Goal: Information Seeking & Learning: Learn about a topic

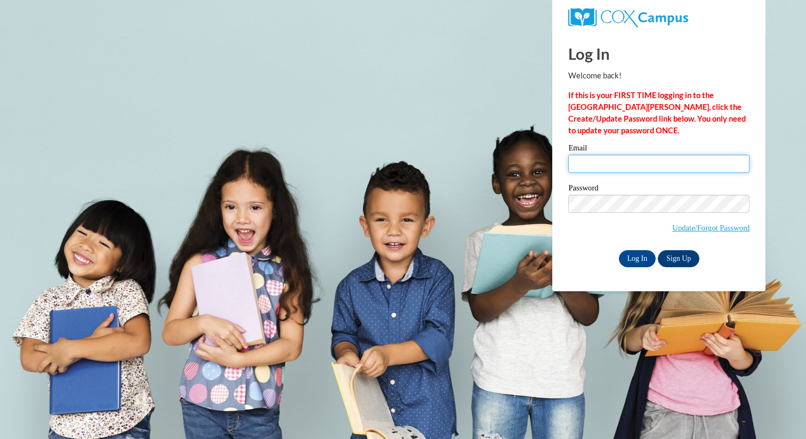
click at [651, 165] on input "Email" at bounding box center [658, 164] width 181 height 18
type input "tkaupla@cesa6.org"
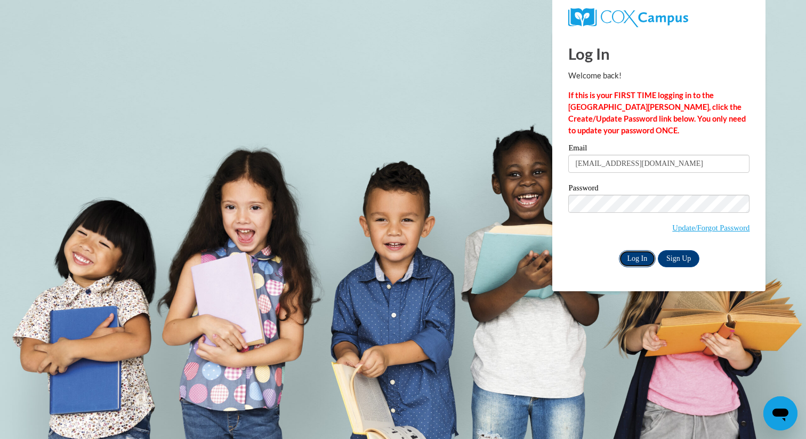
click at [640, 256] on input "Log In" at bounding box center [637, 258] width 37 height 17
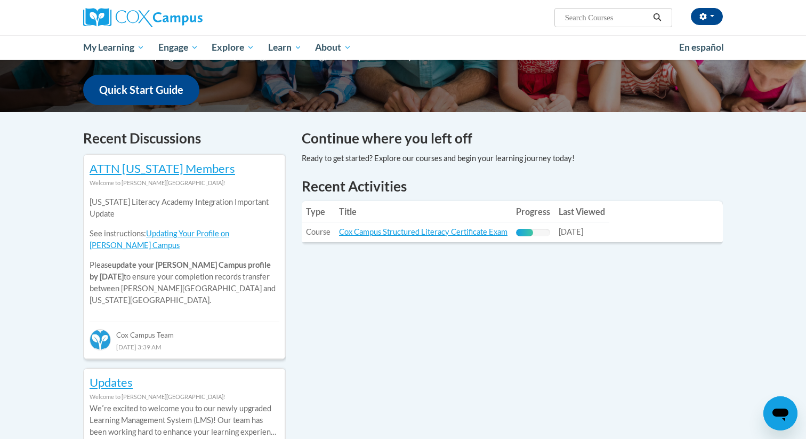
scroll to position [264, 0]
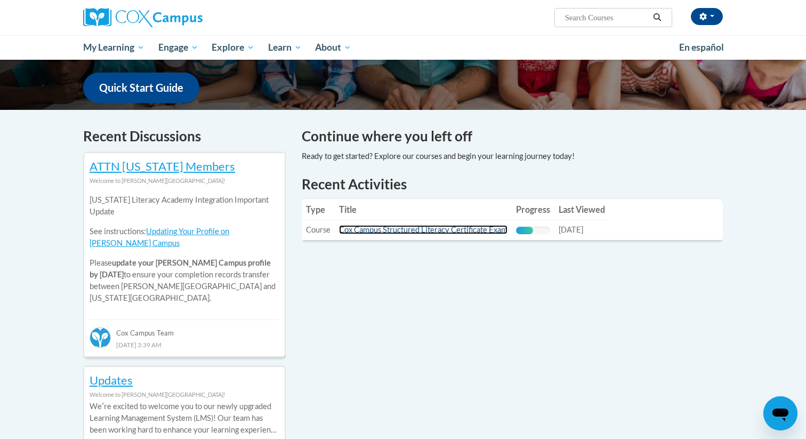
click at [440, 228] on link "Cox Campus Structured Literacy Certificate Exam" at bounding box center [423, 229] width 168 height 9
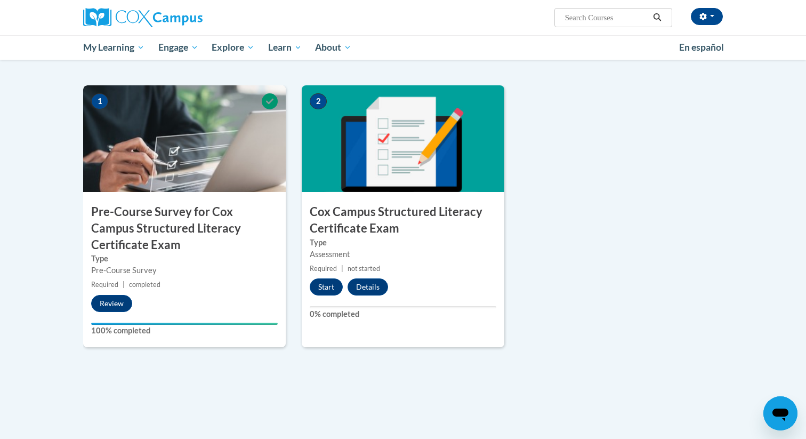
scroll to position [240, 0]
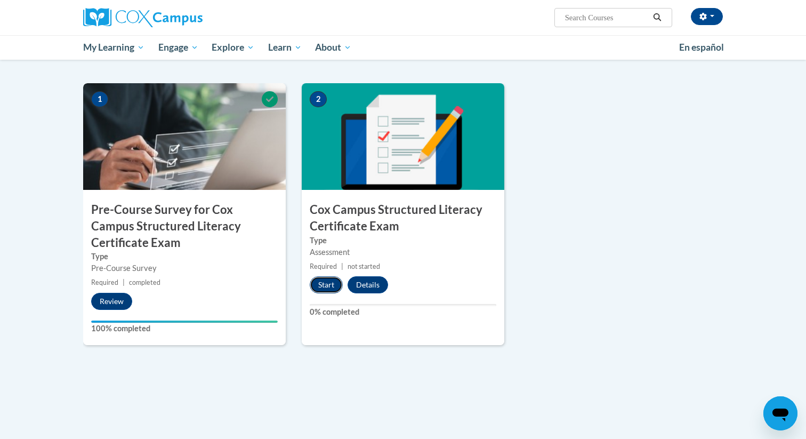
click at [327, 281] on button "Start" at bounding box center [326, 284] width 33 height 17
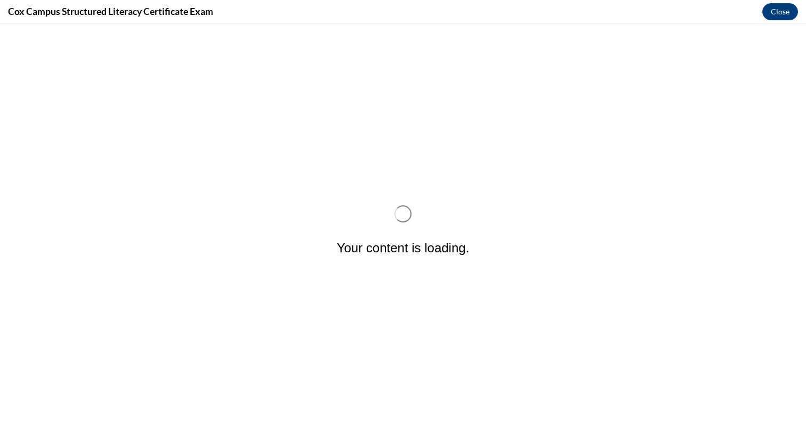
scroll to position [0, 0]
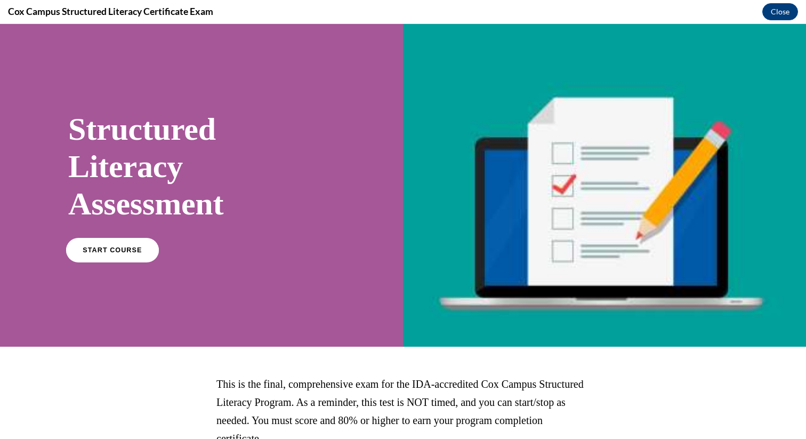
click at [128, 252] on span "START COURSE" at bounding box center [112, 250] width 59 height 8
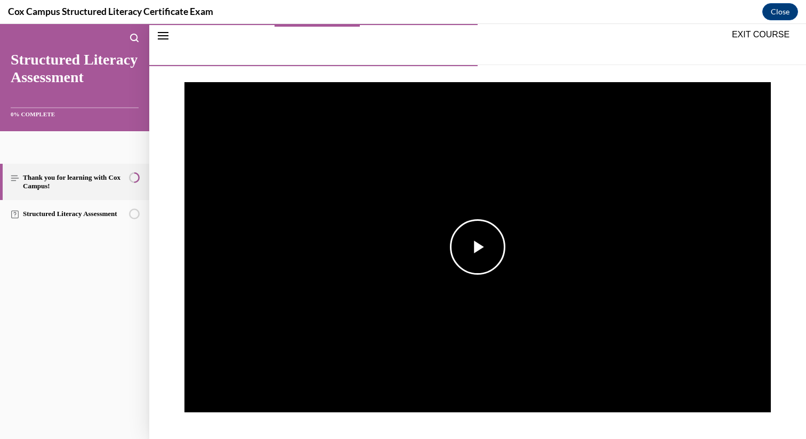
scroll to position [133, 0]
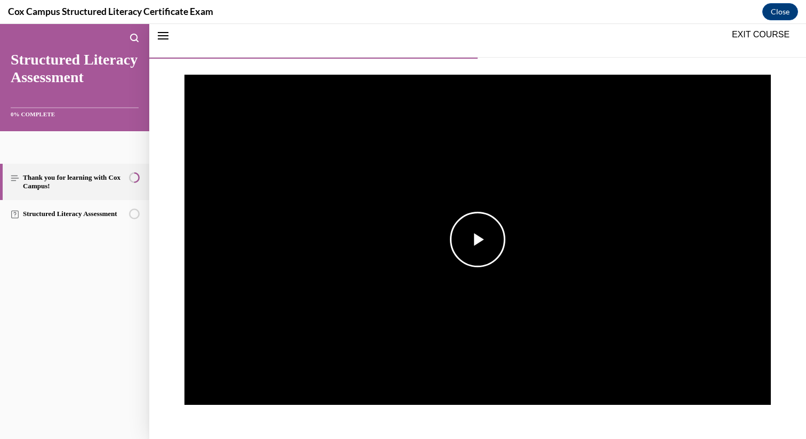
click at [478, 239] on span "Video player" at bounding box center [478, 239] width 0 height 0
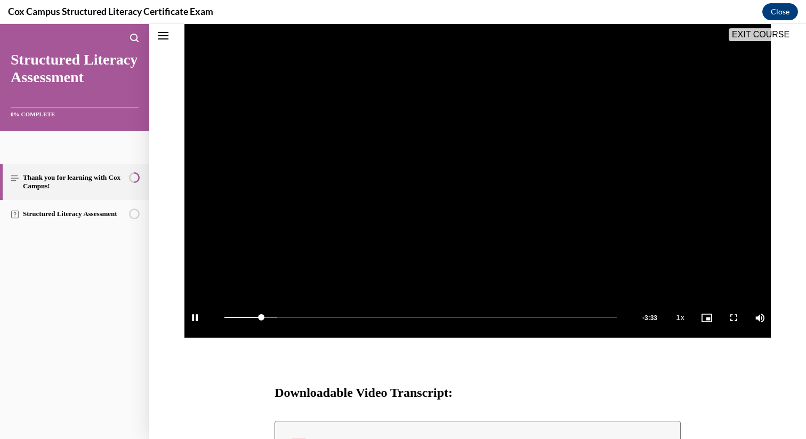
scroll to position [163, 0]
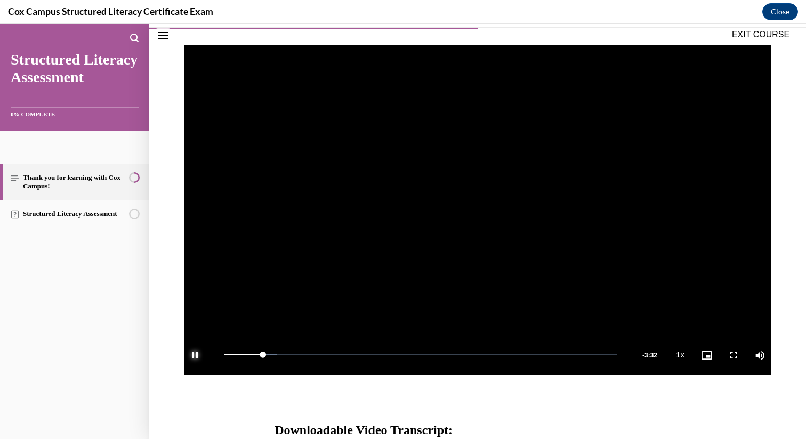
click at [197, 354] on span "Video player" at bounding box center [194, 354] width 21 height 0
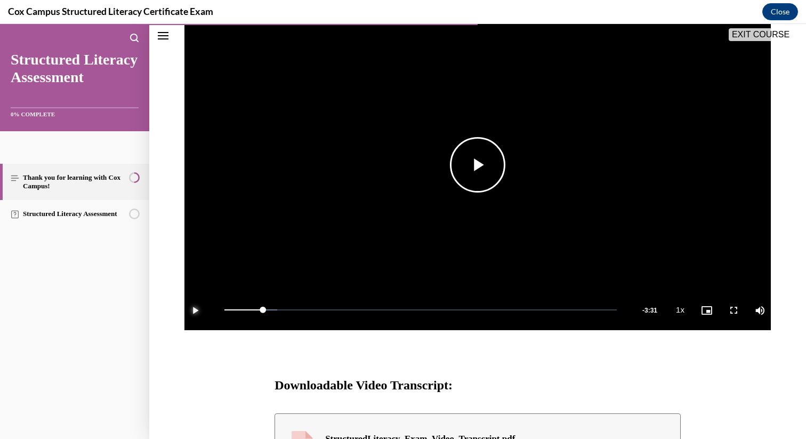
scroll to position [208, 0]
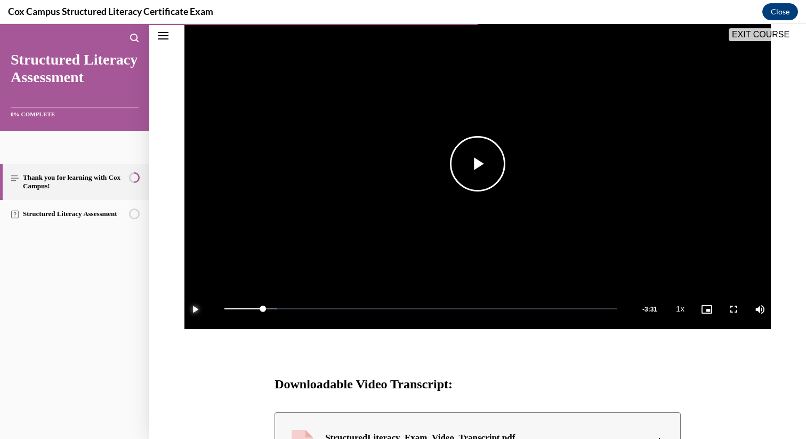
click at [198, 309] on span "Video player" at bounding box center [194, 309] width 21 height 0
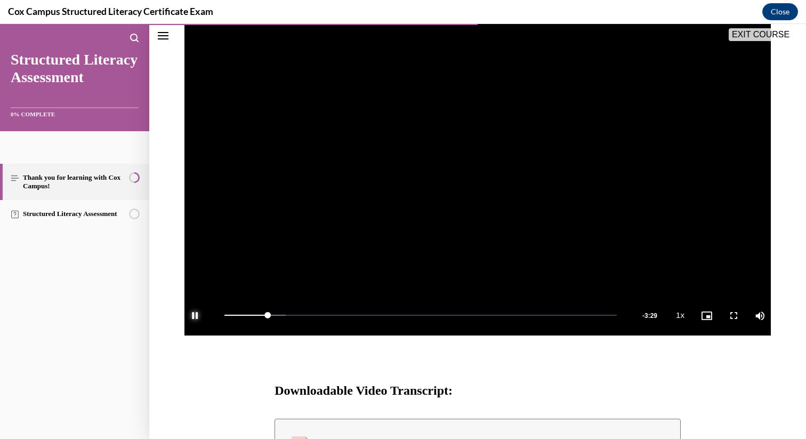
scroll to position [200, 0]
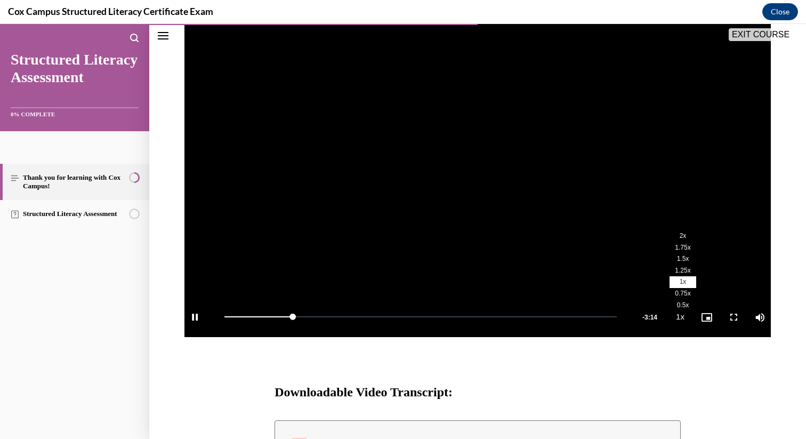
click at [682, 271] on span "1.25x" at bounding box center [682, 270] width 15 height 7
click at [684, 262] on li "1.5x" at bounding box center [683, 259] width 27 height 12
click at [704, 317] on span "Video player" at bounding box center [706, 317] width 21 height 0
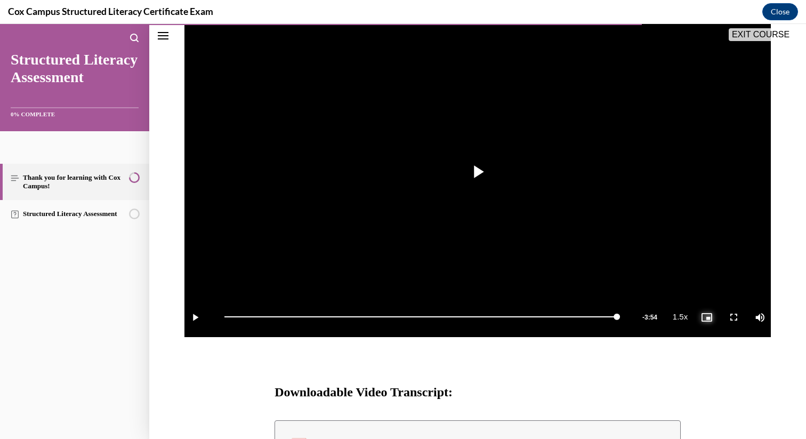
scroll to position [373, 0]
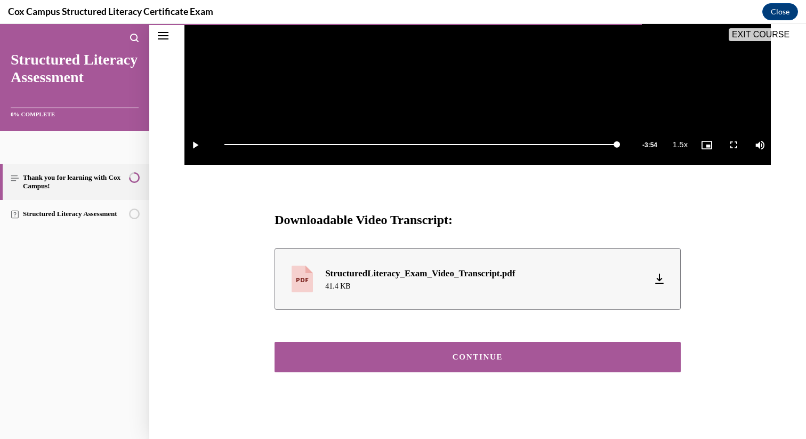
click at [502, 360] on div "CONTINUE" at bounding box center [477, 357] width 373 height 8
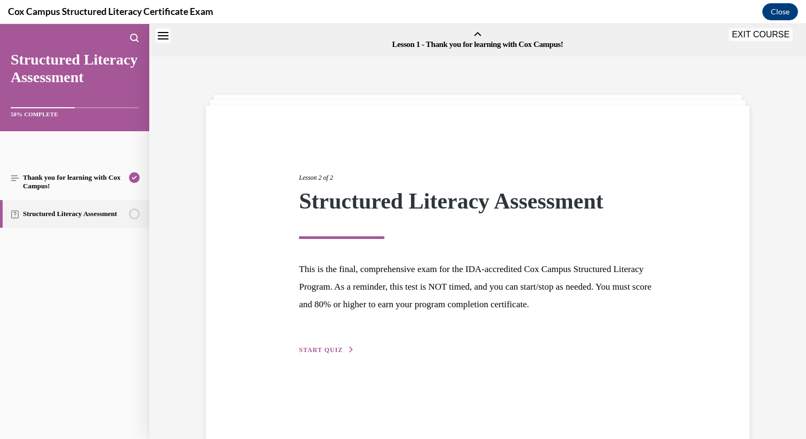
scroll to position [33, 0]
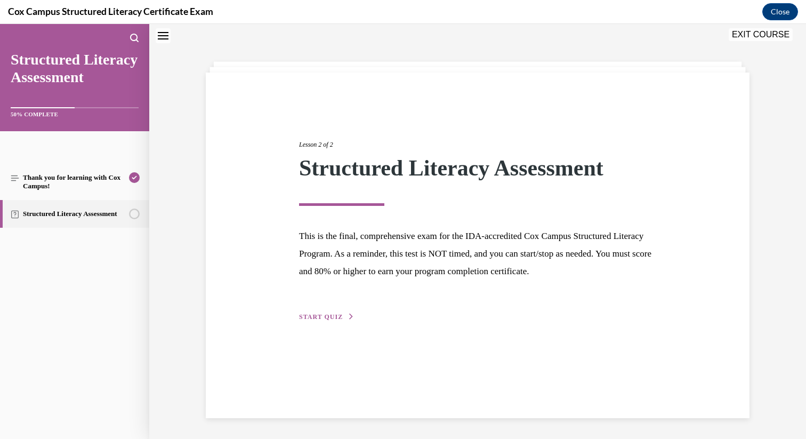
click at [312, 314] on span "START QUIZ" at bounding box center [321, 316] width 44 height 7
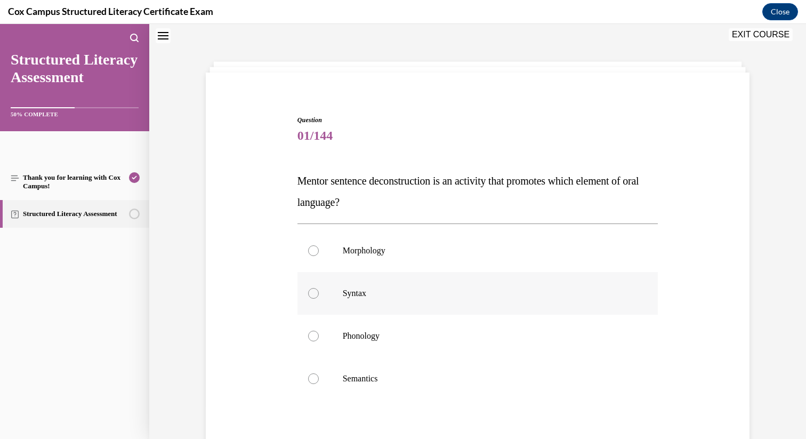
click at [313, 292] on div at bounding box center [313, 293] width 11 height 11
click at [313, 292] on input "Syntax" at bounding box center [313, 293] width 11 height 11
radio input "true"
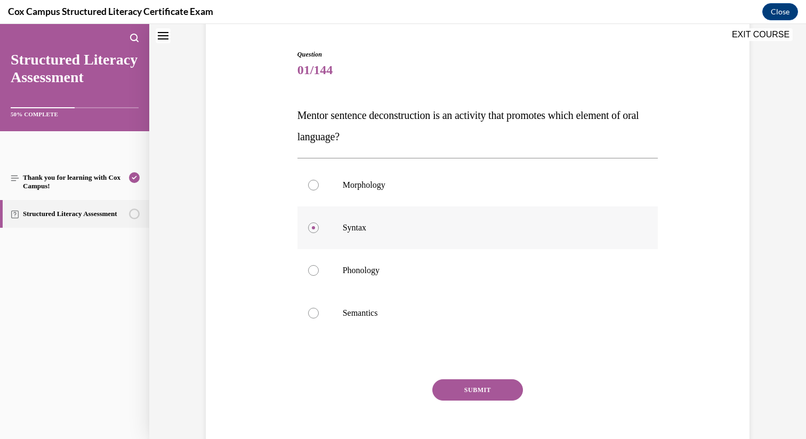
scroll to position [148, 0]
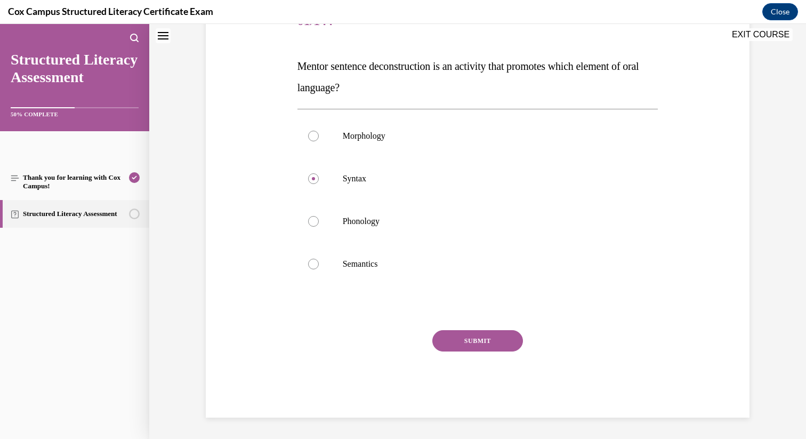
click at [467, 341] on button "SUBMIT" at bounding box center [477, 340] width 91 height 21
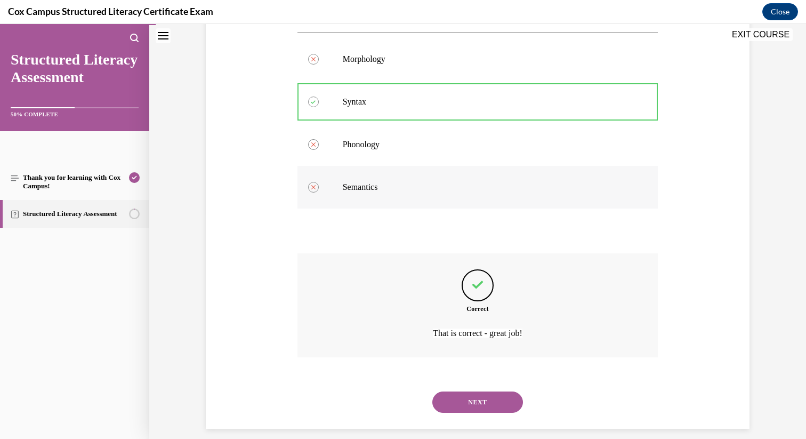
scroll to position [236, 0]
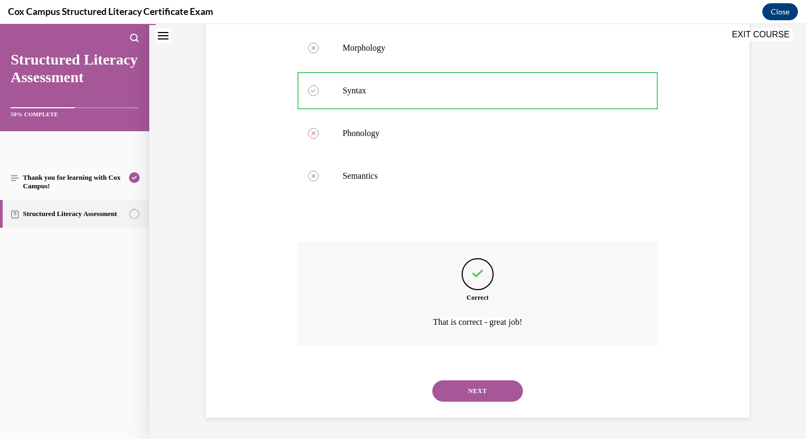
click at [467, 388] on button "NEXT" at bounding box center [477, 390] width 91 height 21
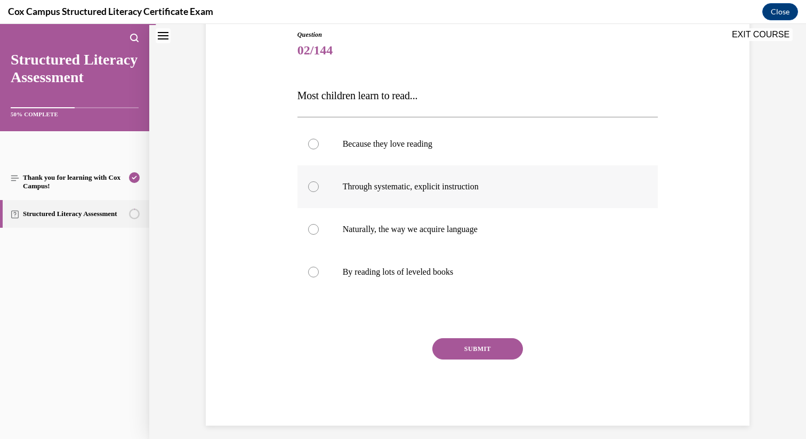
click at [314, 188] on div at bounding box center [313, 186] width 11 height 11
click at [314, 188] on input "Through systematic, explicit instruction" at bounding box center [313, 186] width 11 height 11
radio input "true"
click at [462, 348] on button "SUBMIT" at bounding box center [477, 348] width 91 height 21
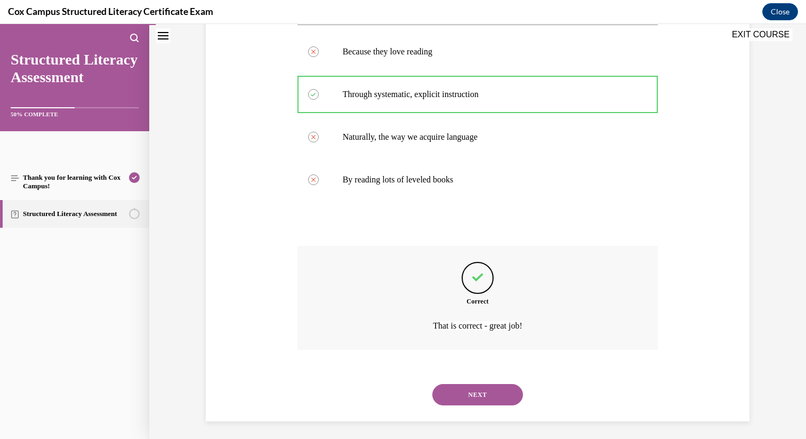
scroll to position [214, 0]
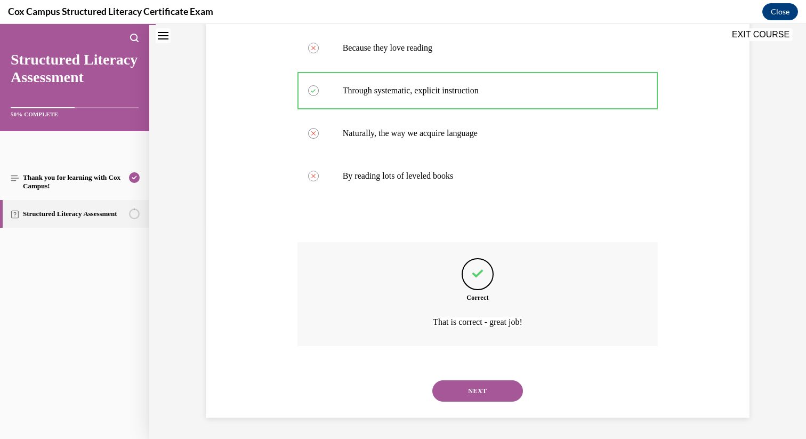
click at [479, 389] on button "NEXT" at bounding box center [477, 390] width 91 height 21
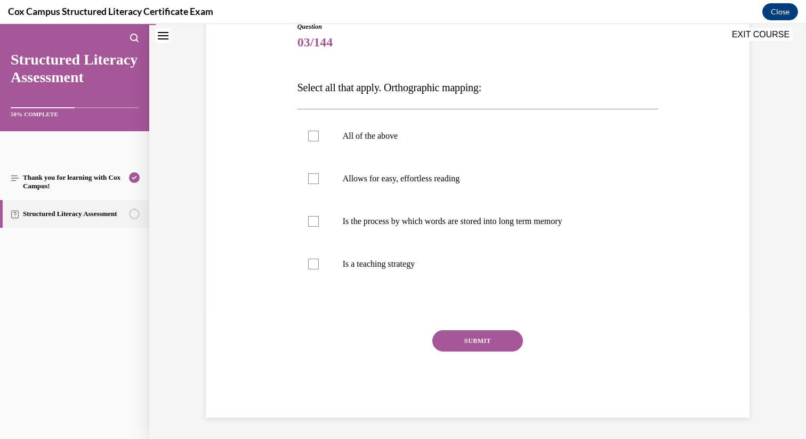
scroll to position [118, 0]
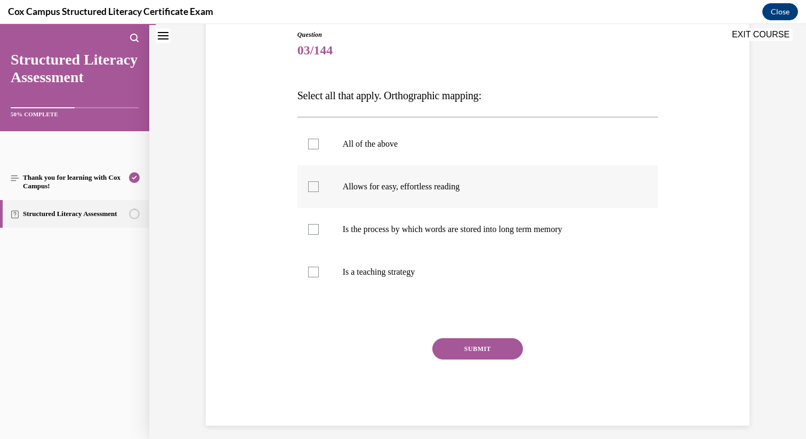
click at [315, 184] on div at bounding box center [313, 186] width 11 height 11
click at [315, 184] on input "Allows for easy, effortless reading" at bounding box center [313, 186] width 11 height 11
checkbox input "true"
click at [315, 231] on div at bounding box center [313, 229] width 11 height 11
click at [315, 231] on input "Is the process by which words are stored into long term memory" at bounding box center [313, 229] width 11 height 11
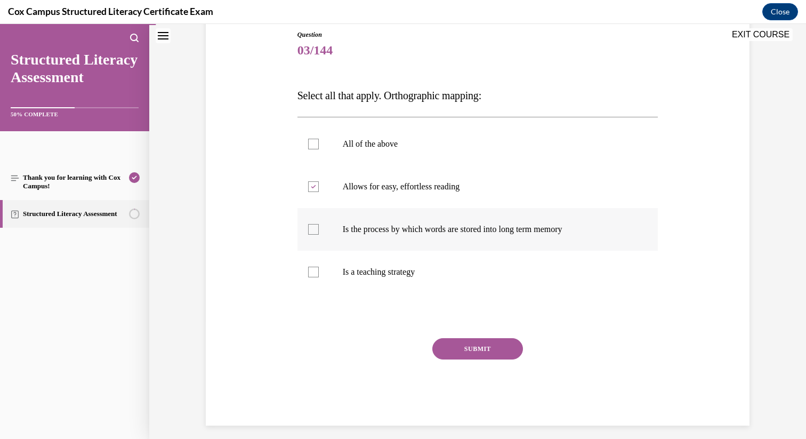
checkbox input "true"
click at [479, 350] on button "SUBMIT" at bounding box center [477, 348] width 91 height 21
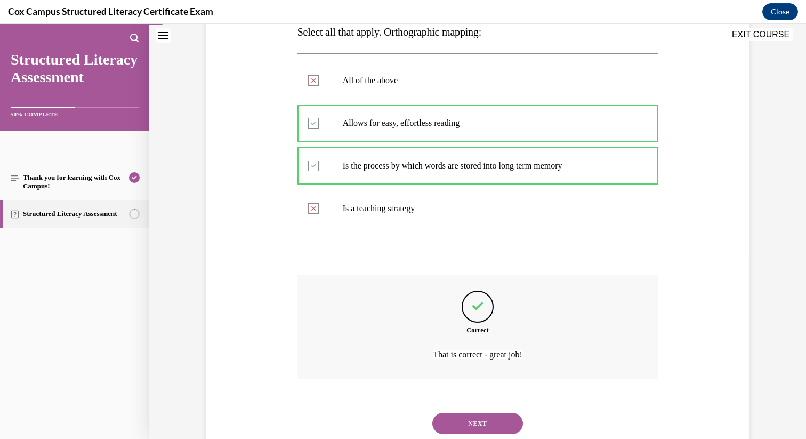
scroll to position [214, 0]
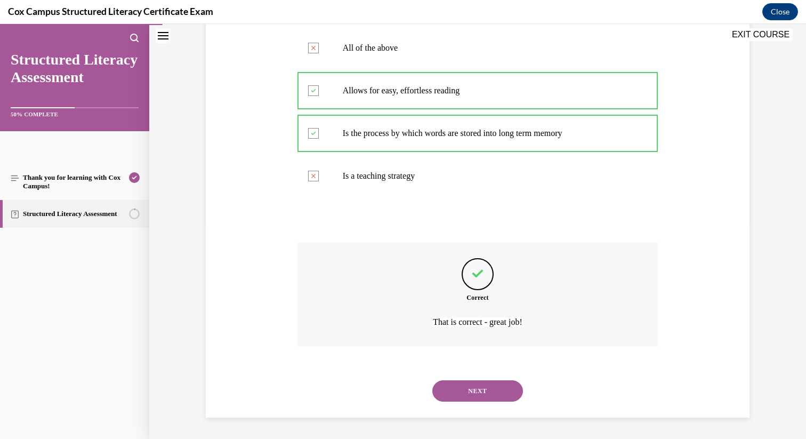
click at [478, 393] on button "NEXT" at bounding box center [477, 390] width 91 height 21
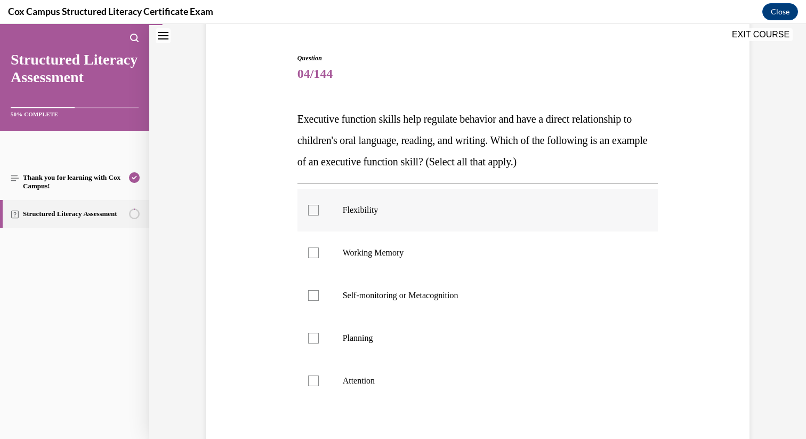
scroll to position [102, 0]
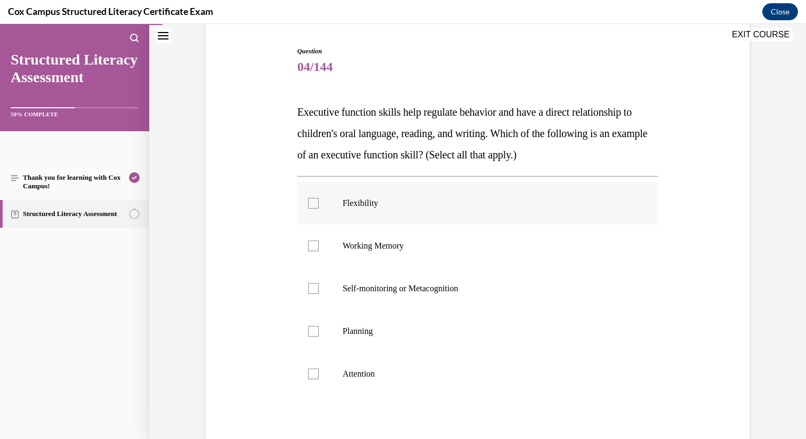
click at [316, 207] on div at bounding box center [313, 203] width 11 height 11
click at [316, 207] on input "Flexibility" at bounding box center [313, 203] width 11 height 11
checkbox input "true"
click at [316, 242] on div at bounding box center [313, 245] width 11 height 11
click at [316, 242] on input "Working Memory" at bounding box center [313, 245] width 11 height 11
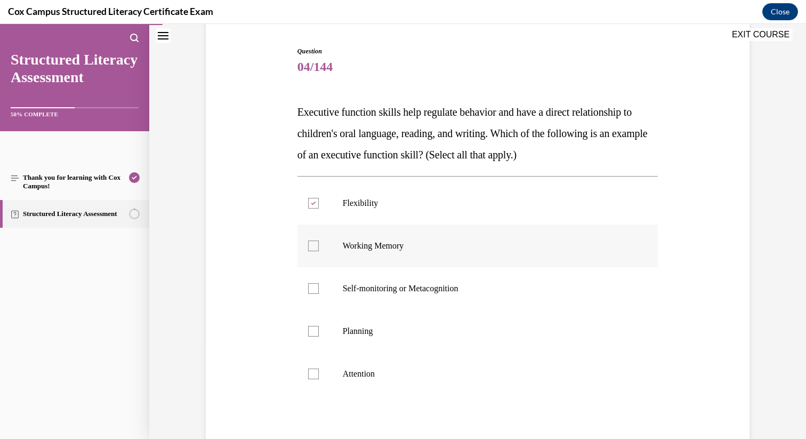
checkbox input "true"
click at [315, 284] on div at bounding box center [313, 288] width 11 height 11
click at [315, 284] on input "Self-monitoring or Metacognition" at bounding box center [313, 288] width 11 height 11
checkbox input "true"
click at [315, 328] on div at bounding box center [313, 331] width 11 height 11
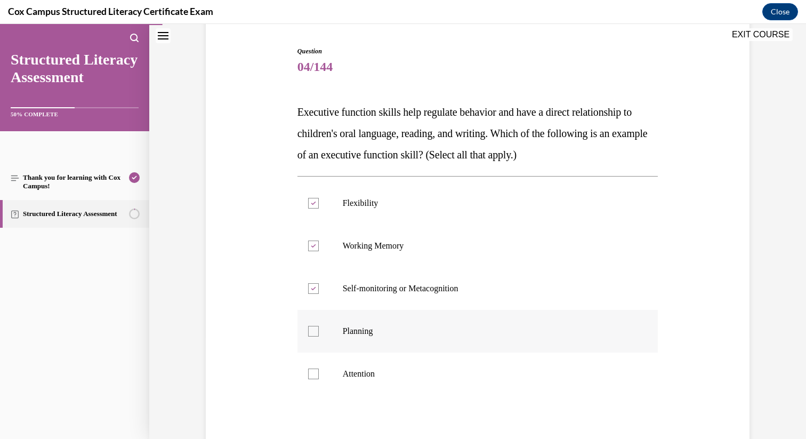
click at [315, 328] on input "Planning" at bounding box center [313, 331] width 11 height 11
checkbox input "true"
click at [313, 375] on div at bounding box center [313, 373] width 11 height 11
click at [313, 375] on input "Attention" at bounding box center [313, 373] width 11 height 11
checkbox input "true"
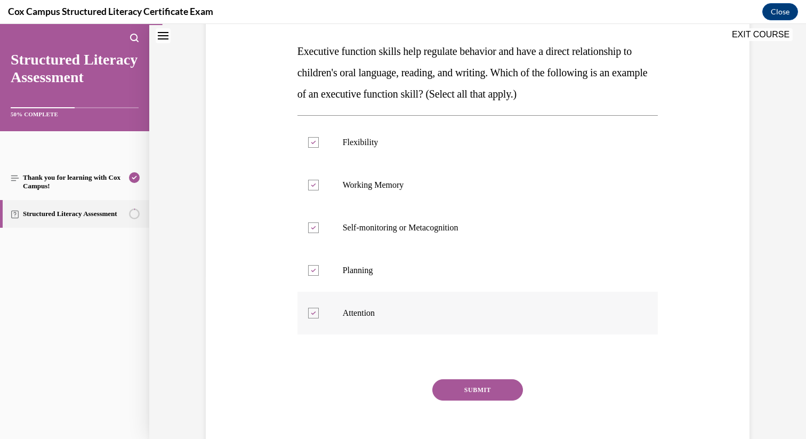
scroll to position [212, 0]
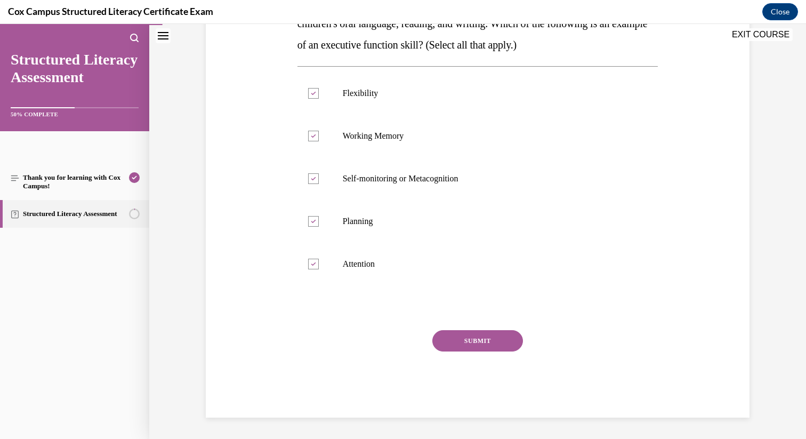
click at [485, 342] on button "SUBMIT" at bounding box center [477, 340] width 91 height 21
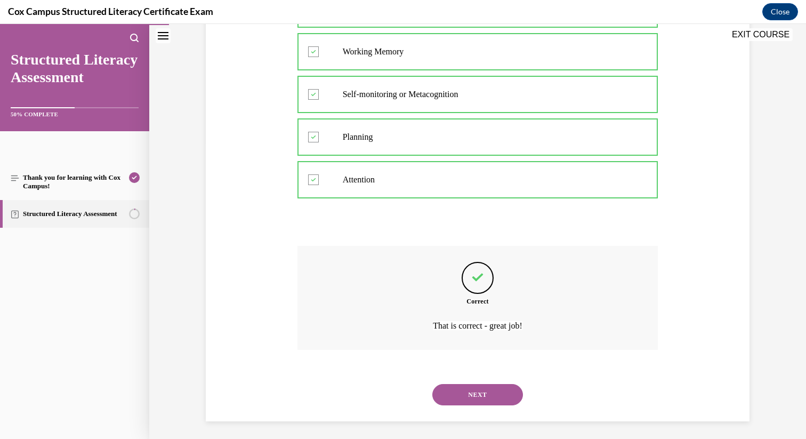
scroll to position [300, 0]
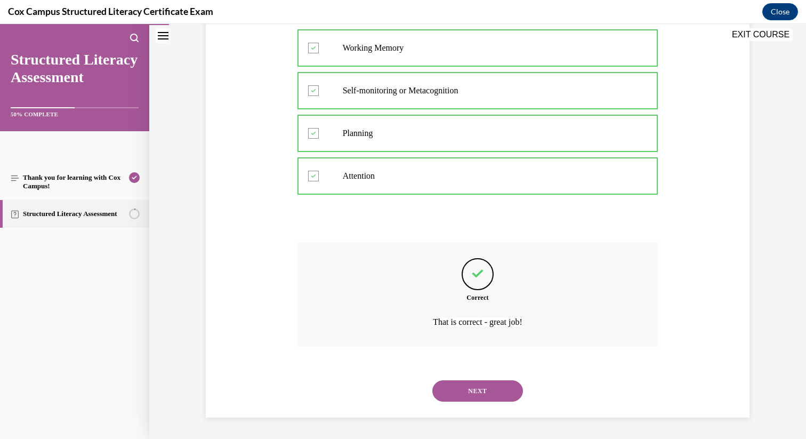
click at [469, 391] on button "NEXT" at bounding box center [477, 390] width 91 height 21
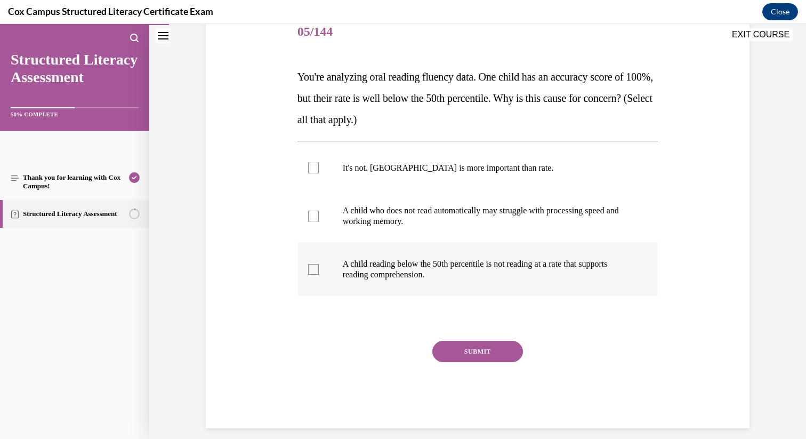
scroll to position [148, 0]
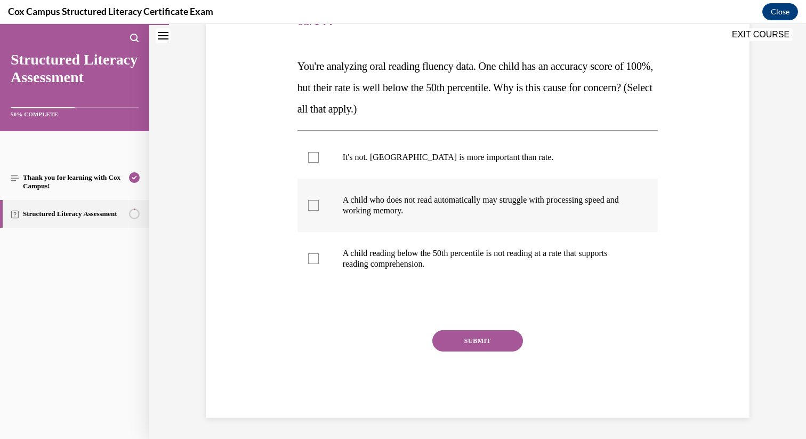
click at [313, 209] on div at bounding box center [313, 205] width 11 height 11
click at [313, 209] on input "A child who does not read automatically may struggle with processing speed and …" at bounding box center [313, 205] width 11 height 11
checkbox input "true"
click at [316, 262] on div at bounding box center [313, 258] width 11 height 11
click at [316, 262] on input "A child reading below the 50th percentile is not reading at a rate that support…" at bounding box center [313, 258] width 11 height 11
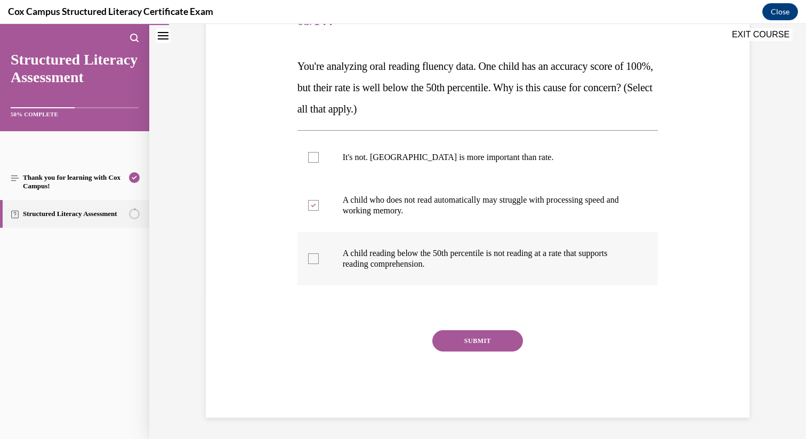
checkbox input "true"
click at [462, 341] on button "SUBMIT" at bounding box center [477, 340] width 91 height 21
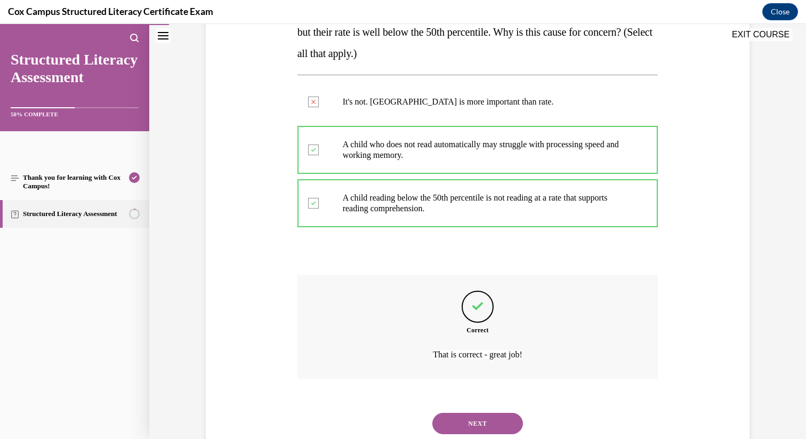
scroll to position [236, 0]
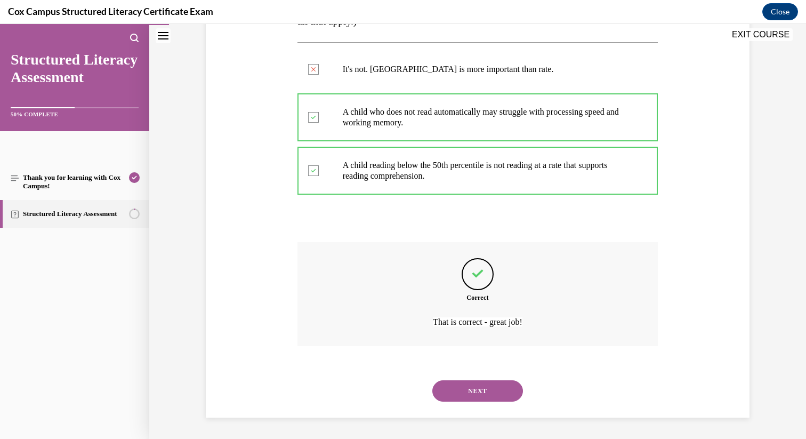
click at [474, 391] on button "NEXT" at bounding box center [477, 390] width 91 height 21
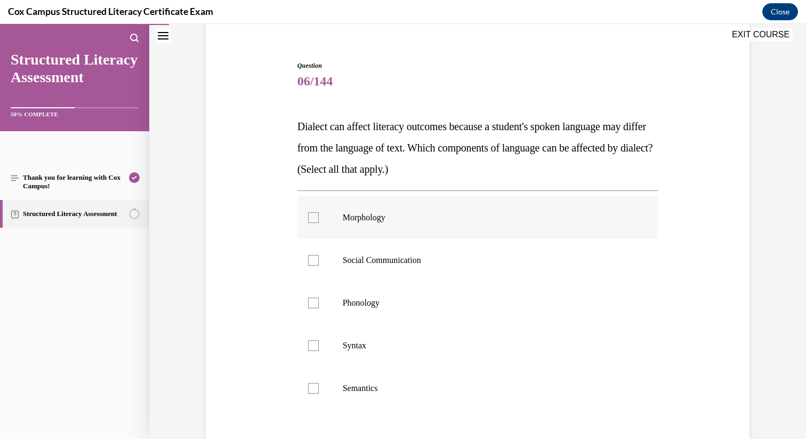
scroll to position [108, 0]
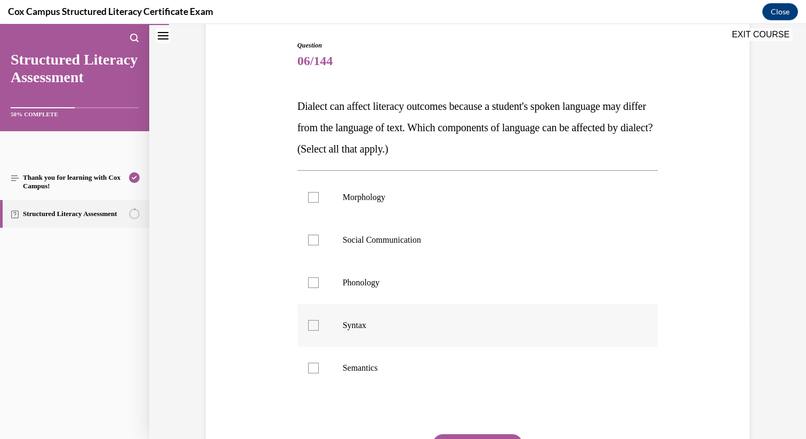
click at [318, 326] on div at bounding box center [313, 325] width 11 height 11
click at [318, 326] on input "Syntax" at bounding box center [313, 325] width 11 height 11
checkbox input "true"
click at [316, 369] on div at bounding box center [313, 367] width 11 height 11
click at [316, 369] on input "Semantics" at bounding box center [313, 367] width 11 height 11
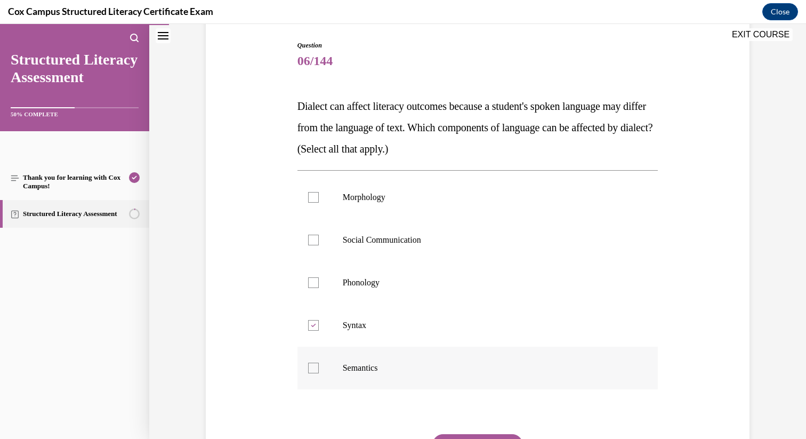
checkbox input "true"
click at [315, 282] on div at bounding box center [313, 282] width 11 height 11
click at [315, 282] on input "Phonology" at bounding box center [313, 282] width 11 height 11
checkbox input "true"
click at [316, 240] on div at bounding box center [313, 240] width 11 height 11
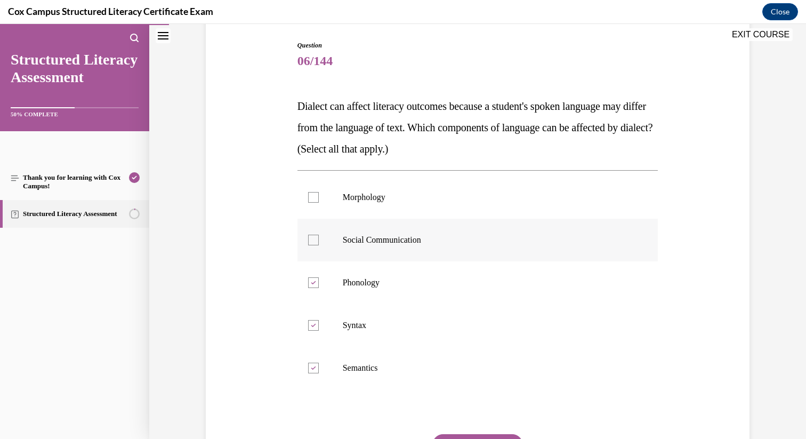
click at [316, 240] on input "Social Communication" at bounding box center [313, 240] width 11 height 11
checkbox input "true"
click at [314, 195] on div at bounding box center [313, 197] width 11 height 11
click at [314, 195] on input "Morphology" at bounding box center [313, 197] width 11 height 11
checkbox input "true"
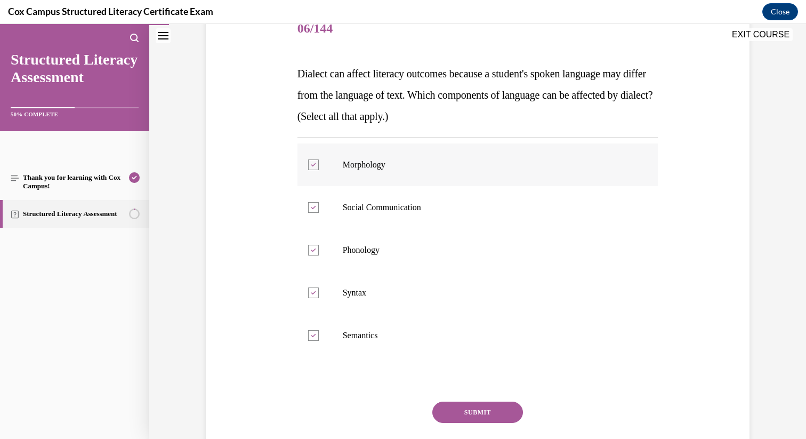
scroll to position [161, 0]
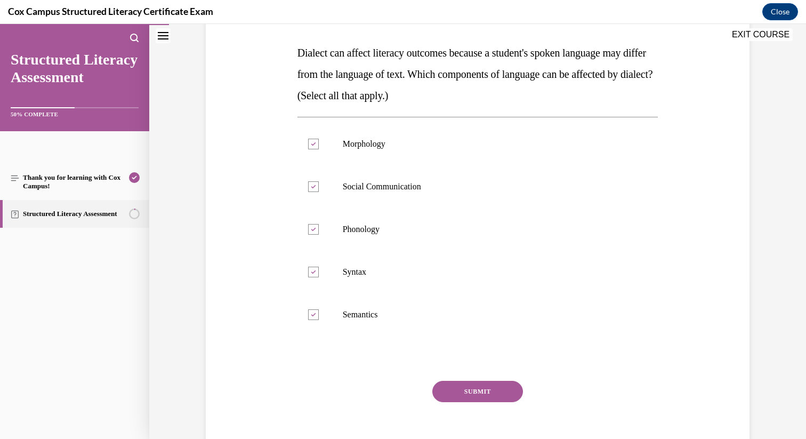
click at [461, 391] on button "SUBMIT" at bounding box center [477, 391] width 91 height 21
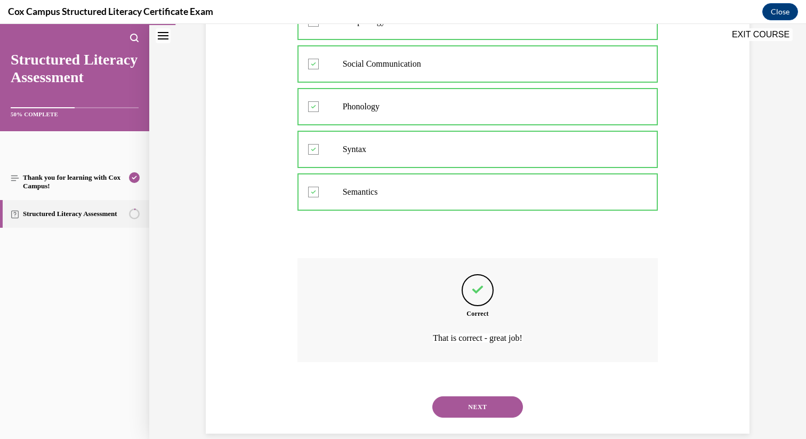
scroll to position [300, 0]
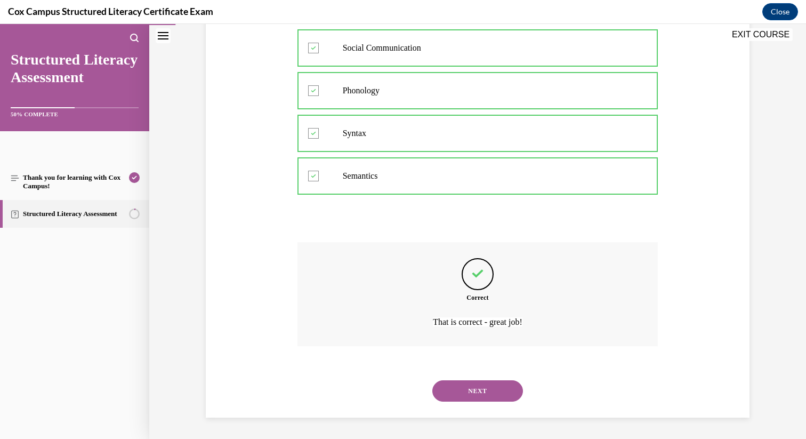
click at [481, 391] on button "NEXT" at bounding box center [477, 390] width 91 height 21
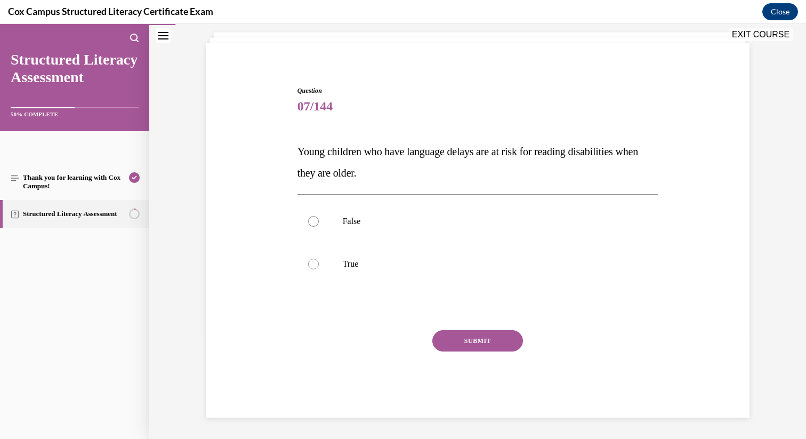
scroll to position [62, 0]
click at [315, 262] on div at bounding box center [313, 264] width 11 height 11
click at [315, 262] on input "True" at bounding box center [313, 264] width 11 height 11
radio input "true"
click at [479, 340] on button "SUBMIT" at bounding box center [477, 340] width 91 height 21
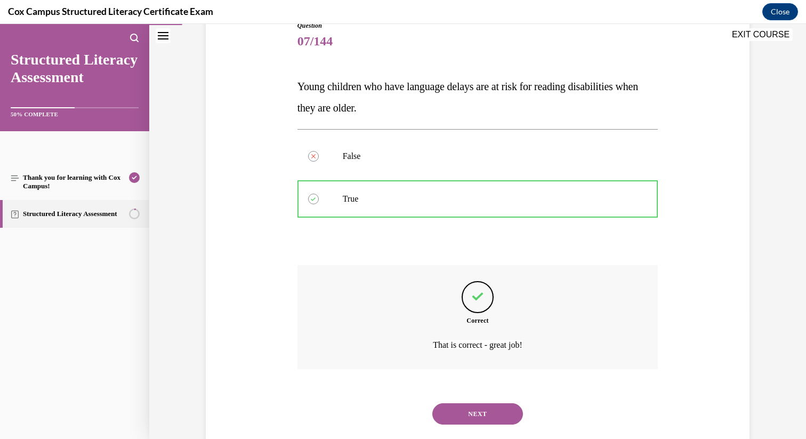
scroll to position [150, 0]
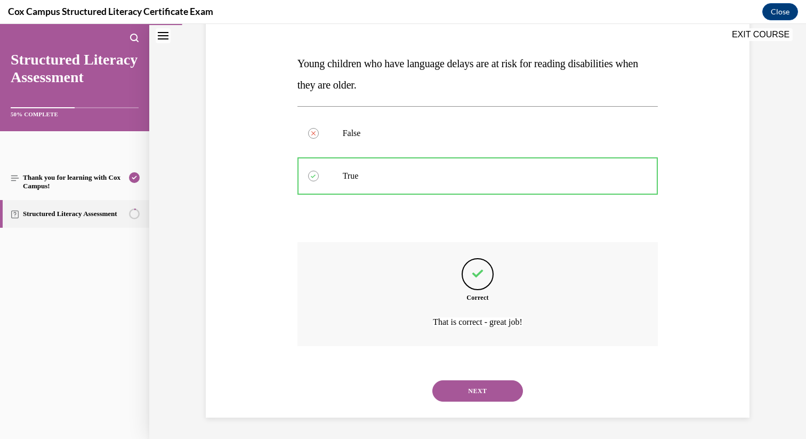
click at [456, 393] on button "NEXT" at bounding box center [477, 390] width 91 height 21
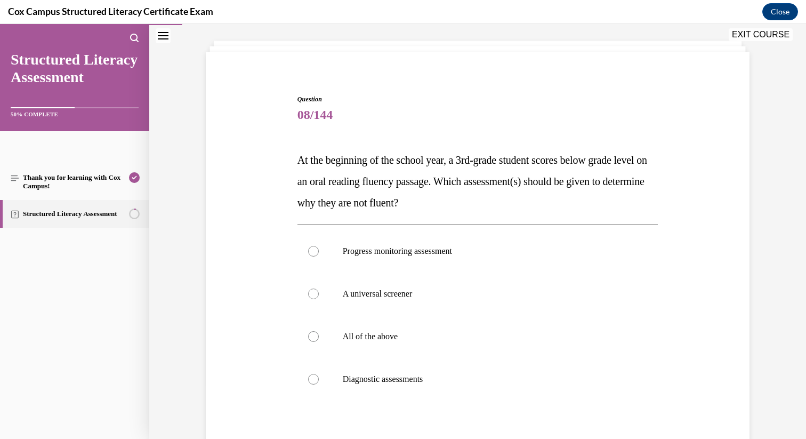
scroll to position [70, 0]
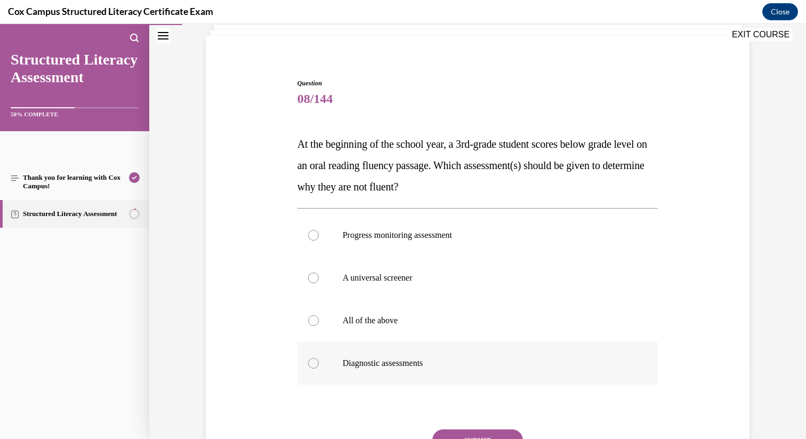
click at [312, 362] on div at bounding box center [313, 363] width 11 height 11
click at [312, 362] on input "Diagnostic assessments" at bounding box center [313, 363] width 11 height 11
radio input "true"
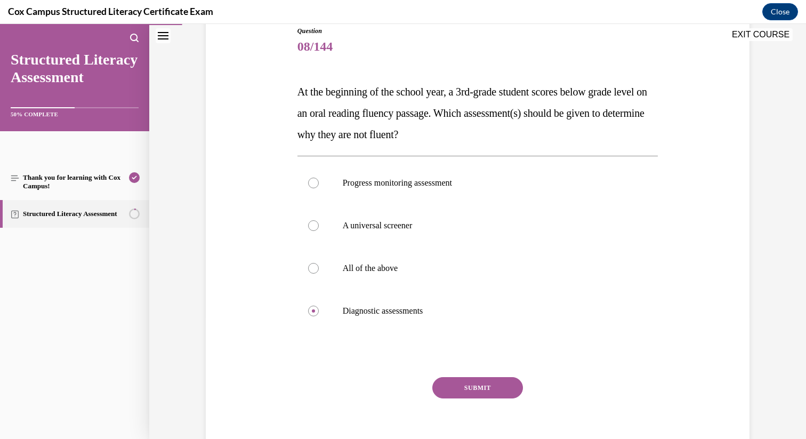
scroll to position [123, 0]
click at [474, 386] on button "SUBMIT" at bounding box center [477, 386] width 91 height 21
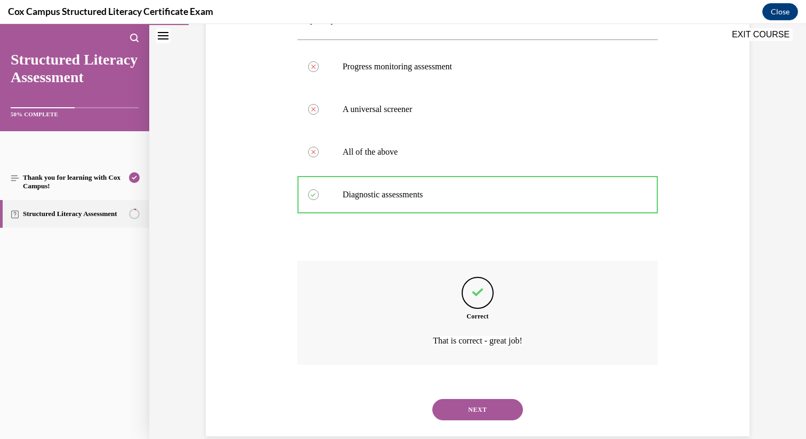
scroll to position [257, 0]
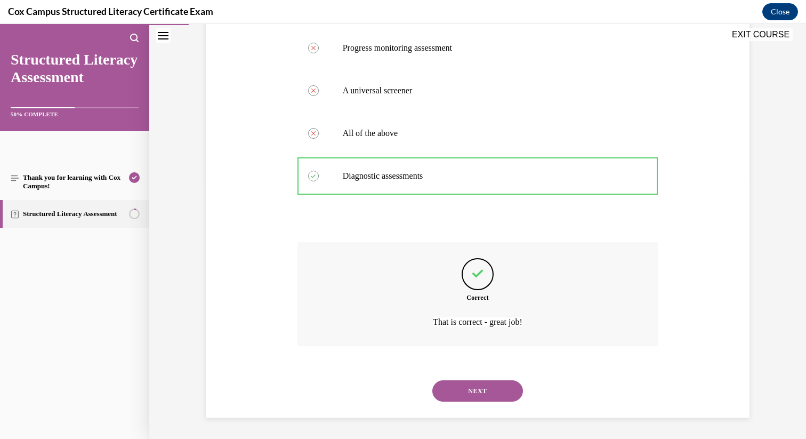
click at [474, 391] on button "NEXT" at bounding box center [477, 390] width 91 height 21
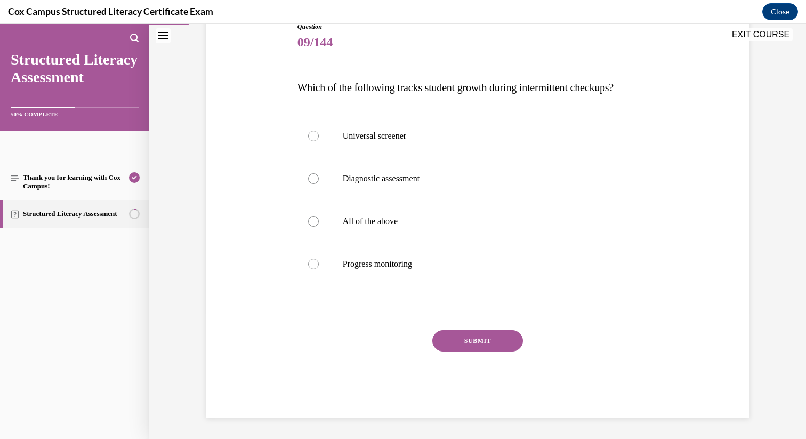
scroll to position [118, 0]
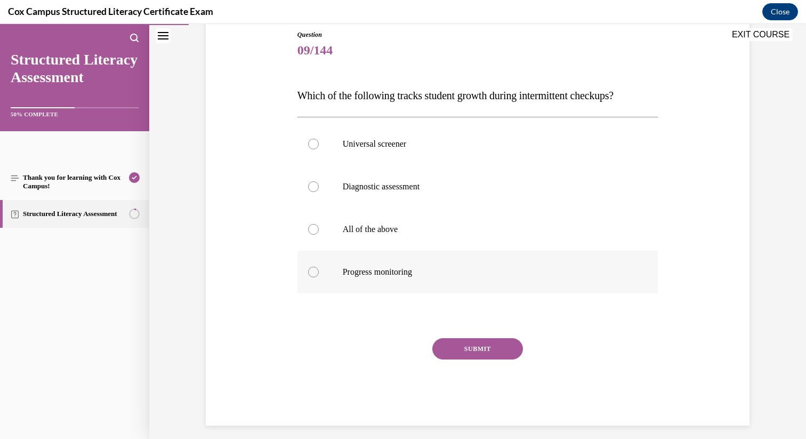
click at [314, 272] on div at bounding box center [313, 272] width 11 height 11
click at [314, 272] on input "Progress monitoring" at bounding box center [313, 272] width 11 height 11
radio input "true"
click at [458, 350] on button "SUBMIT" at bounding box center [477, 348] width 91 height 21
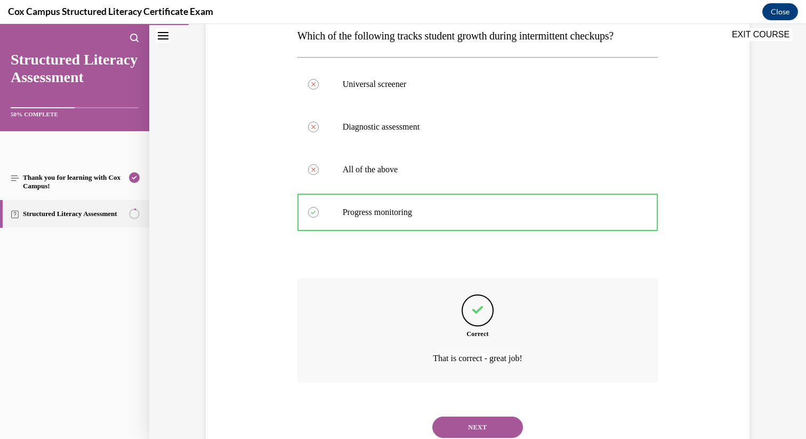
scroll to position [214, 0]
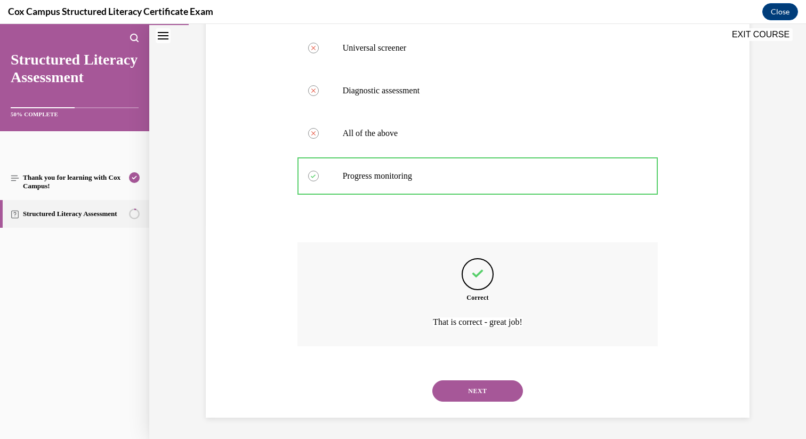
click at [464, 393] on button "NEXT" at bounding box center [477, 390] width 91 height 21
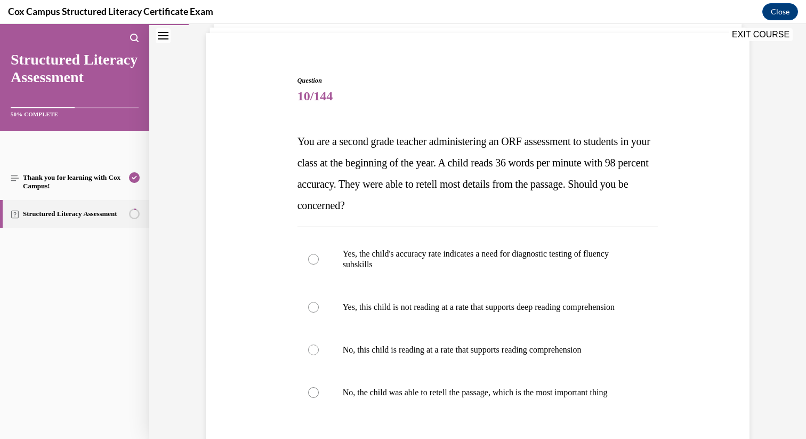
scroll to position [81, 0]
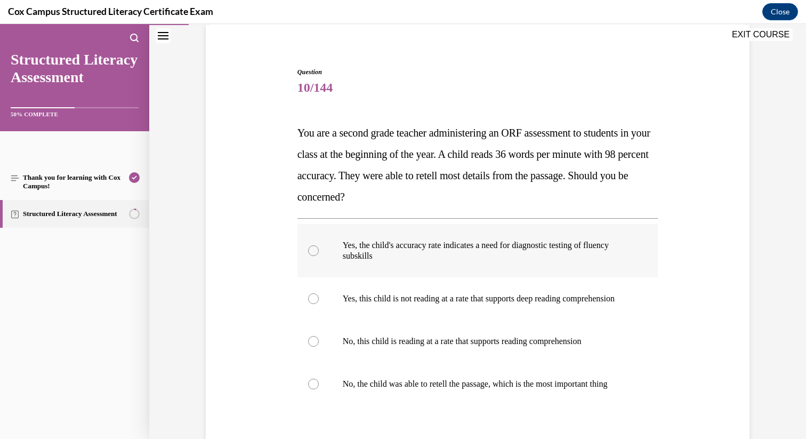
click at [312, 251] on div at bounding box center [313, 250] width 11 height 11
click at [312, 251] on input "Yes, the child's accuracy rate indicates a need for diagnostic testing of fluen…" at bounding box center [313, 250] width 11 height 11
radio input "true"
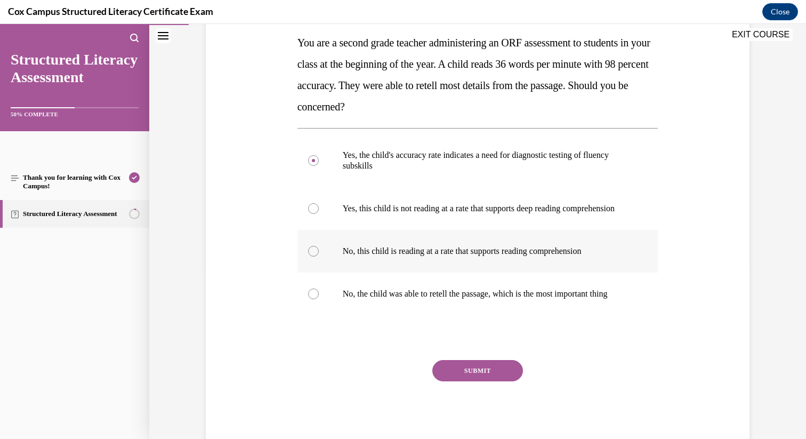
scroll to position [181, 0]
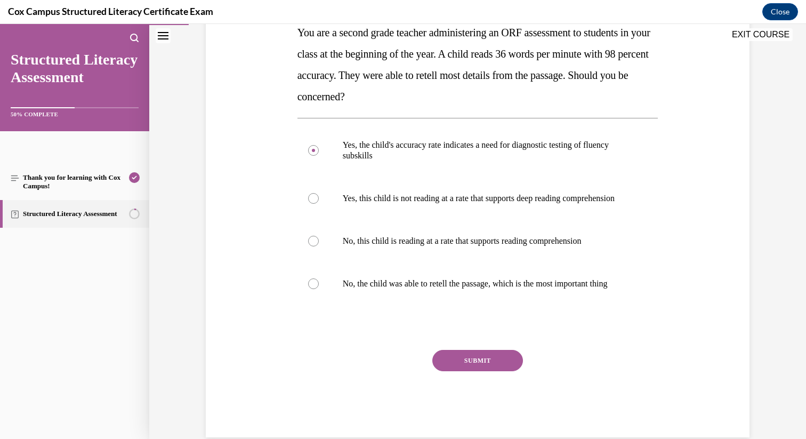
click at [479, 371] on button "SUBMIT" at bounding box center [477, 360] width 91 height 21
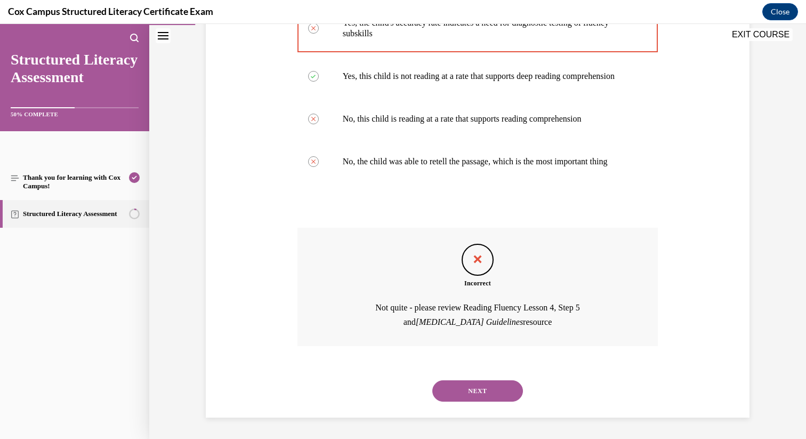
scroll to position [316, 0]
click at [486, 399] on button "NEXT" at bounding box center [477, 390] width 91 height 21
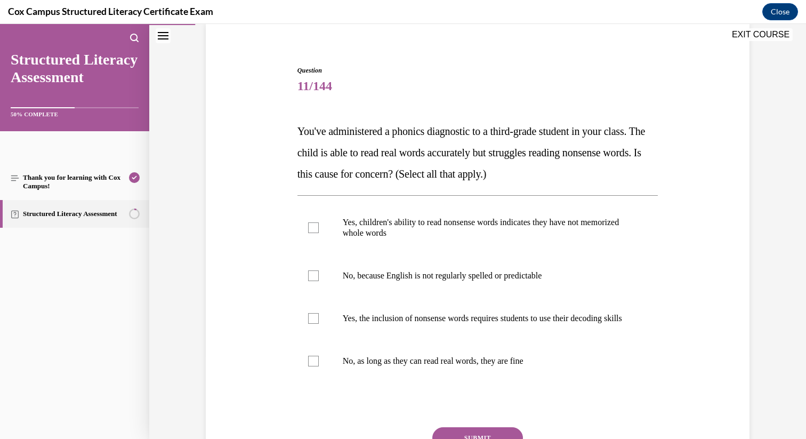
scroll to position [84, 0]
click at [314, 323] on div at bounding box center [313, 317] width 11 height 11
click at [314, 323] on input "Yes, the inclusion of nonsense words requires students to use their decoding sk…" at bounding box center [313, 317] width 11 height 11
checkbox input "true"
click at [314, 229] on div at bounding box center [313, 226] width 11 height 11
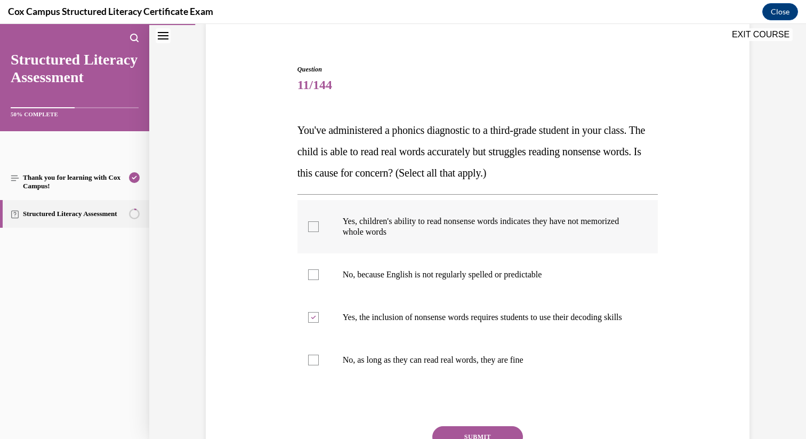
click at [314, 229] on input "Yes, children's ability to read nonsense words indicates they have not memorize…" at bounding box center [313, 226] width 11 height 11
checkbox input "true"
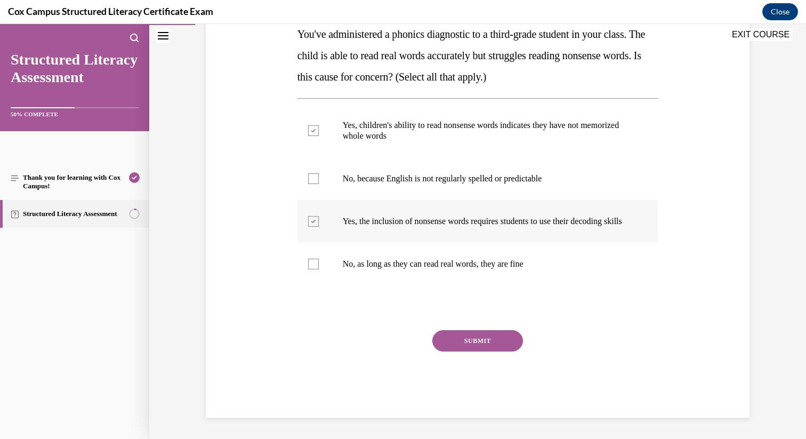
scroll to position [190, 0]
click at [483, 341] on button "SUBMIT" at bounding box center [477, 340] width 91 height 21
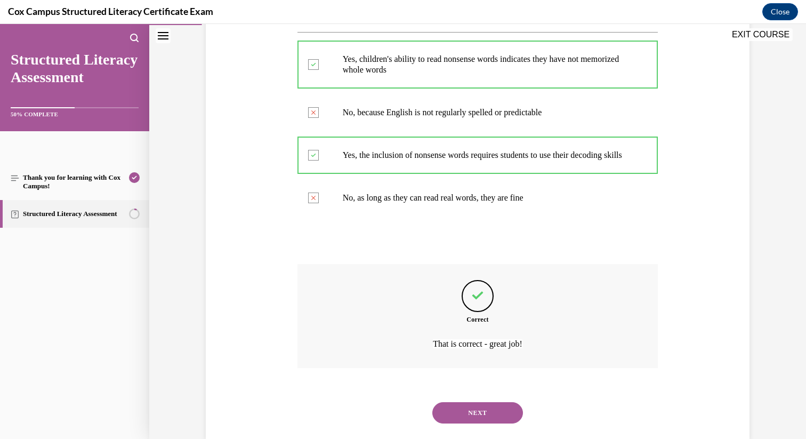
scroll to position [278, 0]
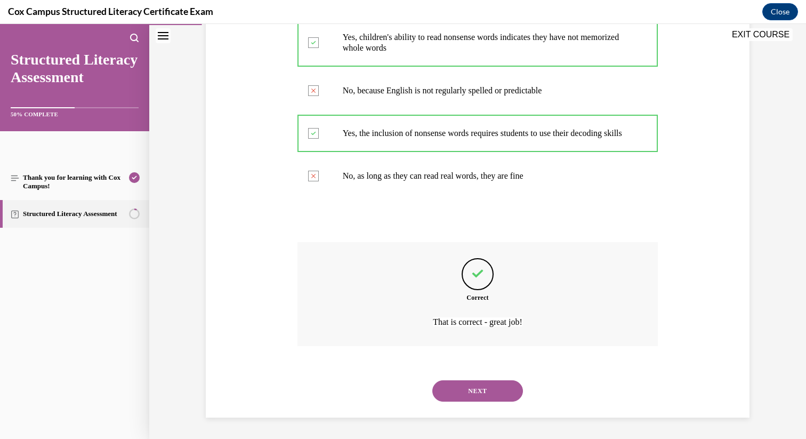
click at [472, 391] on button "NEXT" at bounding box center [477, 390] width 91 height 21
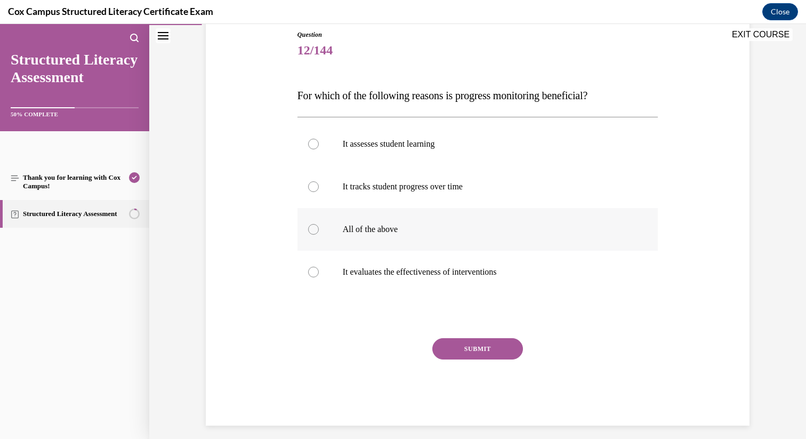
click at [310, 227] on div at bounding box center [313, 229] width 11 height 11
click at [310, 227] on input "All of the above" at bounding box center [313, 229] width 11 height 11
radio input "true"
click at [494, 346] on button "SUBMIT" at bounding box center [477, 348] width 91 height 21
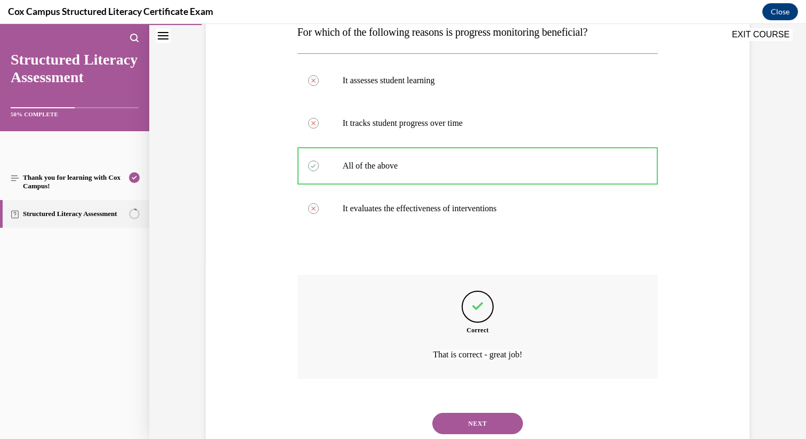
scroll to position [214, 0]
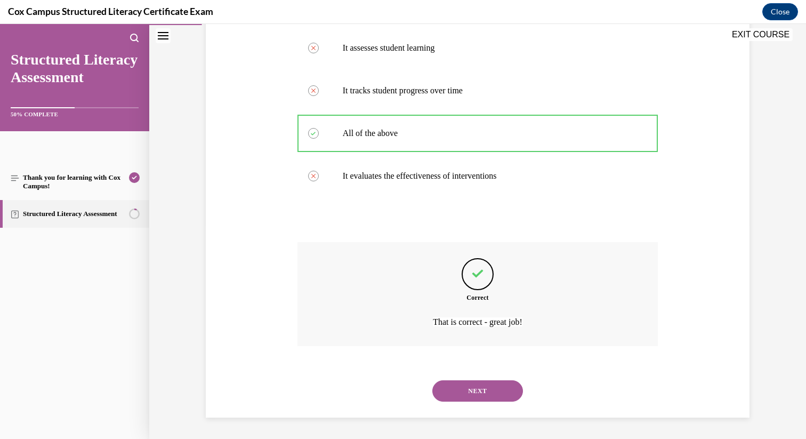
click at [470, 392] on button "NEXT" at bounding box center [477, 390] width 91 height 21
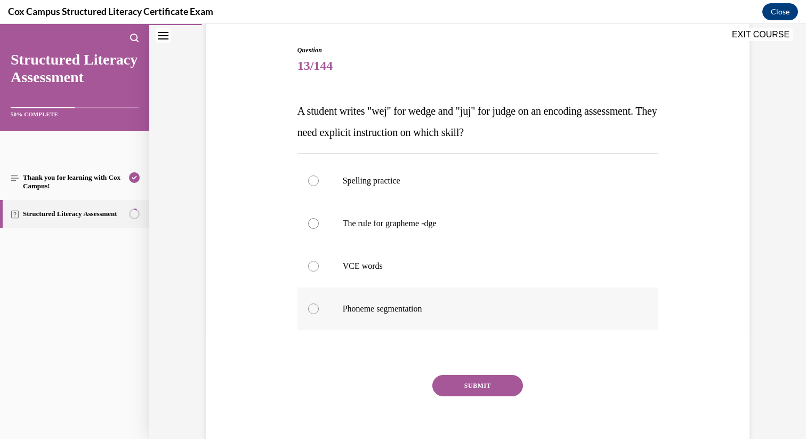
scroll to position [108, 0]
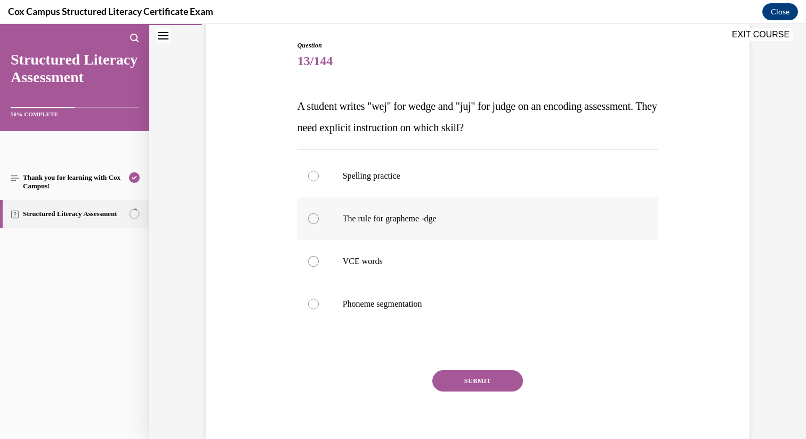
click at [315, 219] on div at bounding box center [313, 218] width 11 height 11
click at [315, 219] on input "The rule for grapheme -dge" at bounding box center [313, 218] width 11 height 11
radio input "true"
click at [473, 385] on button "SUBMIT" at bounding box center [477, 380] width 91 height 21
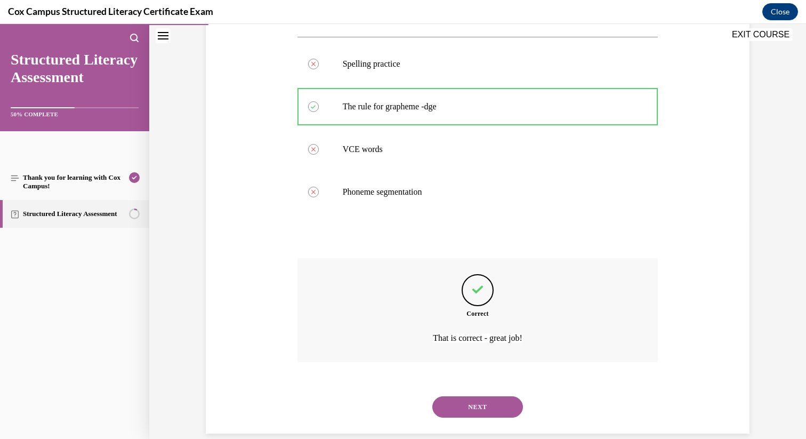
scroll to position [236, 0]
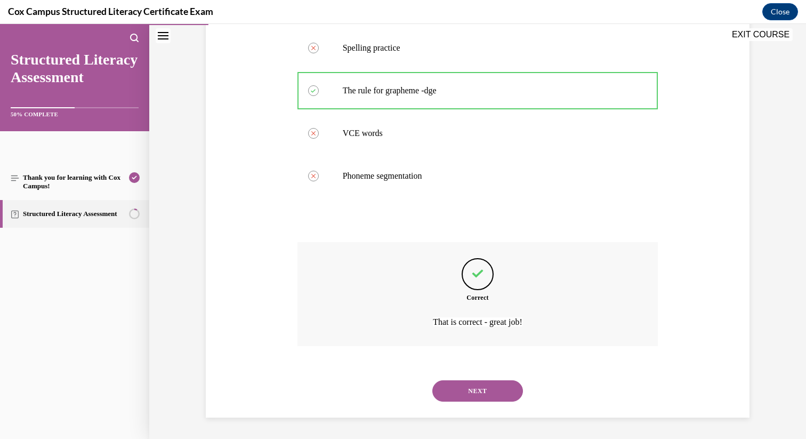
click at [471, 399] on button "NEXT" at bounding box center [477, 390] width 91 height 21
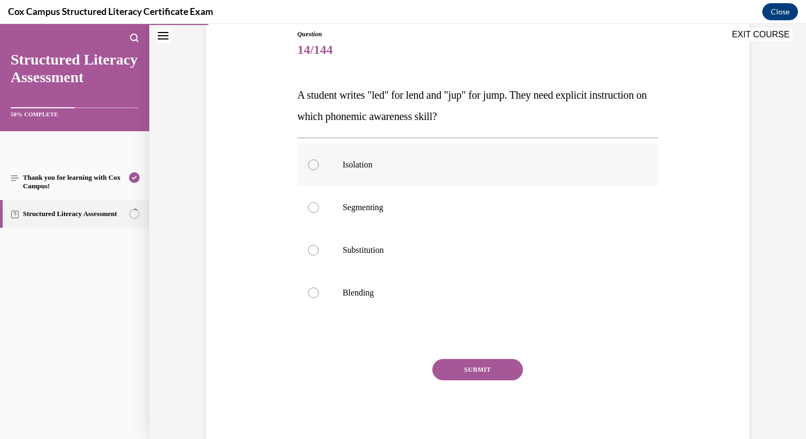
click at [314, 168] on div at bounding box center [313, 164] width 11 height 11
click at [314, 168] on input "Isolation" at bounding box center [313, 164] width 11 height 11
radio input "true"
click at [472, 367] on button "SUBMIT" at bounding box center [477, 369] width 91 height 21
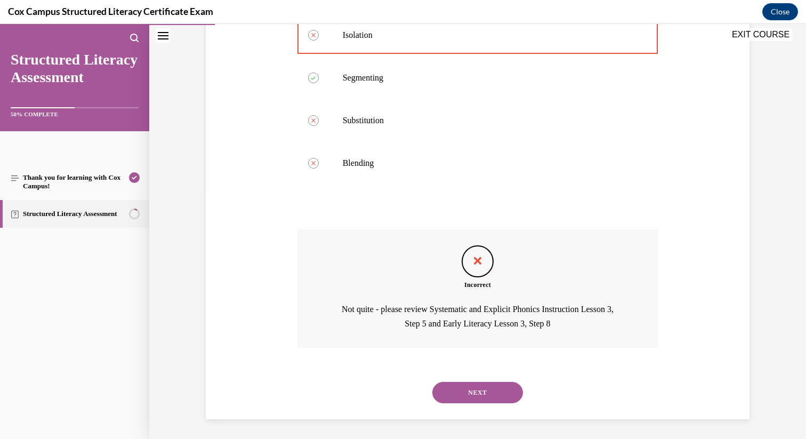
scroll to position [250, 0]
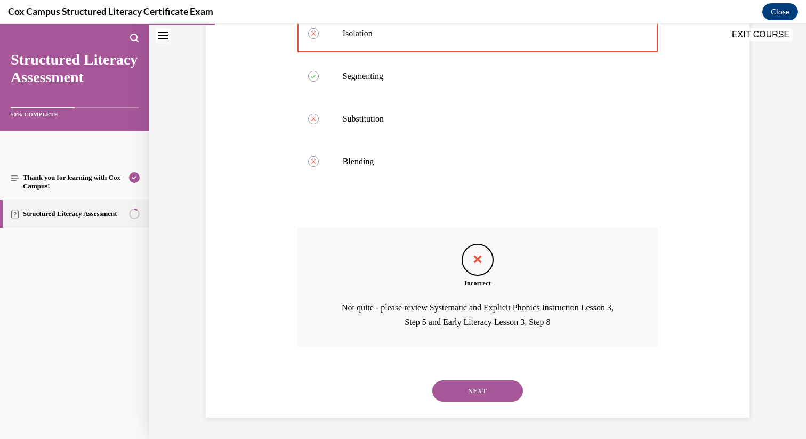
click at [480, 393] on button "NEXT" at bounding box center [477, 390] width 91 height 21
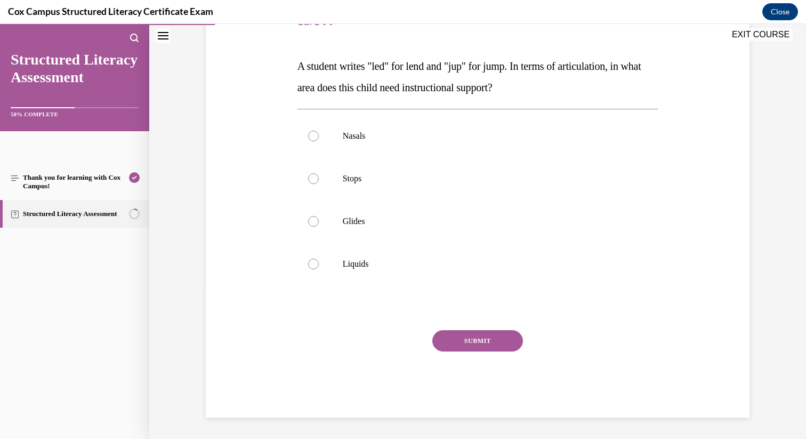
scroll to position [119, 0]
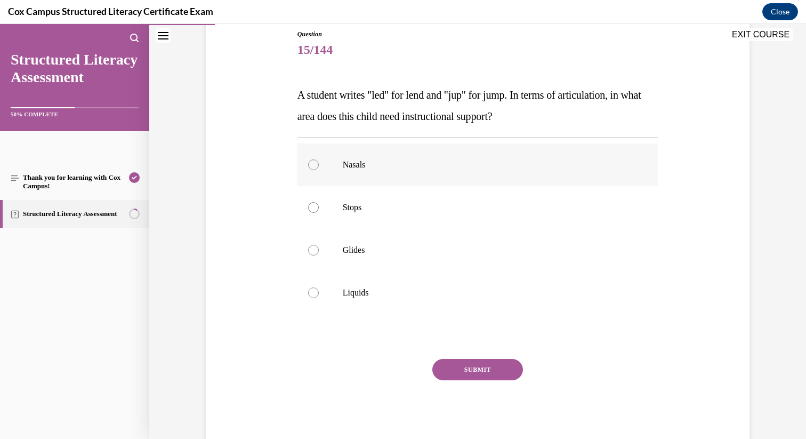
click at [311, 168] on div at bounding box center [313, 164] width 11 height 11
click at [311, 168] on input "Nasals" at bounding box center [313, 164] width 11 height 11
radio input "true"
click at [495, 367] on button "SUBMIT" at bounding box center [477, 369] width 91 height 21
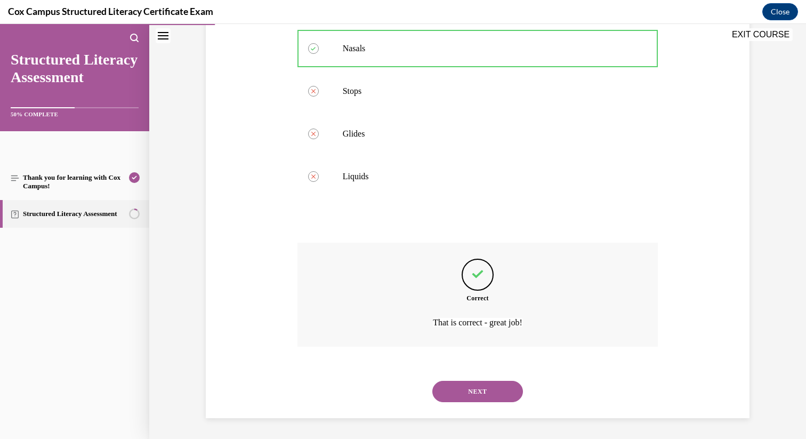
scroll to position [236, 0]
click at [481, 384] on button "NEXT" at bounding box center [477, 390] width 91 height 21
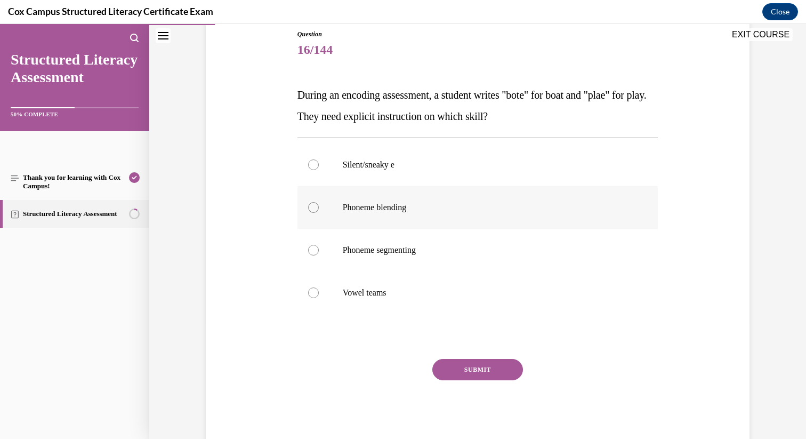
scroll to position [103, 0]
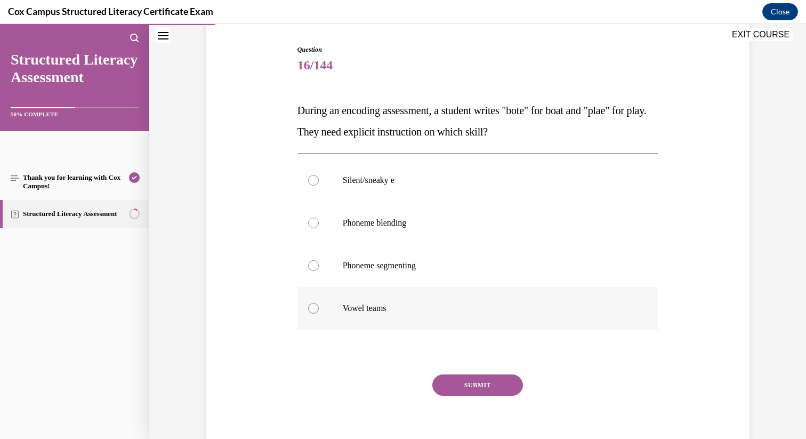
click at [315, 309] on div at bounding box center [313, 308] width 11 height 11
click at [315, 309] on input "Vowel teams" at bounding box center [313, 308] width 11 height 11
radio input "true"
click at [480, 385] on button "SUBMIT" at bounding box center [477, 384] width 91 height 21
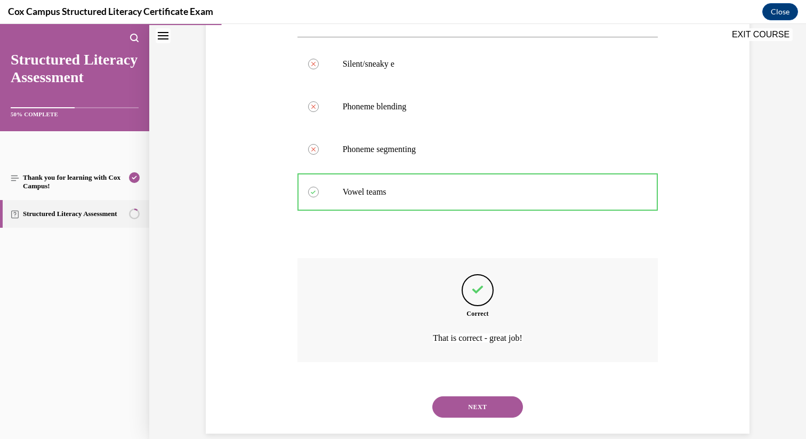
scroll to position [236, 0]
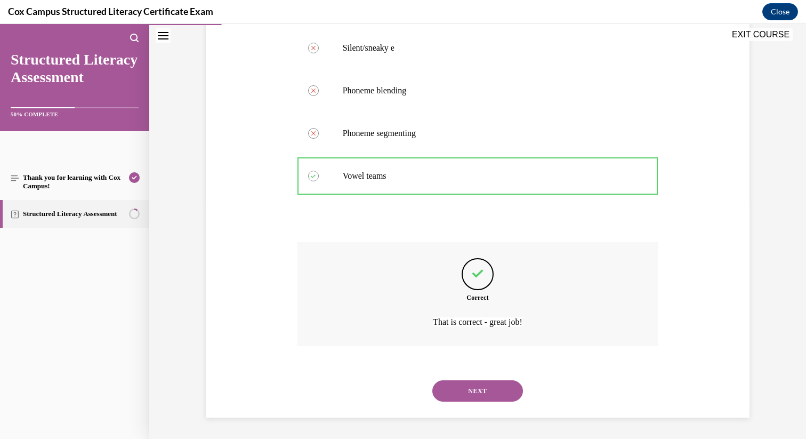
click at [481, 388] on button "NEXT" at bounding box center [477, 390] width 91 height 21
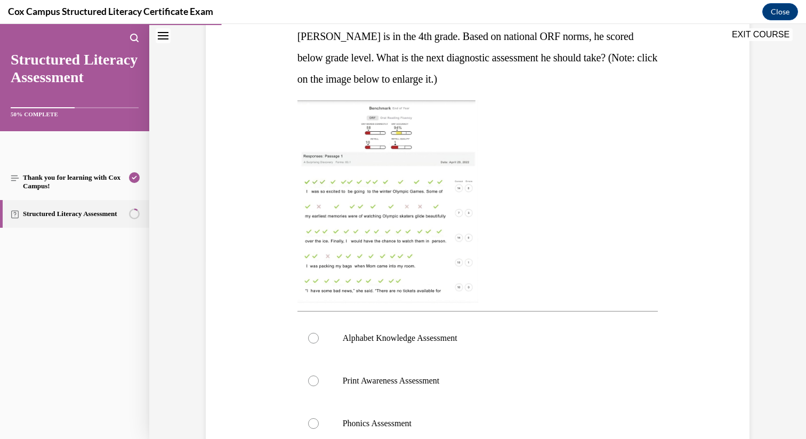
scroll to position [178, 0]
click at [413, 216] on img at bounding box center [387, 201] width 181 height 203
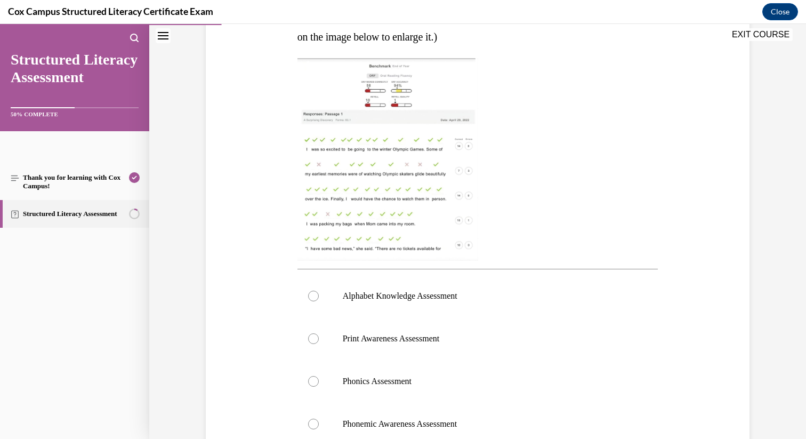
scroll to position [182, 0]
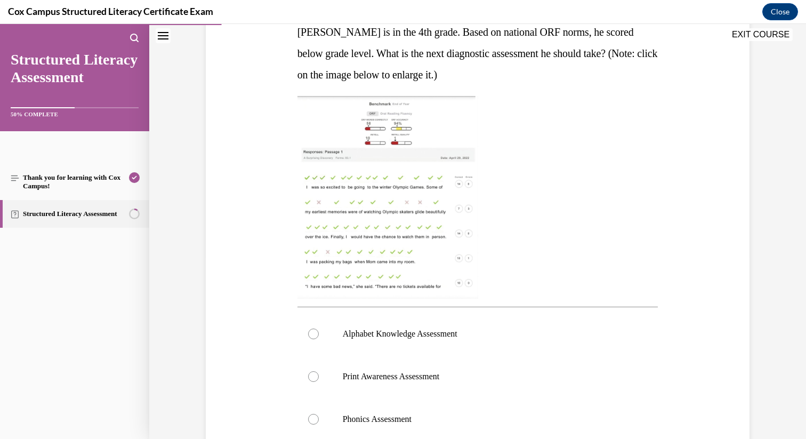
click at [397, 135] on img at bounding box center [387, 197] width 181 height 203
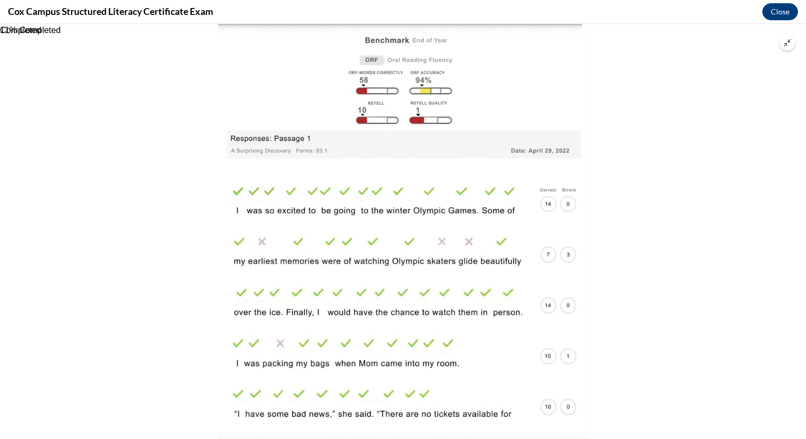
click at [413, 101] on img at bounding box center [403, 231] width 370 height 415
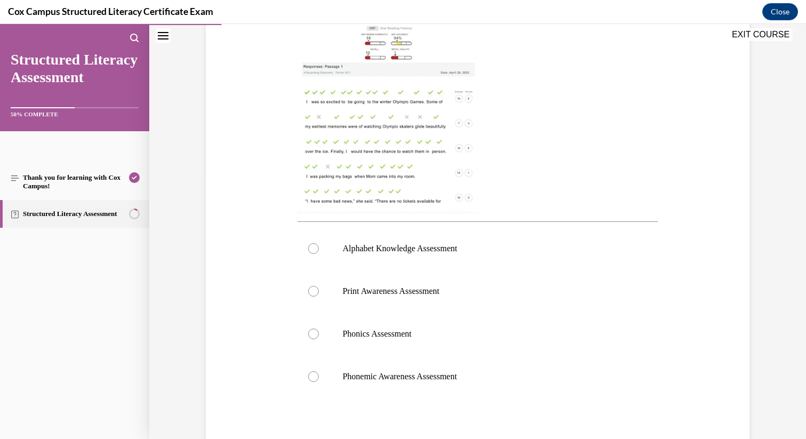
scroll to position [268, 0]
click at [405, 63] on img at bounding box center [387, 111] width 181 height 203
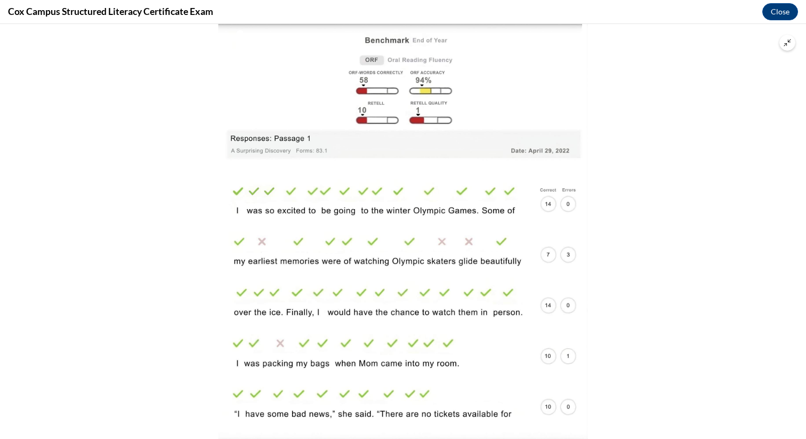
click at [406, 106] on img at bounding box center [403, 231] width 370 height 415
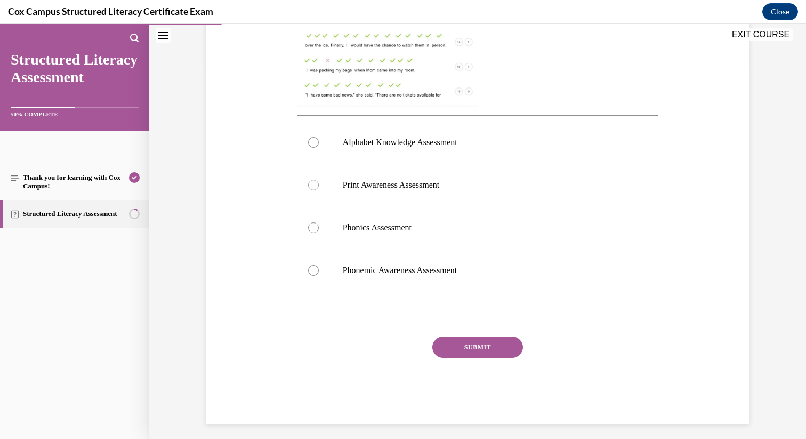
scroll to position [375, 0]
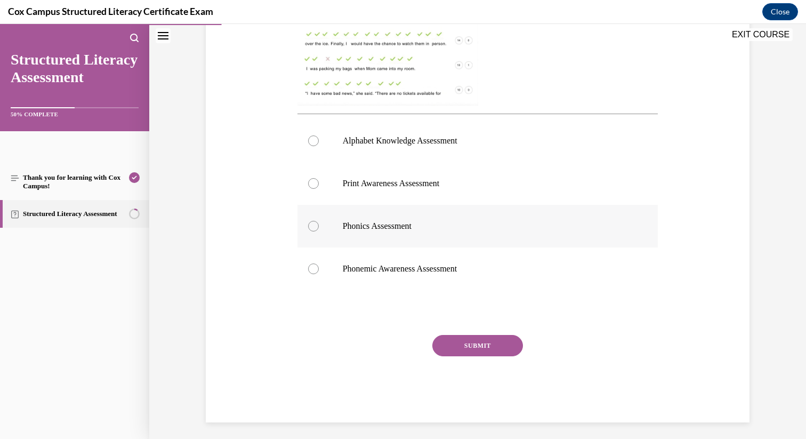
click at [314, 225] on div at bounding box center [313, 226] width 11 height 11
click at [314, 225] on input "Phonics Assessment" at bounding box center [313, 226] width 11 height 11
radio input "true"
click at [479, 347] on button "SUBMIT" at bounding box center [477, 345] width 91 height 21
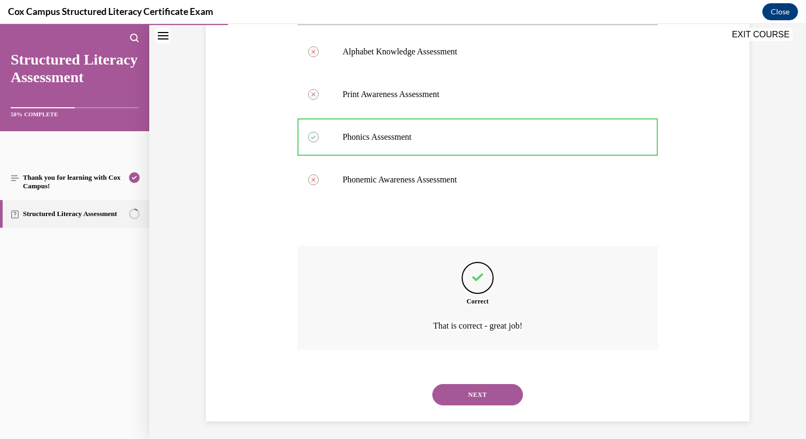
scroll to position [467, 0]
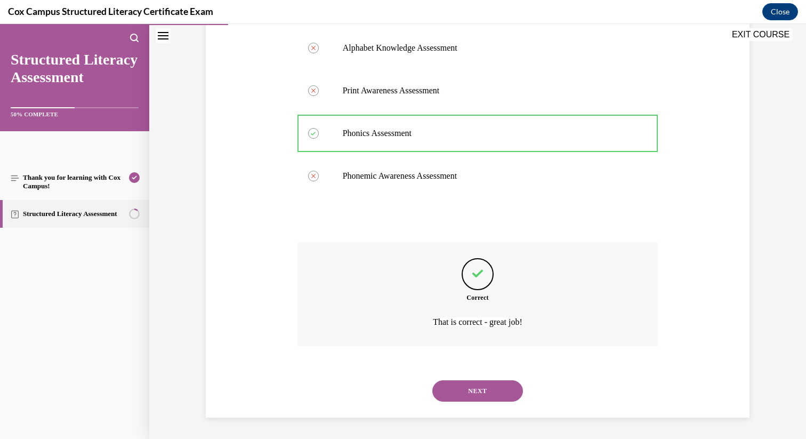
click at [474, 391] on button "NEXT" at bounding box center [477, 390] width 91 height 21
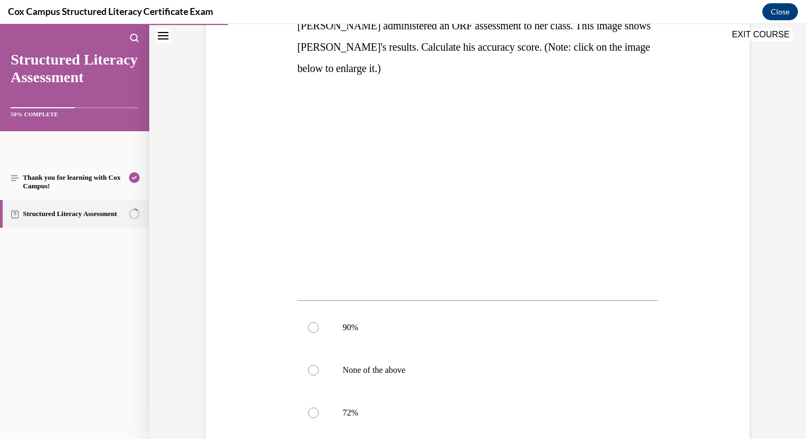
scroll to position [185, 0]
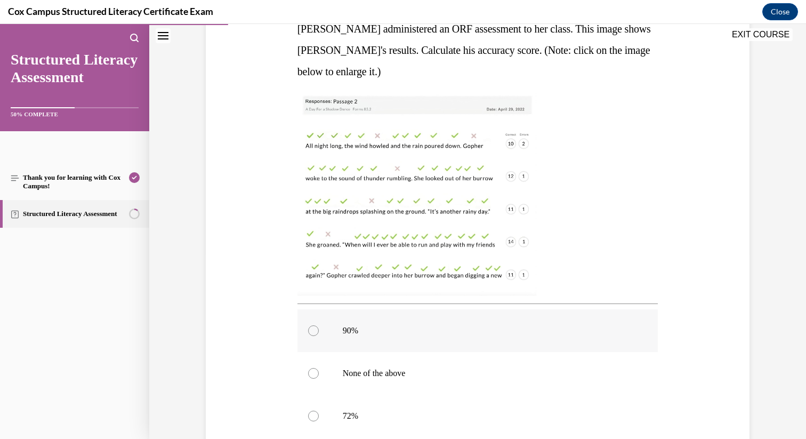
click at [313, 329] on div at bounding box center [313, 330] width 11 height 11
click at [313, 329] on input "90%" at bounding box center [313, 330] width 11 height 11
radio input "true"
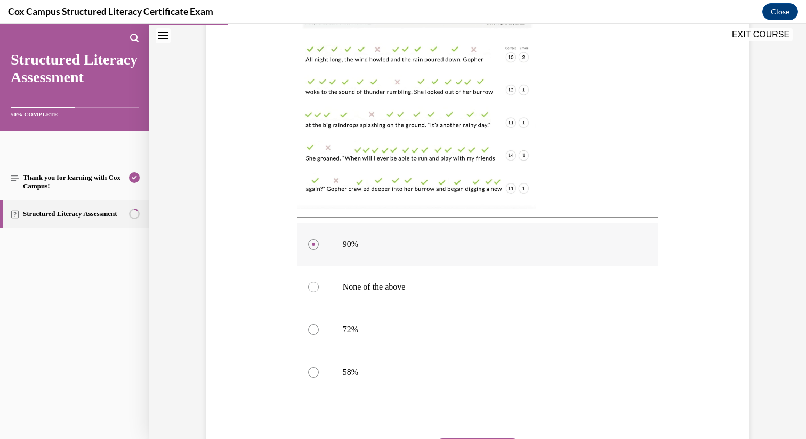
scroll to position [380, 0]
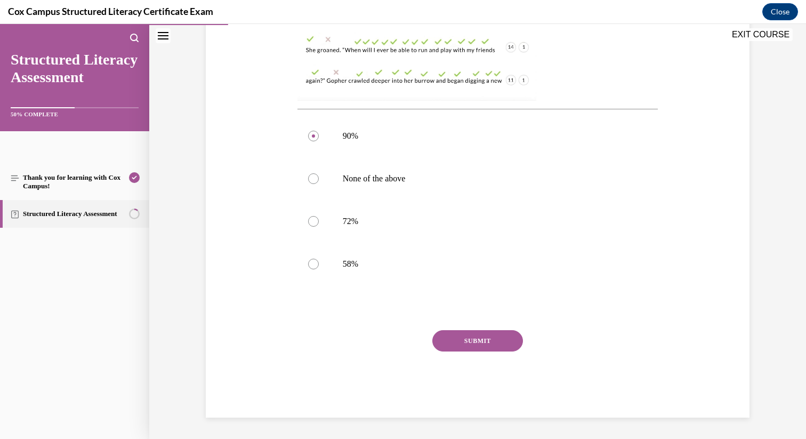
click at [477, 339] on button "SUBMIT" at bounding box center [477, 340] width 91 height 21
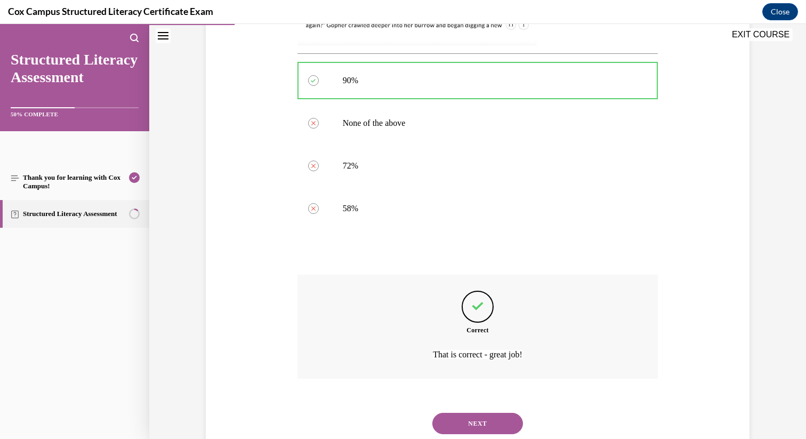
scroll to position [467, 0]
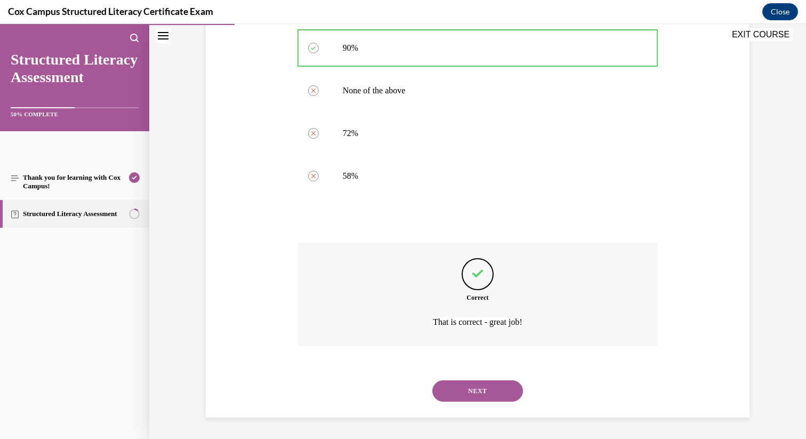
click at [471, 389] on button "NEXT" at bounding box center [477, 390] width 91 height 21
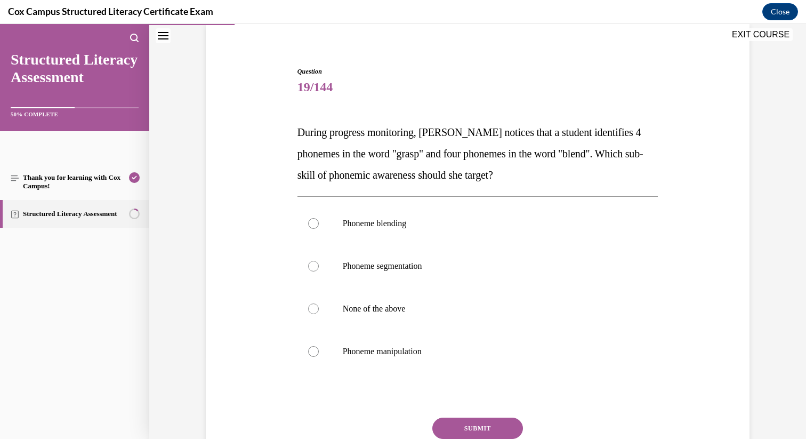
scroll to position [82, 0]
click at [315, 265] on div at bounding box center [313, 265] width 11 height 11
click at [315, 265] on input "Phoneme segmentation" at bounding box center [313, 265] width 11 height 11
radio input "true"
click at [481, 432] on button "SUBMIT" at bounding box center [477, 427] width 91 height 21
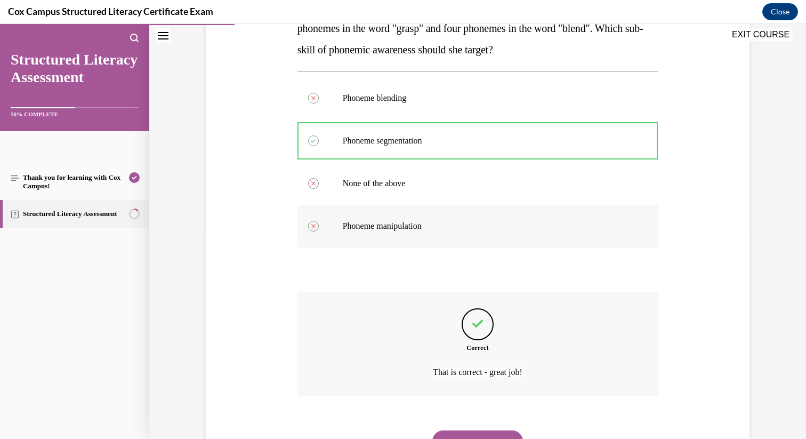
scroll to position [257, 0]
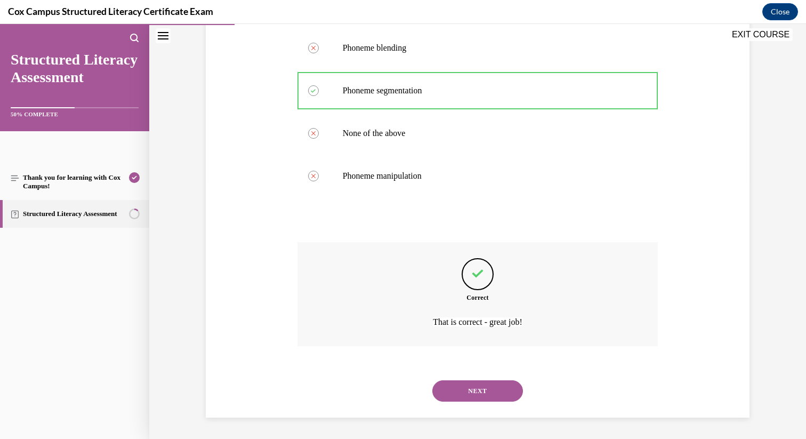
click at [466, 388] on button "NEXT" at bounding box center [477, 390] width 91 height 21
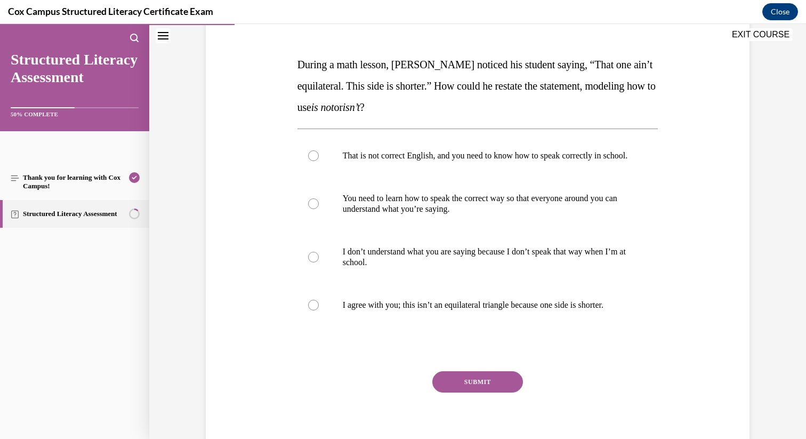
scroll to position [159, 0]
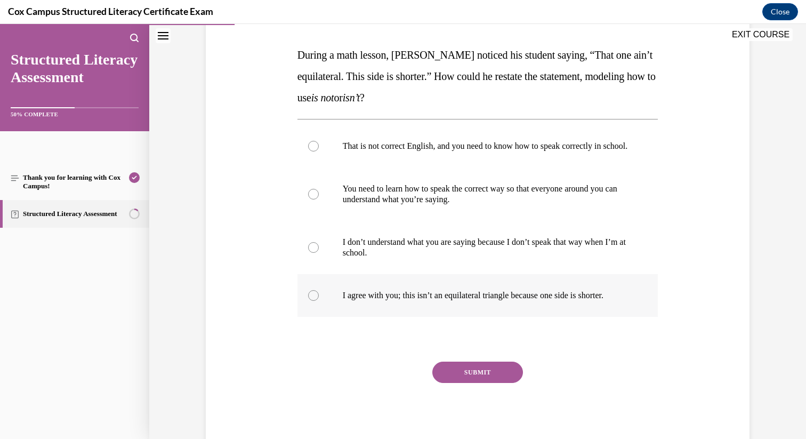
click at [315, 301] on div at bounding box center [313, 295] width 11 height 11
click at [315, 301] on input "I agree with you; this isn’t an equilateral triangle because one side is shorte…" at bounding box center [313, 295] width 11 height 11
radio input "true"
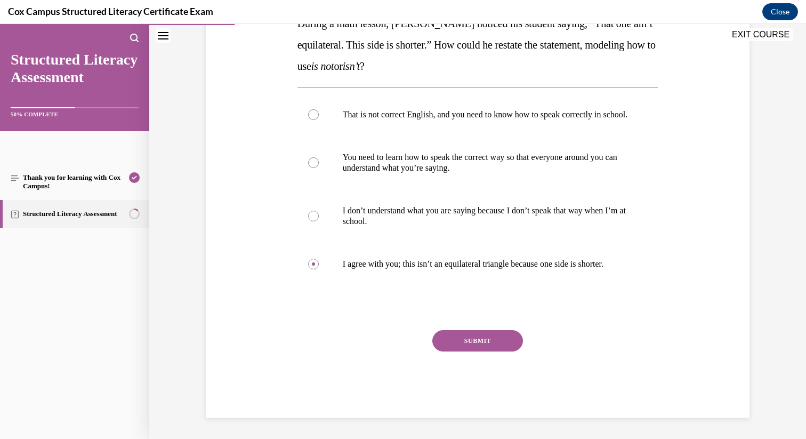
scroll to position [201, 0]
click at [475, 340] on button "SUBMIT" at bounding box center [477, 340] width 91 height 21
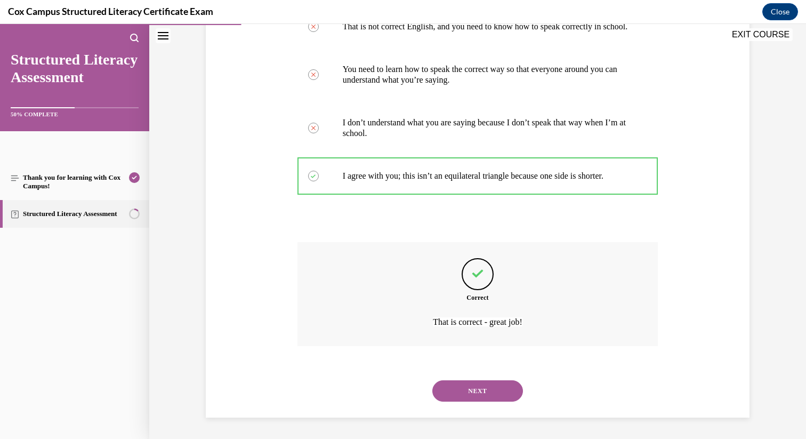
scroll to position [289, 0]
click at [475, 388] on button "NEXT" at bounding box center [477, 390] width 91 height 21
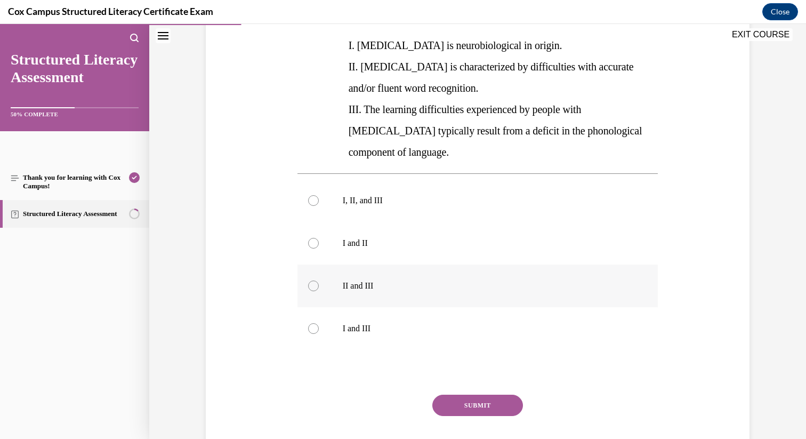
scroll to position [236, 0]
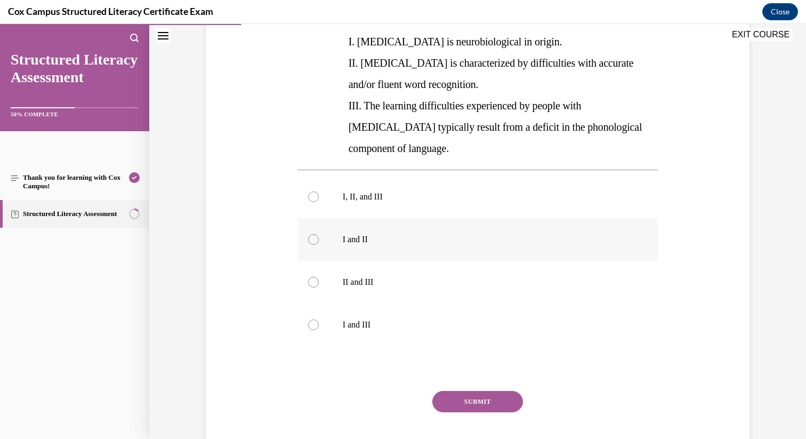
click at [313, 234] on div at bounding box center [313, 239] width 11 height 11
click at [313, 234] on input "I and II" at bounding box center [313, 239] width 11 height 11
radio input "true"
click at [313, 191] on div at bounding box center [313, 196] width 11 height 11
click at [313, 191] on input "I, II, and III" at bounding box center [313, 196] width 11 height 11
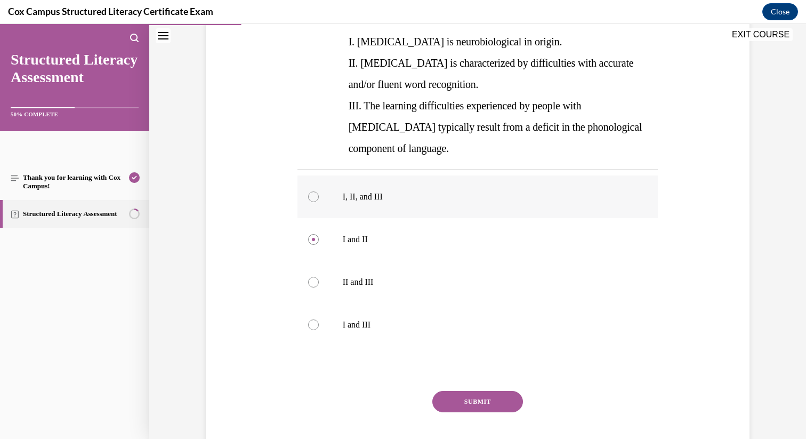
radio input "true"
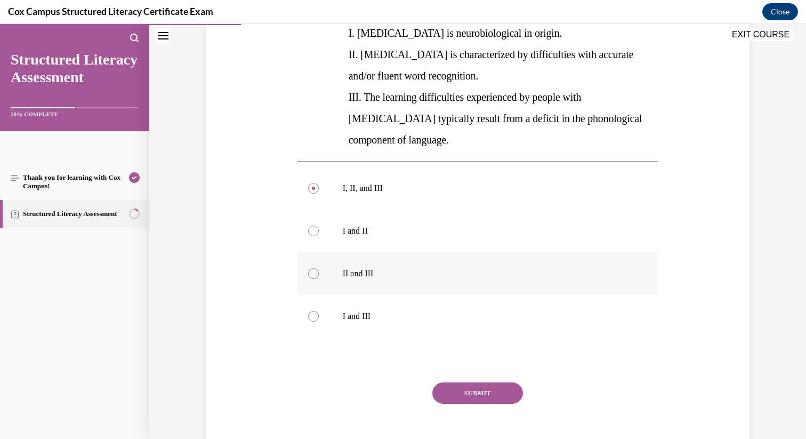
scroll to position [264, 0]
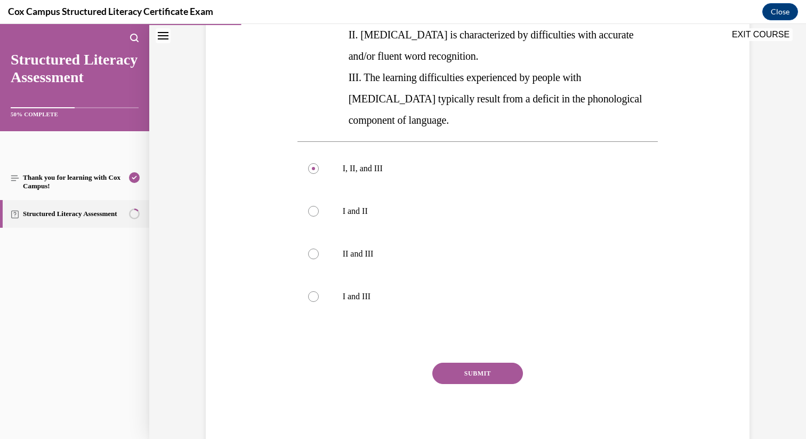
click at [463, 362] on button "SUBMIT" at bounding box center [477, 372] width 91 height 21
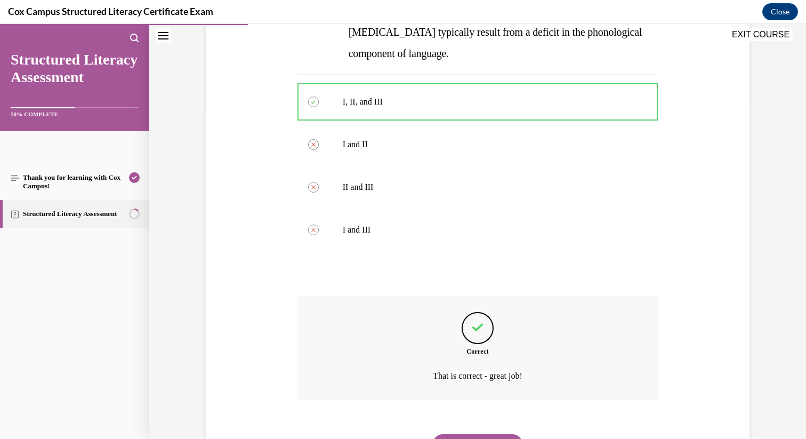
scroll to position [364, 0]
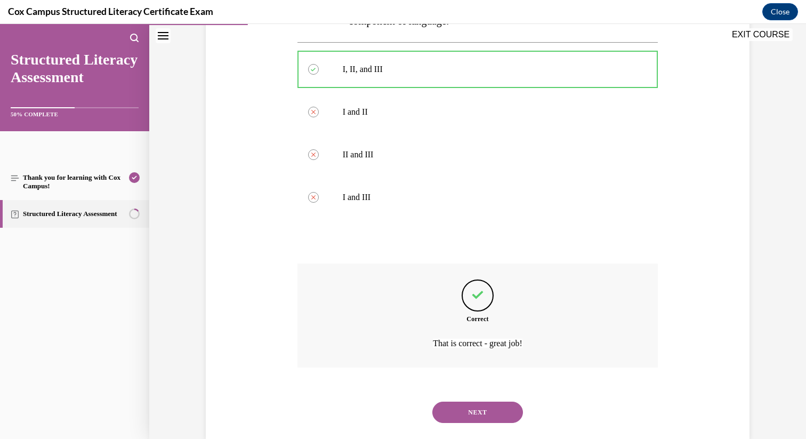
click at [477, 401] on button "NEXT" at bounding box center [477, 411] width 91 height 21
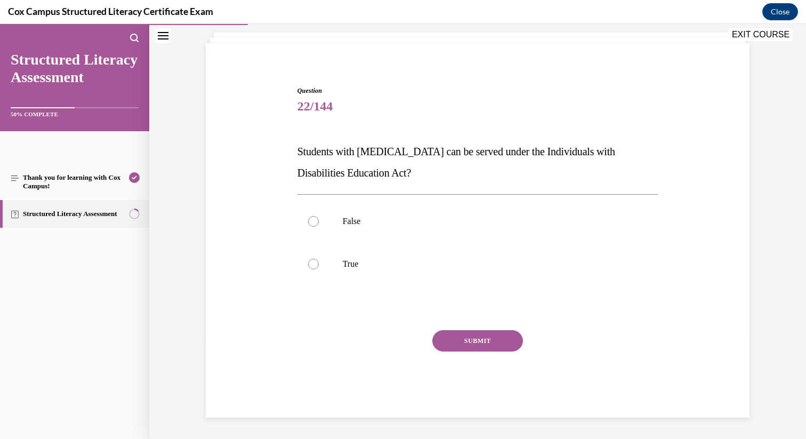
scroll to position [62, 0]
click at [313, 270] on label "True" at bounding box center [477, 264] width 361 height 43
click at [313, 269] on input "True" at bounding box center [313, 264] width 11 height 11
radio input "true"
click at [452, 337] on button "SUBMIT" at bounding box center [477, 340] width 91 height 21
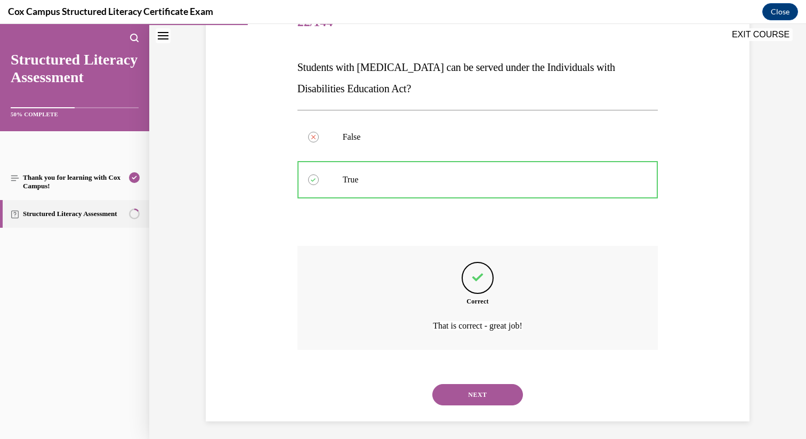
scroll to position [150, 0]
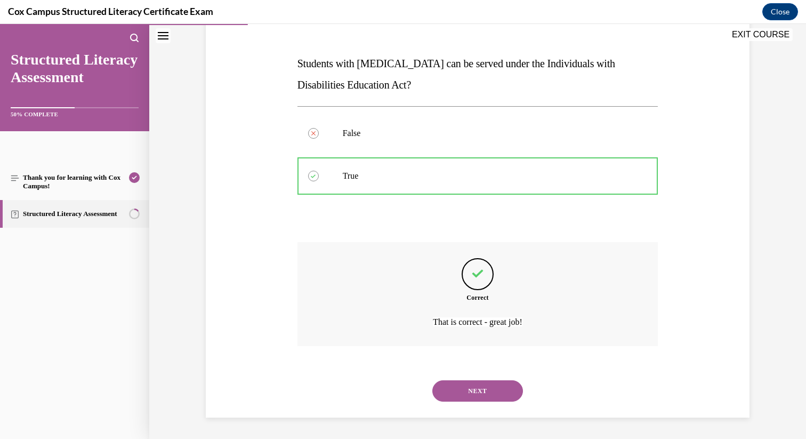
click at [463, 394] on button "NEXT" at bounding box center [477, 390] width 91 height 21
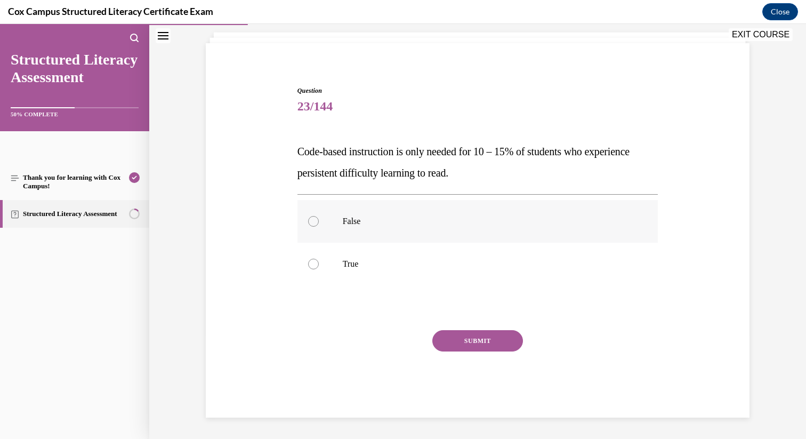
click at [314, 220] on div at bounding box center [313, 221] width 11 height 11
click at [314, 220] on input "False" at bounding box center [313, 221] width 11 height 11
radio input "true"
click at [482, 341] on button "SUBMIT" at bounding box center [477, 340] width 91 height 21
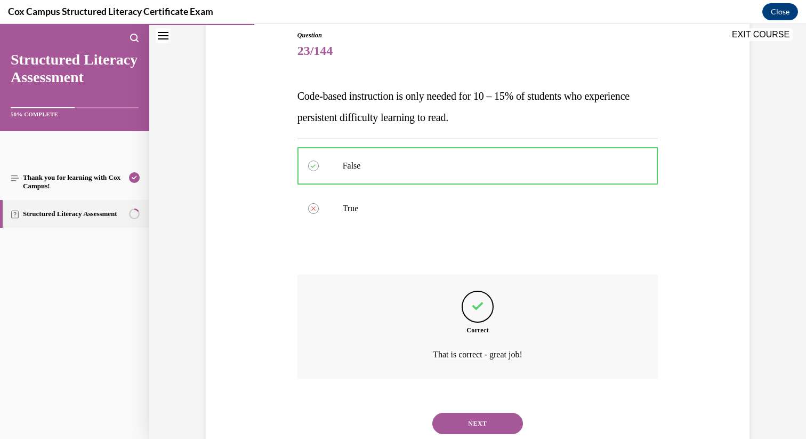
scroll to position [150, 0]
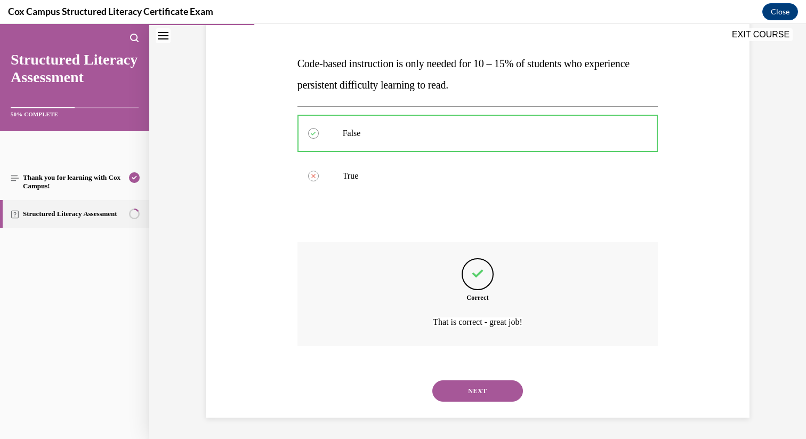
click at [466, 388] on button "NEXT" at bounding box center [477, 390] width 91 height 21
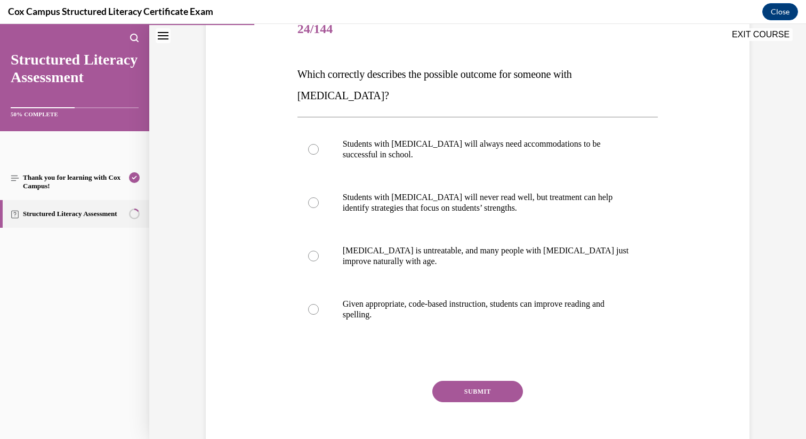
scroll to position [149, 0]
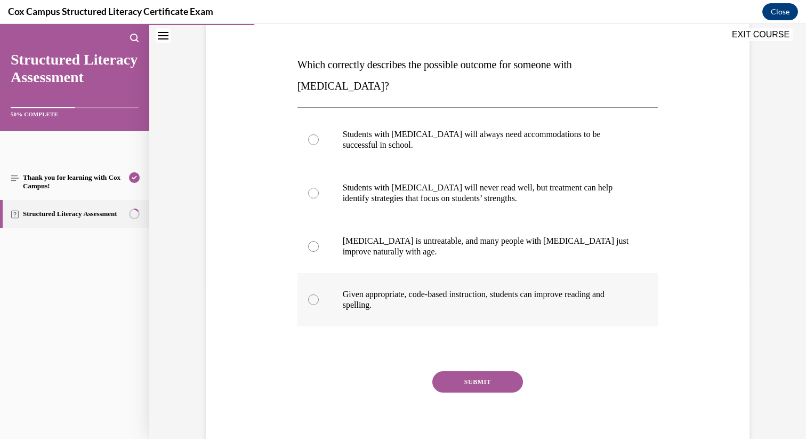
click at [311, 294] on div at bounding box center [313, 299] width 11 height 11
click at [311, 294] on input "Given appropriate, code-based instruction, students can improve reading and spe…" at bounding box center [313, 299] width 11 height 11
radio input "true"
click at [472, 371] on button "SUBMIT" at bounding box center [477, 381] width 91 height 21
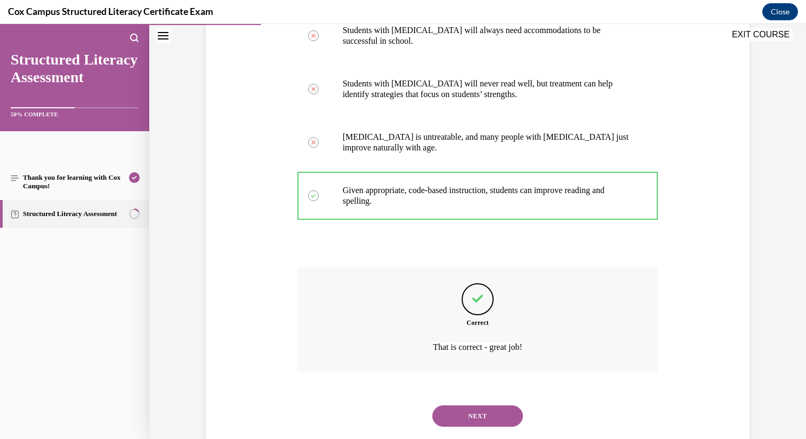
scroll to position [257, 0]
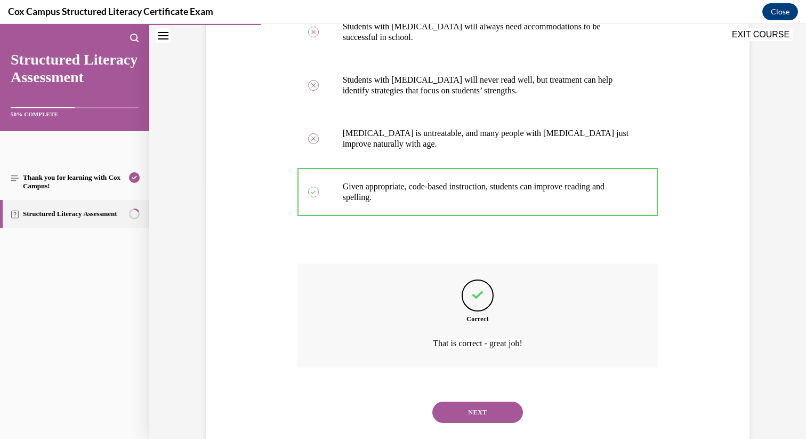
click at [469, 401] on button "NEXT" at bounding box center [477, 411] width 91 height 21
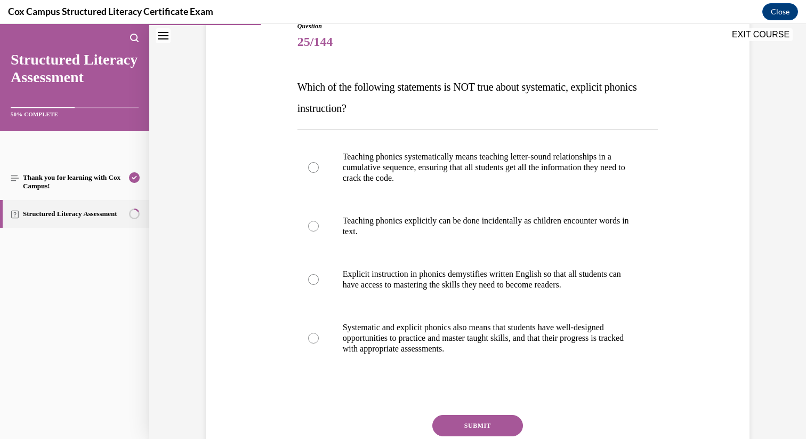
scroll to position [131, 0]
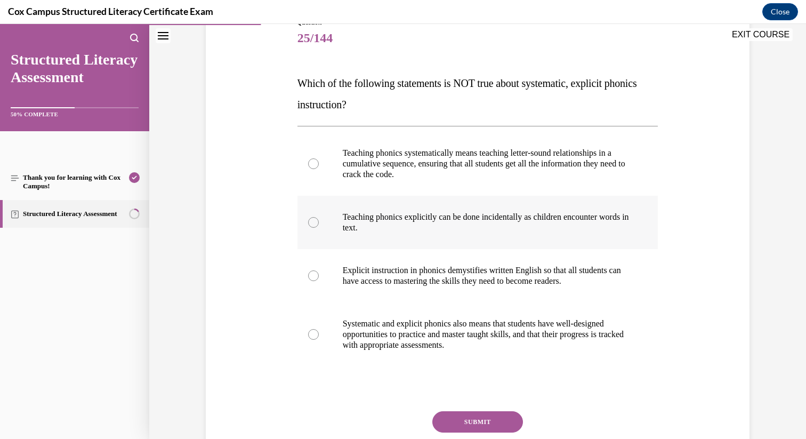
click at [314, 224] on div at bounding box center [313, 222] width 11 height 11
click at [314, 224] on input "Teaching phonics explicitly can be done incidentally as children encounter word…" at bounding box center [313, 222] width 11 height 11
radio input "true"
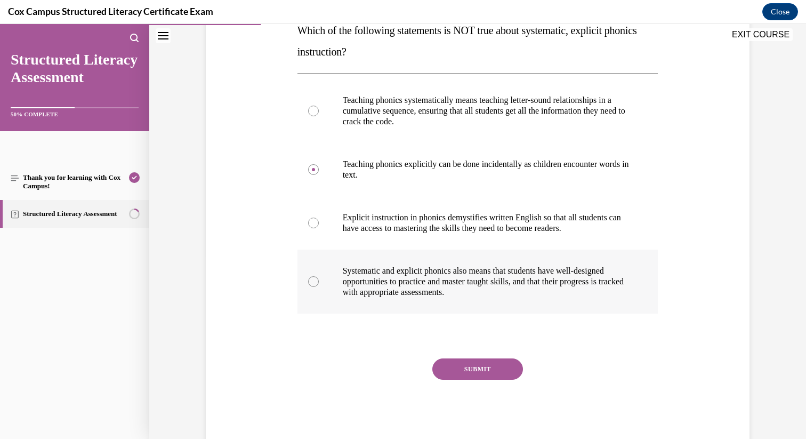
scroll to position [184, 0]
click at [462, 370] on button "SUBMIT" at bounding box center [477, 368] width 91 height 21
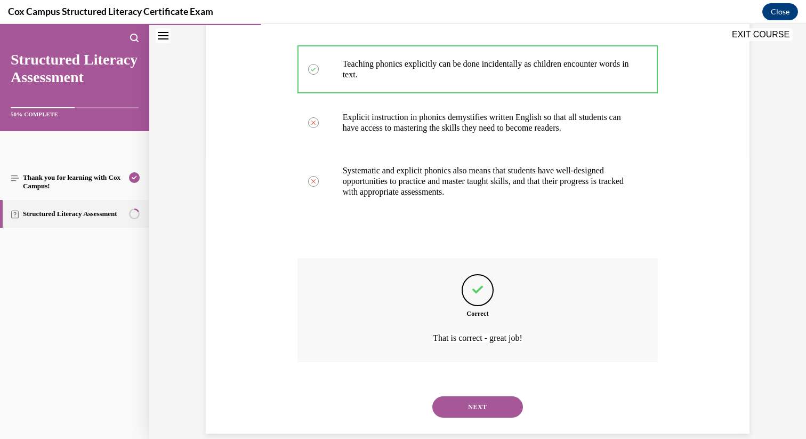
scroll to position [300, 0]
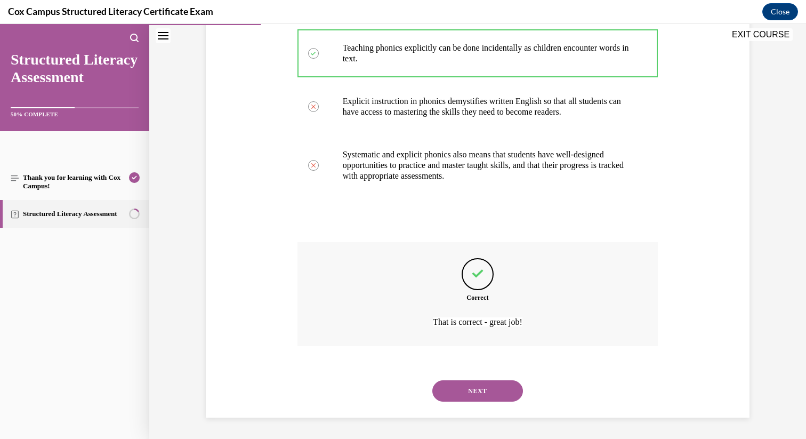
click at [456, 391] on button "NEXT" at bounding box center [477, 390] width 91 height 21
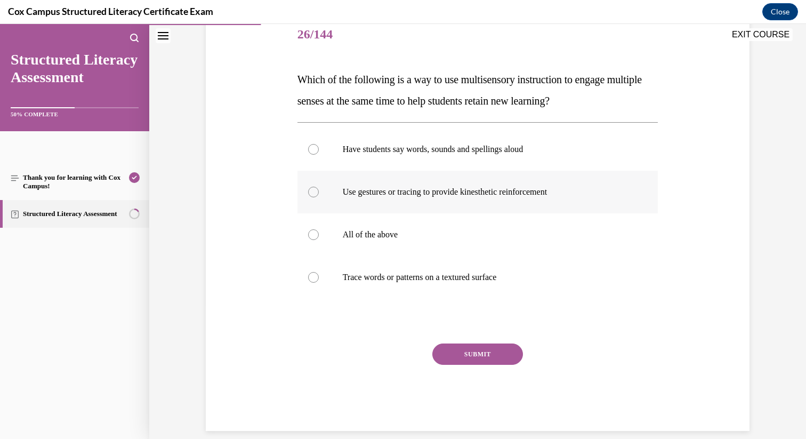
scroll to position [139, 0]
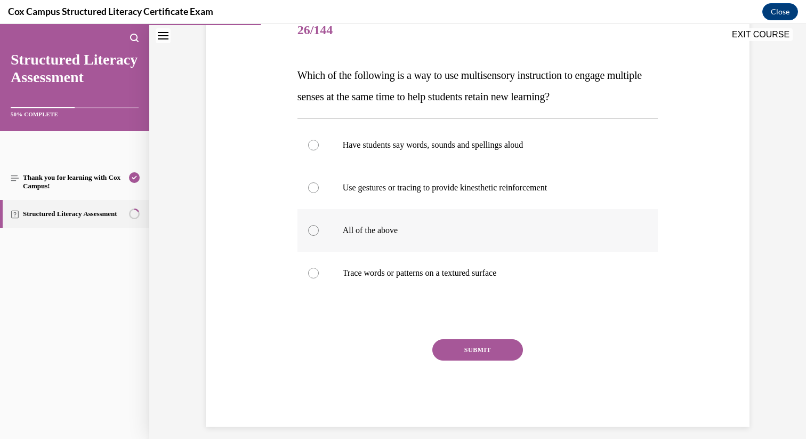
click at [312, 229] on div at bounding box center [313, 230] width 11 height 11
click at [312, 229] on input "All of the above" at bounding box center [313, 230] width 11 height 11
radio input "true"
click at [457, 352] on button "SUBMIT" at bounding box center [477, 349] width 91 height 21
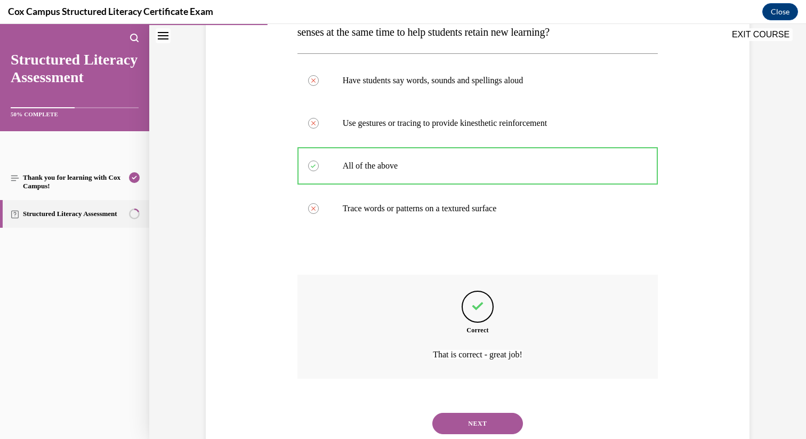
scroll to position [236, 0]
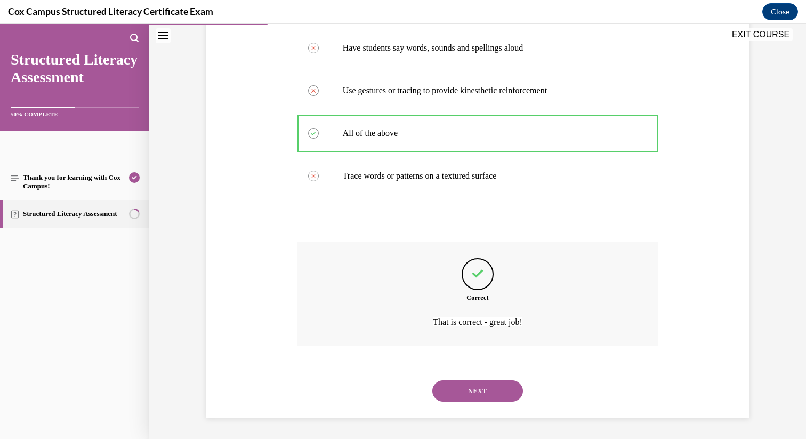
click at [467, 392] on button "NEXT" at bounding box center [477, 390] width 91 height 21
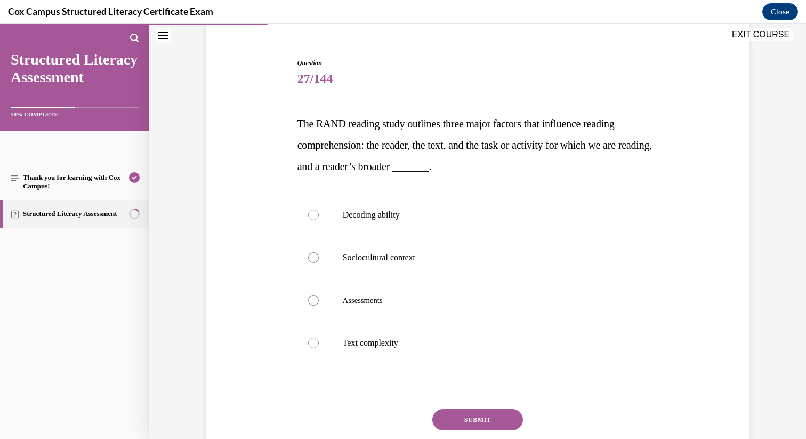
scroll to position [101, 0]
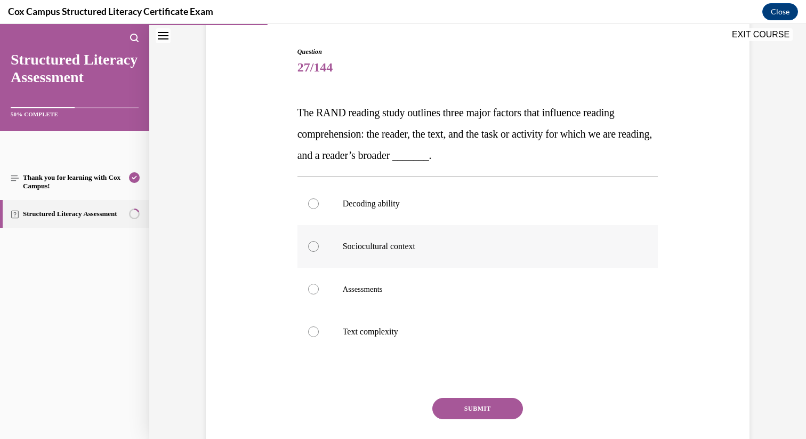
click at [313, 247] on div at bounding box center [313, 246] width 11 height 11
click at [313, 247] on input "Sociocultural context" at bounding box center [313, 246] width 11 height 11
radio input "true"
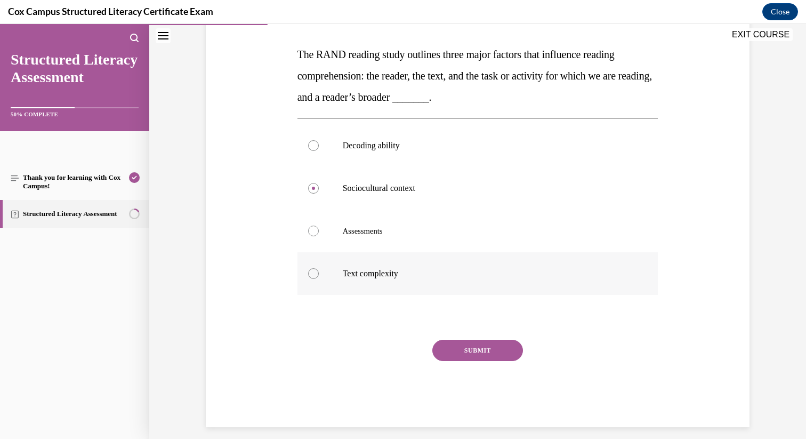
scroll to position [169, 0]
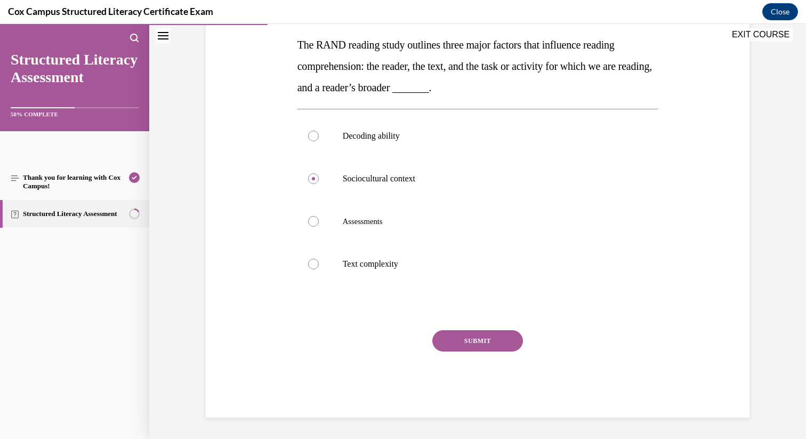
click at [483, 341] on button "SUBMIT" at bounding box center [477, 340] width 91 height 21
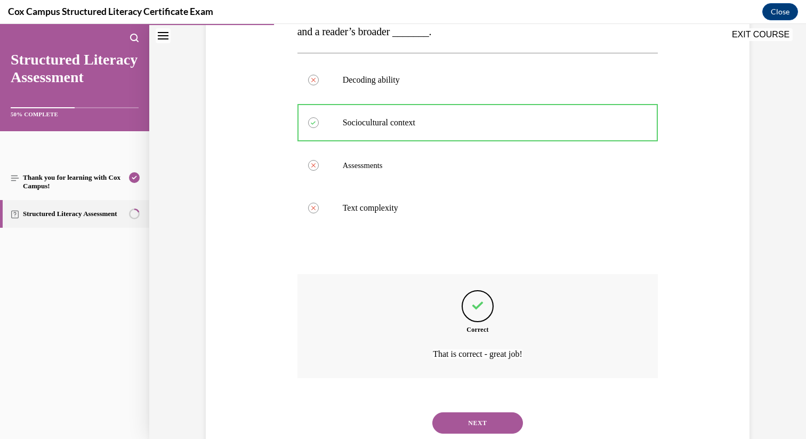
scroll to position [257, 0]
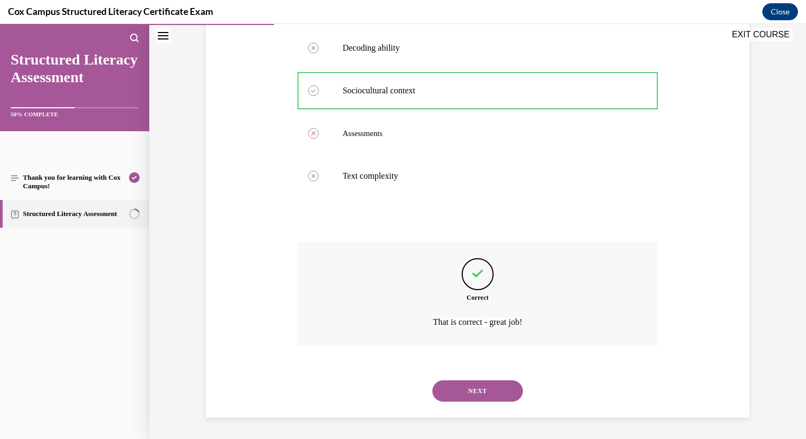
click at [470, 391] on button "NEXT" at bounding box center [477, 390] width 91 height 21
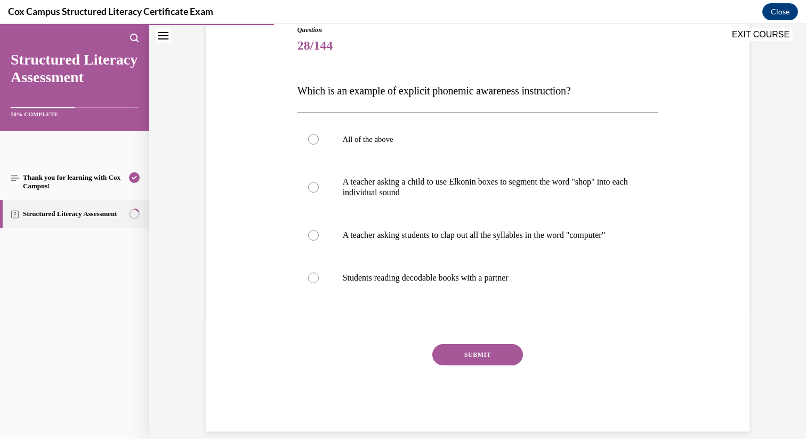
scroll to position [129, 0]
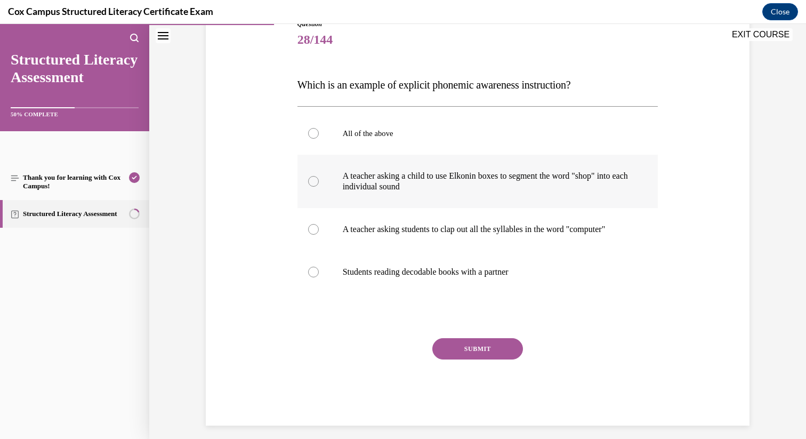
click at [315, 183] on div at bounding box center [313, 181] width 11 height 11
click at [315, 183] on input "A teacher asking a child to use Elkonin boxes to segment the word "shop" into e…" at bounding box center [313, 181] width 11 height 11
radio input "true"
click at [479, 359] on button "SUBMIT" at bounding box center [477, 348] width 91 height 21
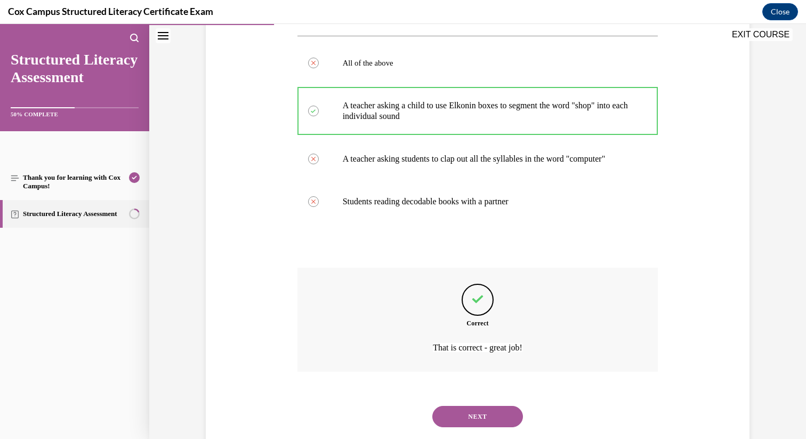
scroll to position [236, 0]
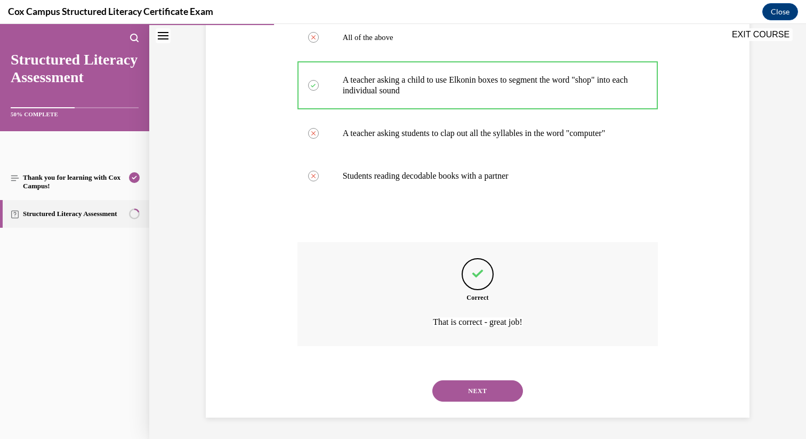
click at [472, 389] on button "NEXT" at bounding box center [477, 390] width 91 height 21
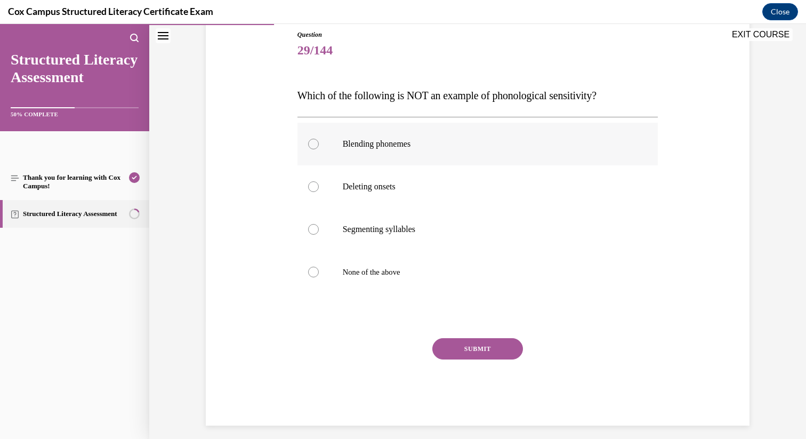
click at [312, 143] on div at bounding box center [313, 144] width 11 height 11
click at [312, 143] on input "Blending phonemes" at bounding box center [313, 144] width 11 height 11
radio input "true"
click at [471, 349] on button "SUBMIT" at bounding box center [477, 348] width 91 height 21
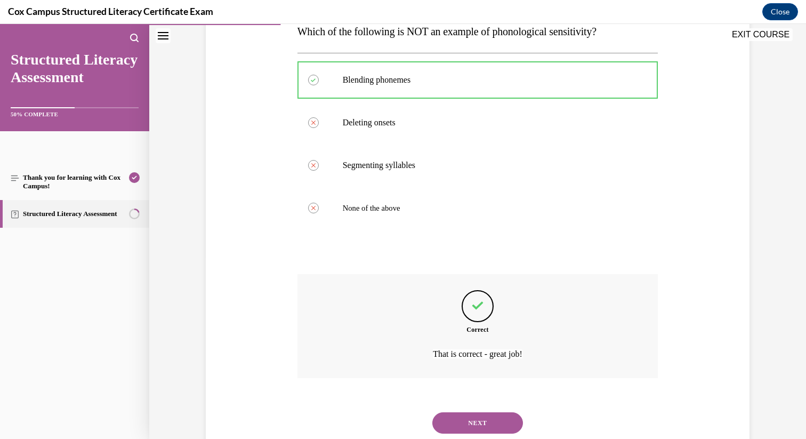
scroll to position [214, 0]
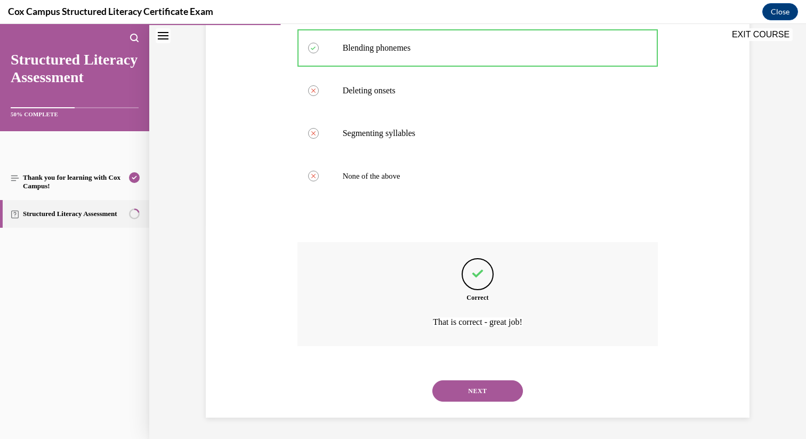
click at [464, 393] on button "NEXT" at bounding box center [477, 390] width 91 height 21
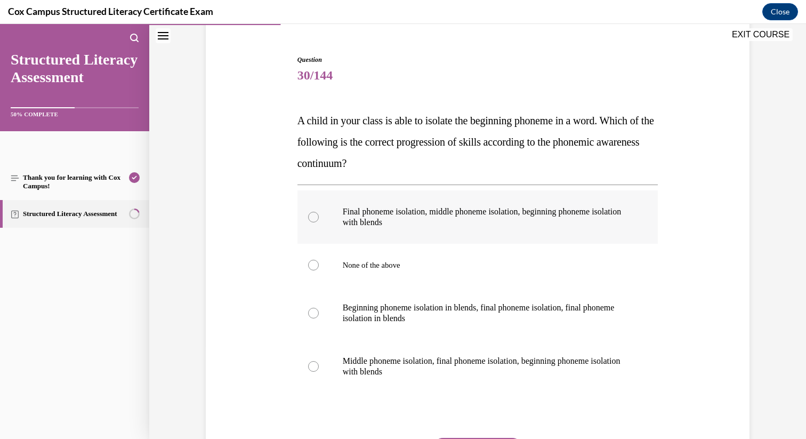
scroll to position [94, 0]
click at [312, 214] on div at bounding box center [313, 216] width 11 height 11
click at [312, 214] on input "Final phoneme isolation, middle phoneme isolation, beginning phoneme isolation …" at bounding box center [313, 216] width 11 height 11
radio input "true"
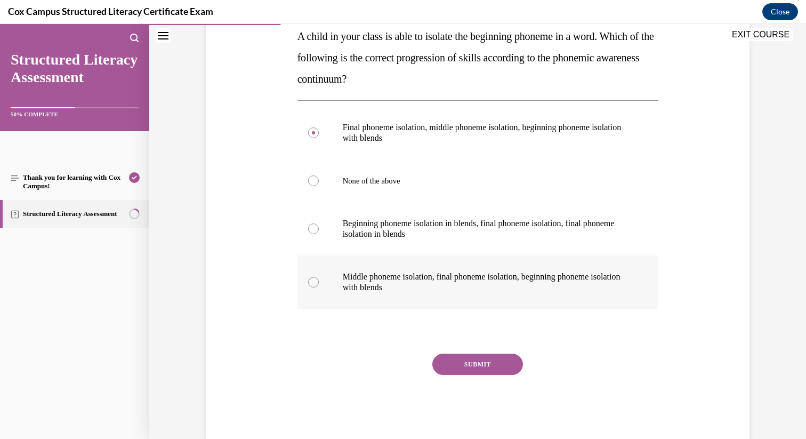
scroll to position [186, 0]
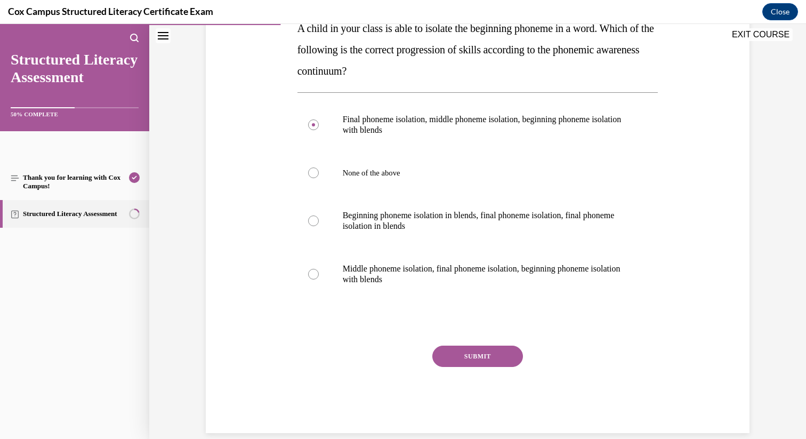
click at [470, 354] on button "SUBMIT" at bounding box center [477, 355] width 91 height 21
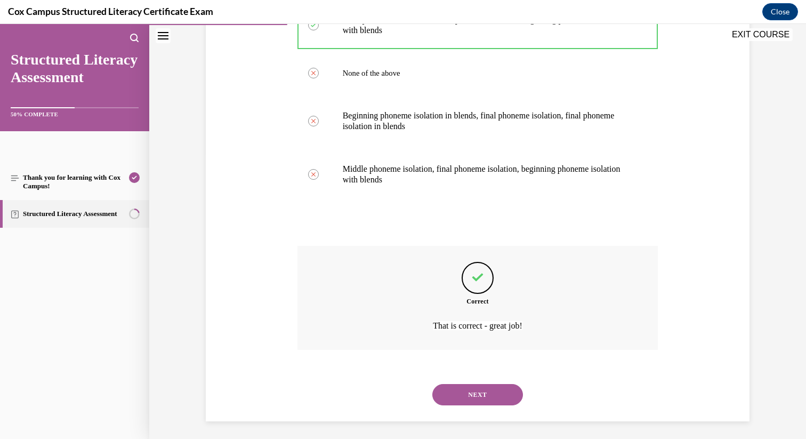
scroll to position [289, 0]
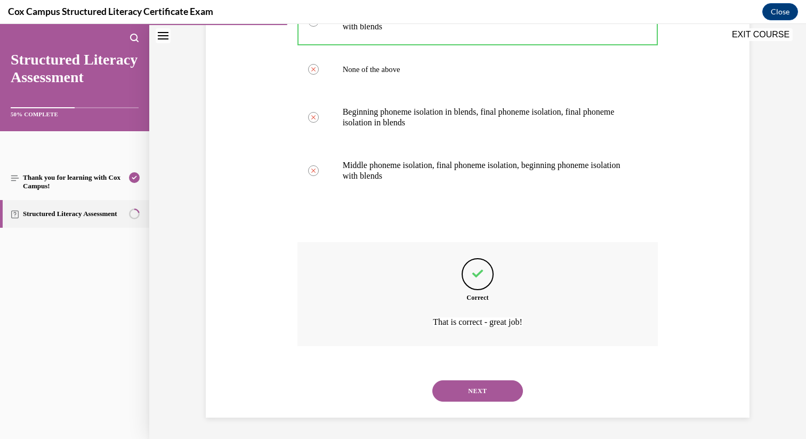
click at [471, 390] on button "NEXT" at bounding box center [477, 390] width 91 height 21
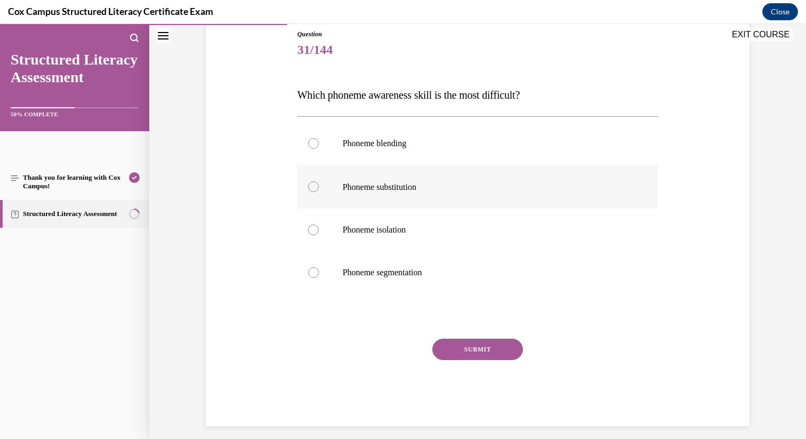
click at [313, 186] on div at bounding box center [313, 186] width 11 height 11
click at [313, 186] on input "Phoneme substitution" at bounding box center [313, 186] width 11 height 11
radio input "true"
click at [469, 349] on button "SUBMIT" at bounding box center [477, 348] width 91 height 21
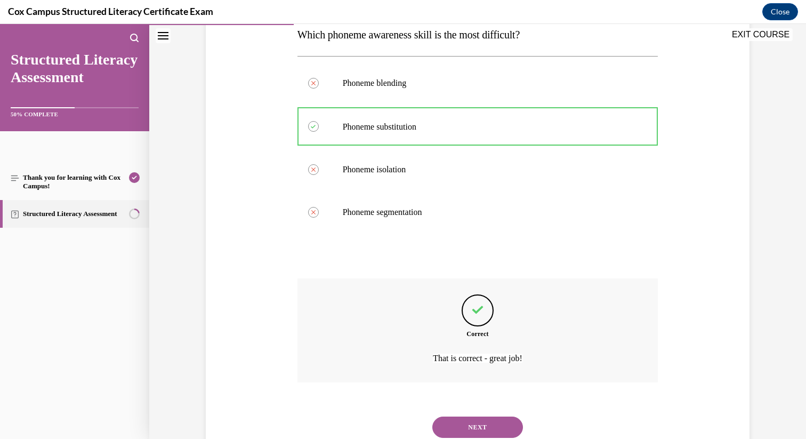
scroll to position [215, 0]
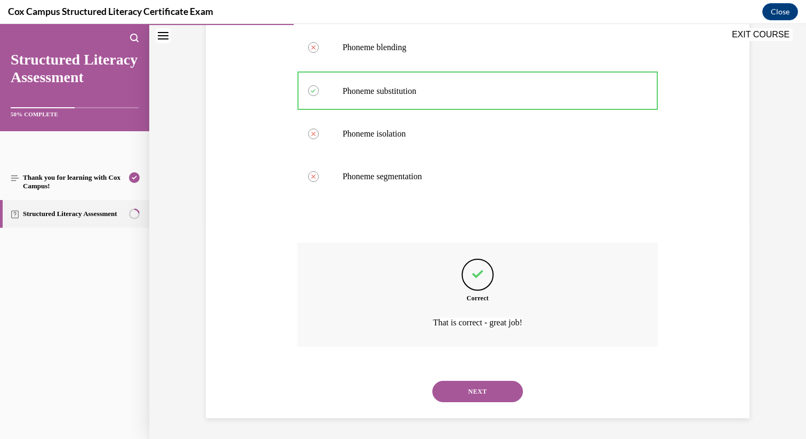
click at [473, 388] on button "NEXT" at bounding box center [477, 391] width 91 height 21
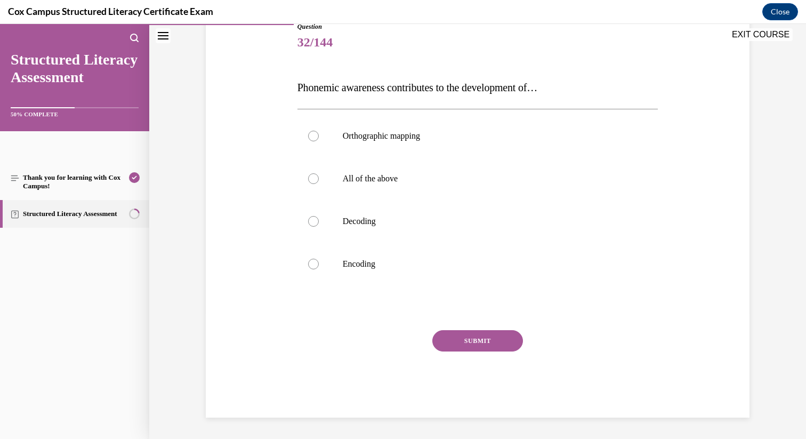
scroll to position [118, 0]
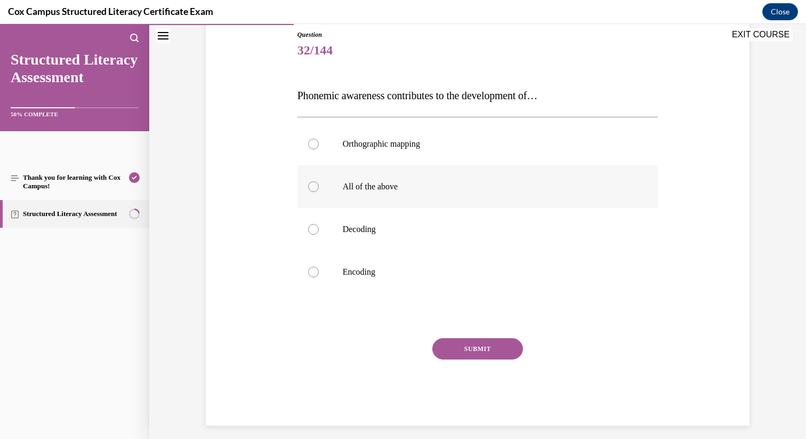
click at [313, 187] on div at bounding box center [313, 186] width 11 height 11
click at [313, 187] on input "All of the above" at bounding box center [313, 186] width 11 height 11
radio input "true"
click at [463, 350] on button "SUBMIT" at bounding box center [477, 348] width 91 height 21
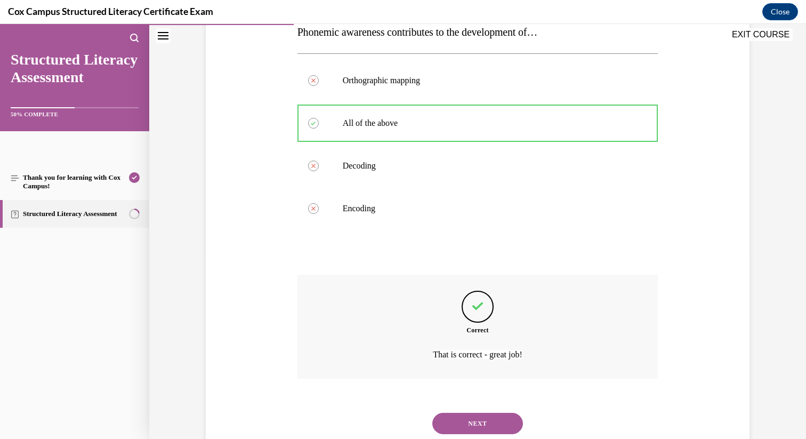
scroll to position [214, 0]
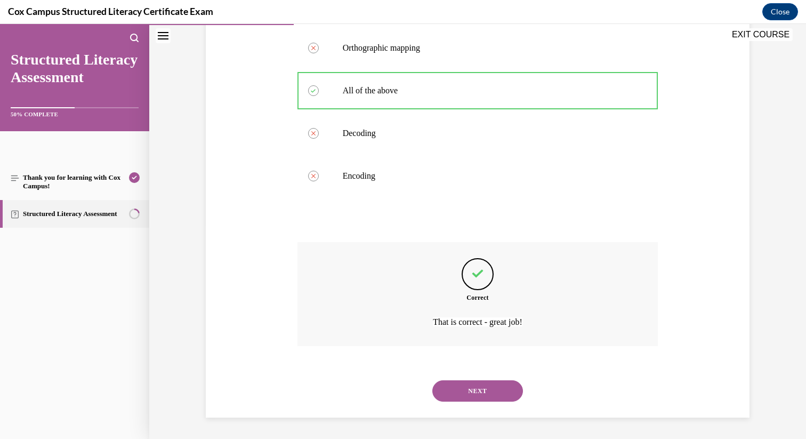
click at [458, 392] on button "NEXT" at bounding box center [477, 390] width 91 height 21
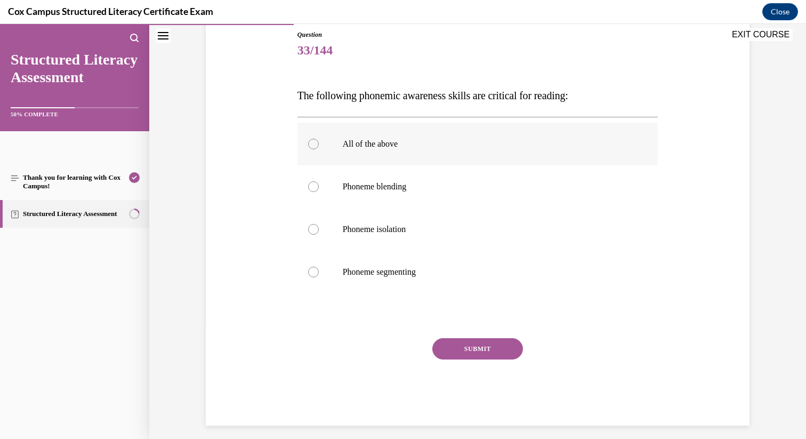
click at [312, 148] on div at bounding box center [313, 144] width 11 height 11
click at [312, 148] on input "All of the above" at bounding box center [313, 144] width 11 height 11
radio input "true"
click at [469, 349] on button "SUBMIT" at bounding box center [477, 348] width 91 height 21
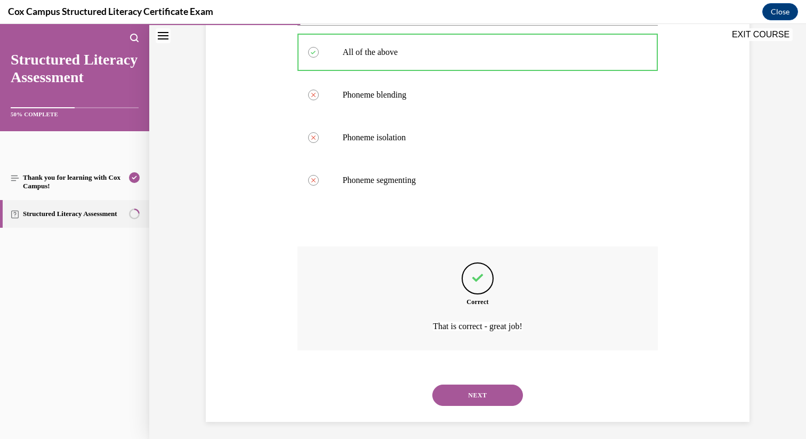
scroll to position [214, 0]
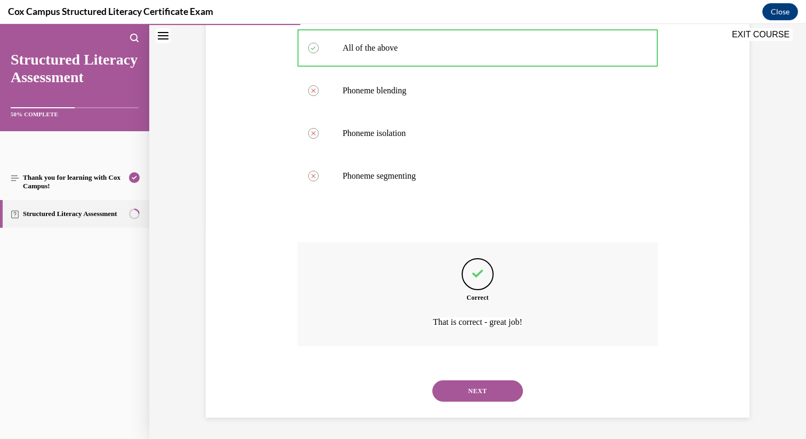
click at [470, 394] on button "NEXT" at bounding box center [477, 390] width 91 height 21
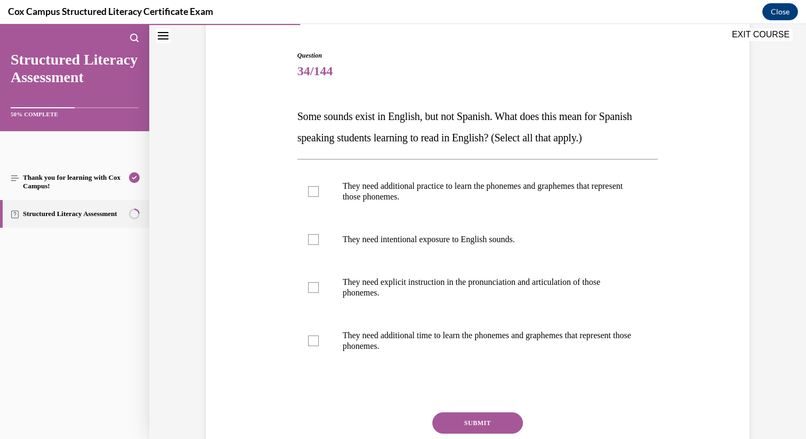
scroll to position [99, 0]
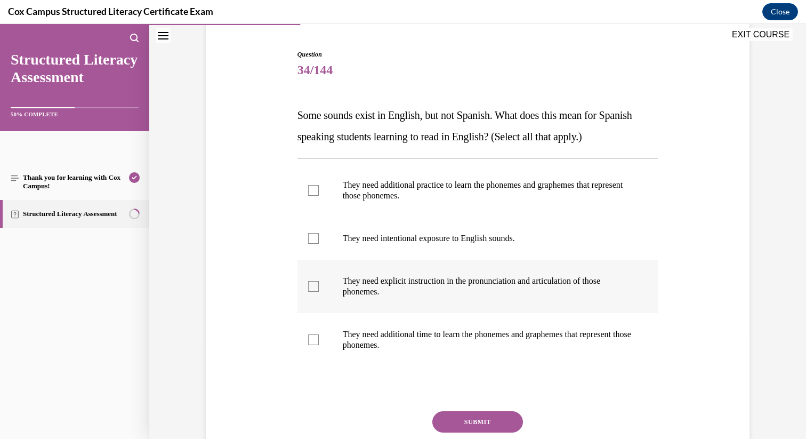
click at [317, 287] on div at bounding box center [313, 286] width 11 height 11
click at [317, 287] on input "They need explicit instruction in the pronunciation and articulation of those p…" at bounding box center [313, 286] width 11 height 11
checkbox input "true"
click at [317, 191] on div at bounding box center [313, 190] width 11 height 11
click at [317, 191] on input "They need additional practice to learn the phonemes and graphemes that represen…" at bounding box center [313, 190] width 11 height 11
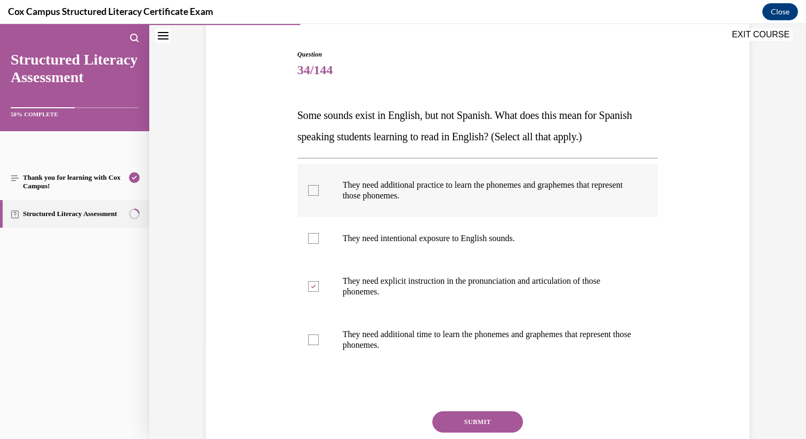
checkbox input "true"
click at [315, 244] on label "They need intentional exposure to English sounds." at bounding box center [477, 238] width 361 height 43
click at [315, 244] on input "They need intentional exposure to English sounds." at bounding box center [313, 238] width 11 height 11
checkbox input "true"
click at [318, 339] on div at bounding box center [313, 339] width 11 height 11
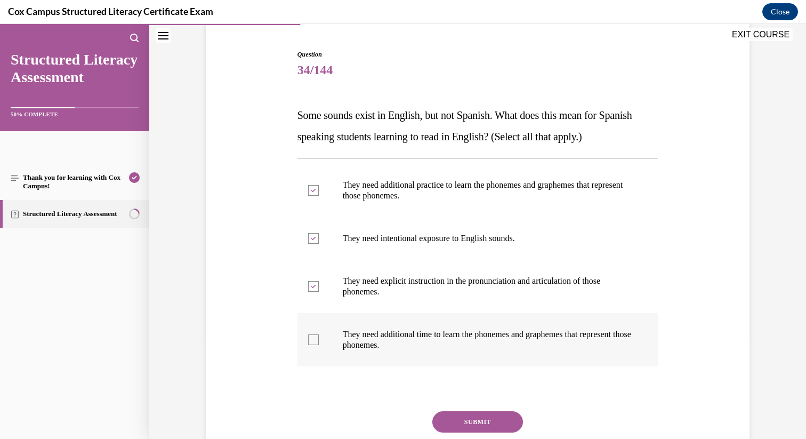
click at [318, 339] on input "They need additional time to learn the phonemes and graphemes that represent th…" at bounding box center [313, 339] width 11 height 11
checkbox input "true"
click at [464, 420] on button "SUBMIT" at bounding box center [477, 421] width 91 height 21
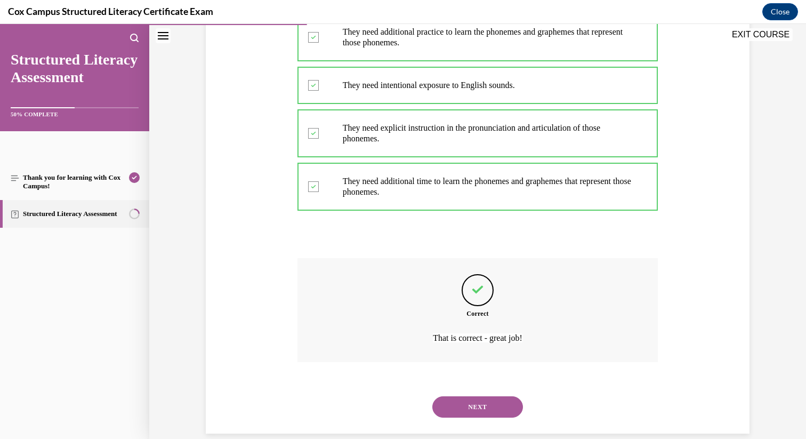
scroll to position [268, 0]
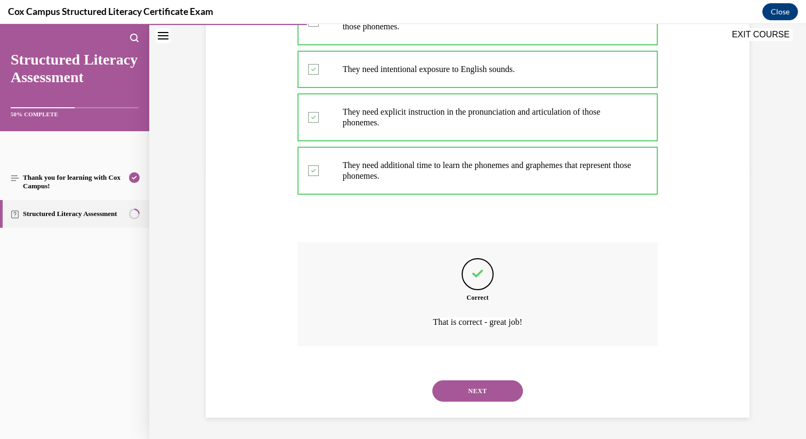
click at [480, 388] on button "NEXT" at bounding box center [477, 390] width 91 height 21
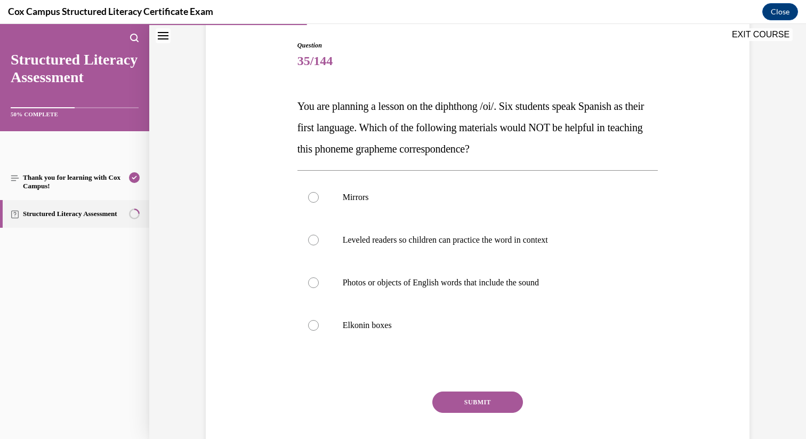
scroll to position [106, 0]
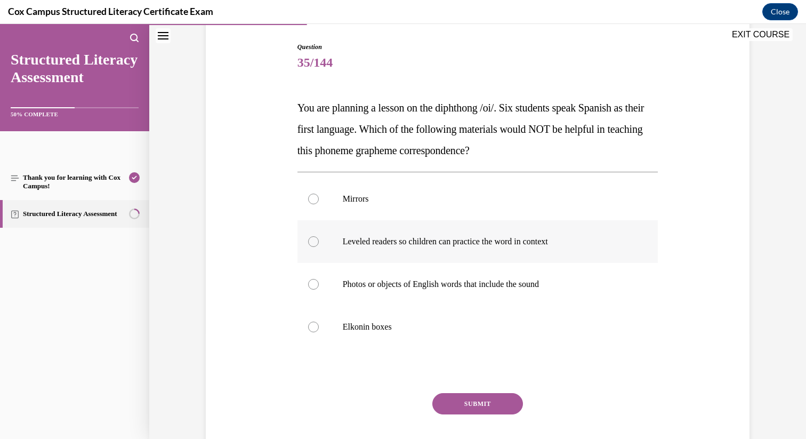
click at [315, 240] on div at bounding box center [313, 241] width 11 height 11
click at [315, 240] on input "Leveled readers so children can practice the word in context" at bounding box center [313, 241] width 11 height 11
radio input "true"
click at [486, 405] on button "SUBMIT" at bounding box center [477, 403] width 91 height 21
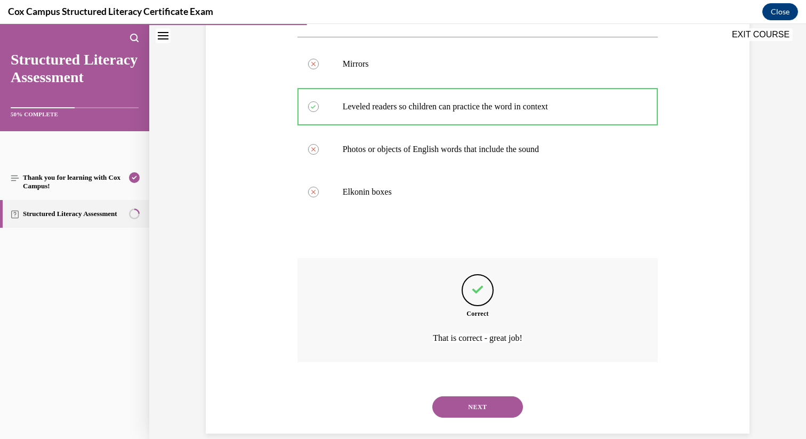
scroll to position [257, 0]
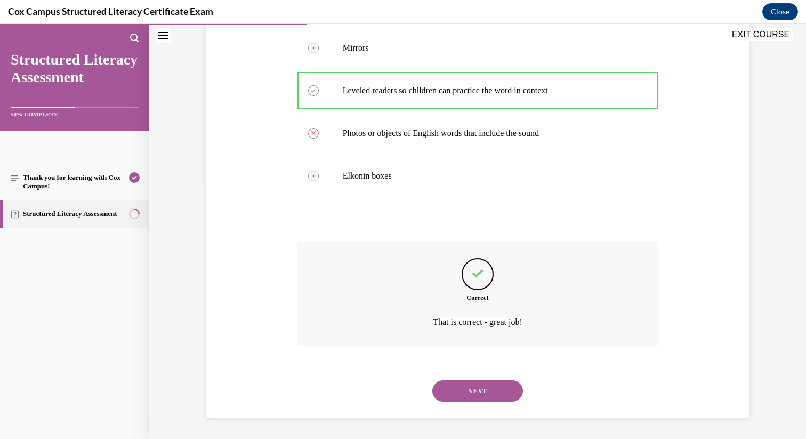
click at [495, 389] on button "NEXT" at bounding box center [477, 390] width 91 height 21
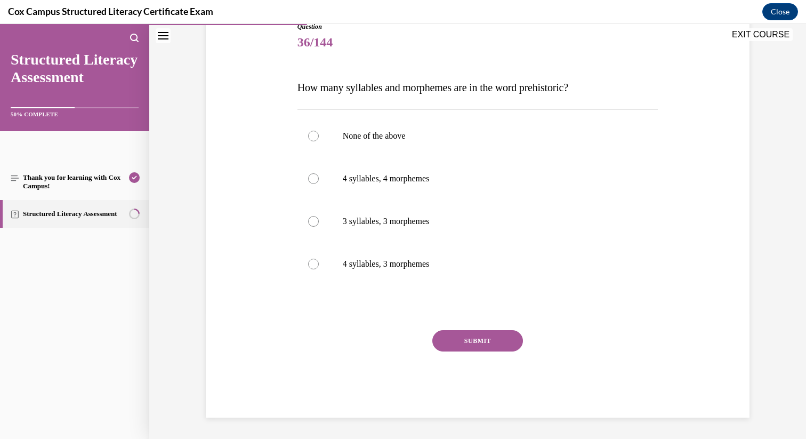
scroll to position [118, 0]
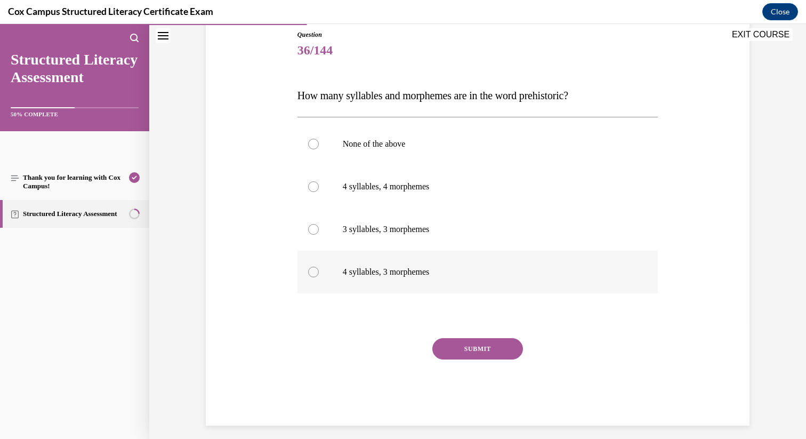
click at [315, 272] on div at bounding box center [313, 272] width 11 height 11
click at [315, 272] on input "4 syllables, 3 morphemes" at bounding box center [313, 272] width 11 height 11
radio input "true"
click at [461, 348] on button "SUBMIT" at bounding box center [477, 348] width 91 height 21
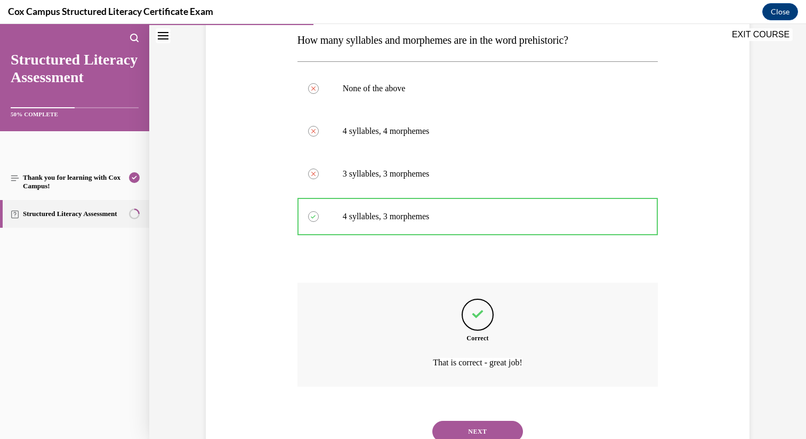
scroll to position [214, 0]
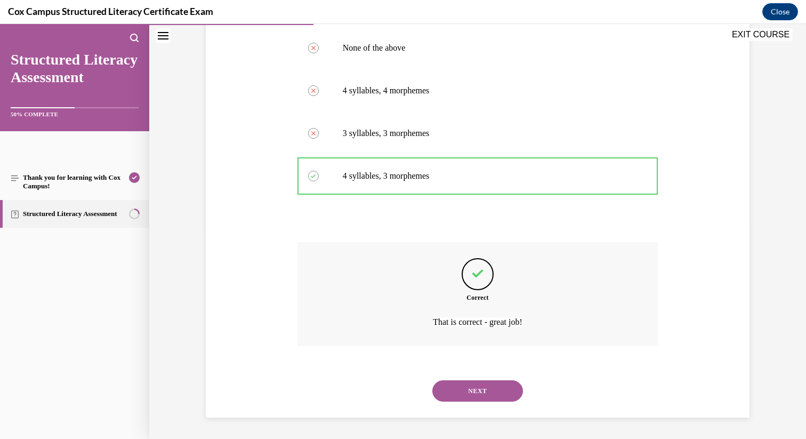
click at [478, 391] on button "NEXT" at bounding box center [477, 390] width 91 height 21
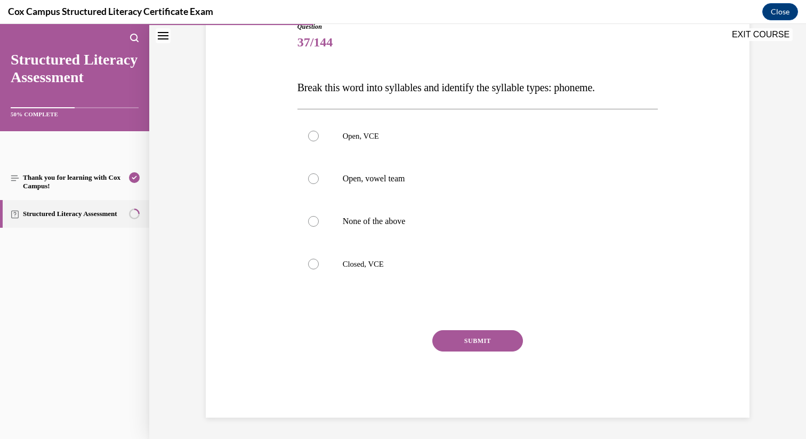
scroll to position [119, 0]
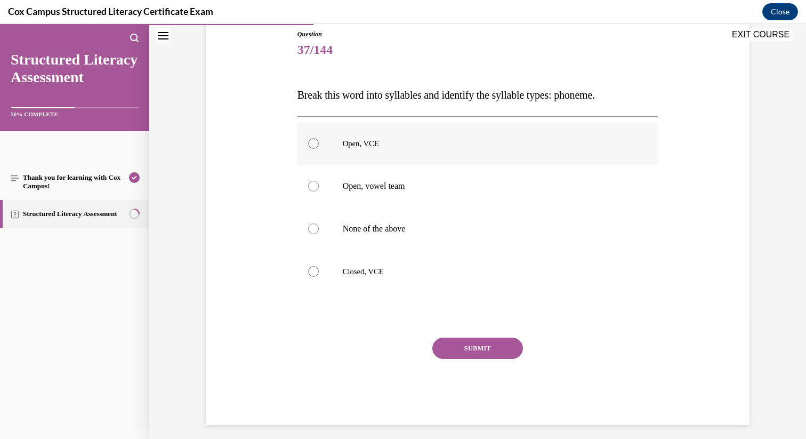
click at [313, 143] on div at bounding box center [313, 143] width 11 height 11
click at [313, 143] on input "Open, VCE" at bounding box center [313, 143] width 11 height 11
radio input "true"
click at [472, 351] on button "SUBMIT" at bounding box center [477, 347] width 91 height 21
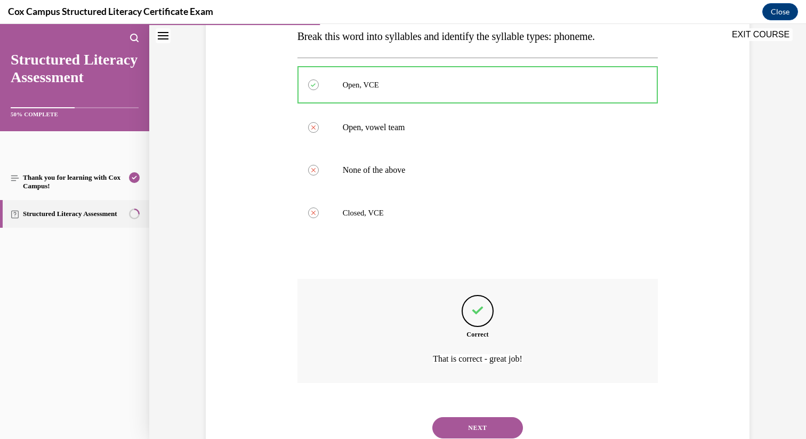
scroll to position [215, 0]
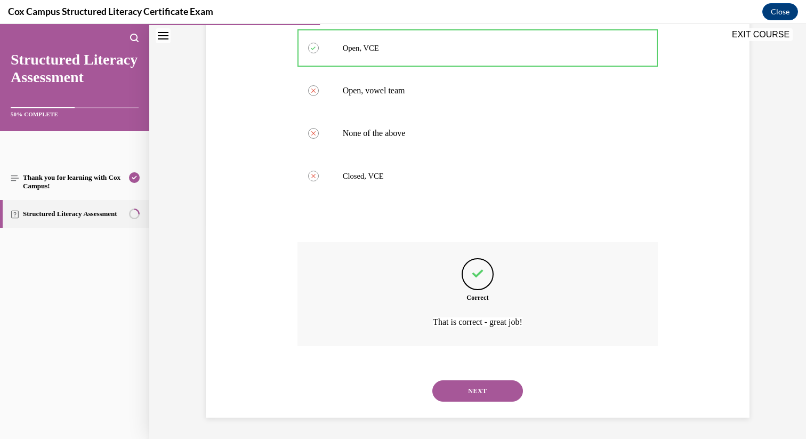
click at [463, 391] on button "NEXT" at bounding box center [477, 390] width 91 height 21
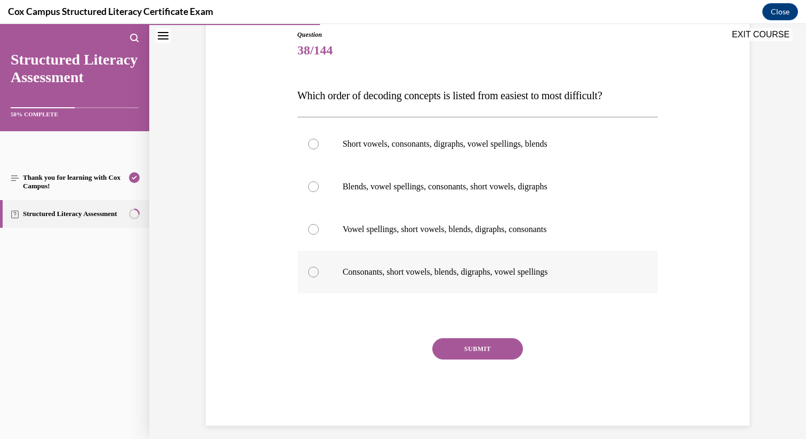
click at [317, 276] on label "Consonants, short vowels, blends, digraphs, vowel spellings" at bounding box center [477, 272] width 361 height 43
click at [317, 276] on input "Consonants, short vowels, blends, digraphs, vowel spellings" at bounding box center [313, 272] width 11 height 11
radio input "true"
click at [469, 348] on button "SUBMIT" at bounding box center [477, 348] width 91 height 21
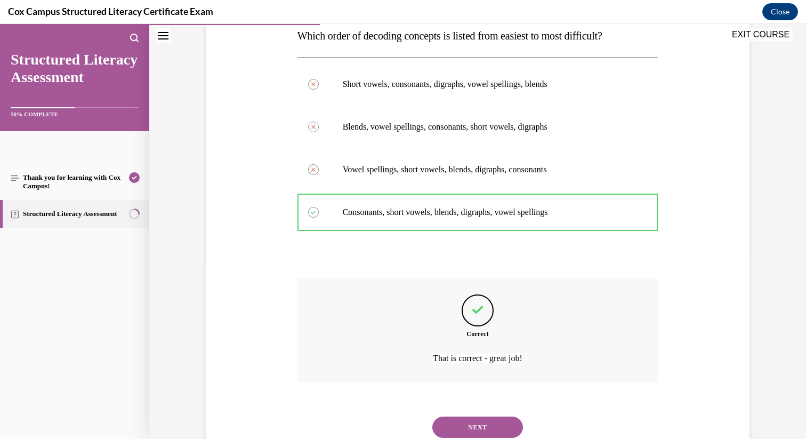
scroll to position [214, 0]
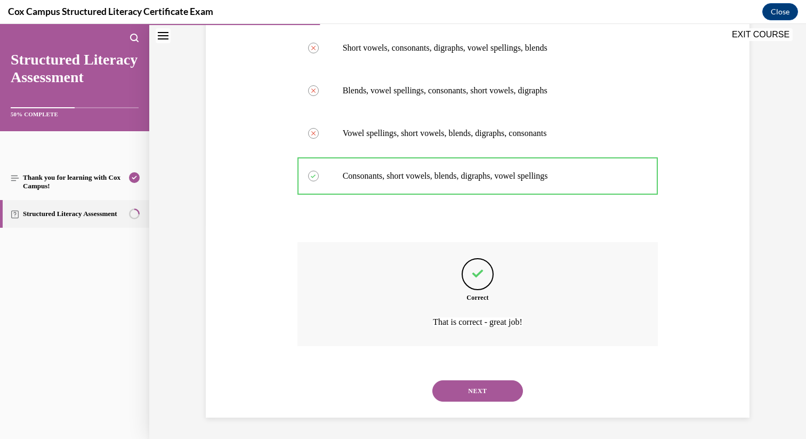
click at [472, 391] on button "NEXT" at bounding box center [477, 390] width 91 height 21
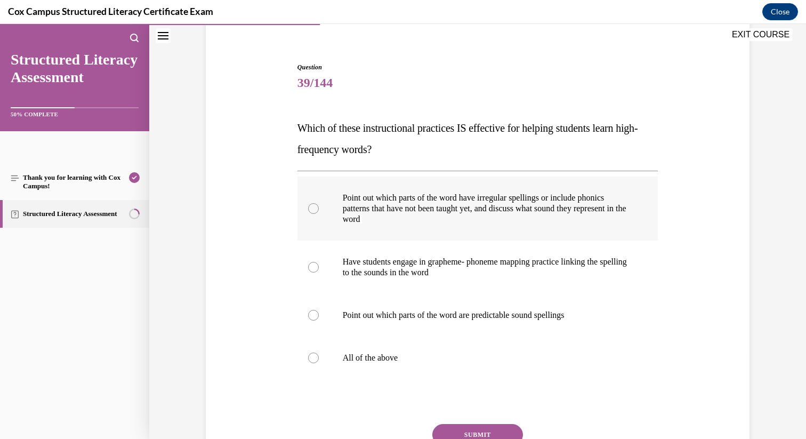
scroll to position [100, 0]
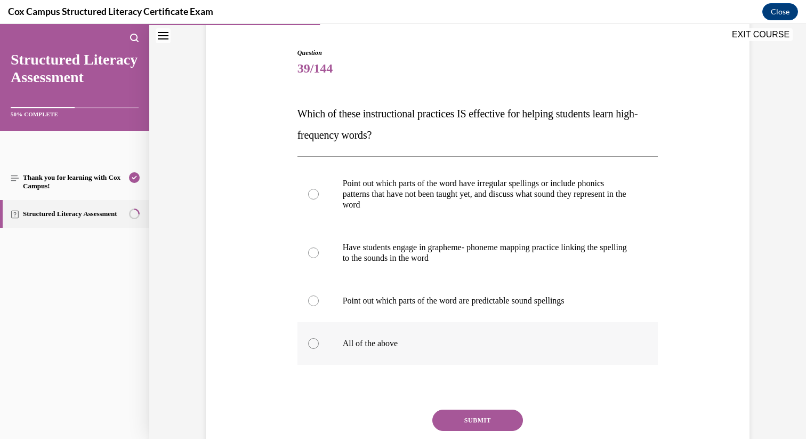
click at [315, 344] on div at bounding box center [313, 343] width 11 height 11
click at [315, 344] on input "All of the above" at bounding box center [313, 343] width 11 height 11
radio input "true"
click at [460, 418] on button "SUBMIT" at bounding box center [477, 419] width 91 height 21
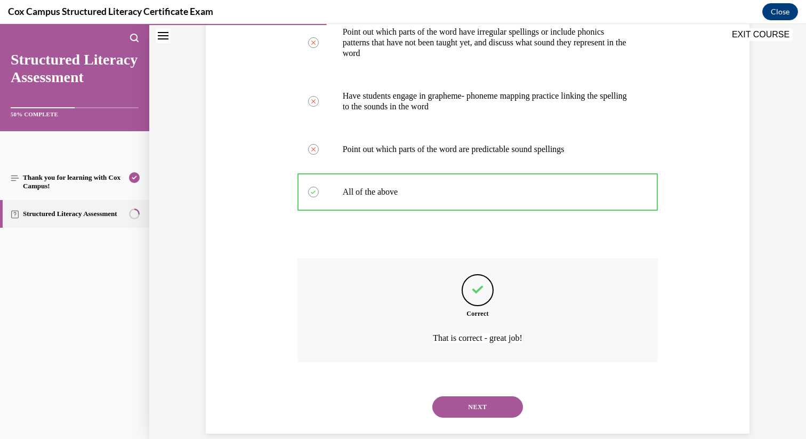
scroll to position [268, 0]
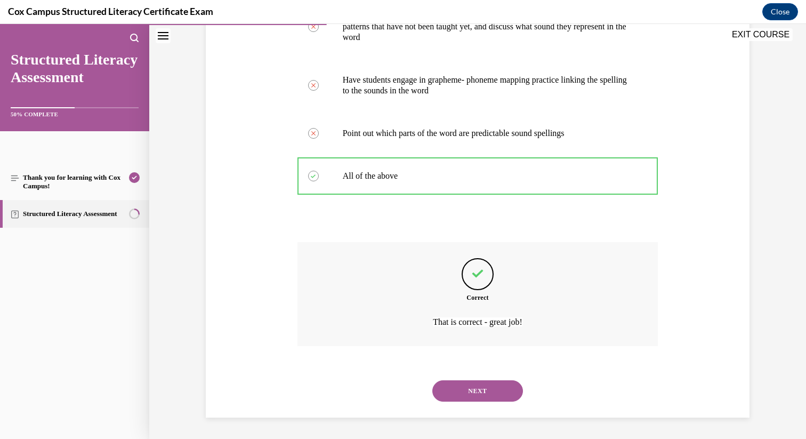
click at [472, 389] on button "NEXT" at bounding box center [477, 390] width 91 height 21
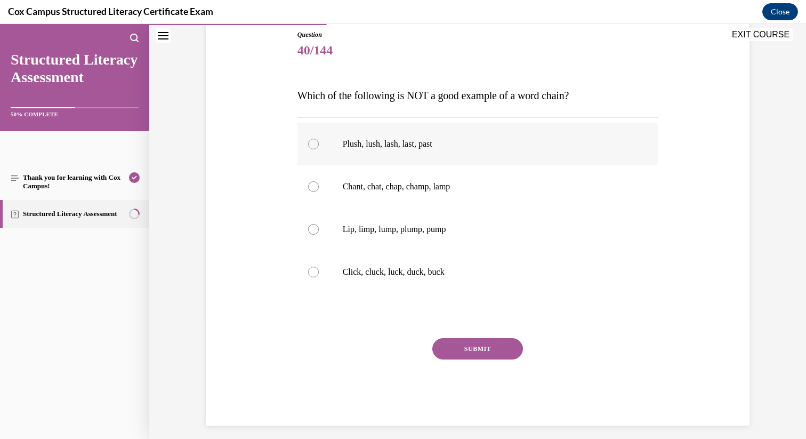
click at [318, 143] on div at bounding box center [313, 144] width 11 height 11
click at [318, 143] on input "Plush, lush, lash, last, past" at bounding box center [313, 144] width 11 height 11
radio input "true"
click at [475, 347] on button "SUBMIT" at bounding box center [477, 348] width 91 height 21
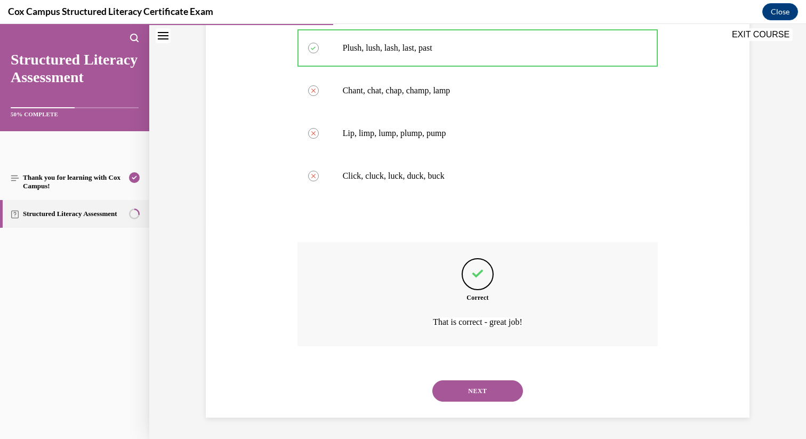
click at [478, 392] on button "NEXT" at bounding box center [477, 390] width 91 height 21
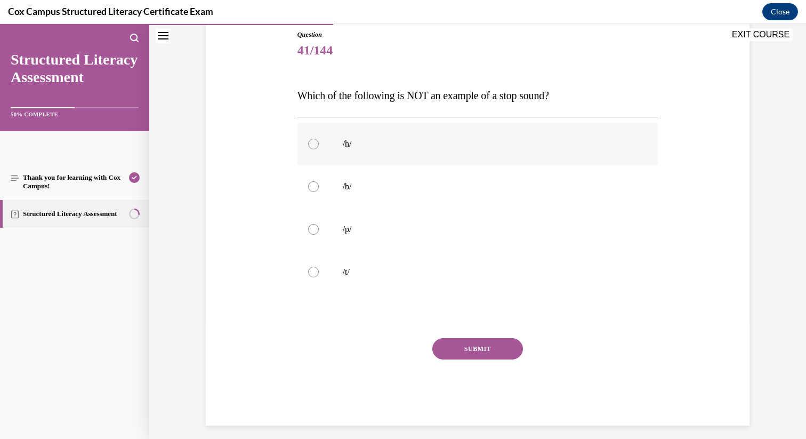
click at [312, 144] on div at bounding box center [313, 144] width 11 height 11
click at [312, 144] on input "/h/" at bounding box center [313, 144] width 11 height 11
radio input "true"
click at [312, 188] on div at bounding box center [313, 186] width 11 height 11
click at [312, 188] on input "/b/" at bounding box center [313, 186] width 11 height 11
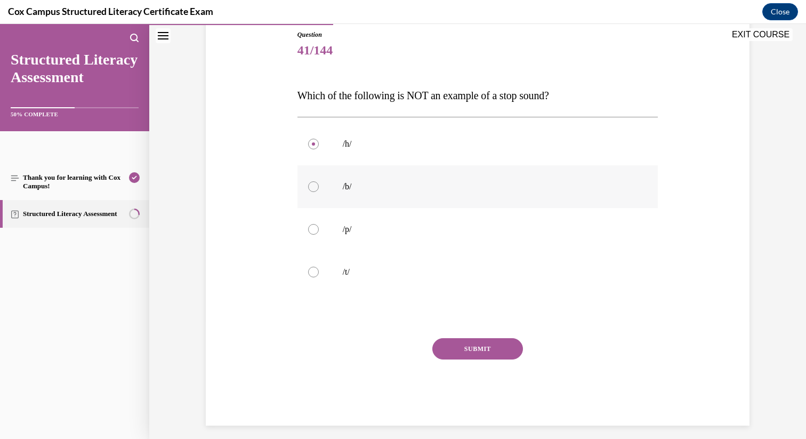
radio input "true"
click at [315, 142] on div at bounding box center [313, 144] width 11 height 11
click at [315, 142] on input "/h/" at bounding box center [313, 144] width 11 height 11
radio input "true"
click at [470, 349] on button "SUBMIT" at bounding box center [477, 348] width 91 height 21
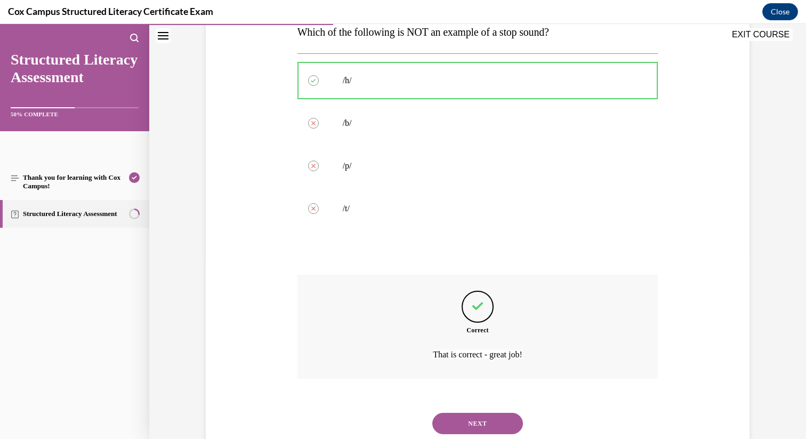
scroll to position [214, 0]
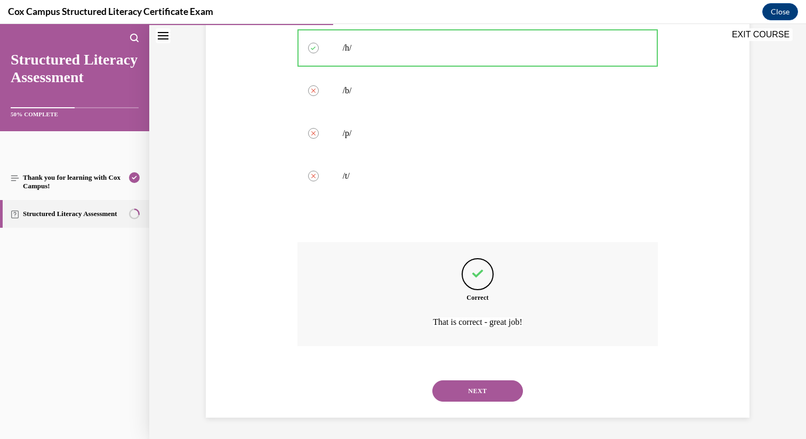
click at [470, 392] on button "NEXT" at bounding box center [477, 390] width 91 height 21
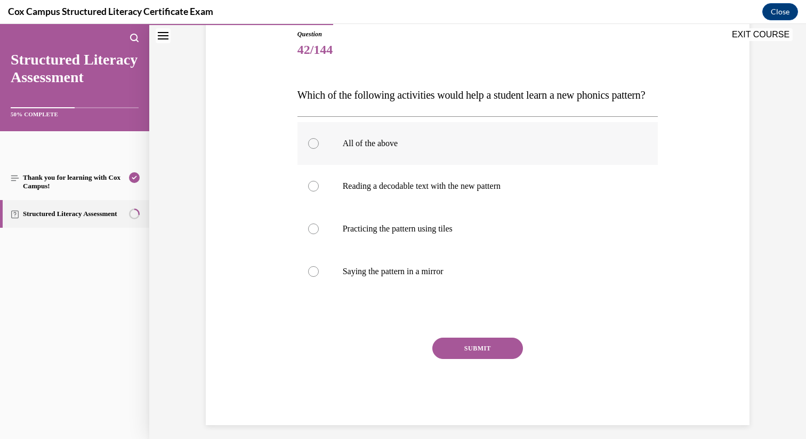
click at [313, 149] on div at bounding box center [313, 143] width 11 height 11
click at [313, 149] on input "All of the above" at bounding box center [313, 143] width 11 height 11
radio input "true"
click at [453, 359] on button "SUBMIT" at bounding box center [477, 347] width 91 height 21
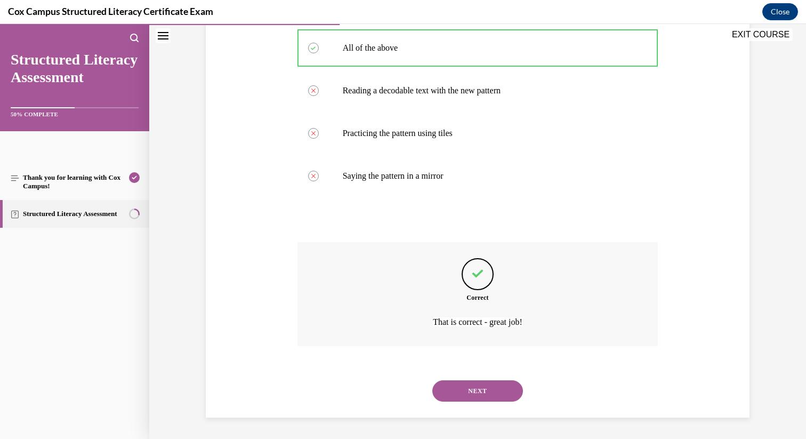
scroll to position [236, 0]
click at [456, 391] on button "NEXT" at bounding box center [477, 390] width 91 height 21
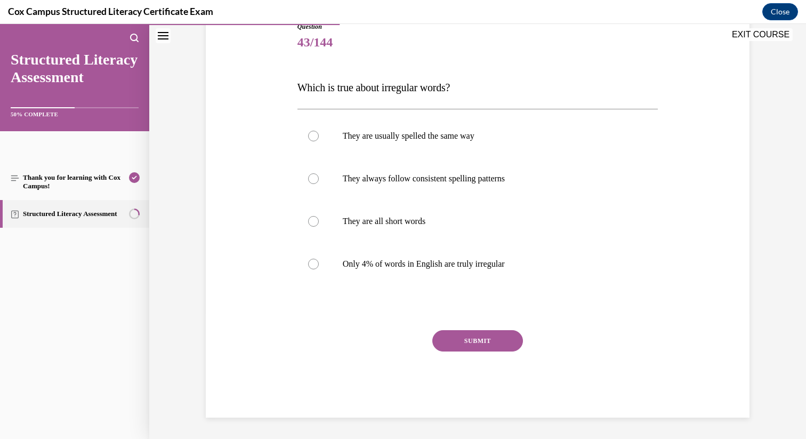
scroll to position [118, 0]
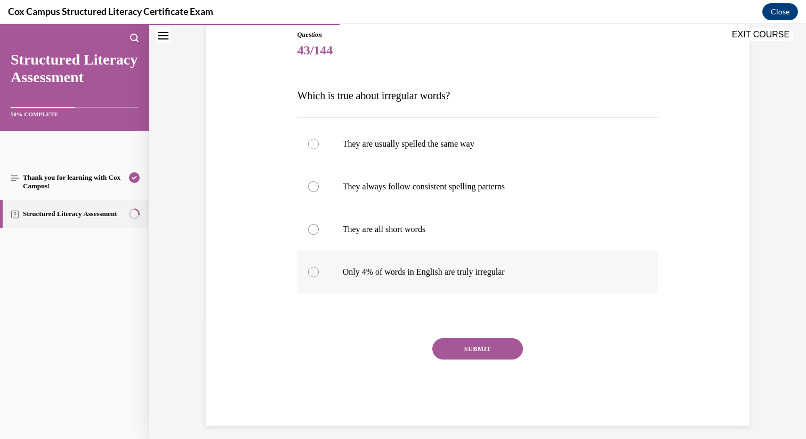
click at [312, 273] on div at bounding box center [313, 272] width 11 height 11
click at [312, 273] on input "Only 4% of words in English are truly irregular" at bounding box center [313, 272] width 11 height 11
radio input "true"
click at [473, 352] on button "SUBMIT" at bounding box center [477, 348] width 91 height 21
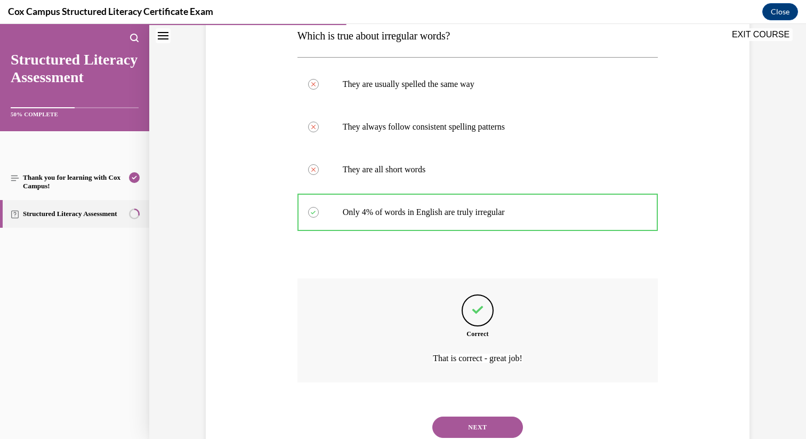
scroll to position [214, 0]
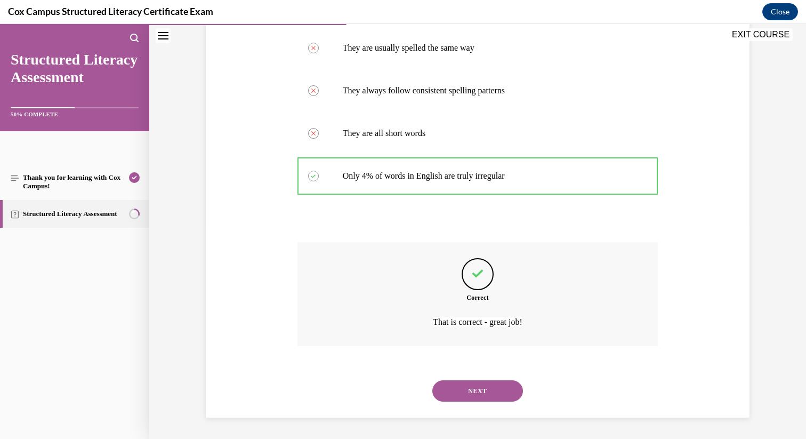
click at [468, 392] on button "NEXT" at bounding box center [477, 390] width 91 height 21
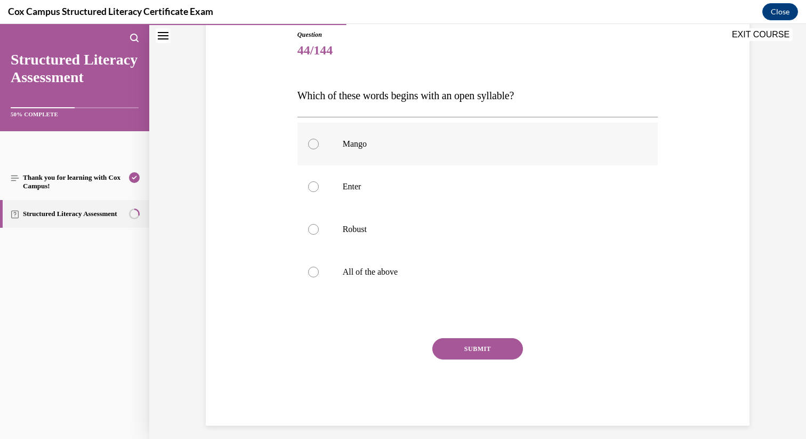
click at [314, 142] on div at bounding box center [313, 144] width 11 height 11
click at [314, 142] on input "Mango" at bounding box center [313, 144] width 11 height 11
radio input "true"
click at [312, 187] on div at bounding box center [313, 186] width 11 height 11
click at [312, 187] on input "Enter" at bounding box center [313, 186] width 11 height 11
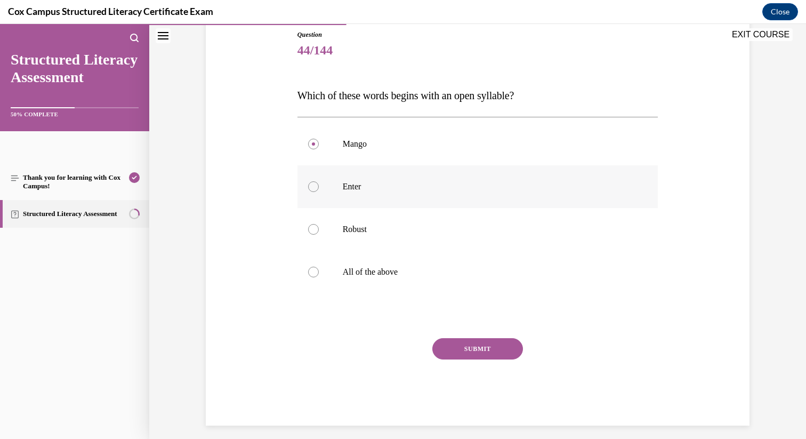
radio input "true"
click at [456, 346] on button "SUBMIT" at bounding box center [477, 348] width 91 height 21
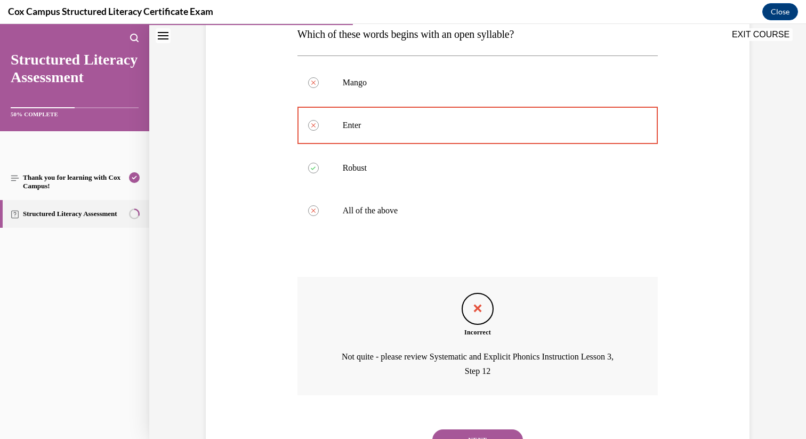
scroll to position [229, 0]
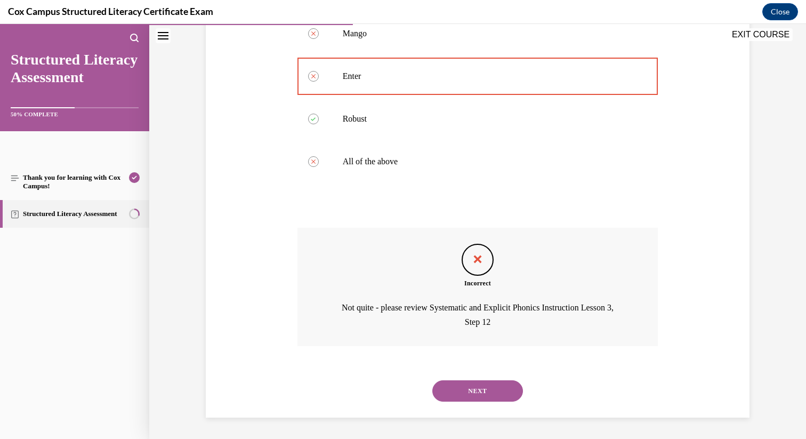
click at [477, 390] on button "NEXT" at bounding box center [477, 390] width 91 height 21
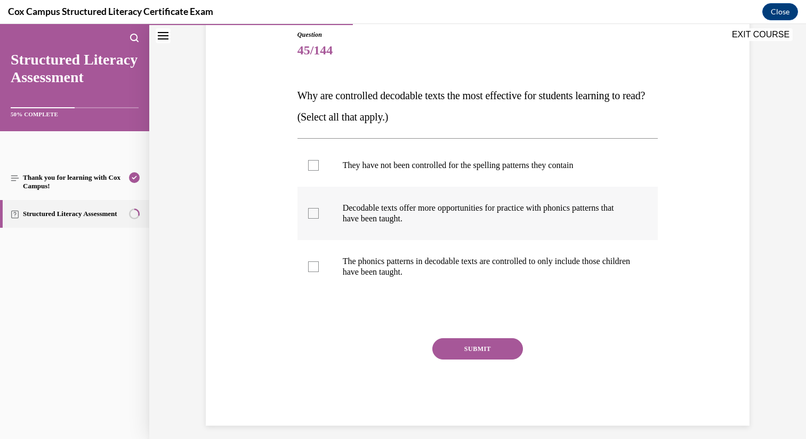
click at [313, 212] on div at bounding box center [313, 213] width 11 height 11
click at [313, 212] on input "Decodable texts offer more opportunities for practice with phonics patterns tha…" at bounding box center [313, 213] width 11 height 11
checkbox input "true"
click at [310, 270] on div at bounding box center [313, 266] width 11 height 11
click at [310, 270] on input "The phonics patterns in decodable texts are controlled to only include those ch…" at bounding box center [313, 266] width 11 height 11
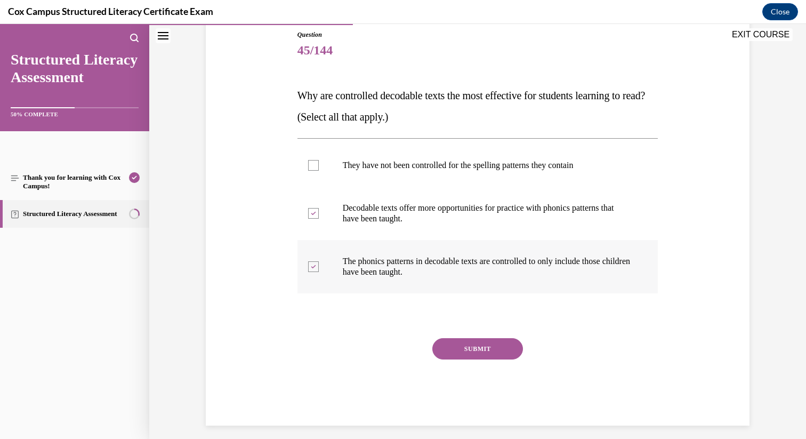
click at [313, 267] on icon at bounding box center [313, 267] width 5 height 4
click at [313, 267] on input "The phonics patterns in decodable texts are controlled to only include those ch…" at bounding box center [313, 266] width 11 height 11
click at [313, 267] on div at bounding box center [313, 266] width 11 height 11
click at [313, 267] on input "The phonics patterns in decodable texts are controlled to only include those ch…" at bounding box center [313, 266] width 11 height 11
checkbox input "true"
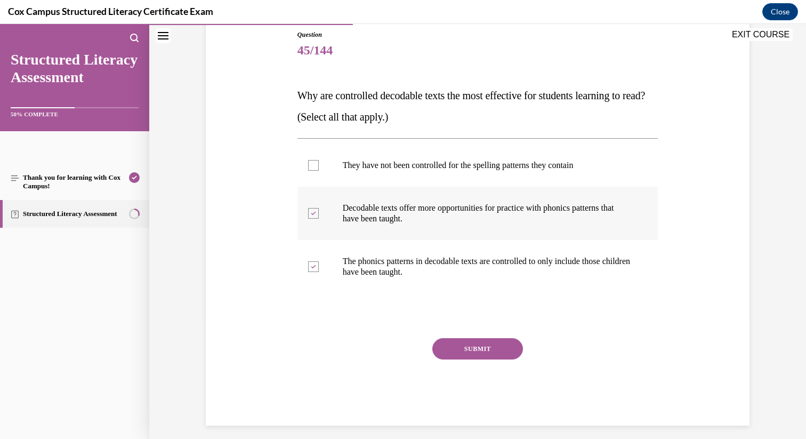
click at [313, 220] on label "Decodable texts offer more opportunities for practice with phonics patterns tha…" at bounding box center [477, 213] width 361 height 53
click at [313, 219] on input "Decodable texts offer more opportunities for practice with phonics patterns tha…" at bounding box center [313, 213] width 11 height 11
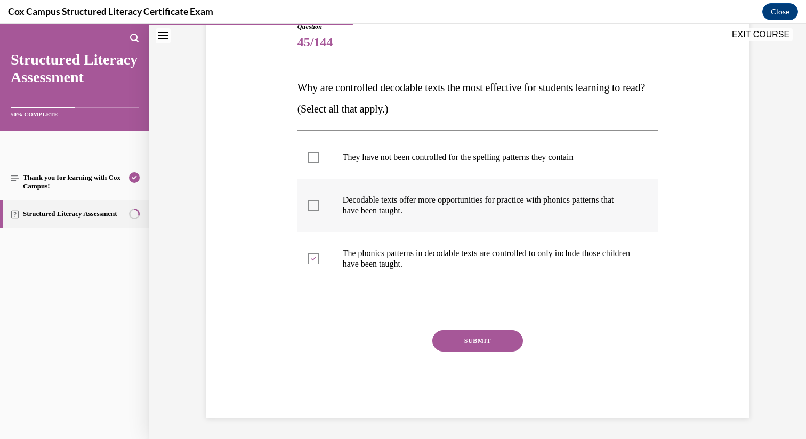
click at [316, 209] on div at bounding box center [313, 205] width 11 height 11
click at [316, 209] on input "Decodable texts offer more opportunities for practice with phonics patterns tha…" at bounding box center [313, 205] width 11 height 11
checkbox input "true"
click at [469, 343] on button "SUBMIT" at bounding box center [477, 340] width 91 height 21
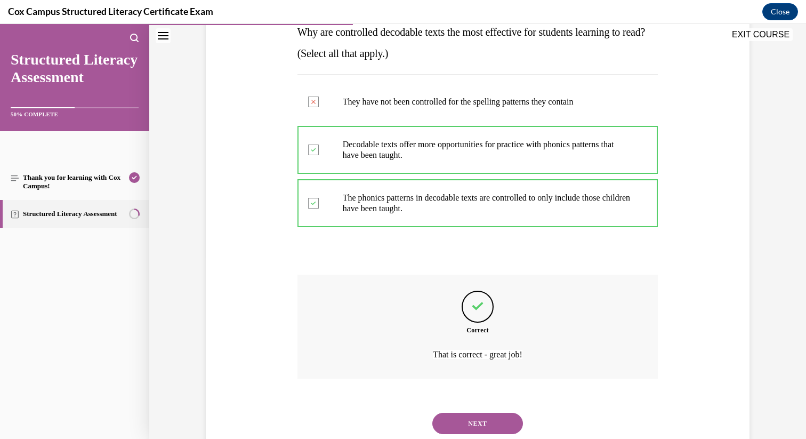
scroll to position [214, 0]
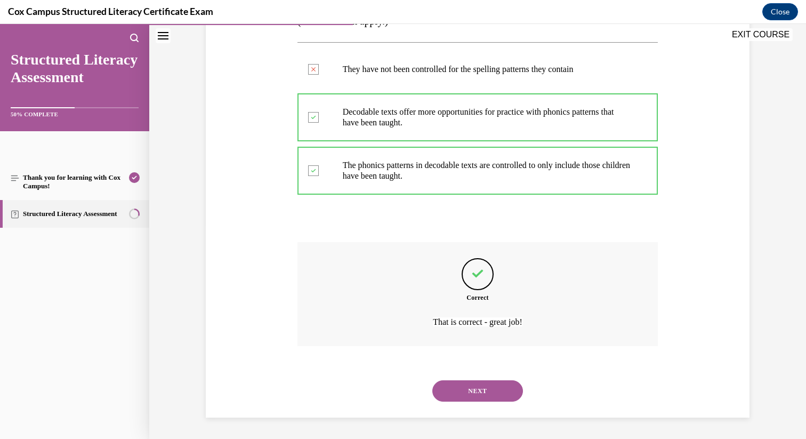
click at [475, 387] on button "NEXT" at bounding box center [477, 390] width 91 height 21
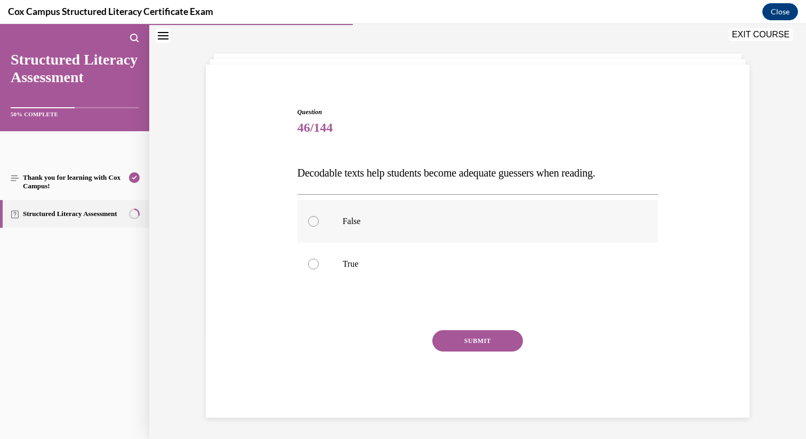
click at [312, 223] on div at bounding box center [313, 221] width 11 height 11
click at [312, 223] on input "False" at bounding box center [313, 221] width 11 height 11
radio input "true"
click at [472, 341] on button "SUBMIT" at bounding box center [477, 340] width 91 height 21
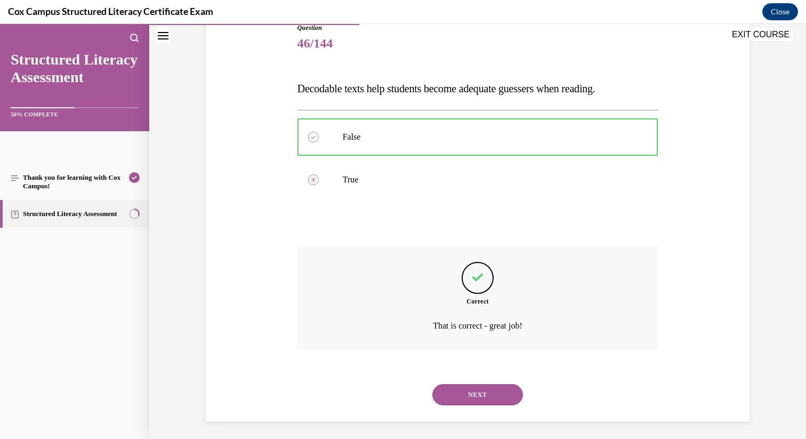
scroll to position [129, 0]
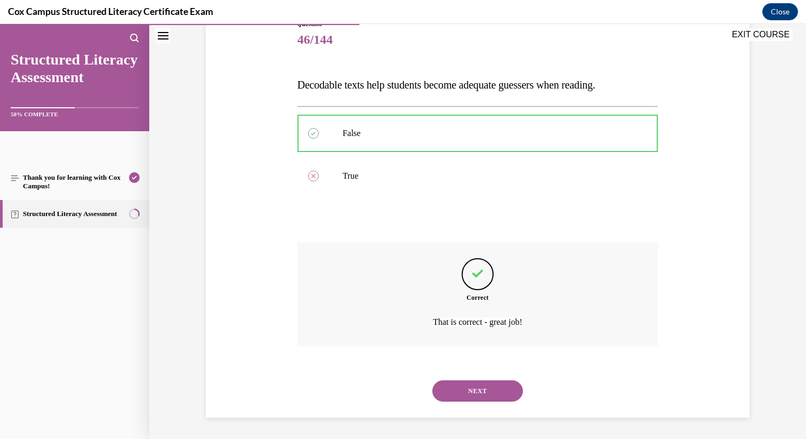
click at [475, 395] on button "NEXT" at bounding box center [477, 390] width 91 height 21
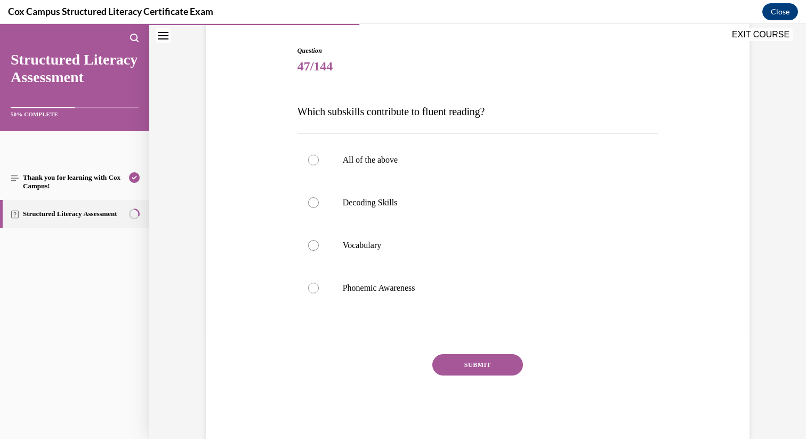
scroll to position [103, 0]
click at [315, 200] on div at bounding box center [313, 201] width 11 height 11
click at [315, 200] on input "Decoding Skills" at bounding box center [313, 201] width 11 height 11
radio input "true"
click at [312, 238] on label "Vocabulary" at bounding box center [477, 244] width 361 height 43
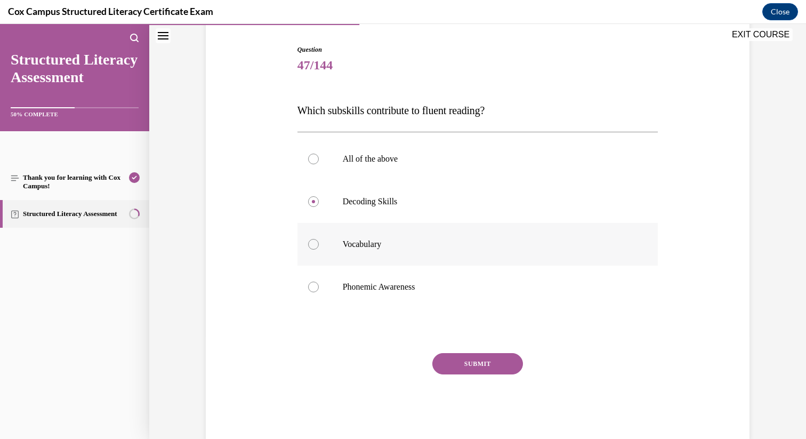
click at [312, 239] on input "Vocabulary" at bounding box center [313, 244] width 11 height 11
radio input "true"
click at [313, 158] on div at bounding box center [313, 159] width 11 height 11
click at [313, 158] on input "All of the above" at bounding box center [313, 159] width 11 height 11
radio input "true"
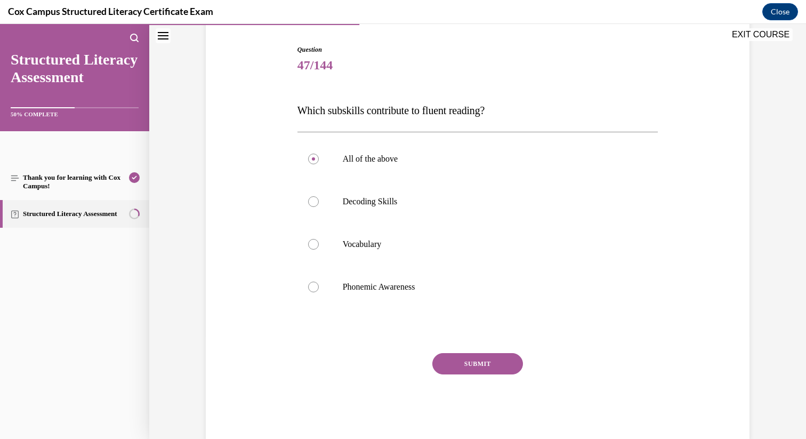
click at [473, 363] on button "SUBMIT" at bounding box center [477, 363] width 91 height 21
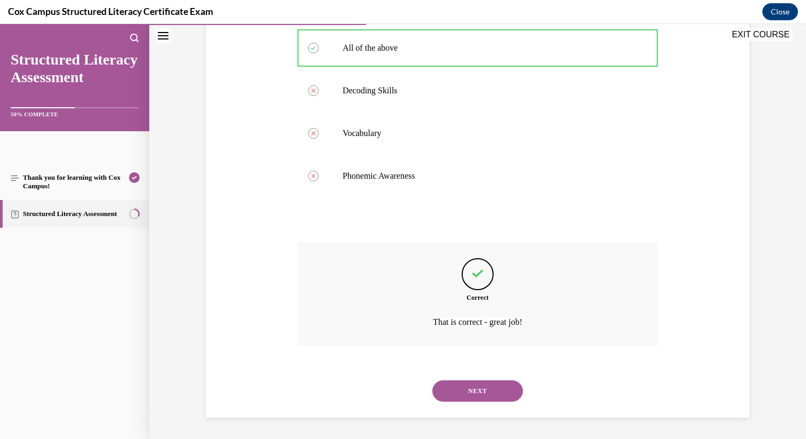
click at [468, 392] on button "NEXT" at bounding box center [477, 390] width 91 height 21
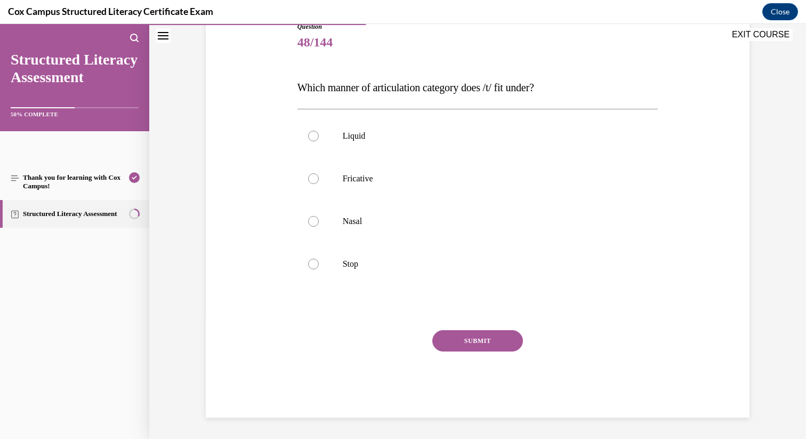
scroll to position [118, 0]
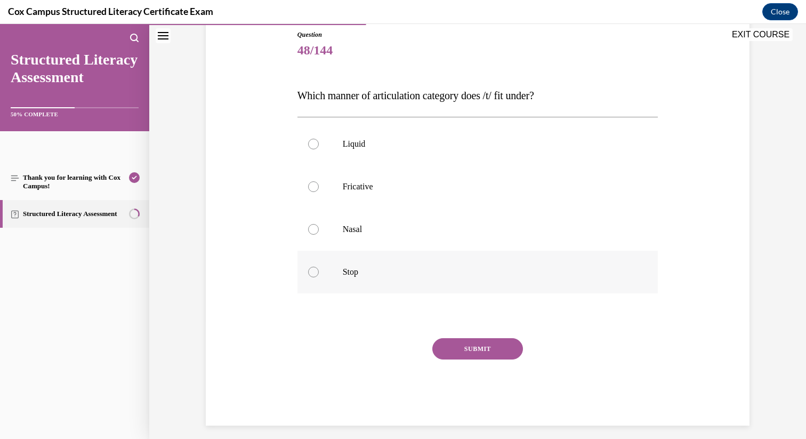
click at [312, 269] on div at bounding box center [313, 272] width 11 height 11
click at [312, 269] on input "Stop" at bounding box center [313, 272] width 11 height 11
radio input "true"
click at [454, 344] on button "SUBMIT" at bounding box center [477, 348] width 91 height 21
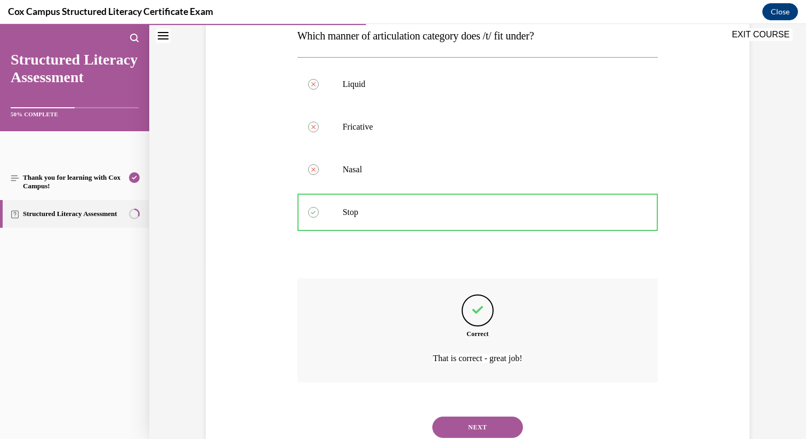
scroll to position [214, 0]
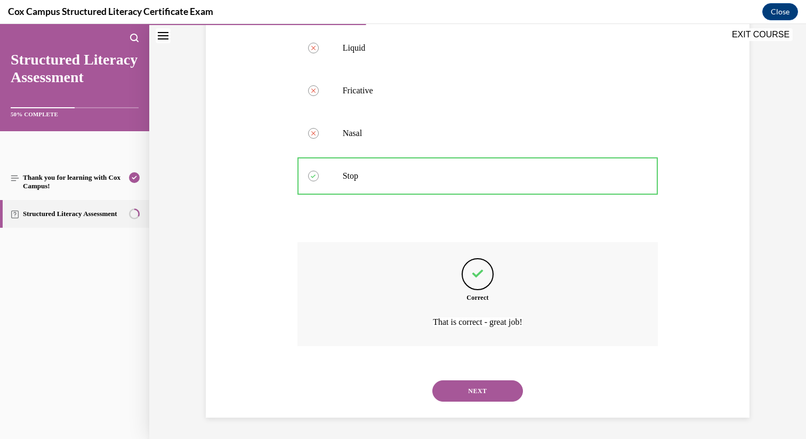
click at [474, 391] on button "NEXT" at bounding box center [477, 390] width 91 height 21
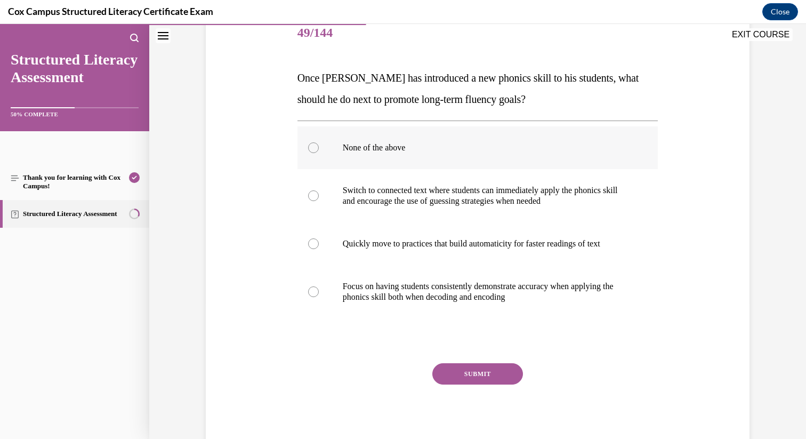
scroll to position [140, 0]
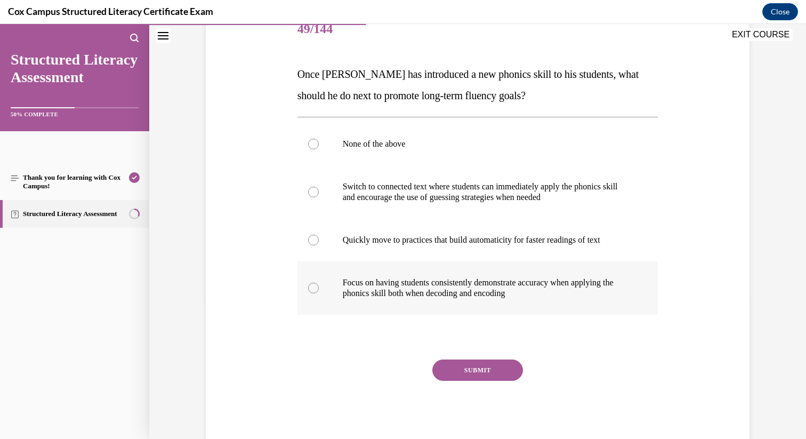
click at [314, 289] on div at bounding box center [313, 288] width 11 height 11
click at [314, 289] on input "Focus on having students consistently demonstrate accuracy when applying the ph…" at bounding box center [313, 288] width 11 height 11
radio input "true"
click at [485, 367] on button "SUBMIT" at bounding box center [477, 369] width 91 height 21
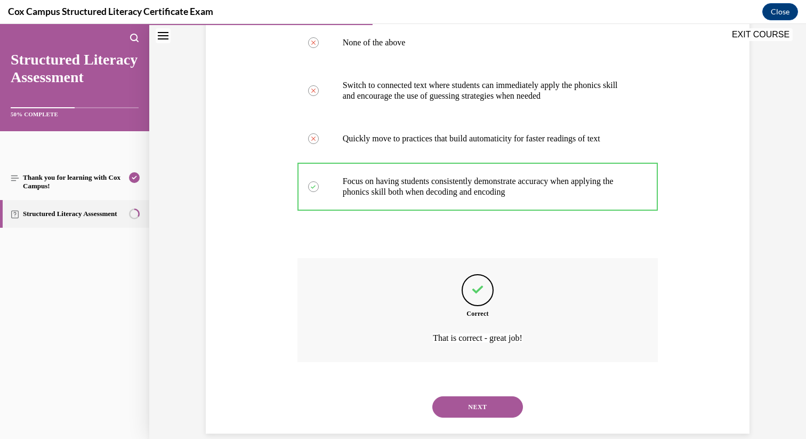
scroll to position [257, 0]
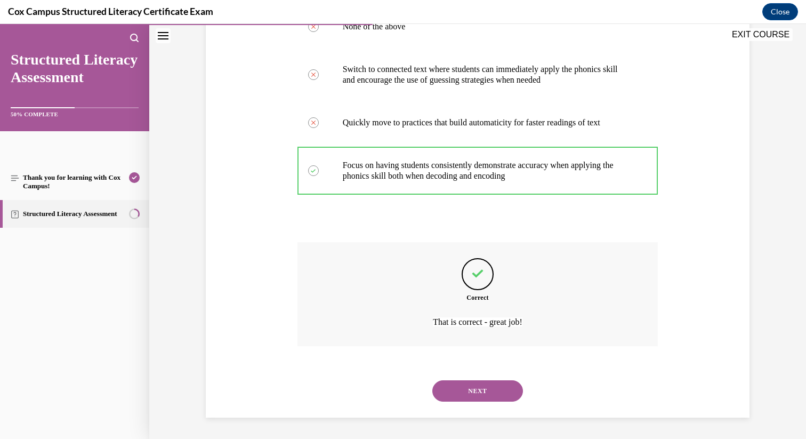
click at [487, 391] on button "NEXT" at bounding box center [477, 390] width 91 height 21
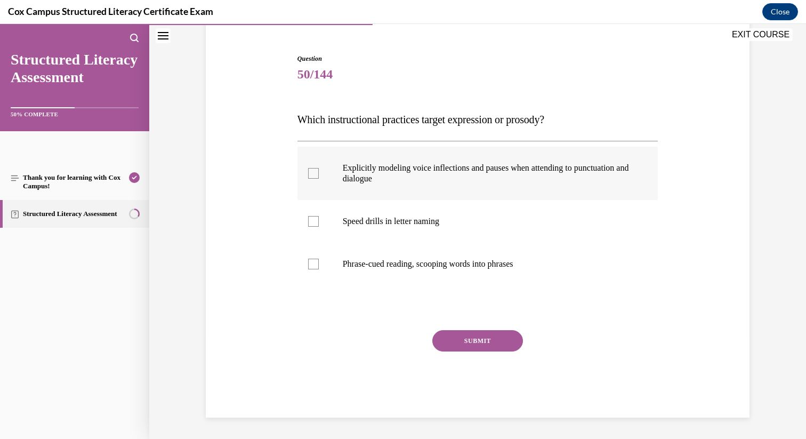
click at [315, 174] on div at bounding box center [313, 173] width 11 height 11
click at [315, 174] on input "Explicitly modeling voice inflections and pauses when attending to punctuation …" at bounding box center [313, 173] width 11 height 11
checkbox input "true"
click at [481, 343] on button "SUBMIT" at bounding box center [477, 340] width 91 height 21
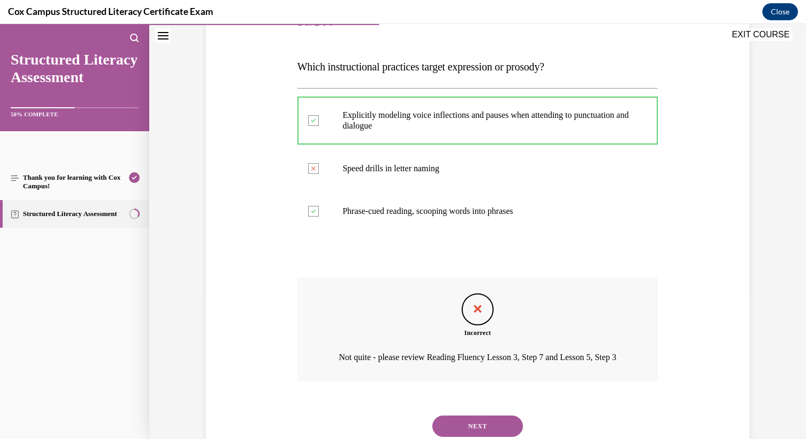
scroll to position [197, 0]
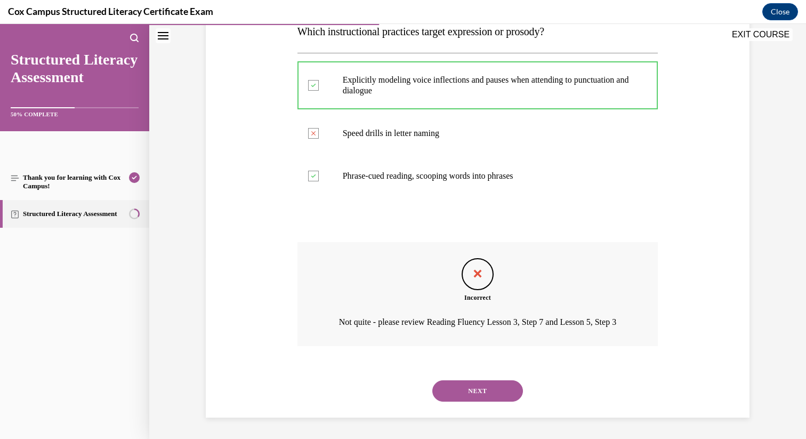
click at [470, 392] on button "NEXT" at bounding box center [477, 390] width 91 height 21
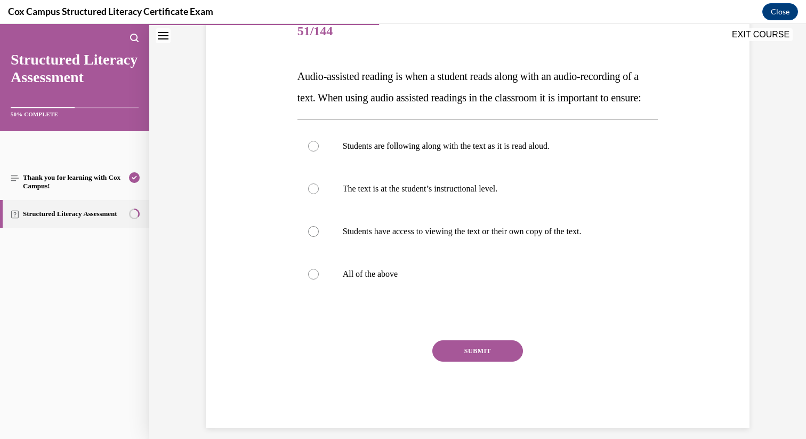
scroll to position [169, 0]
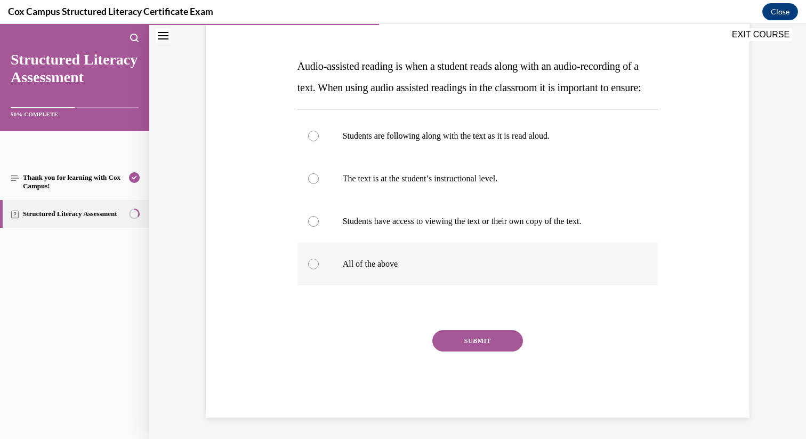
click at [310, 265] on div at bounding box center [313, 264] width 11 height 11
click at [310, 265] on input "All of the above" at bounding box center [313, 264] width 11 height 11
radio input "true"
click at [476, 341] on button "SUBMIT" at bounding box center [477, 340] width 91 height 21
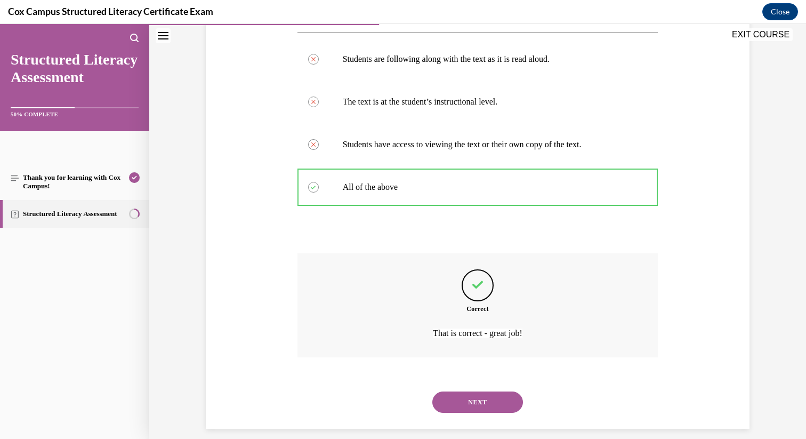
scroll to position [257, 0]
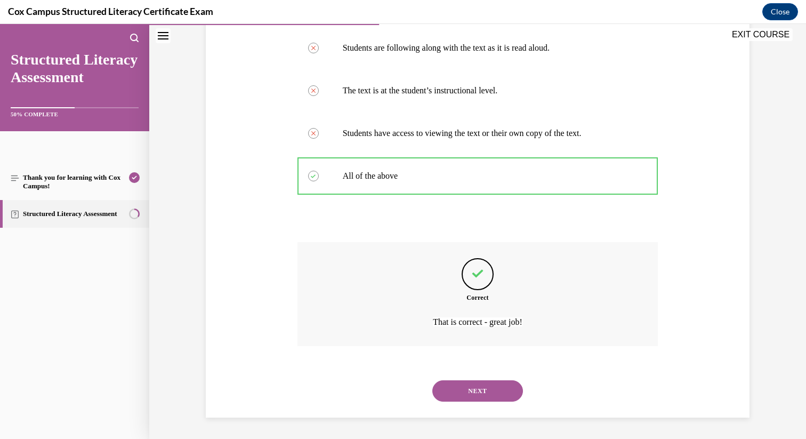
click at [469, 396] on button "NEXT" at bounding box center [477, 390] width 91 height 21
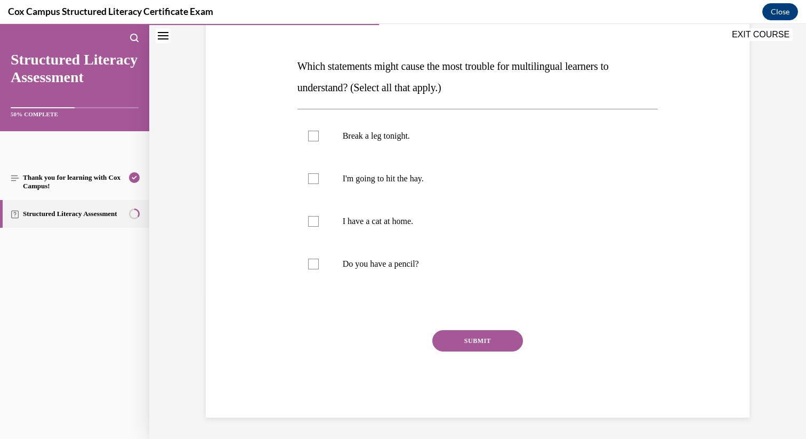
scroll to position [119, 0]
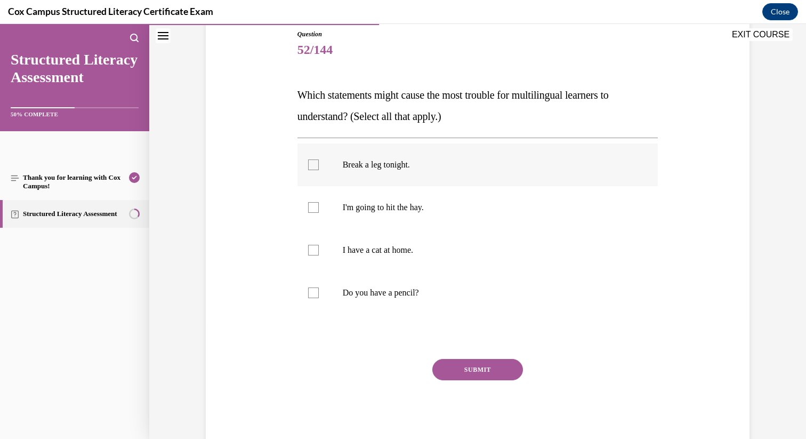
click at [313, 166] on div at bounding box center [313, 164] width 11 height 11
click at [313, 166] on input "Break a leg tonight." at bounding box center [313, 164] width 11 height 11
checkbox input "true"
click at [311, 207] on div at bounding box center [313, 207] width 11 height 11
click at [311, 207] on input "I'm going to hit the hay." at bounding box center [313, 207] width 11 height 11
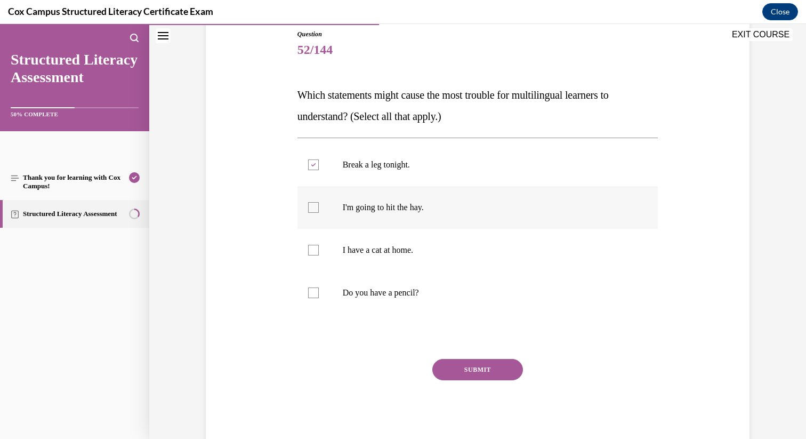
checkbox input "true"
click at [462, 372] on button "SUBMIT" at bounding box center [477, 369] width 91 height 21
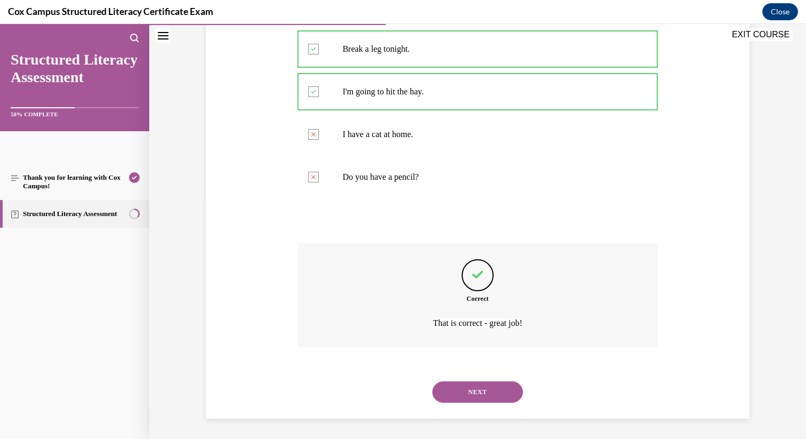
scroll to position [236, 0]
click at [468, 391] on button "NEXT" at bounding box center [477, 390] width 91 height 21
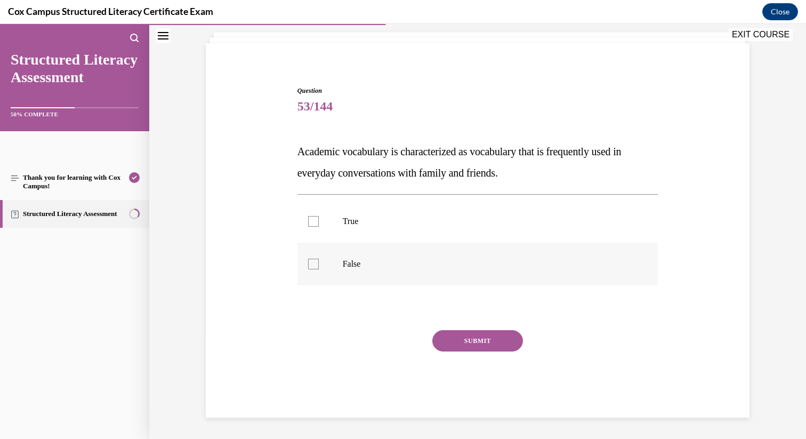
click at [306, 262] on label "False" at bounding box center [477, 264] width 361 height 43
click at [308, 262] on input "False" at bounding box center [313, 264] width 11 height 11
checkbox input "true"
click at [476, 341] on button "SUBMIT" at bounding box center [477, 340] width 91 height 21
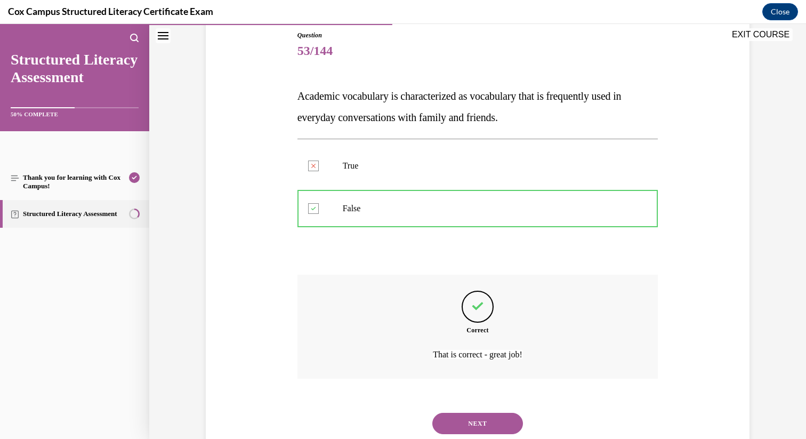
scroll to position [150, 0]
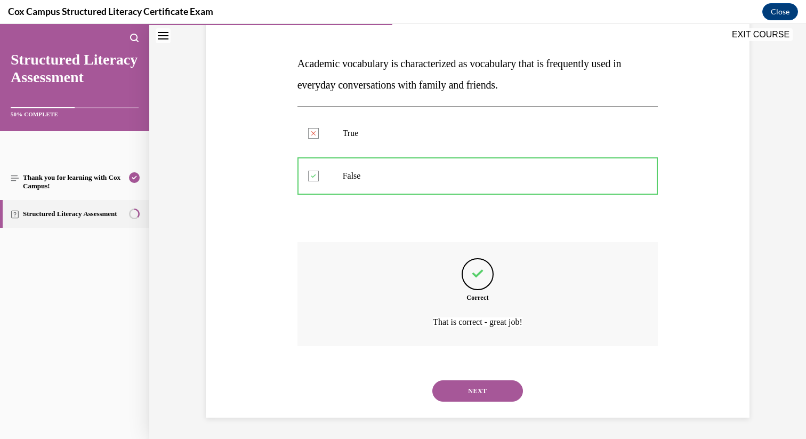
click at [469, 393] on button "NEXT" at bounding box center [477, 390] width 91 height 21
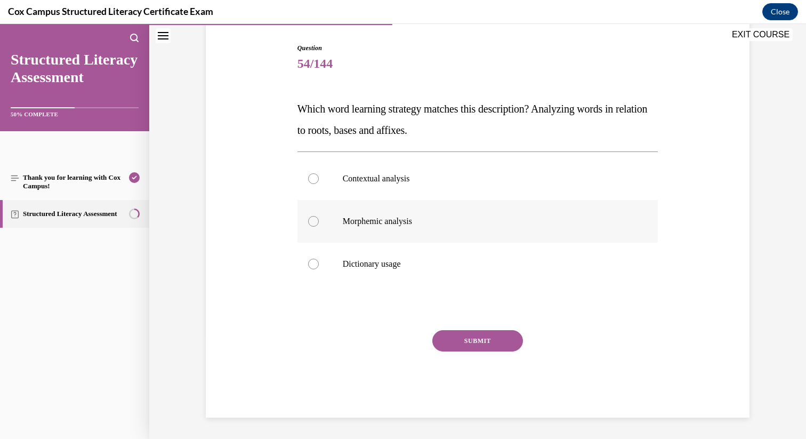
click at [313, 222] on div at bounding box center [313, 221] width 11 height 11
click at [313, 222] on input "Morphemic analysis" at bounding box center [313, 221] width 11 height 11
radio input "true"
click at [478, 340] on button "SUBMIT" at bounding box center [477, 340] width 91 height 21
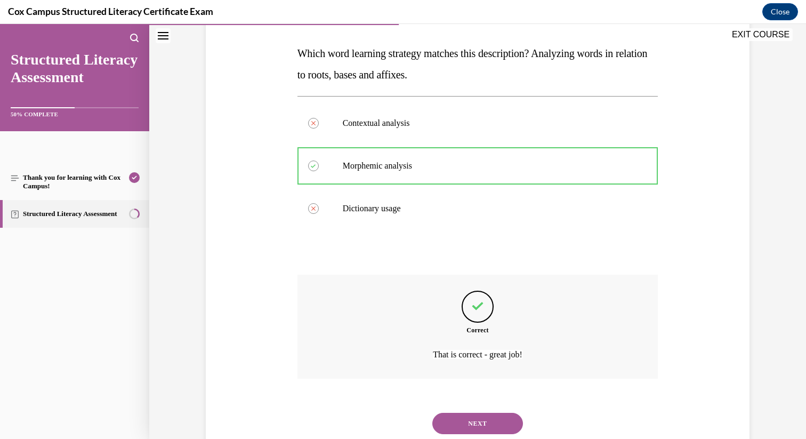
scroll to position [193, 0]
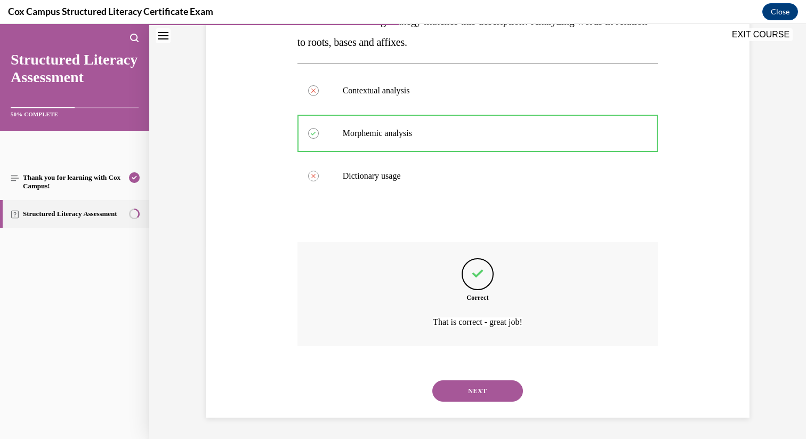
click at [465, 392] on button "NEXT" at bounding box center [477, 390] width 91 height 21
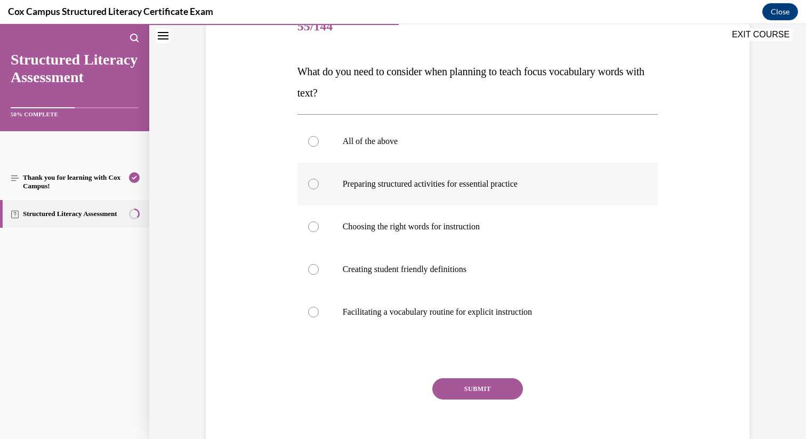
scroll to position [112, 0]
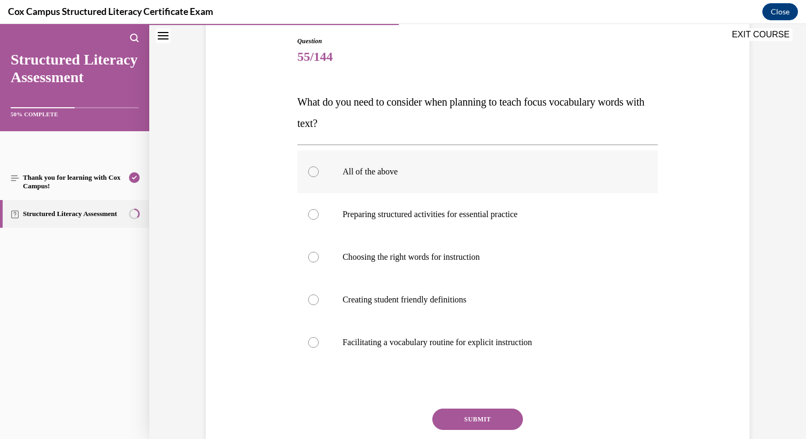
click at [315, 176] on div at bounding box center [313, 171] width 11 height 11
click at [315, 176] on input "All of the above" at bounding box center [313, 171] width 11 height 11
radio input "true"
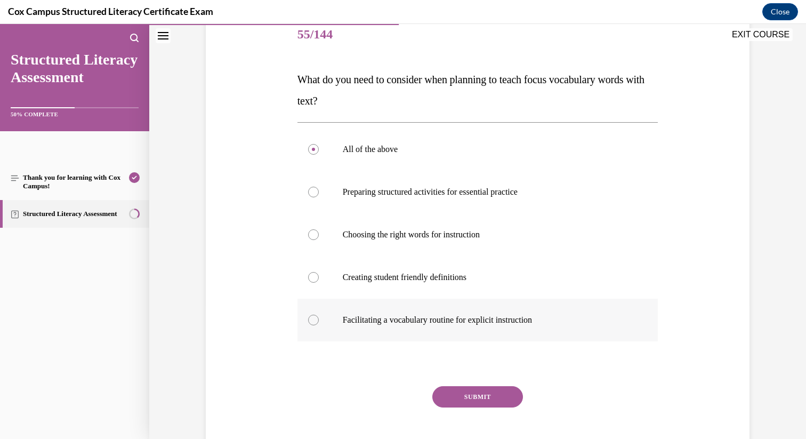
scroll to position [147, 0]
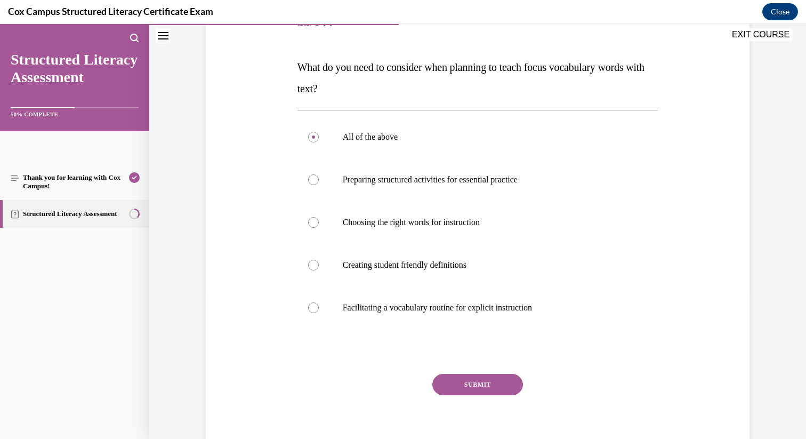
click at [465, 386] on button "SUBMIT" at bounding box center [477, 384] width 91 height 21
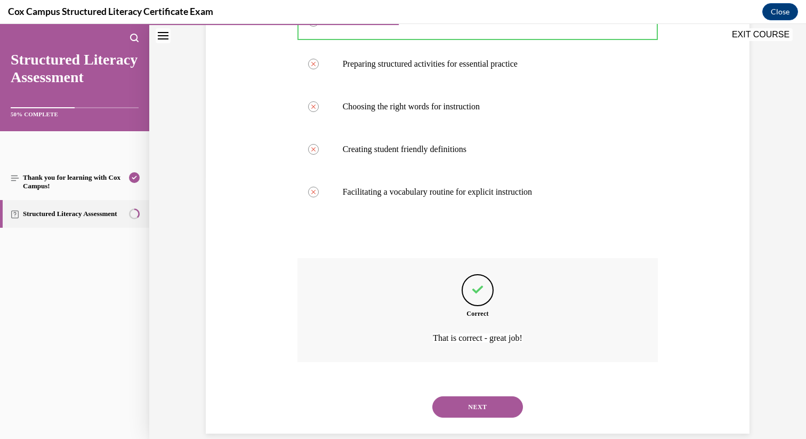
scroll to position [278, 0]
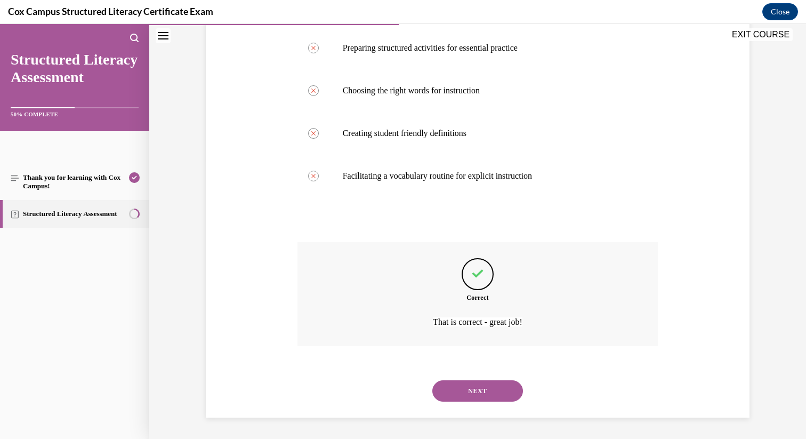
click at [462, 392] on button "NEXT" at bounding box center [477, 390] width 91 height 21
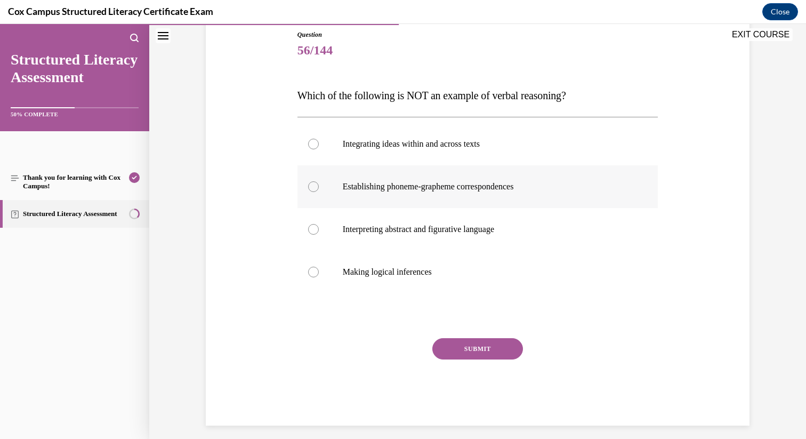
click at [313, 186] on div at bounding box center [313, 186] width 11 height 11
click at [313, 186] on input "Establishing phoneme-grapheme correspondences" at bounding box center [313, 186] width 11 height 11
radio input "true"
click at [479, 349] on button "SUBMIT" at bounding box center [477, 348] width 91 height 21
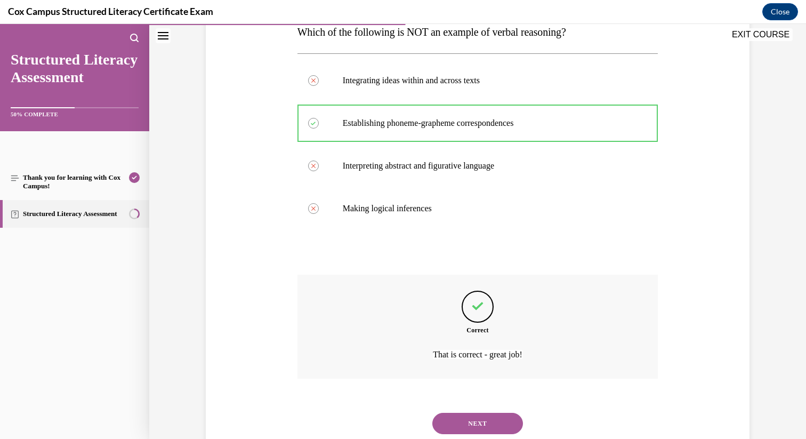
scroll to position [214, 0]
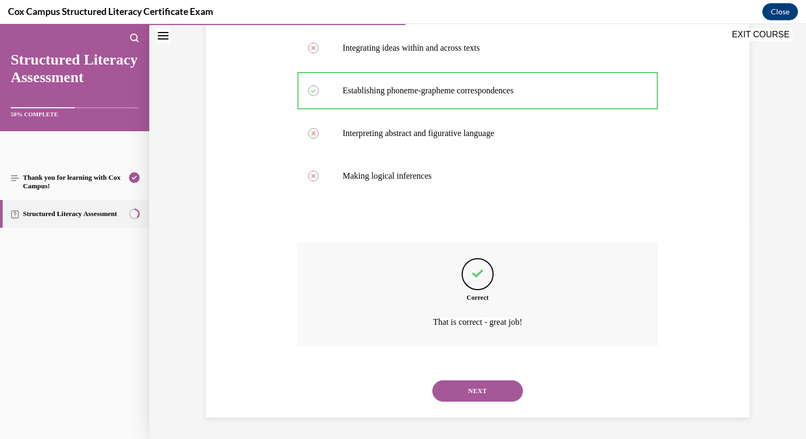
click at [476, 393] on button "NEXT" at bounding box center [477, 390] width 91 height 21
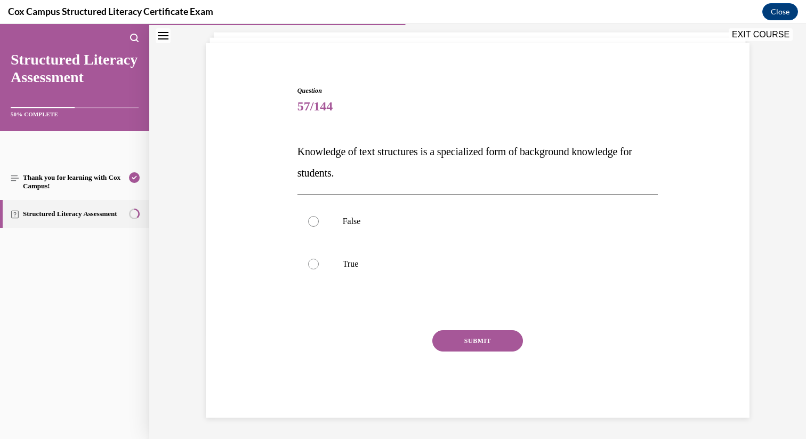
scroll to position [62, 0]
click at [317, 262] on div at bounding box center [313, 264] width 11 height 11
click at [317, 262] on input "True" at bounding box center [313, 264] width 11 height 11
radio input "true"
click at [489, 341] on button "SUBMIT" at bounding box center [477, 340] width 91 height 21
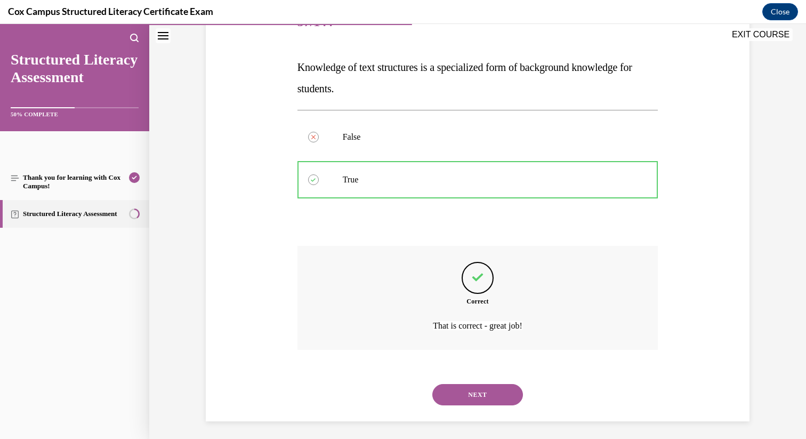
scroll to position [150, 0]
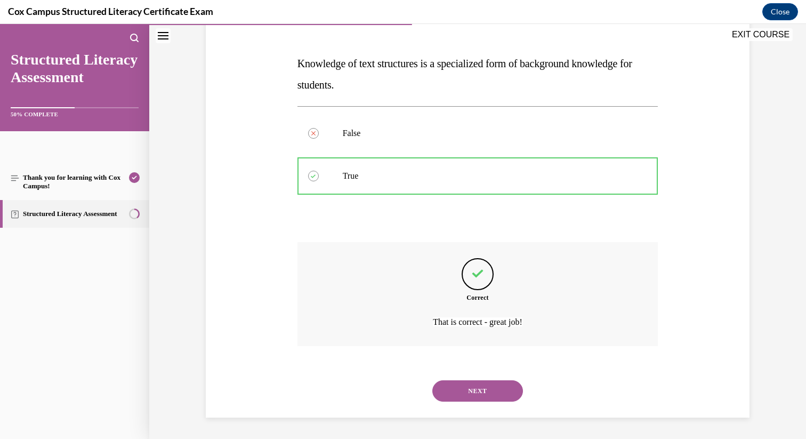
click at [481, 389] on button "NEXT" at bounding box center [477, 390] width 91 height 21
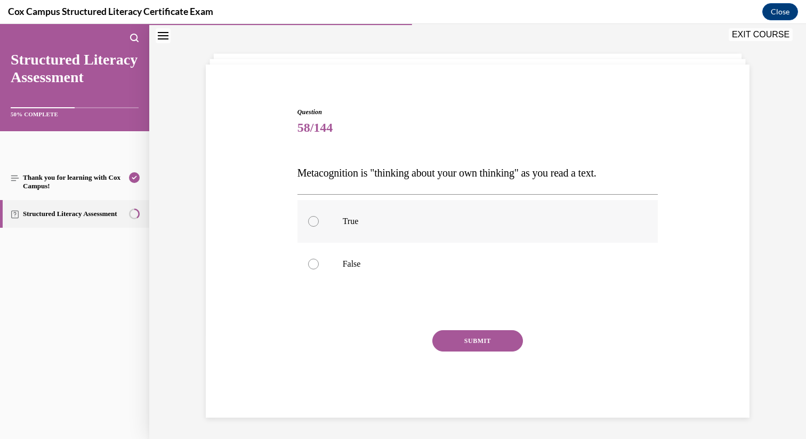
click at [313, 223] on div at bounding box center [313, 221] width 11 height 11
click at [313, 223] on input "True" at bounding box center [313, 221] width 11 height 11
radio input "true"
click at [466, 343] on button "SUBMIT" at bounding box center [477, 340] width 91 height 21
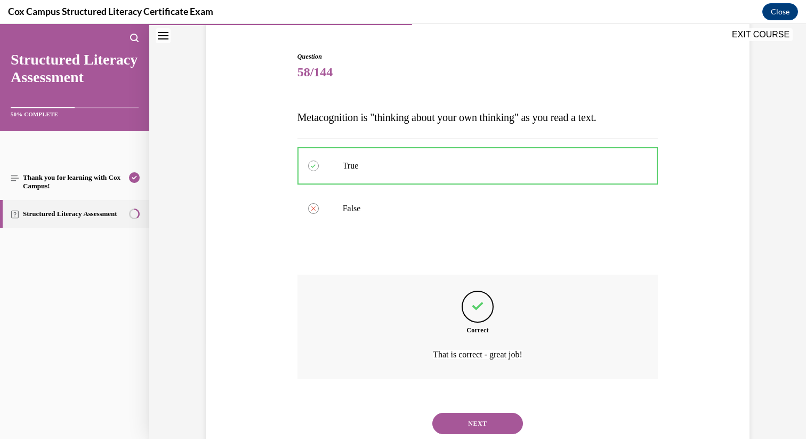
scroll to position [129, 0]
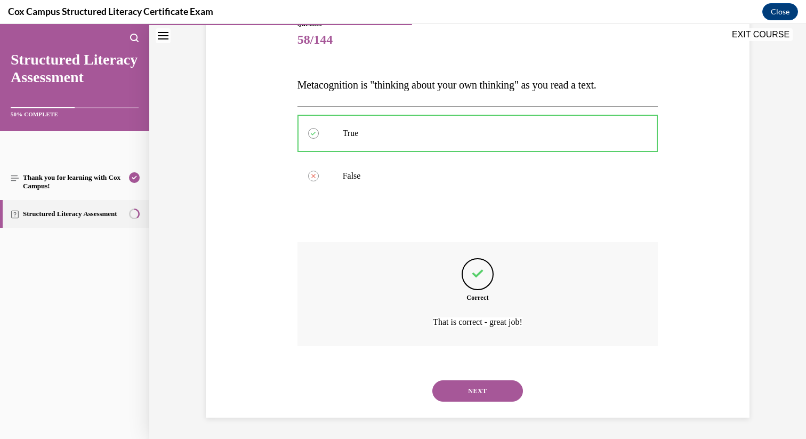
click at [468, 391] on button "NEXT" at bounding box center [477, 390] width 91 height 21
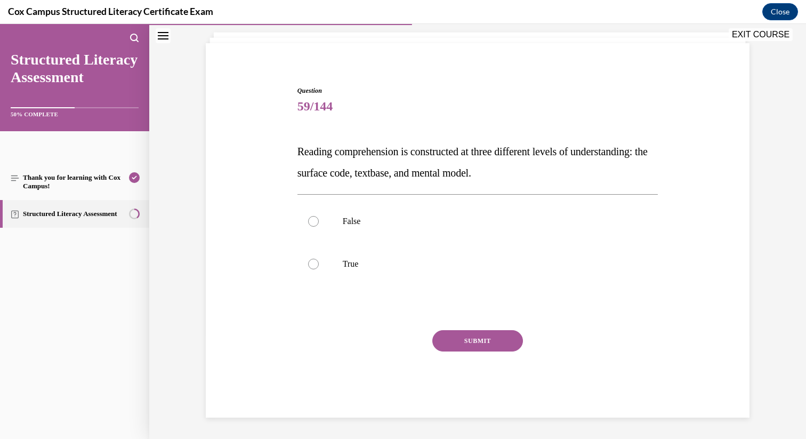
scroll to position [62, 0]
click at [313, 264] on div at bounding box center [313, 264] width 11 height 11
click at [313, 264] on input "True" at bounding box center [313, 264] width 11 height 11
radio input "true"
click at [499, 338] on button "SUBMIT" at bounding box center [477, 340] width 91 height 21
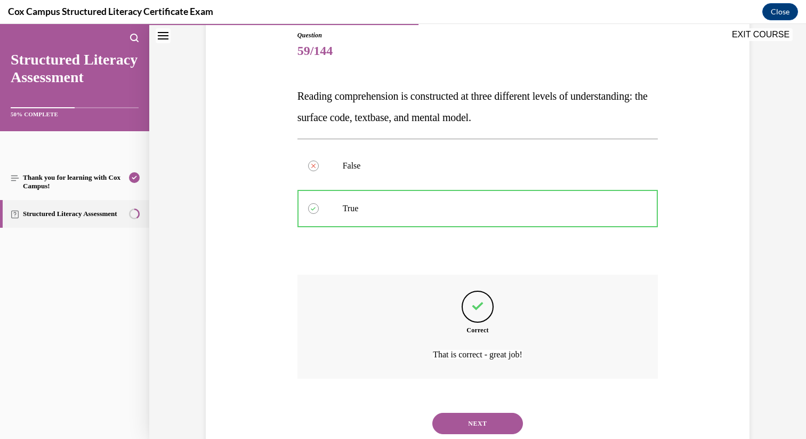
scroll to position [150, 0]
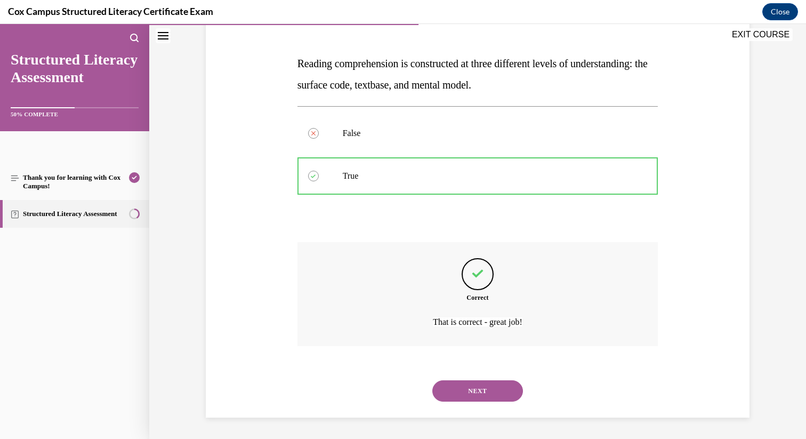
click at [475, 386] on button "NEXT" at bounding box center [477, 390] width 91 height 21
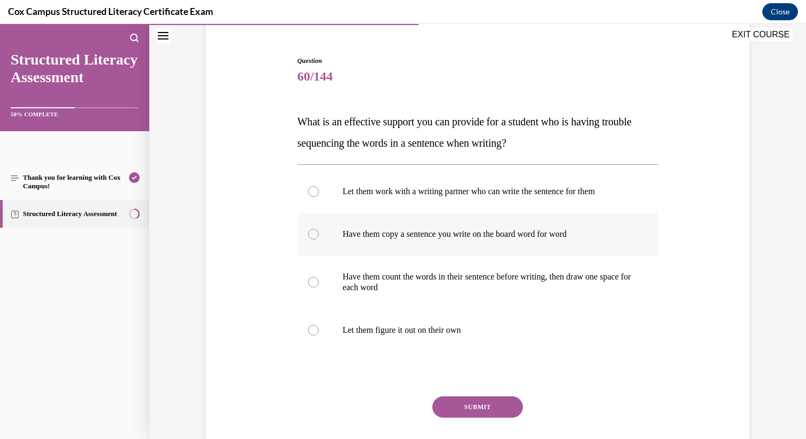
scroll to position [93, 0]
click at [309, 283] on div at bounding box center [313, 281] width 11 height 11
click at [309, 283] on input "Have them count the words in their sentence before writing, then draw one space…" at bounding box center [313, 281] width 11 height 11
radio input "true"
click at [469, 405] on button "SUBMIT" at bounding box center [477, 406] width 91 height 21
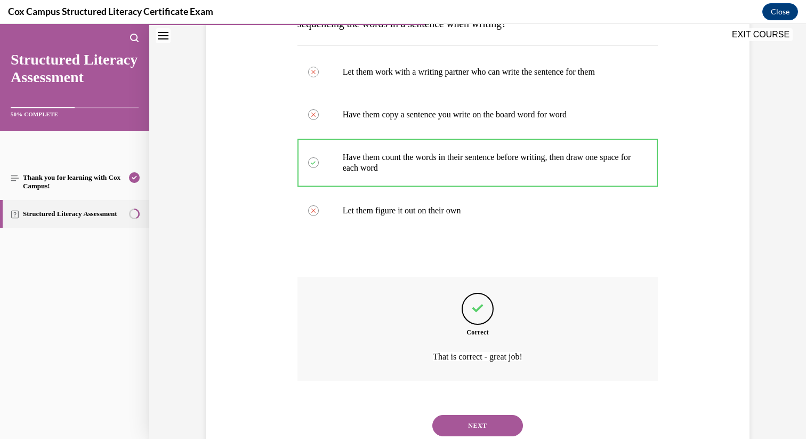
scroll to position [246, 0]
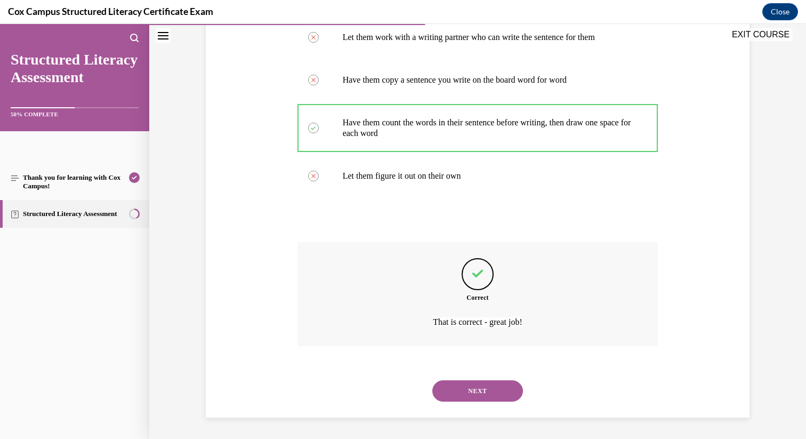
click at [475, 393] on button "NEXT" at bounding box center [477, 390] width 91 height 21
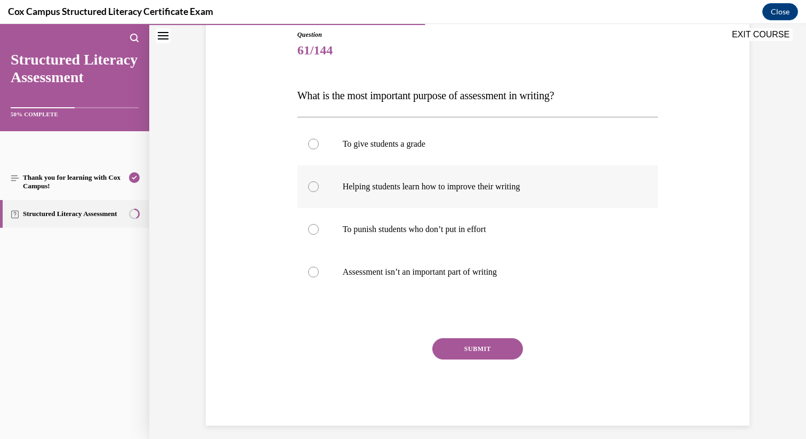
click at [307, 187] on label "Helping students learn how to improve their writing" at bounding box center [477, 186] width 361 height 43
click at [308, 187] on input "Helping students learn how to improve their writing" at bounding box center [313, 186] width 11 height 11
radio input "true"
click at [475, 351] on button "SUBMIT" at bounding box center [477, 348] width 91 height 21
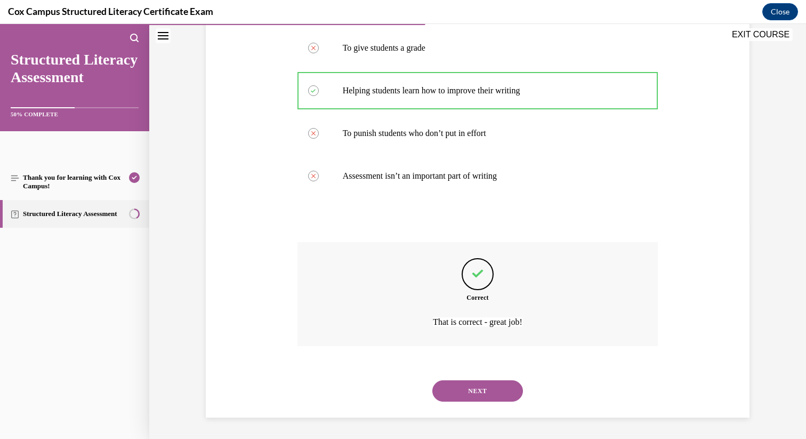
click at [480, 399] on button "NEXT" at bounding box center [477, 390] width 91 height 21
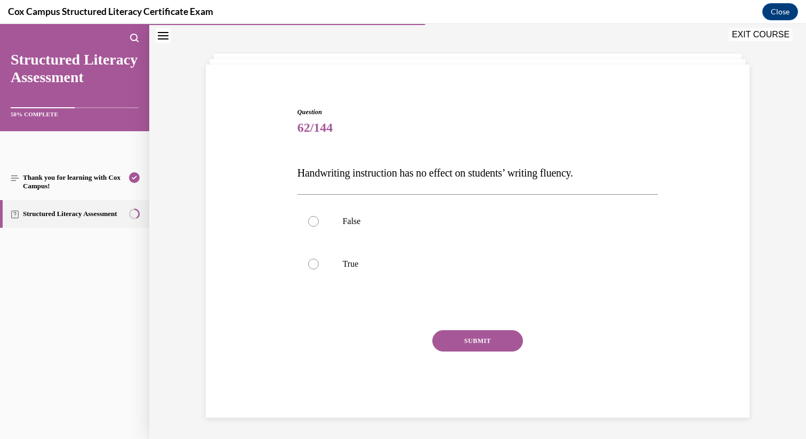
scroll to position [41, 0]
click at [315, 225] on div at bounding box center [313, 221] width 11 height 11
click at [315, 225] on input "False" at bounding box center [313, 221] width 11 height 11
radio input "true"
click at [471, 341] on button "SUBMIT" at bounding box center [477, 340] width 91 height 21
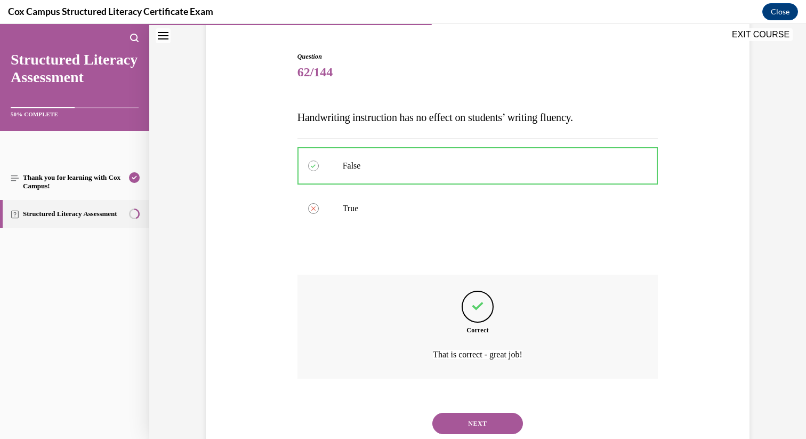
scroll to position [129, 0]
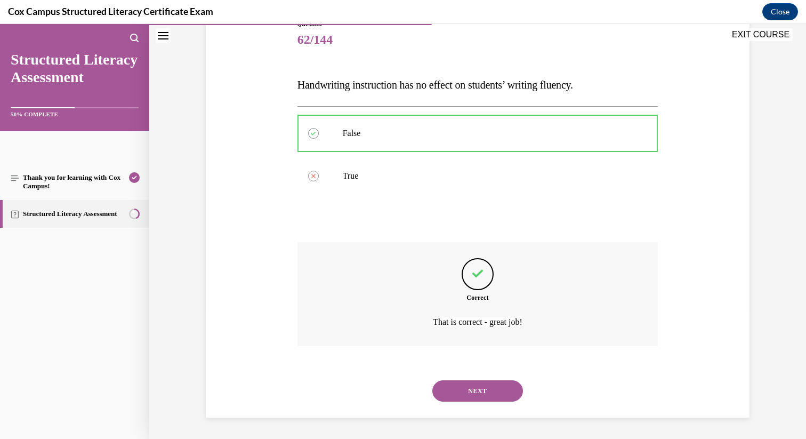
click at [471, 392] on button "NEXT" at bounding box center [477, 390] width 91 height 21
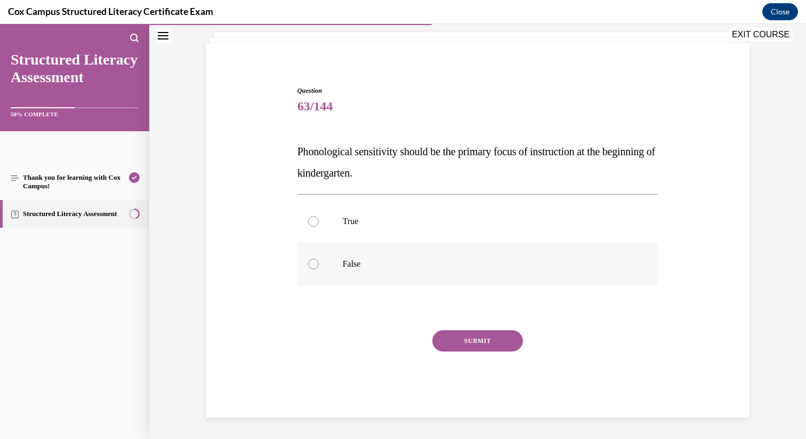
click at [313, 265] on div at bounding box center [313, 264] width 11 height 11
click at [313, 265] on input "False" at bounding box center [313, 264] width 11 height 11
radio input "true"
click at [473, 342] on button "SUBMIT" at bounding box center [477, 340] width 91 height 21
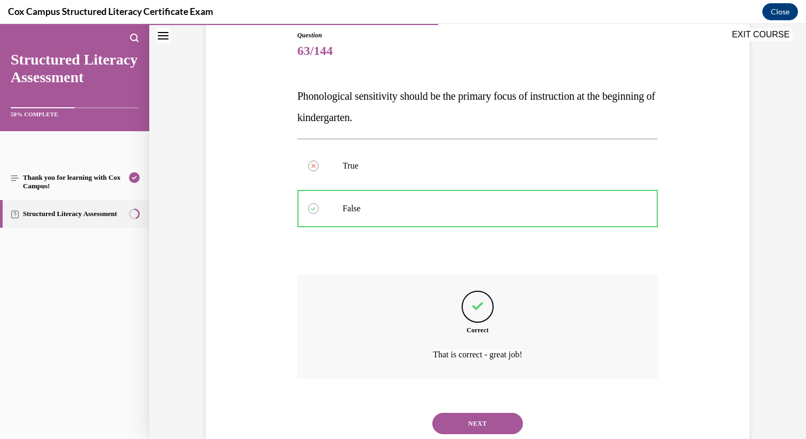
scroll to position [150, 0]
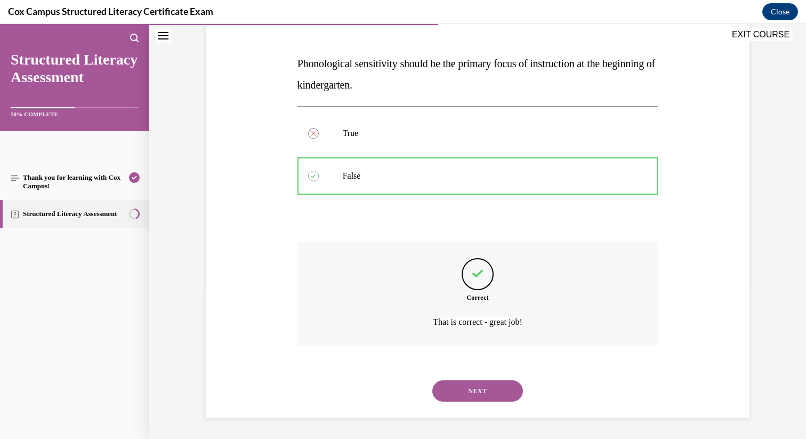
click at [469, 389] on button "NEXT" at bounding box center [477, 390] width 91 height 21
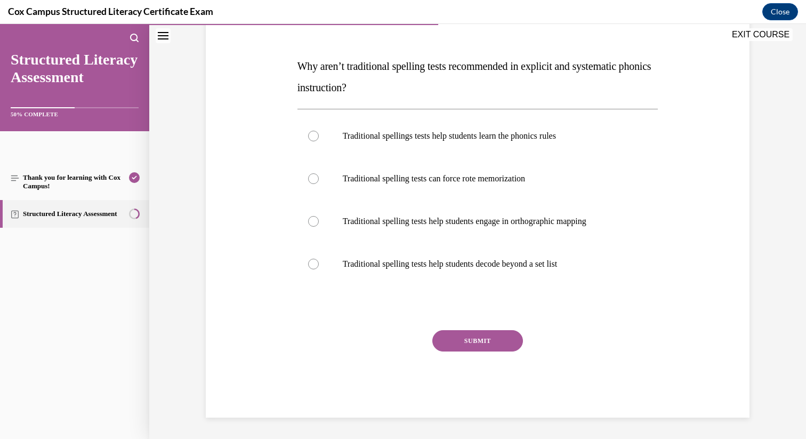
scroll to position [119, 0]
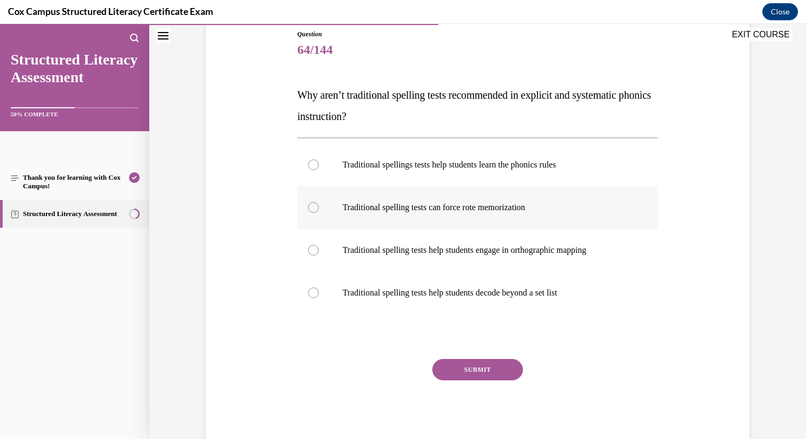
click at [311, 208] on div at bounding box center [313, 207] width 11 height 11
click at [311, 208] on input "Traditional spelling tests can force rote memorization" at bounding box center [313, 207] width 11 height 11
radio input "true"
click at [468, 368] on button "SUBMIT" at bounding box center [477, 369] width 91 height 21
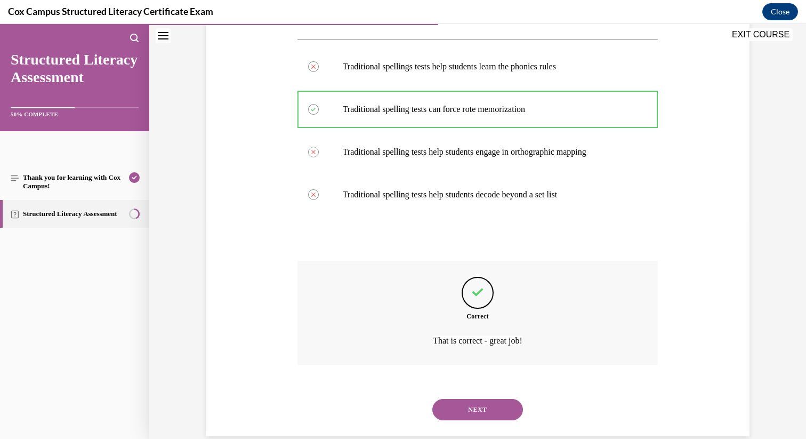
scroll to position [236, 0]
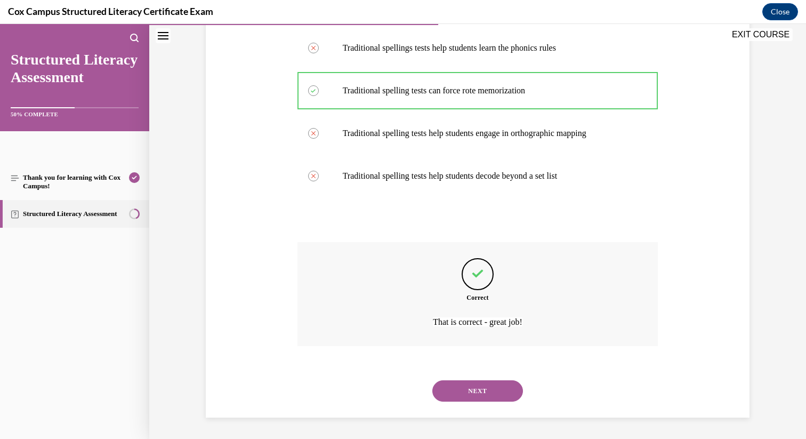
click at [474, 393] on button "NEXT" at bounding box center [477, 390] width 91 height 21
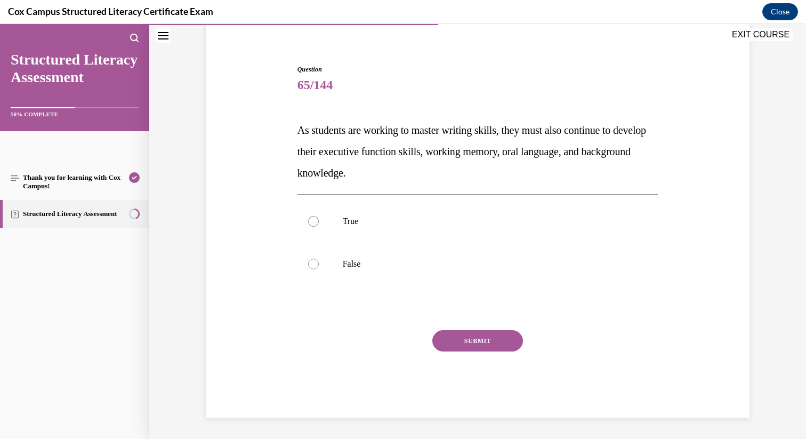
scroll to position [84, 0]
click at [314, 221] on div at bounding box center [313, 221] width 11 height 11
click at [314, 221] on input "True" at bounding box center [313, 221] width 11 height 11
radio input "true"
click at [482, 338] on button "SUBMIT" at bounding box center [477, 340] width 91 height 21
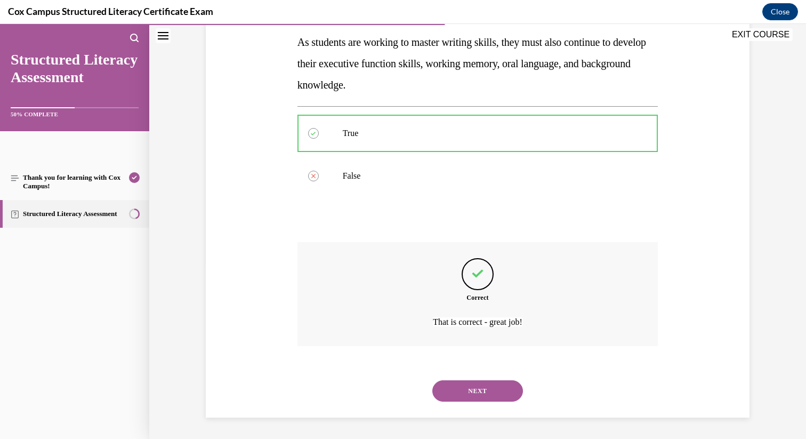
click at [479, 393] on button "NEXT" at bounding box center [477, 390] width 91 height 21
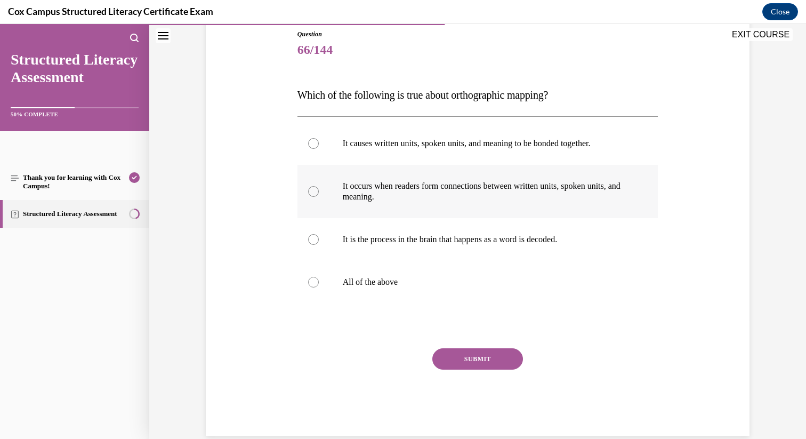
click at [310, 195] on div at bounding box center [313, 191] width 11 height 11
click at [310, 195] on input "It occurs when readers form connections between written units, spoken units, an…" at bounding box center [313, 191] width 11 height 11
radio input "true"
click at [469, 353] on button "SUBMIT" at bounding box center [477, 358] width 91 height 21
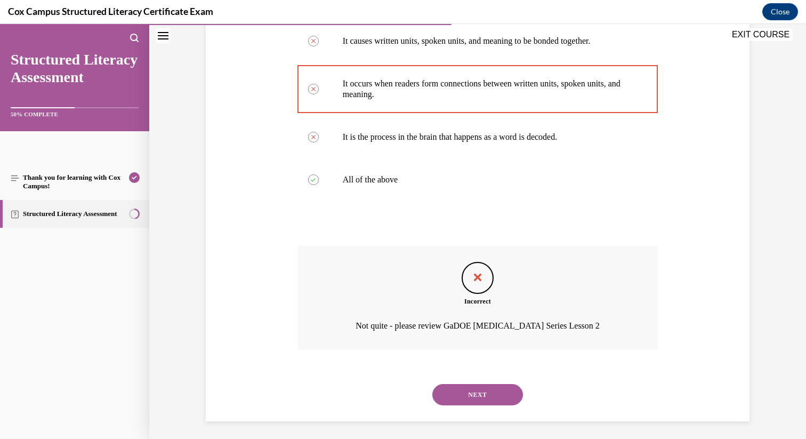
scroll to position [225, 0]
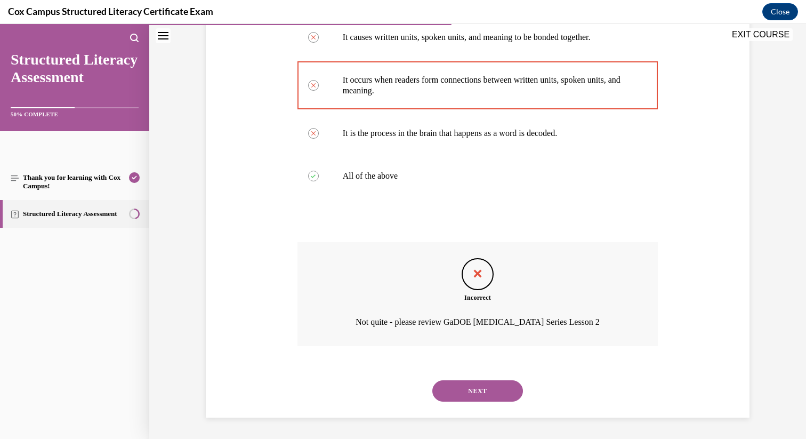
click at [481, 391] on button "NEXT" at bounding box center [477, 390] width 91 height 21
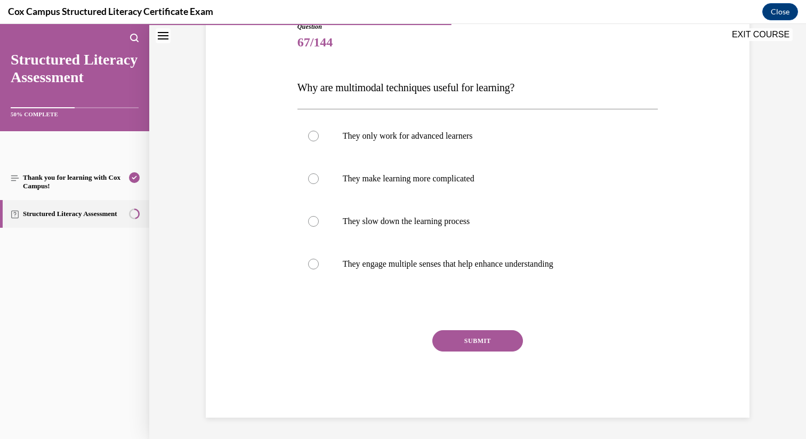
scroll to position [118, 0]
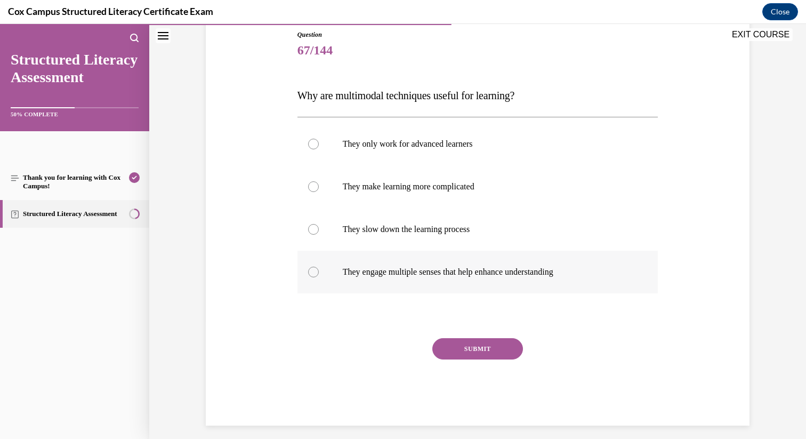
click at [311, 273] on div at bounding box center [313, 272] width 11 height 11
click at [311, 273] on input "They engage multiple senses that help enhance understanding" at bounding box center [313, 272] width 11 height 11
radio input "true"
click at [467, 344] on button "SUBMIT" at bounding box center [477, 348] width 91 height 21
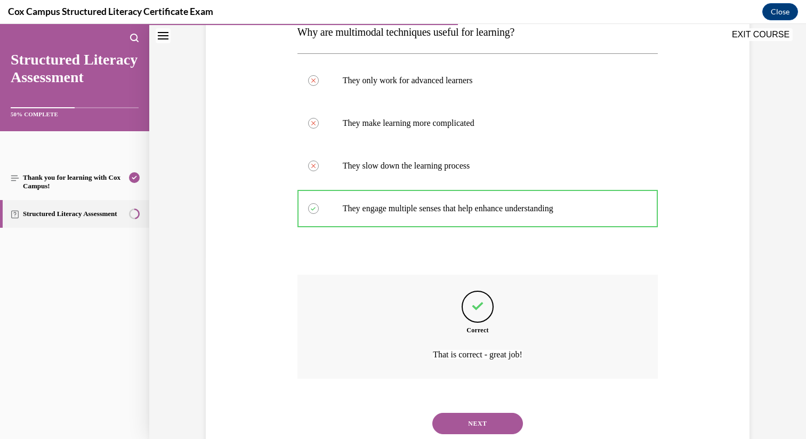
scroll to position [214, 0]
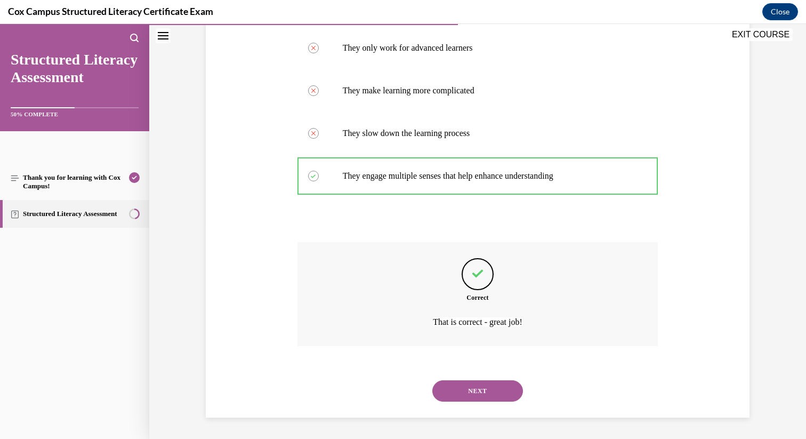
click at [461, 391] on button "NEXT" at bounding box center [477, 390] width 91 height 21
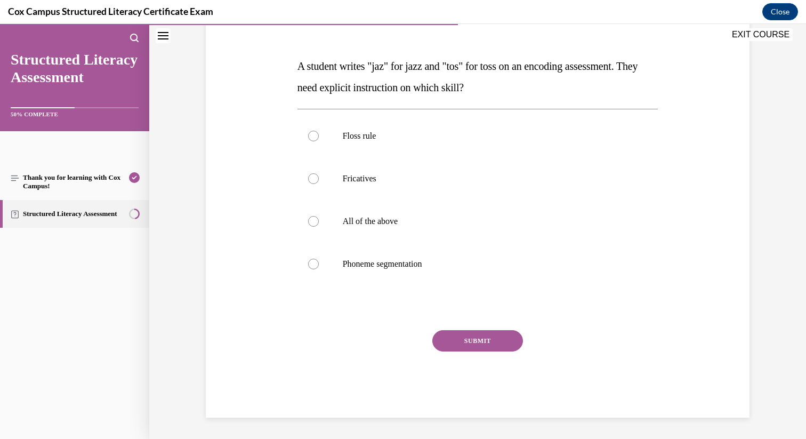
scroll to position [119, 0]
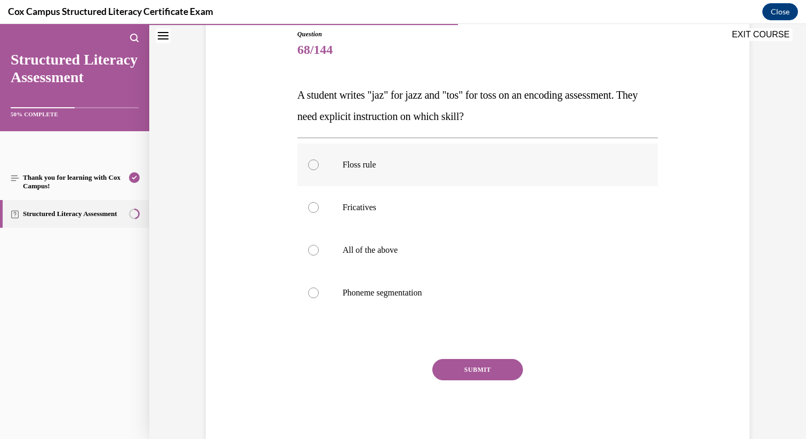
click at [309, 163] on div at bounding box center [313, 164] width 11 height 11
click at [309, 163] on input "Floss rule" at bounding box center [313, 164] width 11 height 11
radio input "true"
click at [470, 376] on button "SUBMIT" at bounding box center [477, 369] width 91 height 21
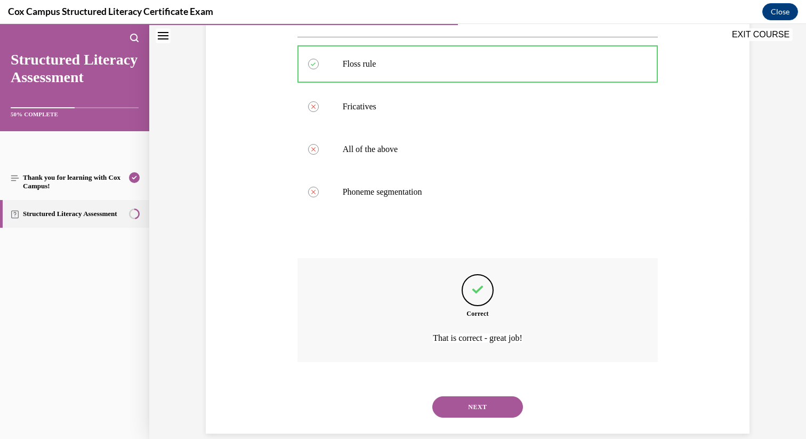
scroll to position [236, 0]
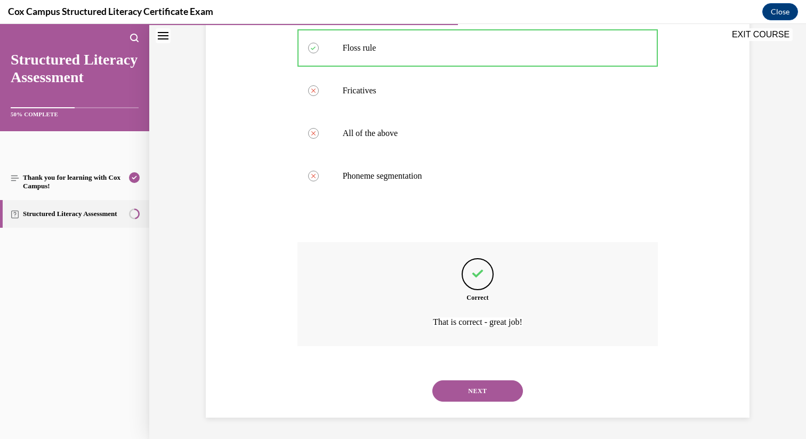
click at [477, 390] on button "NEXT" at bounding box center [477, 390] width 91 height 21
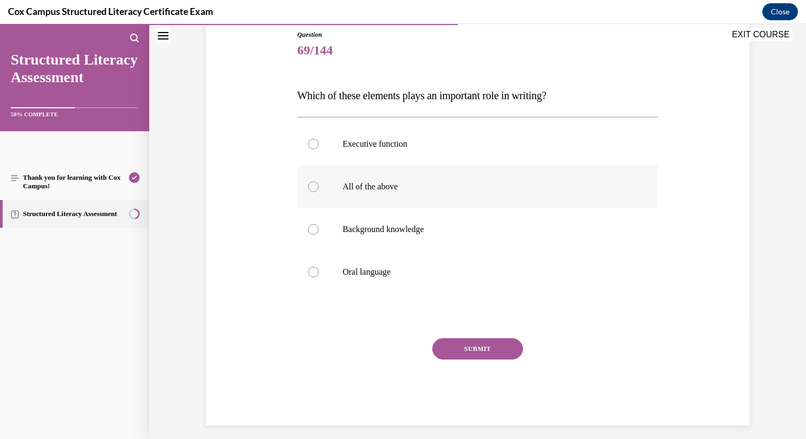
click at [313, 188] on div at bounding box center [313, 186] width 11 height 11
click at [313, 188] on input "All of the above" at bounding box center [313, 186] width 11 height 11
radio input "true"
click at [474, 350] on button "SUBMIT" at bounding box center [477, 348] width 91 height 21
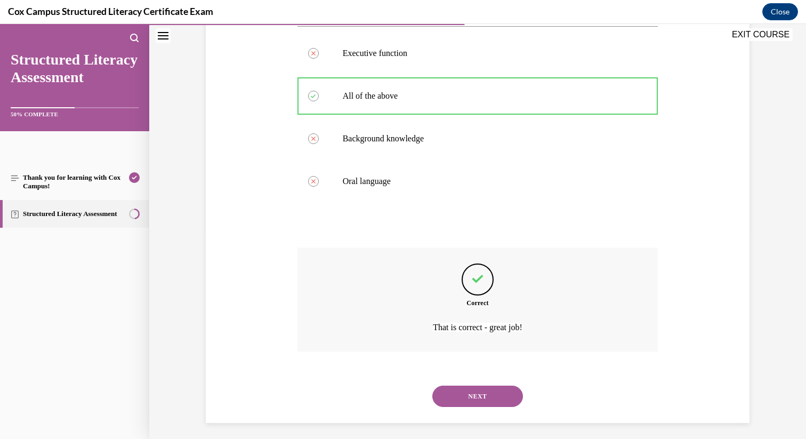
scroll to position [214, 0]
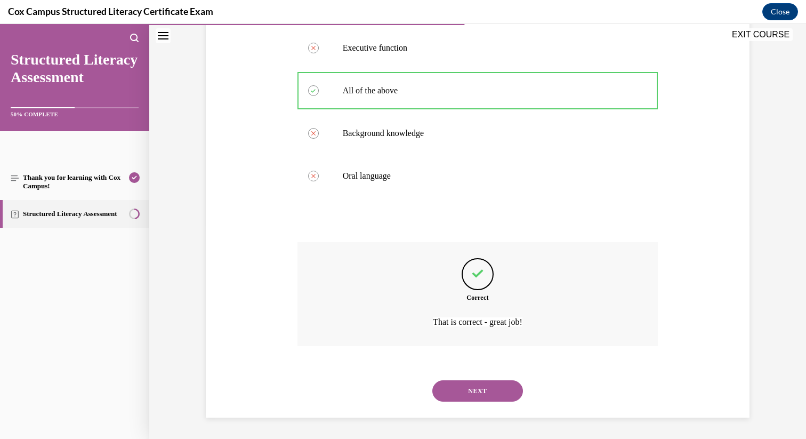
click at [467, 393] on button "NEXT" at bounding box center [477, 390] width 91 height 21
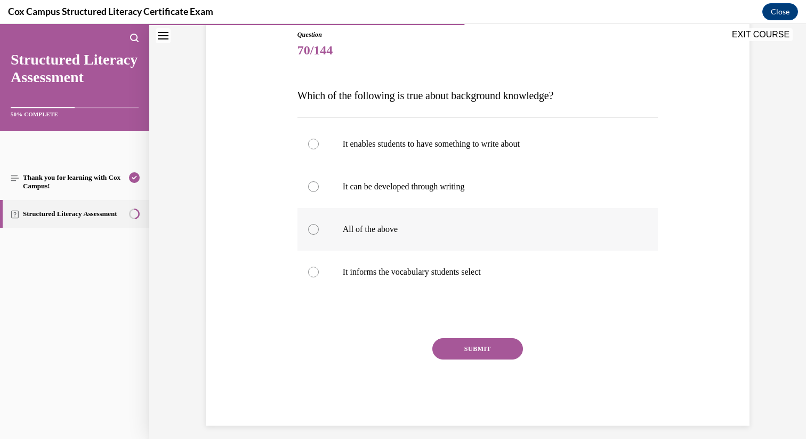
click at [318, 231] on label "All of the above" at bounding box center [477, 229] width 361 height 43
click at [318, 231] on input "All of the above" at bounding box center [313, 229] width 11 height 11
radio input "true"
click at [473, 348] on button "SUBMIT" at bounding box center [477, 348] width 91 height 21
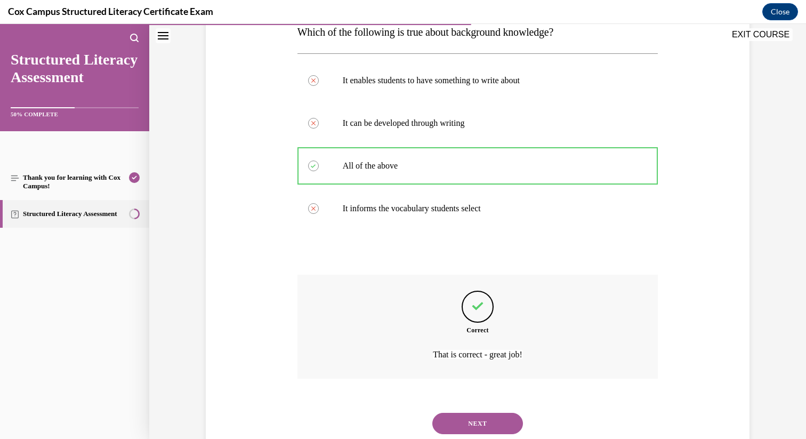
scroll to position [214, 0]
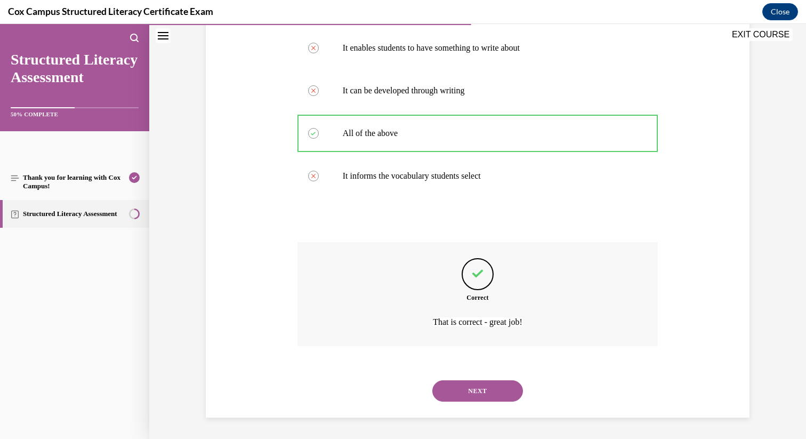
click at [470, 394] on button "NEXT" at bounding box center [477, 390] width 91 height 21
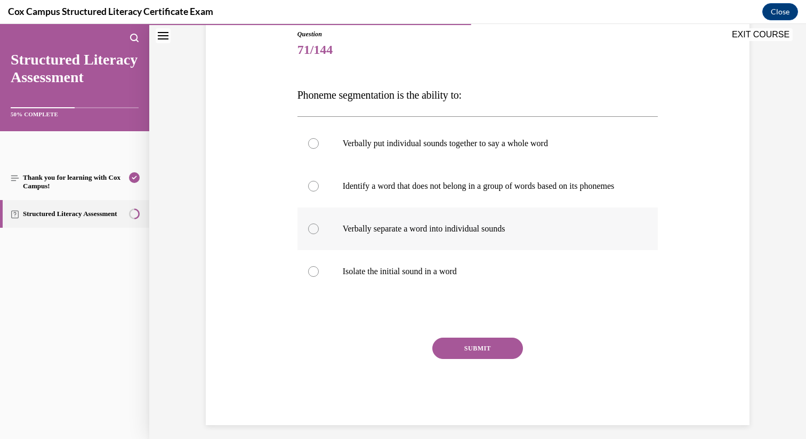
click at [316, 234] on div at bounding box center [313, 228] width 11 height 11
click at [316, 234] on input "Verbally separate a word into individual sounds" at bounding box center [313, 228] width 11 height 11
radio input "true"
click at [476, 359] on button "SUBMIT" at bounding box center [477, 347] width 91 height 21
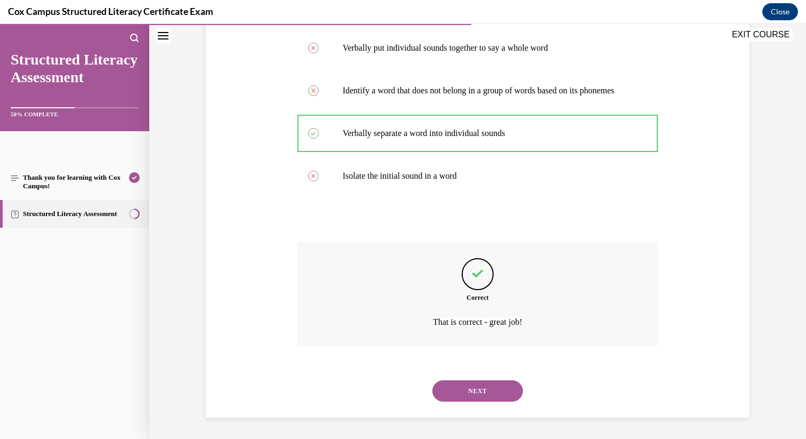
scroll to position [225, 0]
click at [465, 393] on button "NEXT" at bounding box center [477, 390] width 91 height 21
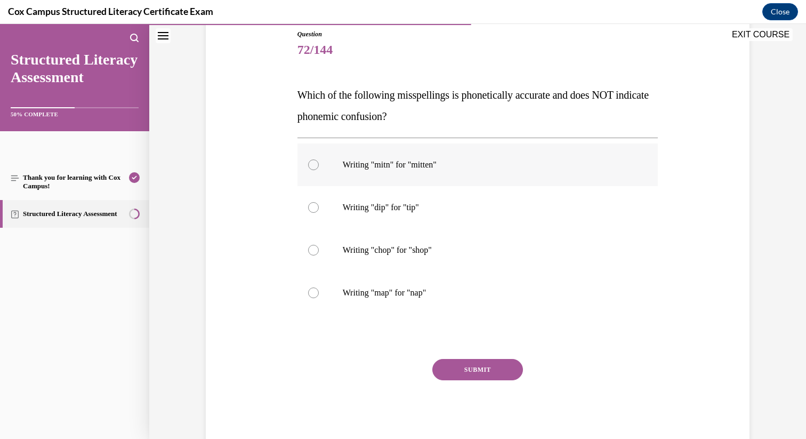
click at [314, 164] on div at bounding box center [313, 164] width 11 height 11
click at [314, 164] on input "Writing "mitn" for "mitten"" at bounding box center [313, 164] width 11 height 11
radio input "true"
click at [482, 367] on button "SUBMIT" at bounding box center [477, 369] width 91 height 21
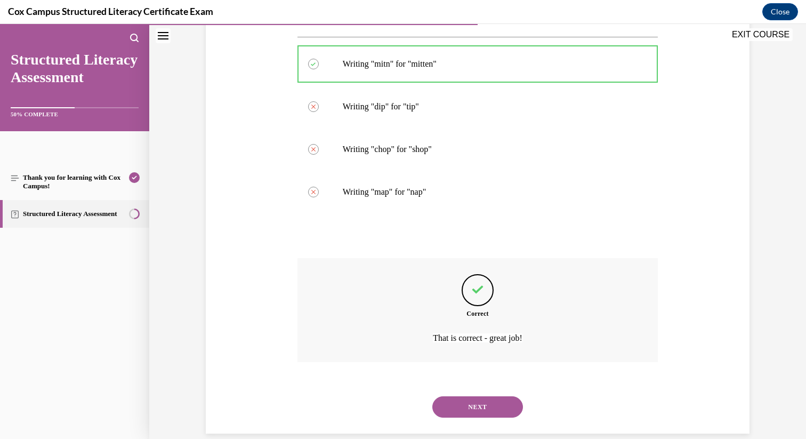
scroll to position [236, 0]
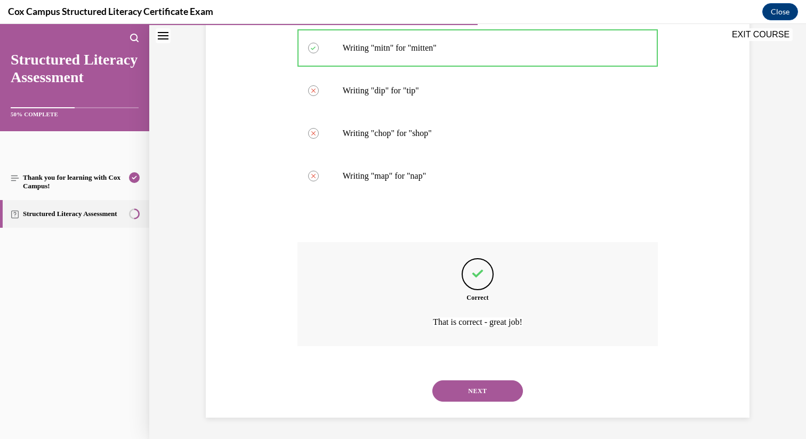
click at [487, 390] on button "NEXT" at bounding box center [477, 390] width 91 height 21
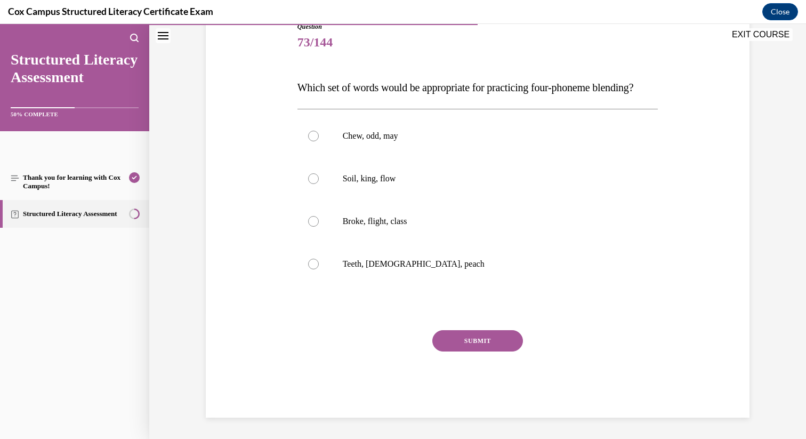
scroll to position [119, 0]
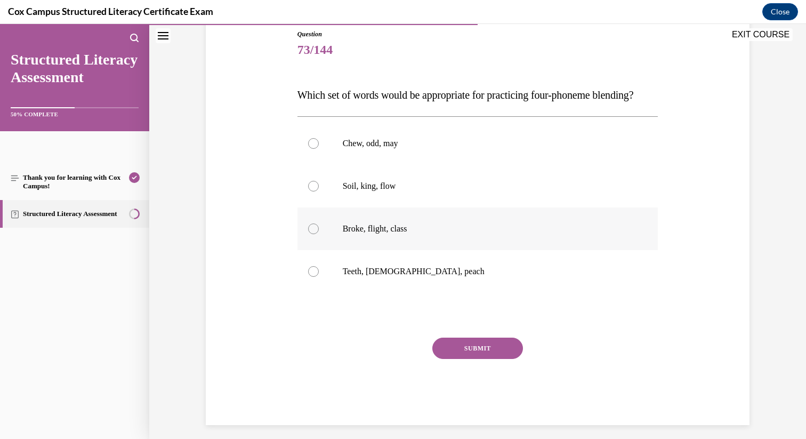
click at [317, 234] on div at bounding box center [313, 228] width 11 height 11
click at [317, 234] on input "Broke, flight, class" at bounding box center [313, 228] width 11 height 11
radio input "true"
click at [482, 359] on button "SUBMIT" at bounding box center [477, 347] width 91 height 21
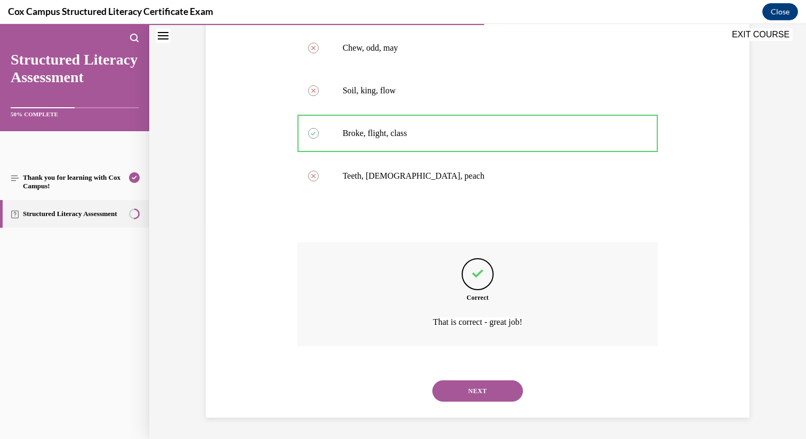
scroll to position [236, 0]
click at [476, 387] on button "NEXT" at bounding box center [477, 390] width 91 height 21
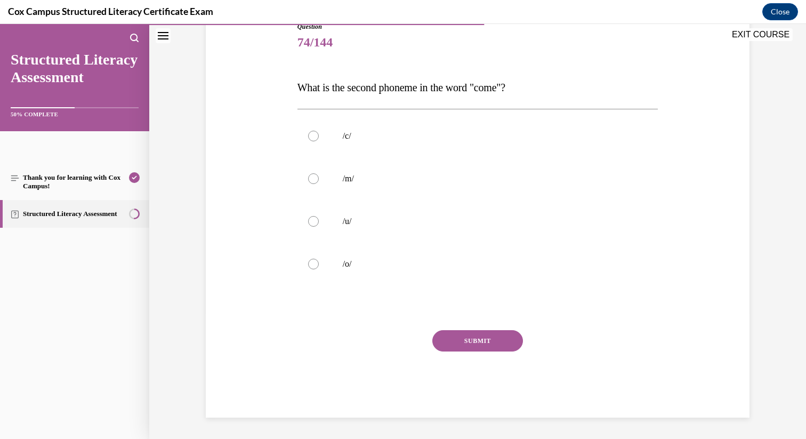
scroll to position [118, 0]
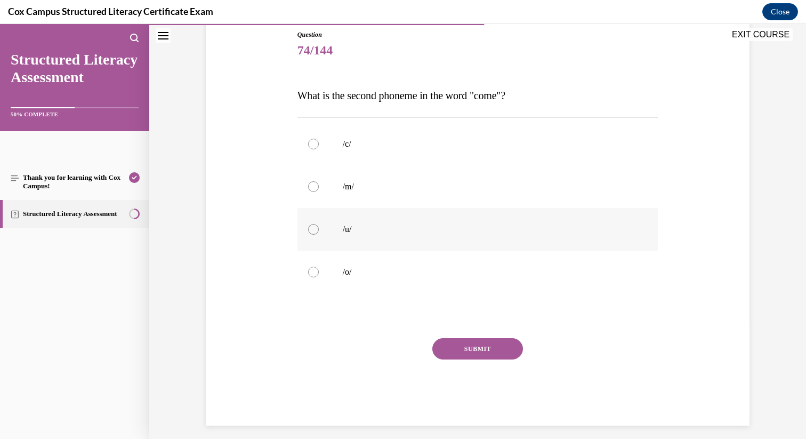
click at [314, 230] on div at bounding box center [313, 229] width 11 height 11
click at [314, 230] on input "/u/" at bounding box center [313, 229] width 11 height 11
radio input "true"
click at [465, 353] on button "SUBMIT" at bounding box center [477, 348] width 91 height 21
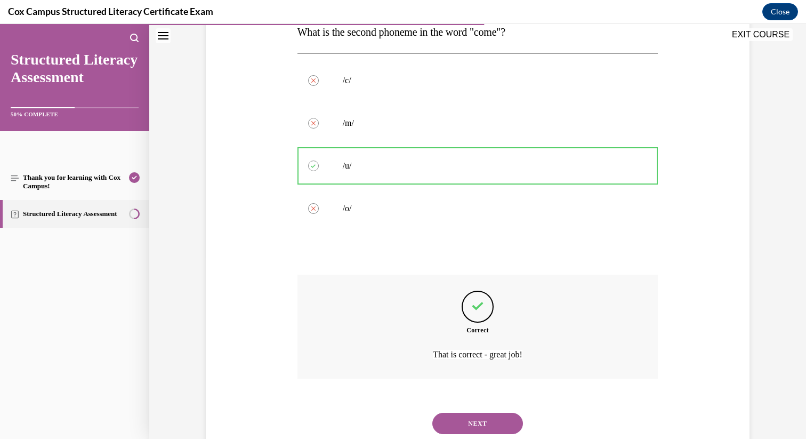
scroll to position [214, 0]
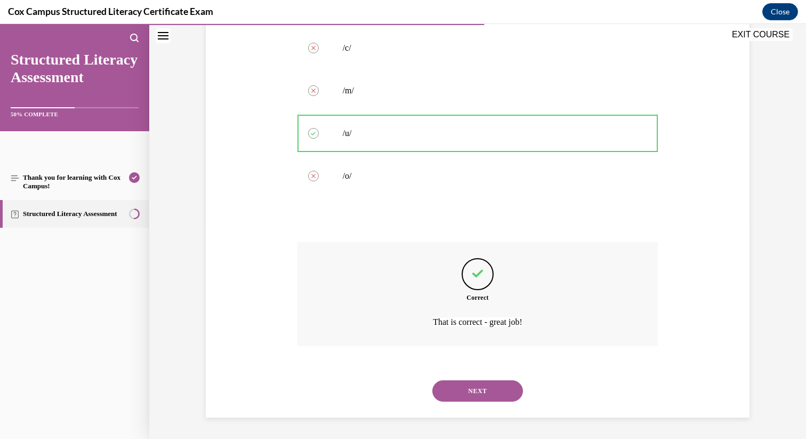
click at [457, 385] on button "NEXT" at bounding box center [477, 390] width 91 height 21
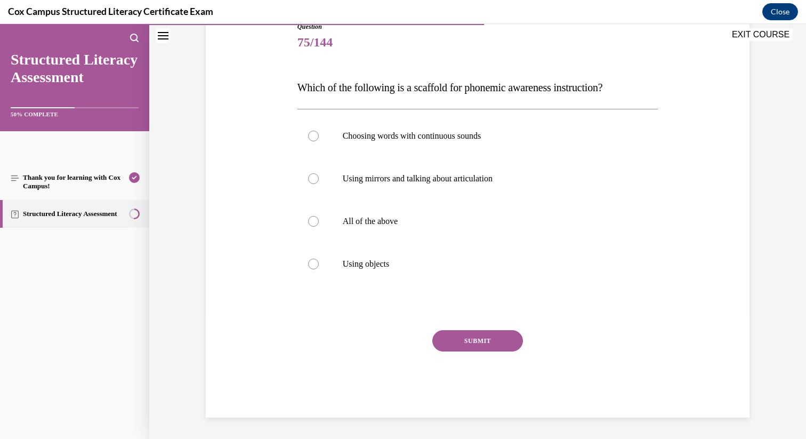
scroll to position [118, 0]
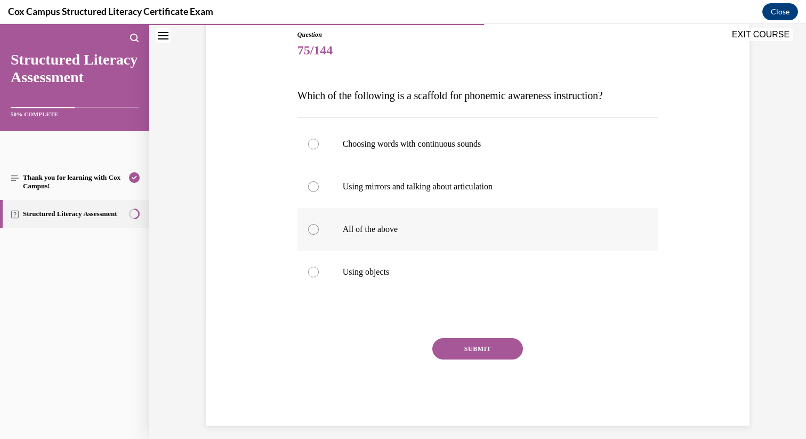
click at [312, 228] on div at bounding box center [313, 229] width 11 height 11
click at [312, 228] on input "All of the above" at bounding box center [313, 229] width 11 height 11
radio input "true"
click at [483, 343] on button "SUBMIT" at bounding box center [477, 348] width 91 height 21
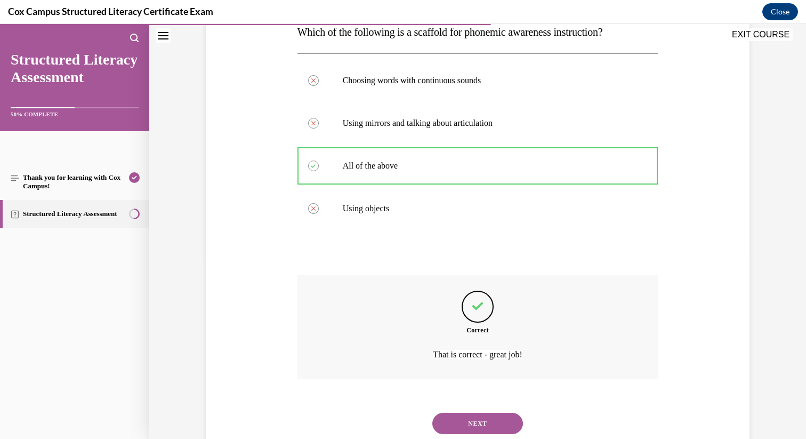
scroll to position [214, 0]
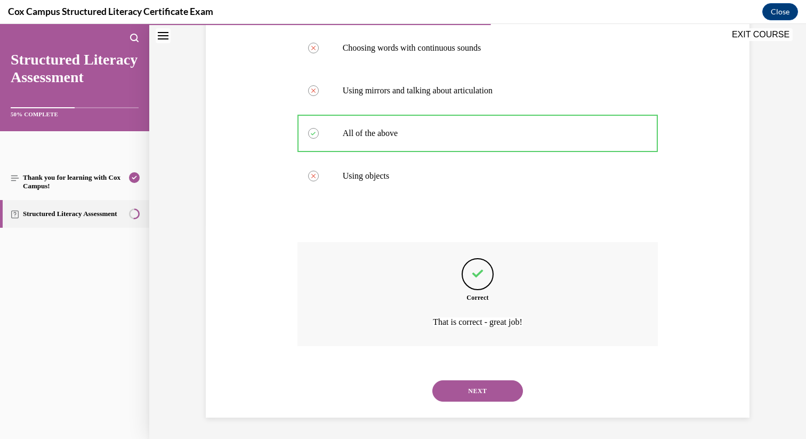
click at [466, 398] on button "NEXT" at bounding box center [477, 390] width 91 height 21
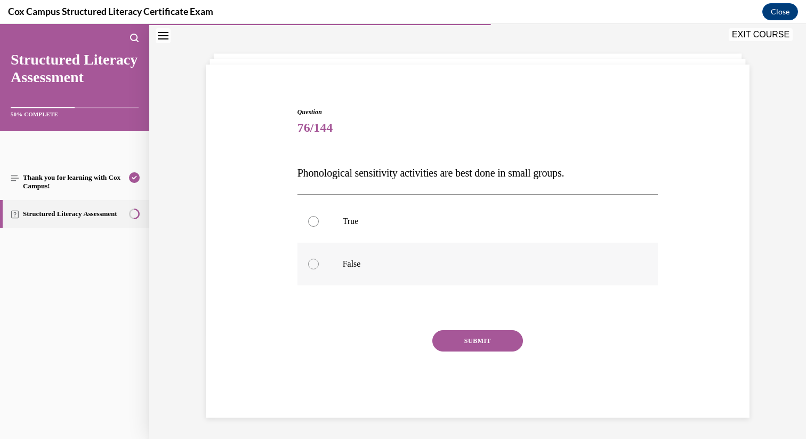
click at [315, 260] on div at bounding box center [313, 264] width 11 height 11
click at [315, 260] on input "False" at bounding box center [313, 264] width 11 height 11
radio input "true"
click at [463, 340] on button "SUBMIT" at bounding box center [477, 340] width 91 height 21
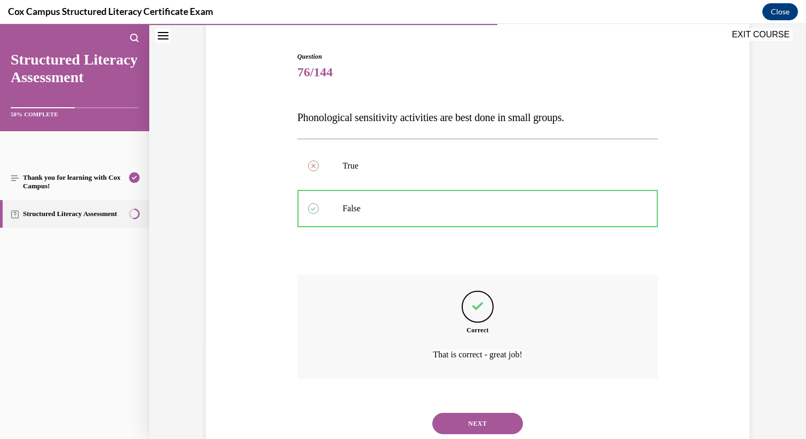
scroll to position [129, 0]
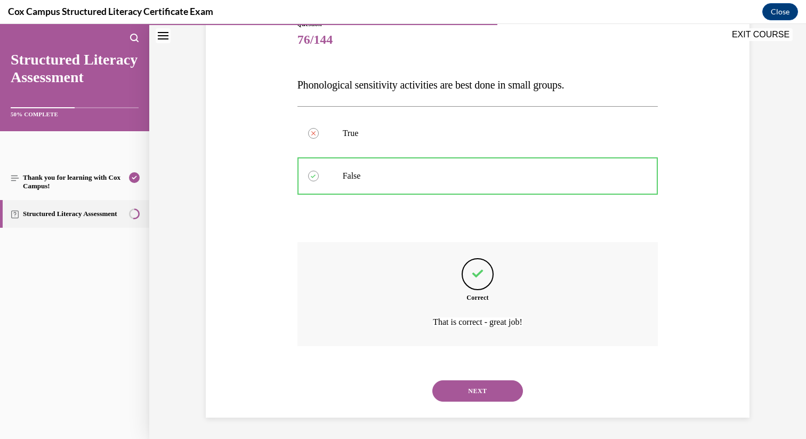
click at [462, 391] on button "NEXT" at bounding box center [477, 390] width 91 height 21
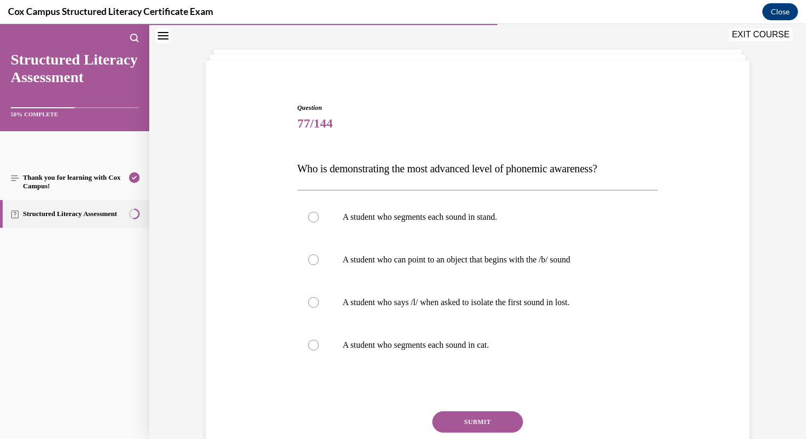
scroll to position [53, 0]
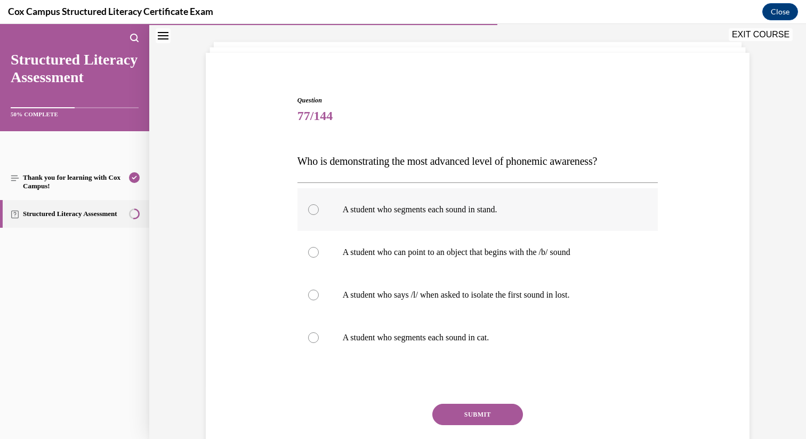
click at [312, 208] on div at bounding box center [313, 209] width 11 height 11
click at [312, 208] on input "A student who segments each sound in stand." at bounding box center [313, 209] width 11 height 11
radio input "true"
click at [491, 412] on button "SUBMIT" at bounding box center [477, 414] width 91 height 21
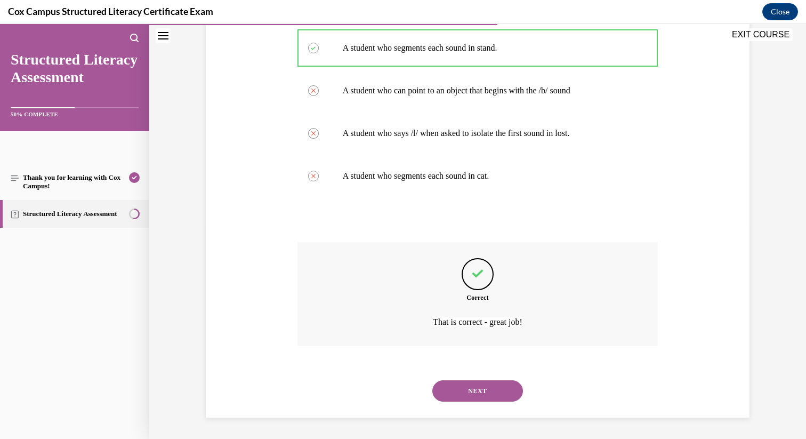
click at [469, 398] on button "NEXT" at bounding box center [477, 390] width 91 height 21
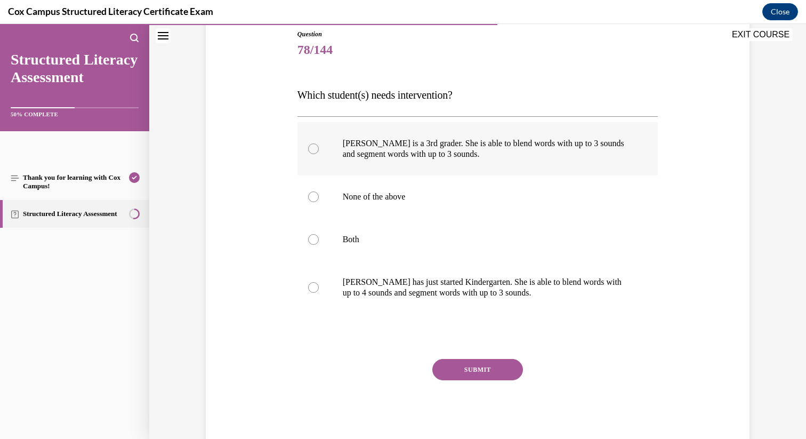
click at [314, 152] on div at bounding box center [313, 148] width 11 height 11
click at [314, 152] on input "Ella is a 3rd grader. She is able to blend words with up to 3 sounds and segmen…" at bounding box center [313, 148] width 11 height 11
radio input "true"
click at [468, 368] on button "SUBMIT" at bounding box center [477, 369] width 91 height 21
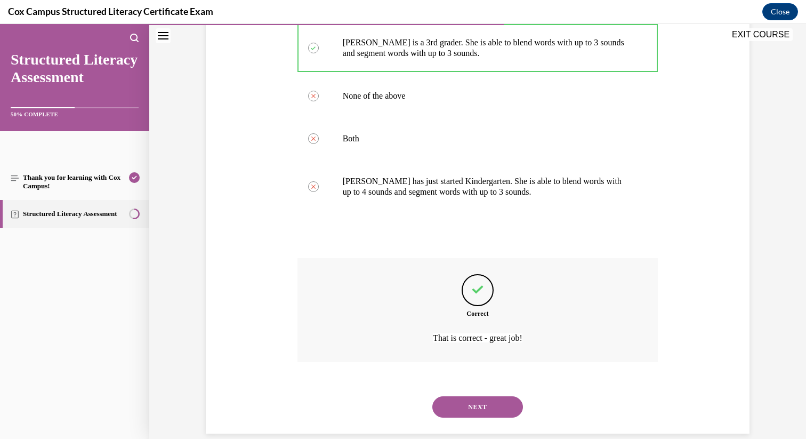
scroll to position [236, 0]
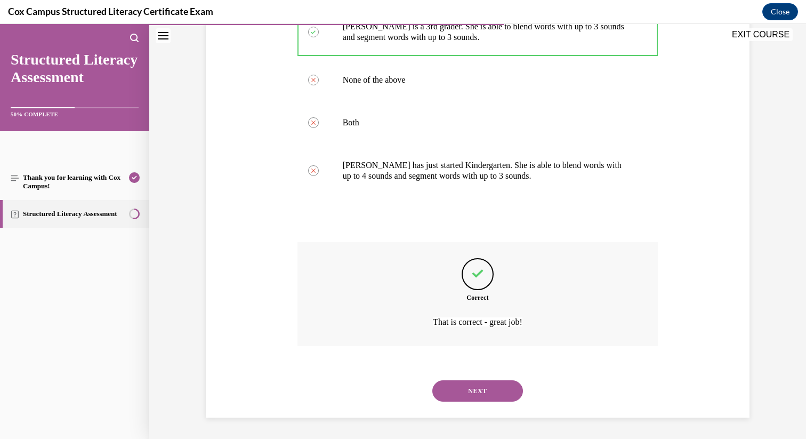
click at [466, 397] on button "NEXT" at bounding box center [477, 390] width 91 height 21
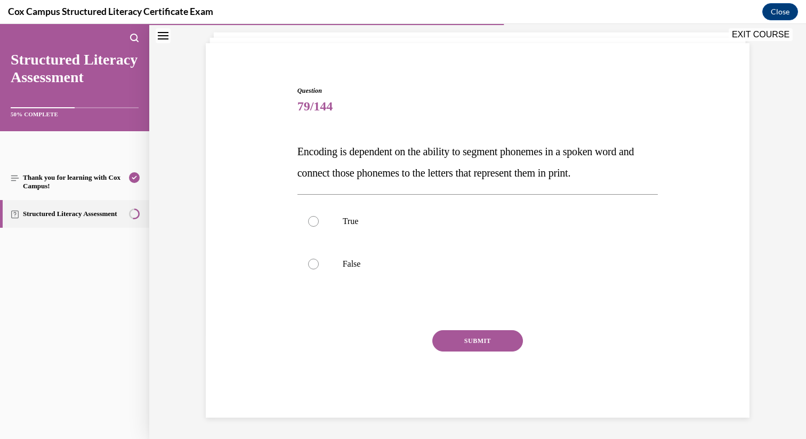
scroll to position [62, 0]
click at [314, 221] on div at bounding box center [313, 221] width 11 height 11
click at [314, 221] on input "True" at bounding box center [313, 221] width 11 height 11
radio input "true"
click at [477, 337] on button "SUBMIT" at bounding box center [477, 340] width 91 height 21
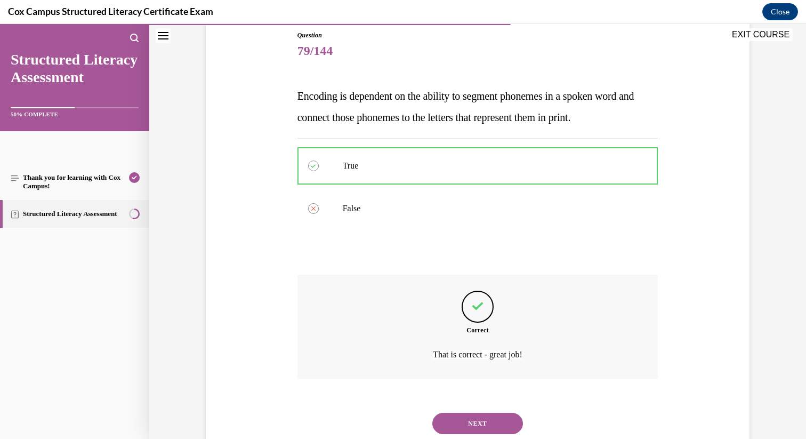
scroll to position [150, 0]
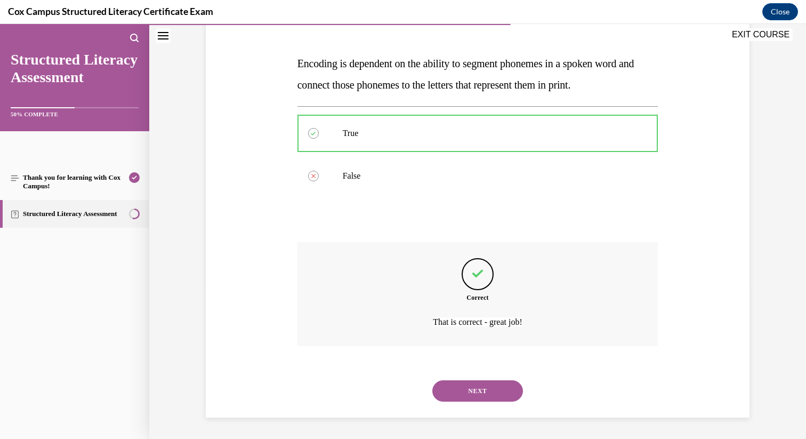
click at [469, 386] on button "NEXT" at bounding box center [477, 390] width 91 height 21
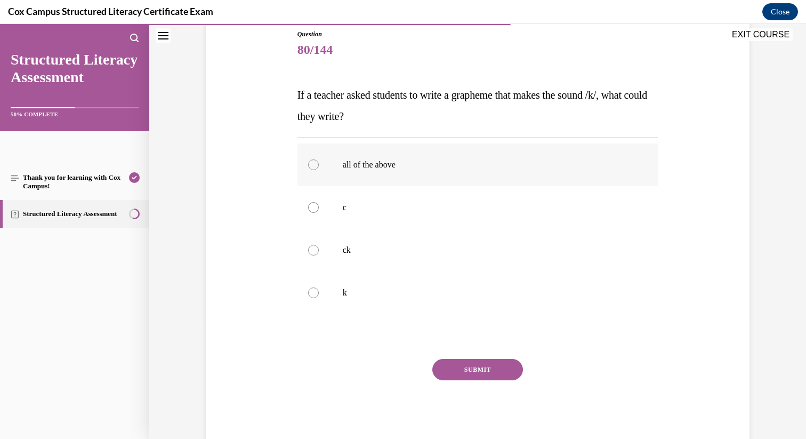
click at [313, 168] on div at bounding box center [313, 164] width 11 height 11
click at [313, 168] on input "all of the above" at bounding box center [313, 164] width 11 height 11
radio input "true"
click at [448, 368] on button "SUBMIT" at bounding box center [477, 369] width 91 height 21
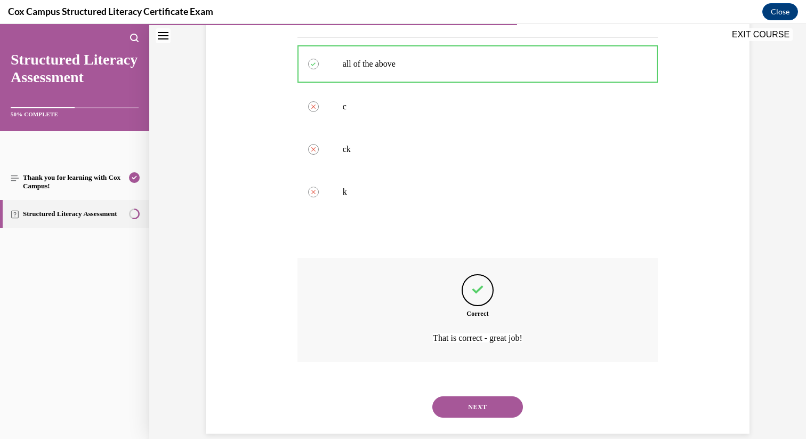
scroll to position [236, 0]
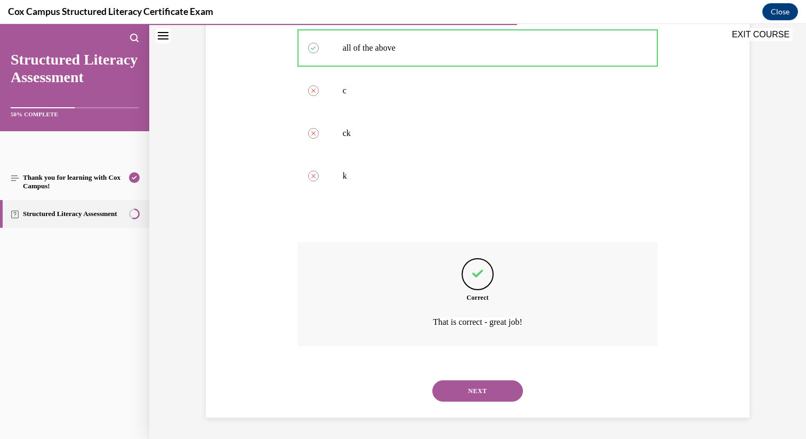
click at [462, 387] on button "NEXT" at bounding box center [477, 390] width 91 height 21
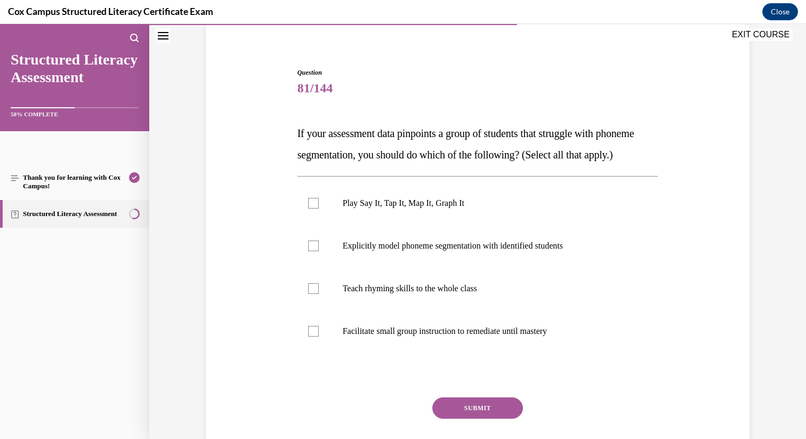
scroll to position [83, 0]
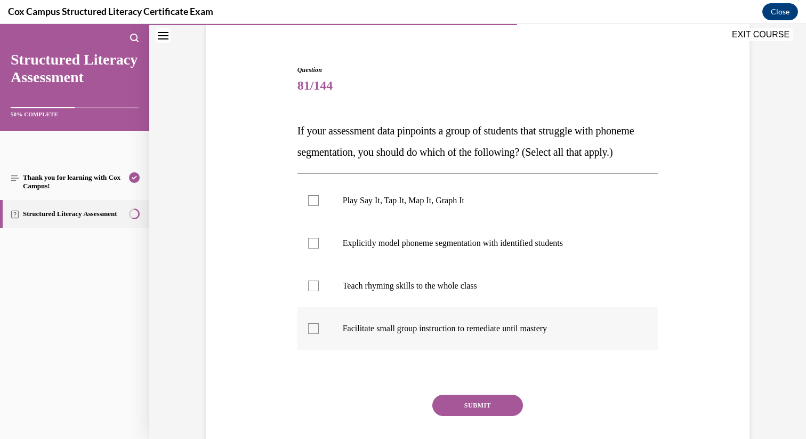
click at [316, 334] on div at bounding box center [313, 328] width 11 height 11
click at [316, 334] on input "Facilitate small group instruction to remediate until mastery" at bounding box center [313, 328] width 11 height 11
checkbox input "true"
click at [313, 248] on div at bounding box center [313, 243] width 11 height 11
click at [313, 248] on input "Explicitly model phoneme segmentation with identified students" at bounding box center [313, 243] width 11 height 11
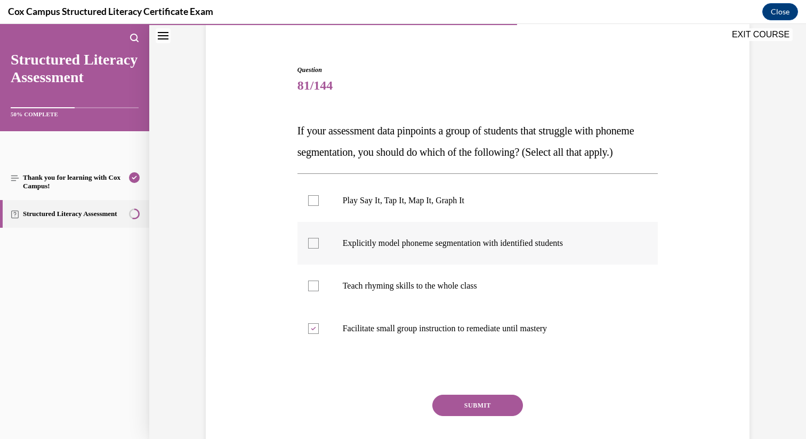
checkbox input "true"
click at [471, 416] on button "SUBMIT" at bounding box center [477, 404] width 91 height 21
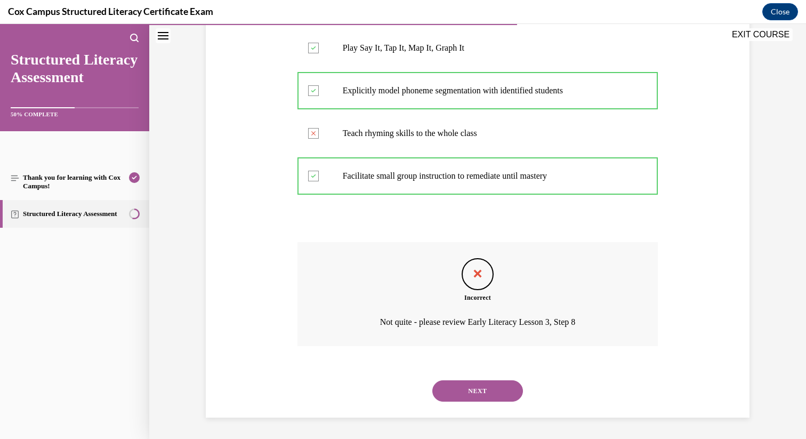
scroll to position [257, 0]
click at [479, 393] on button "NEXT" at bounding box center [477, 390] width 91 height 21
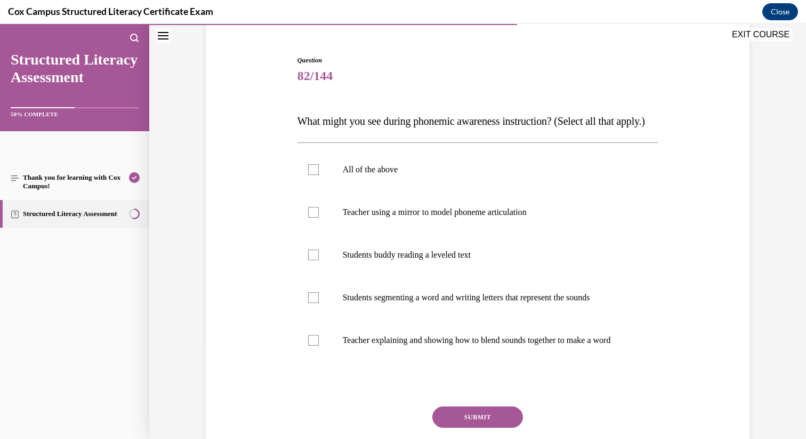
scroll to position [94, 0]
click at [312, 216] on div at bounding box center [313, 211] width 11 height 11
click at [312, 216] on input "Teacher using a mirror to model phoneme articulation" at bounding box center [313, 211] width 11 height 11
checkbox input "true"
click at [315, 344] on div at bounding box center [313, 339] width 11 height 11
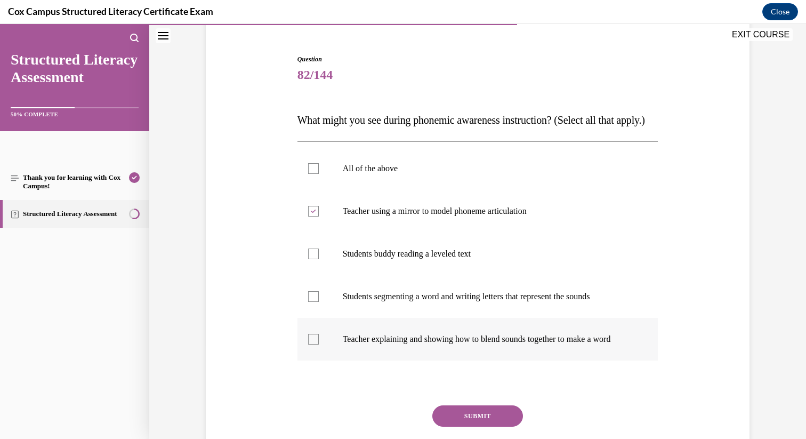
click at [315, 344] on input "Teacher explaining and showing how to blend sounds together to make a word" at bounding box center [313, 339] width 11 height 11
checkbox input "true"
click at [315, 302] on div at bounding box center [313, 296] width 11 height 11
click at [315, 302] on input "Students segmenting a word and writing letters that represent the sounds" at bounding box center [313, 296] width 11 height 11
checkbox input "true"
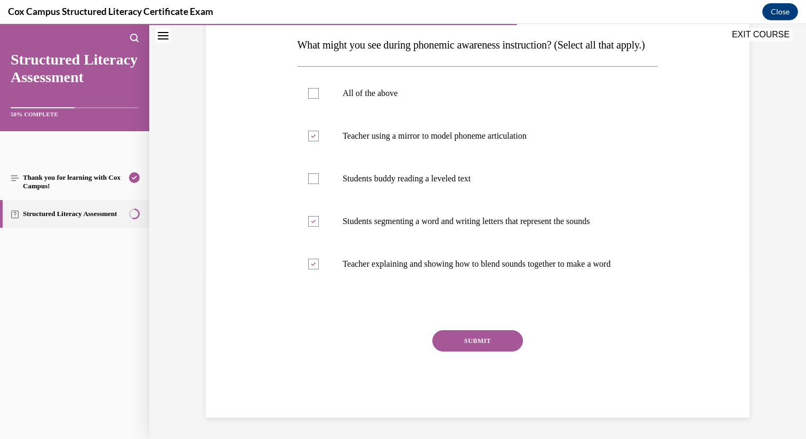
click at [465, 351] on button "SUBMIT" at bounding box center [477, 340] width 91 height 21
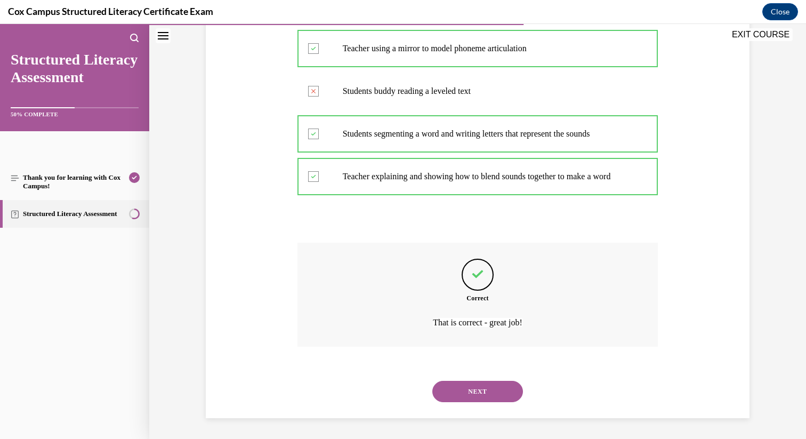
scroll to position [289, 0]
click at [464, 393] on button "NEXT" at bounding box center [477, 390] width 91 height 21
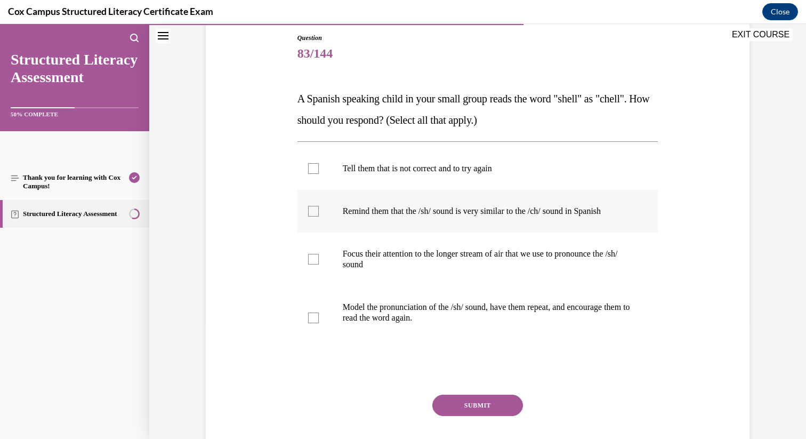
scroll to position [116, 0]
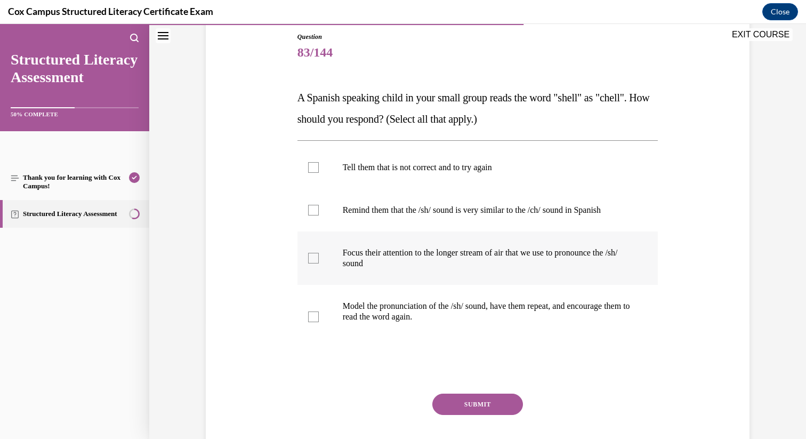
click at [314, 259] on div at bounding box center [313, 258] width 11 height 11
click at [314, 259] on input "Focus their attention to the longer stream of air that we use to pronounce the …" at bounding box center [313, 258] width 11 height 11
checkbox input "true"
click at [315, 209] on div at bounding box center [313, 210] width 11 height 11
click at [315, 209] on input "Remind them that the /sh/ sound is very similar to the /ch/ sound in Spanish" at bounding box center [313, 210] width 11 height 11
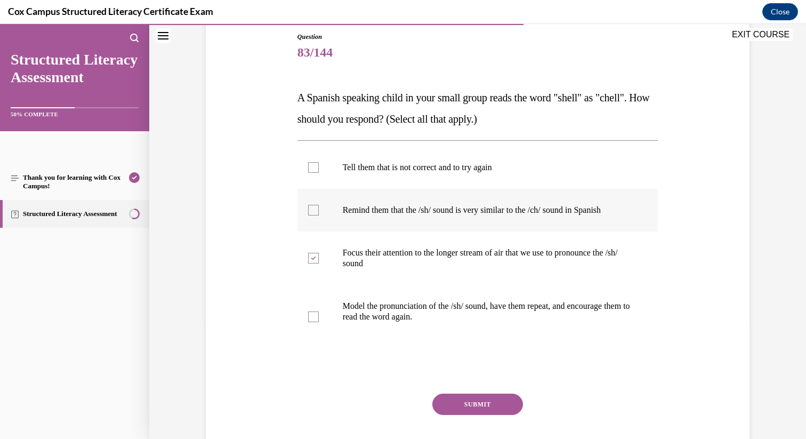
checkbox input "true"
click at [313, 318] on div at bounding box center [313, 316] width 11 height 11
click at [313, 318] on input "Model the pronunciation of the /sh/ sound, have them repeat, and encourage them…" at bounding box center [313, 316] width 11 height 11
checkbox input "true"
click at [466, 403] on button "SUBMIT" at bounding box center [477, 403] width 91 height 21
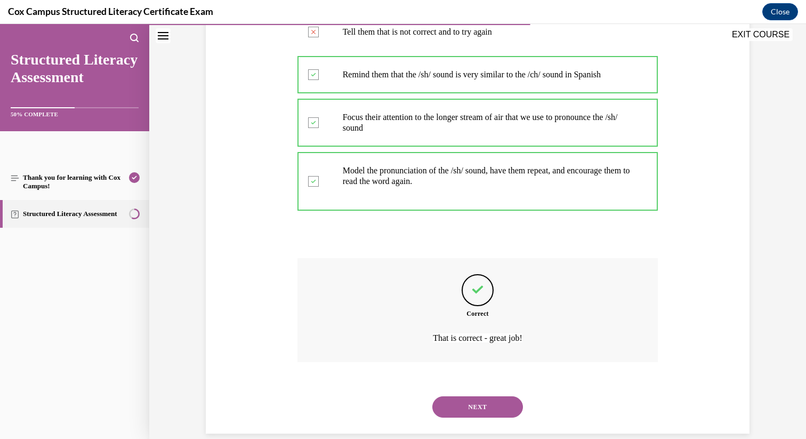
scroll to position [268, 0]
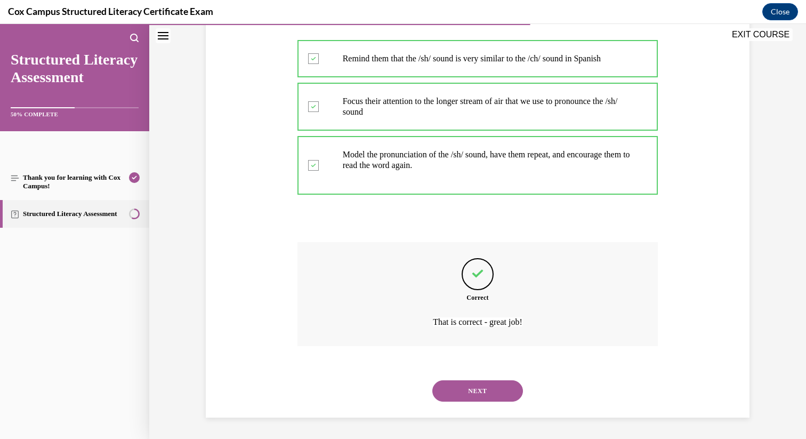
click at [480, 391] on button "NEXT" at bounding box center [477, 390] width 91 height 21
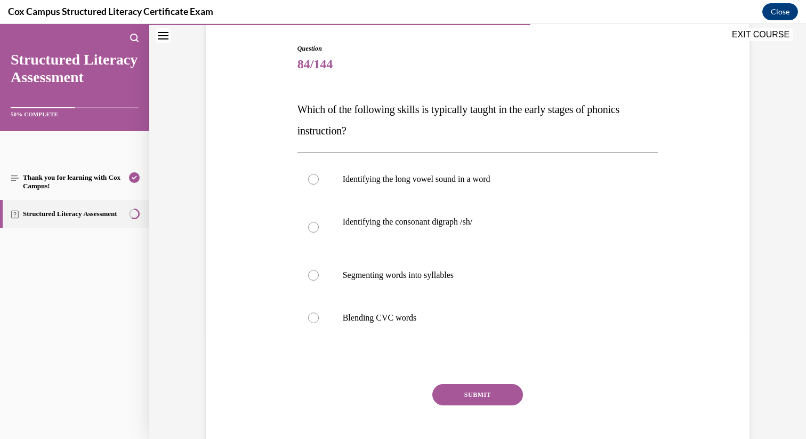
scroll to position [116, 0]
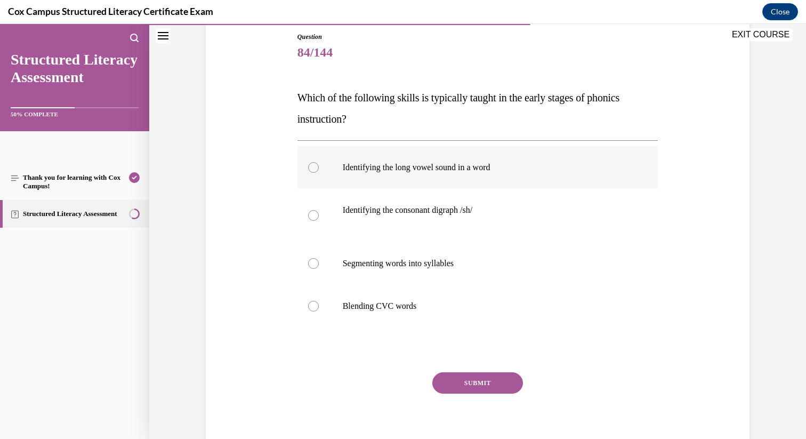
click at [315, 170] on div at bounding box center [313, 167] width 11 height 11
click at [315, 170] on input "Identifying the long vowel sound in a word" at bounding box center [313, 167] width 11 height 11
radio input "true"
click at [313, 308] on div at bounding box center [313, 306] width 11 height 11
click at [313, 308] on input "Blending CVC words" at bounding box center [313, 306] width 11 height 11
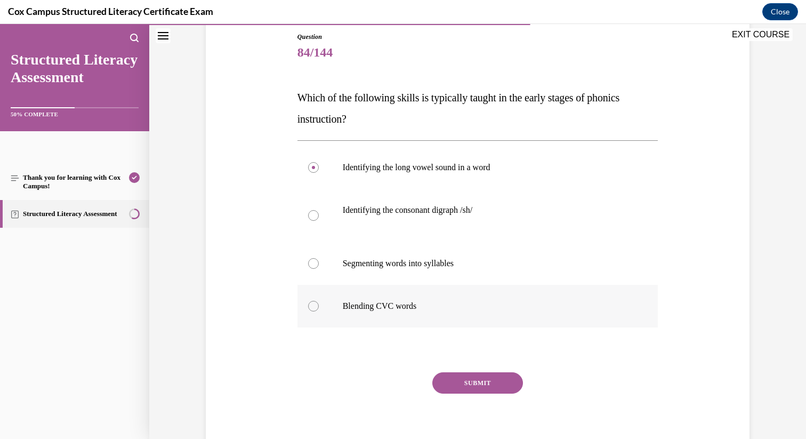
radio input "true"
click at [478, 385] on button "SUBMIT" at bounding box center [477, 382] width 91 height 21
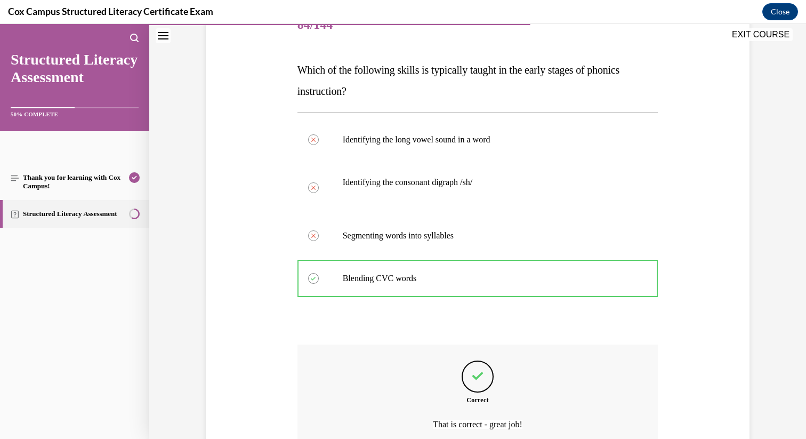
scroll to position [246, 0]
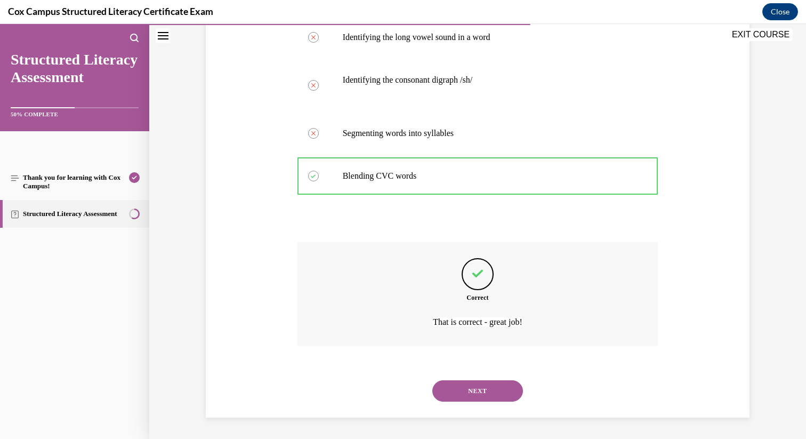
click at [483, 392] on button "NEXT" at bounding box center [477, 390] width 91 height 21
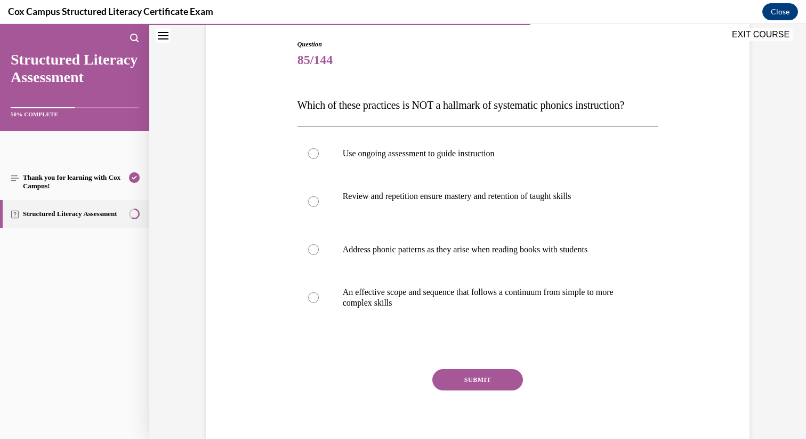
scroll to position [112, 0]
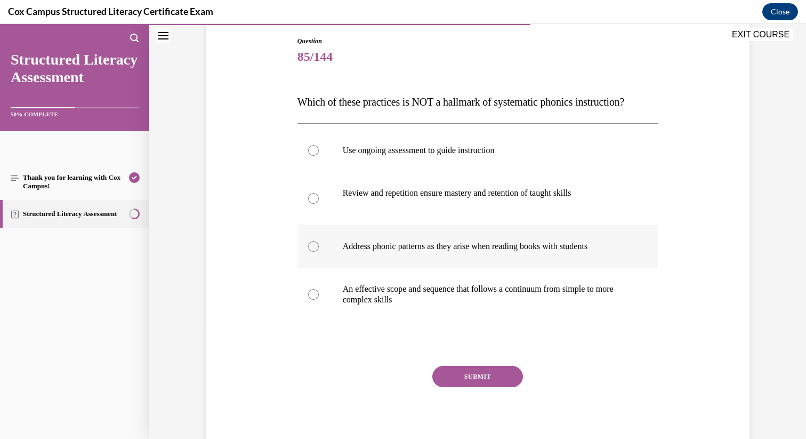
click at [312, 252] on div at bounding box center [313, 246] width 11 height 11
click at [312, 252] on input "Address phonic patterns as they arise when reading books with students" at bounding box center [313, 246] width 11 height 11
radio input "true"
click at [471, 387] on button "SUBMIT" at bounding box center [477, 376] width 91 height 21
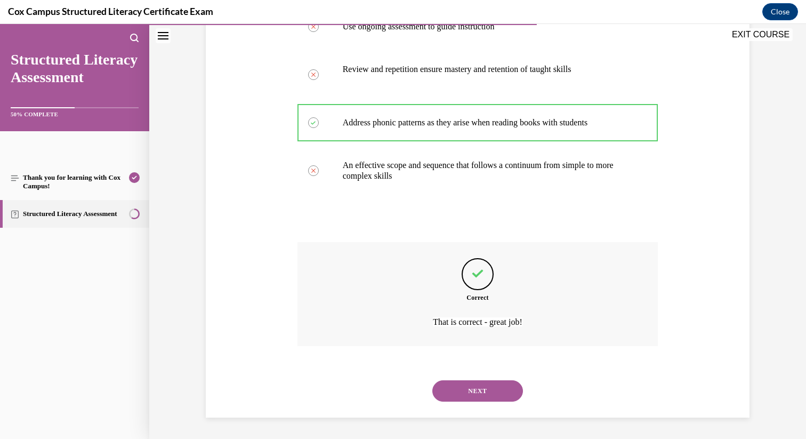
scroll to position [257, 0]
click at [469, 390] on button "NEXT" at bounding box center [477, 390] width 91 height 21
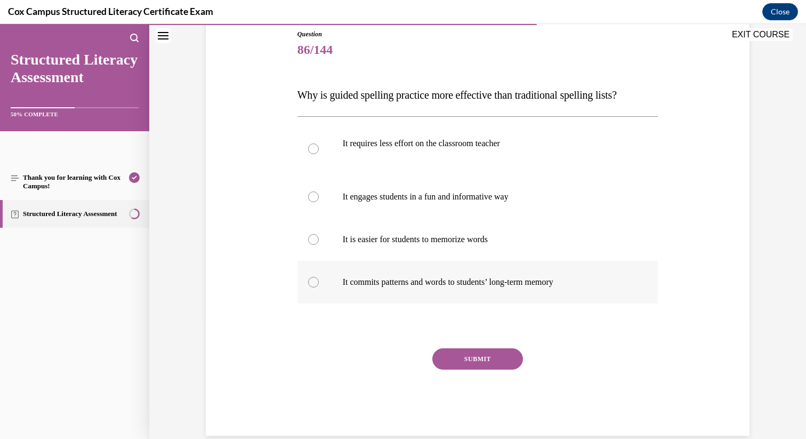
click at [312, 278] on div at bounding box center [313, 282] width 11 height 11
click at [312, 278] on input "It commits patterns and words to students’ long-term memory" at bounding box center [313, 282] width 11 height 11
radio input "true"
click at [491, 358] on button "SUBMIT" at bounding box center [477, 358] width 91 height 21
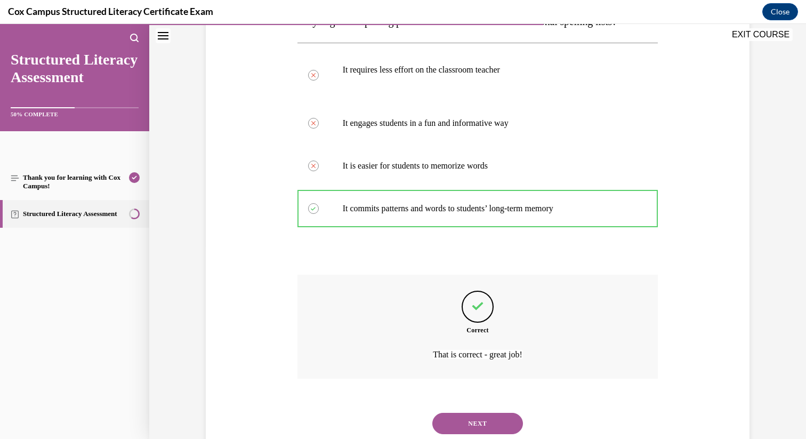
scroll to position [225, 0]
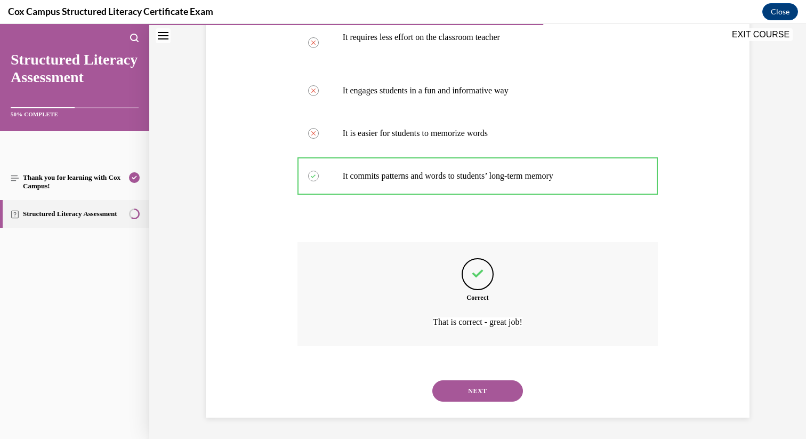
click at [479, 389] on button "NEXT" at bounding box center [477, 390] width 91 height 21
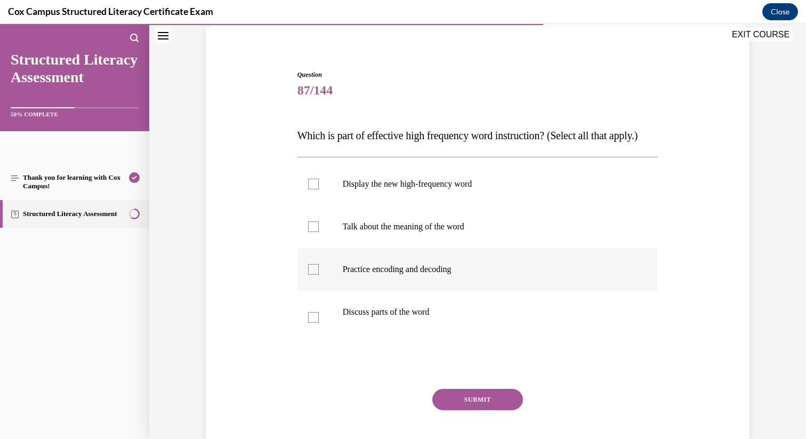
scroll to position [93, 0]
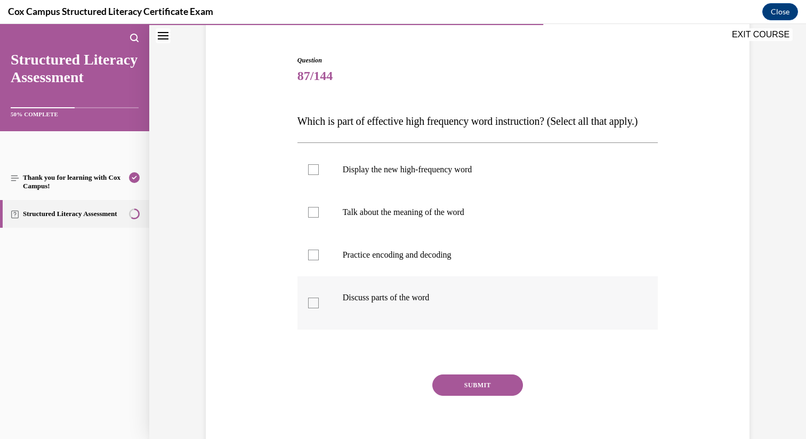
click at [316, 308] on div at bounding box center [313, 302] width 11 height 11
click at [316, 308] on input "Discuss parts of the word" at bounding box center [313, 302] width 11 height 11
checkbox input "true"
click at [316, 260] on div at bounding box center [313, 254] width 11 height 11
click at [316, 260] on input "Practice encoding and decoding" at bounding box center [313, 254] width 11 height 11
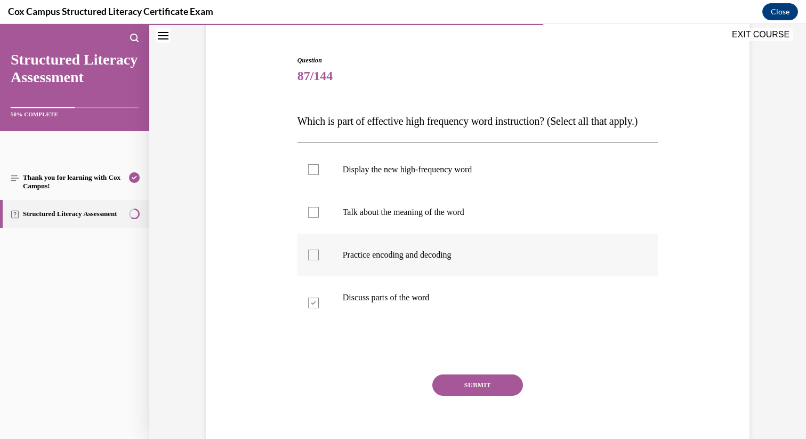
checkbox input "true"
click at [313, 217] on div at bounding box center [313, 212] width 11 height 11
click at [313, 217] on input "Talk about the meaning of the word" at bounding box center [313, 212] width 11 height 11
checkbox input "true"
click at [313, 175] on div at bounding box center [313, 169] width 11 height 11
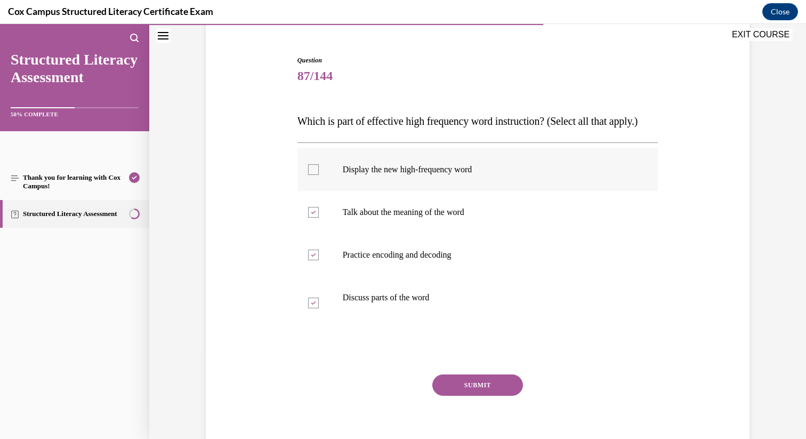
click at [313, 175] on input "Display the new high-frequency word" at bounding box center [313, 169] width 11 height 11
checkbox input "true"
click at [456, 396] on button "SUBMIT" at bounding box center [477, 384] width 91 height 21
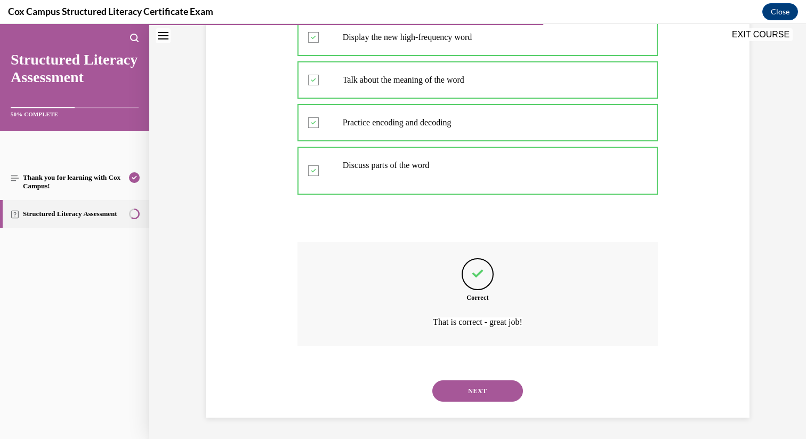
scroll to position [246, 0]
click at [477, 391] on button "NEXT" at bounding box center [477, 390] width 91 height 21
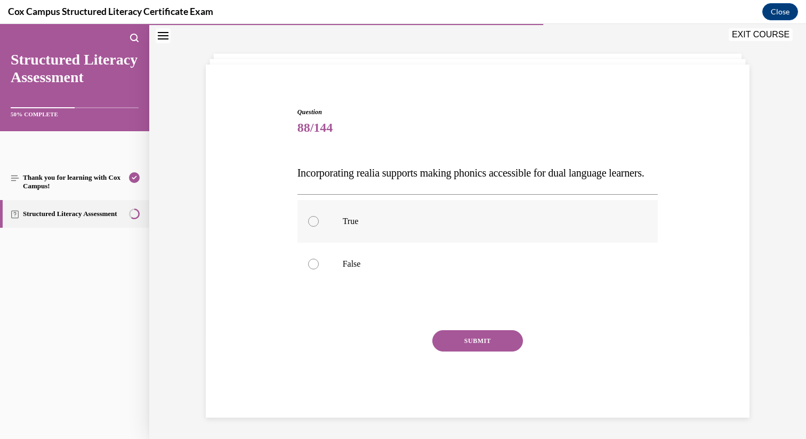
click at [310, 220] on div at bounding box center [313, 221] width 11 height 11
click at [310, 220] on input "True" at bounding box center [313, 221] width 11 height 11
radio input "true"
click at [456, 349] on button "SUBMIT" at bounding box center [477, 340] width 91 height 21
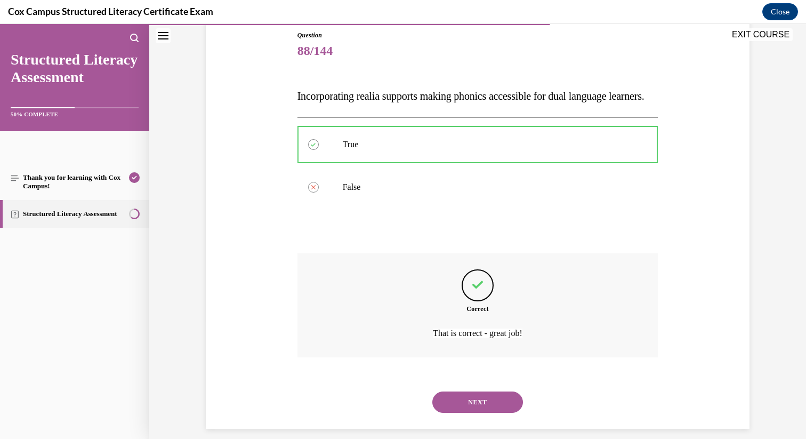
scroll to position [150, 0]
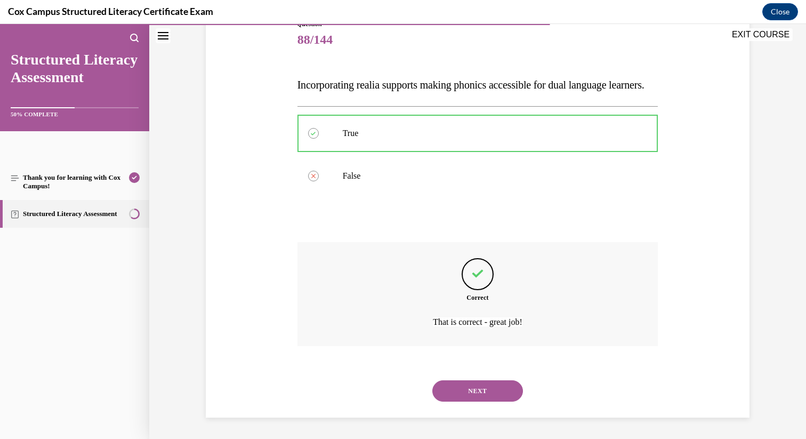
click at [457, 393] on button "NEXT" at bounding box center [477, 390] width 91 height 21
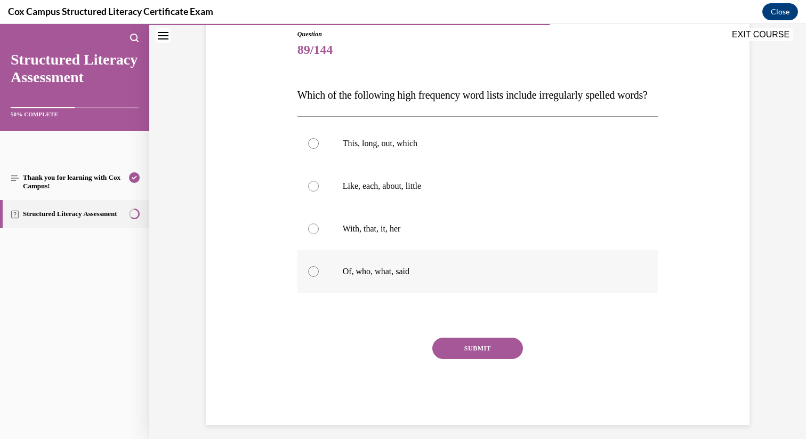
click at [313, 277] on div at bounding box center [313, 271] width 11 height 11
click at [313, 277] on input "Of, who, what, said" at bounding box center [313, 271] width 11 height 11
radio input "true"
click at [472, 359] on button "SUBMIT" at bounding box center [477, 347] width 91 height 21
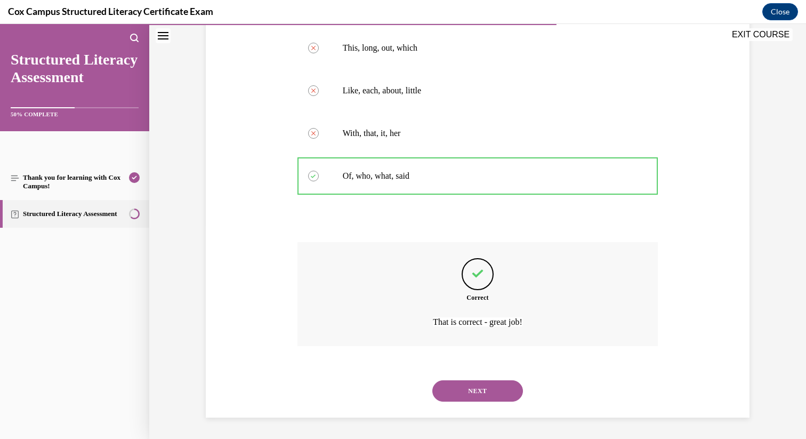
scroll to position [236, 0]
click at [473, 397] on button "NEXT" at bounding box center [477, 390] width 91 height 21
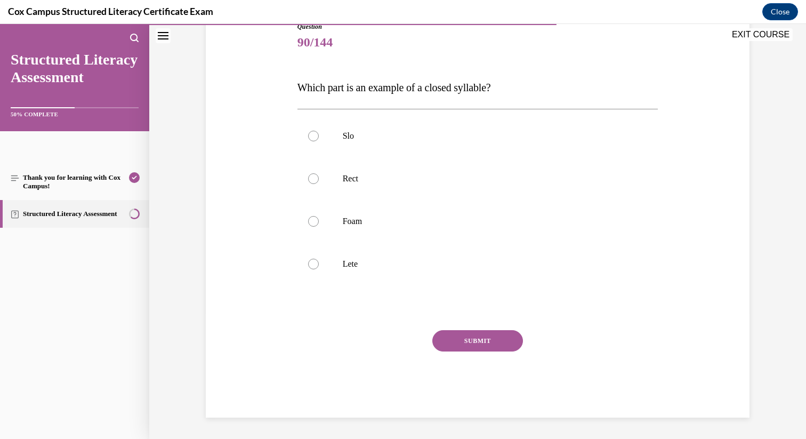
scroll to position [118, 0]
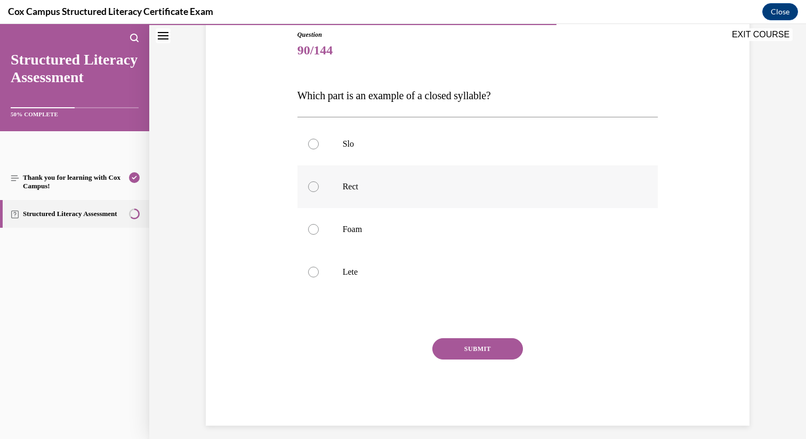
click at [313, 187] on div at bounding box center [313, 186] width 11 height 11
click at [313, 187] on input "Rect" at bounding box center [313, 186] width 11 height 11
radio input "true"
click at [477, 348] on button "SUBMIT" at bounding box center [477, 348] width 91 height 21
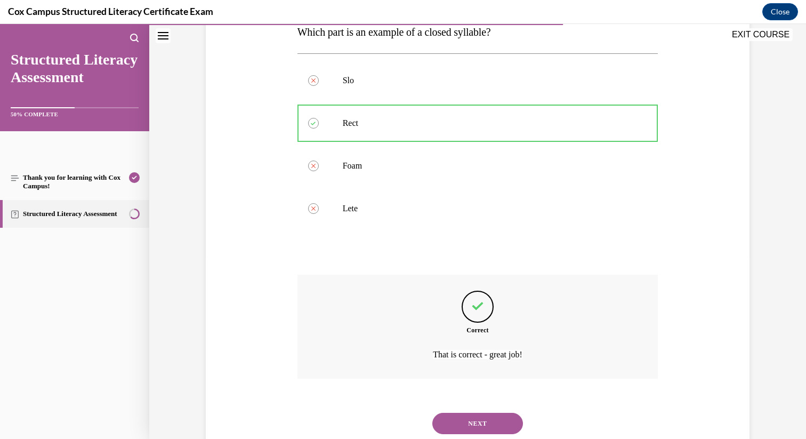
scroll to position [214, 0]
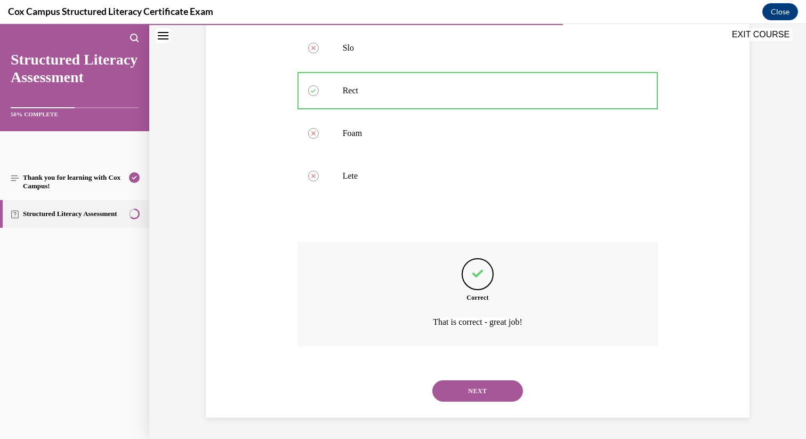
click at [475, 390] on button "NEXT" at bounding box center [477, 390] width 91 height 21
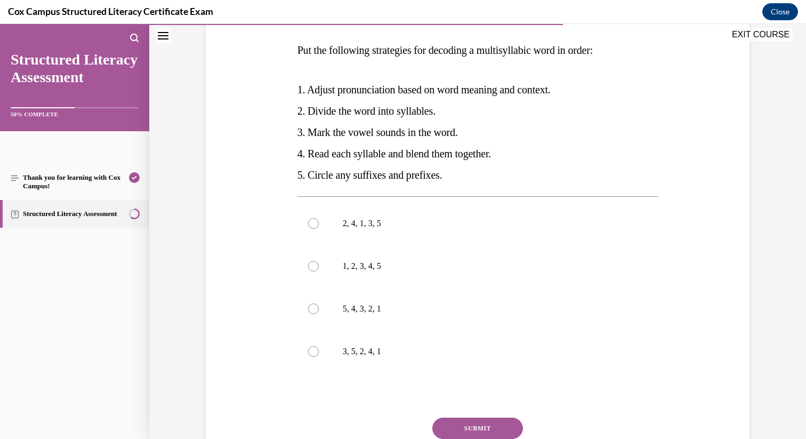
scroll to position [165, 0]
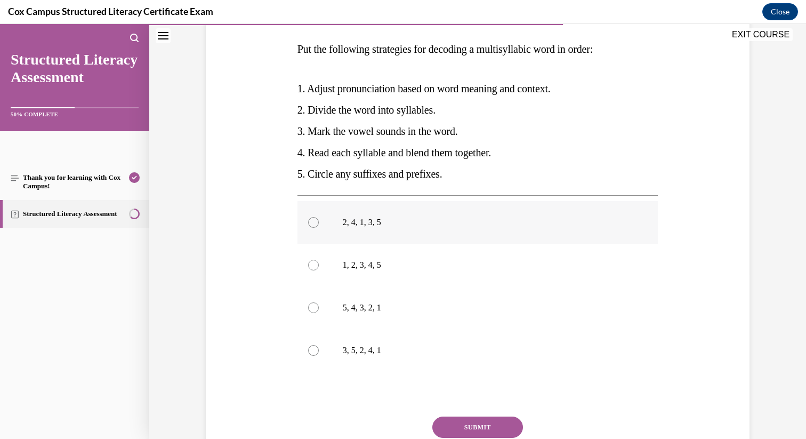
click at [313, 219] on div at bounding box center [313, 222] width 11 height 11
click at [313, 219] on input "2, 4, 1, 3, 5" at bounding box center [313, 222] width 11 height 11
radio input "true"
click at [313, 307] on div at bounding box center [313, 307] width 11 height 11
click at [313, 307] on input "5, 4, 3, 2, 1" at bounding box center [313, 307] width 11 height 11
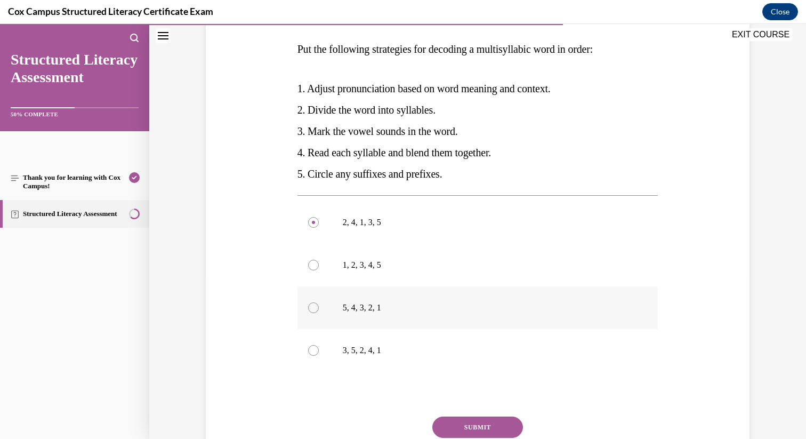
radio input "true"
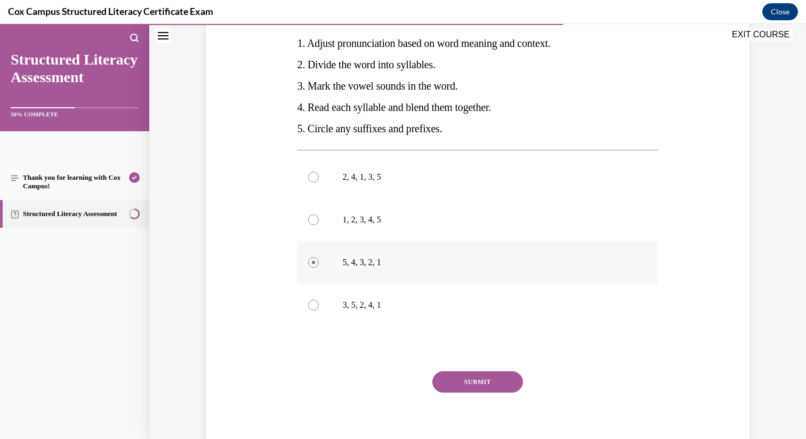
scroll to position [212, 0]
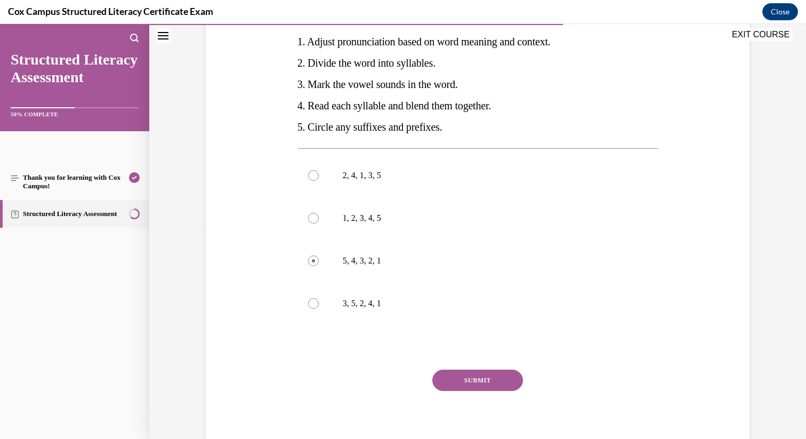
click at [470, 378] on button "SUBMIT" at bounding box center [477, 379] width 91 height 21
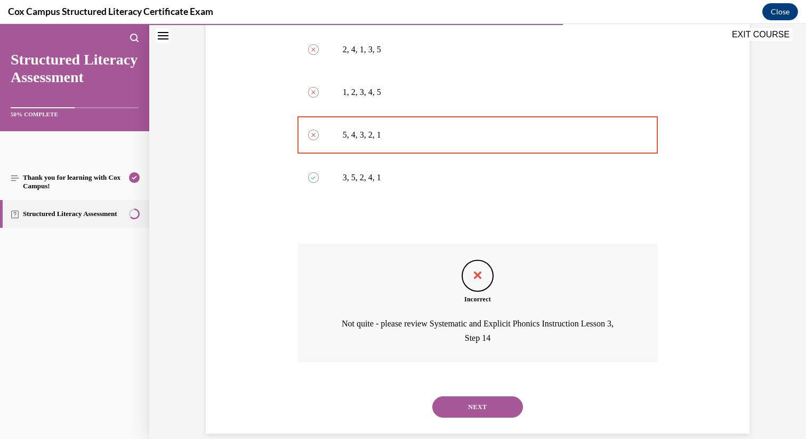
scroll to position [352, 0]
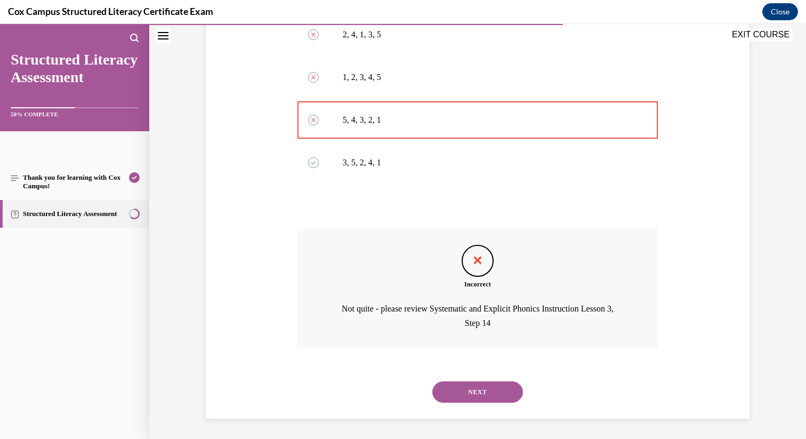
click at [482, 391] on button "NEXT" at bounding box center [477, 391] width 91 height 21
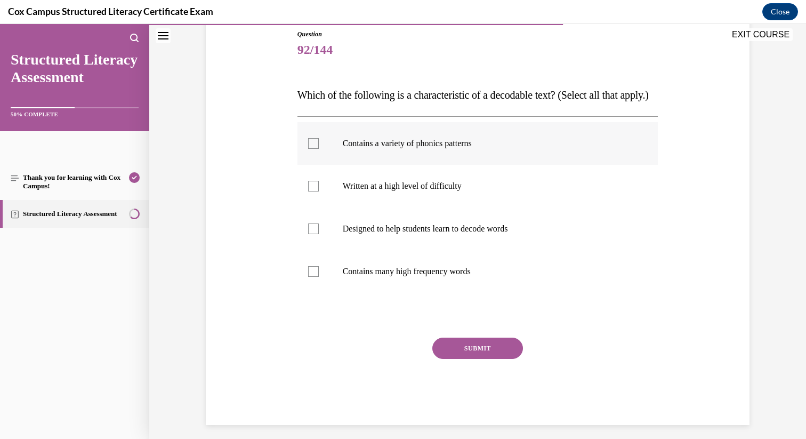
click at [312, 149] on div at bounding box center [313, 143] width 11 height 11
click at [312, 149] on input "Contains a variety of phonics patterns" at bounding box center [313, 143] width 11 height 11
checkbox input "true"
click at [317, 234] on div at bounding box center [313, 228] width 11 height 11
click at [317, 234] on input "Designed to help students learn to decode words" at bounding box center [313, 228] width 11 height 11
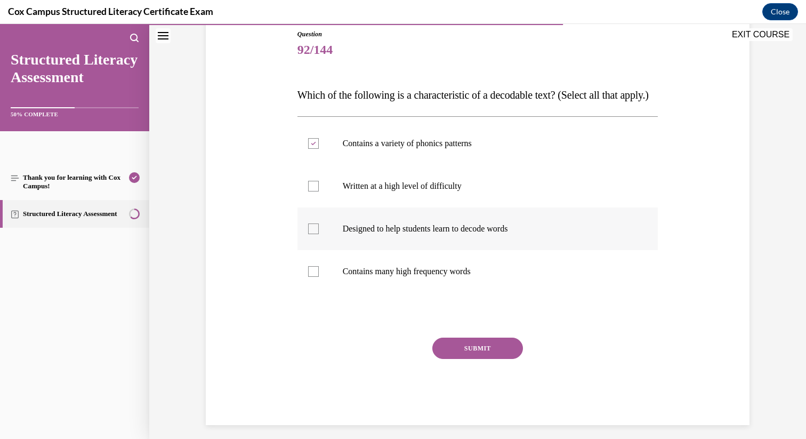
checkbox input "true"
click at [316, 277] on div at bounding box center [313, 271] width 11 height 11
click at [316, 277] on input "Contains many high frequency words" at bounding box center [313, 271] width 11 height 11
checkbox input "true"
click at [472, 359] on button "SUBMIT" at bounding box center [477, 347] width 91 height 21
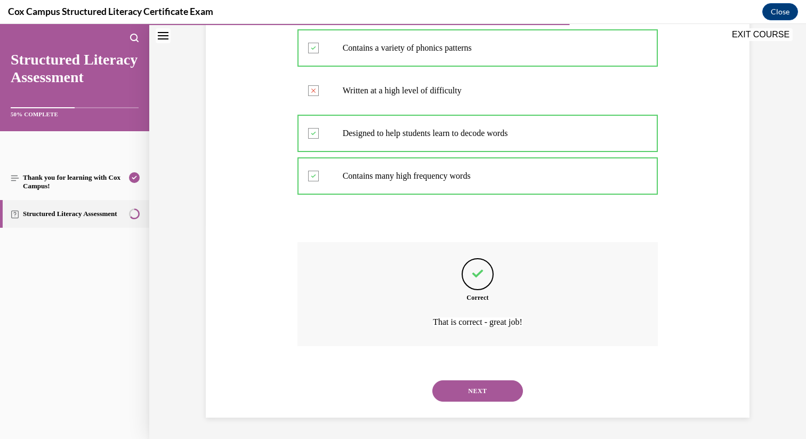
scroll to position [236, 0]
click at [476, 390] on button "NEXT" at bounding box center [477, 390] width 91 height 21
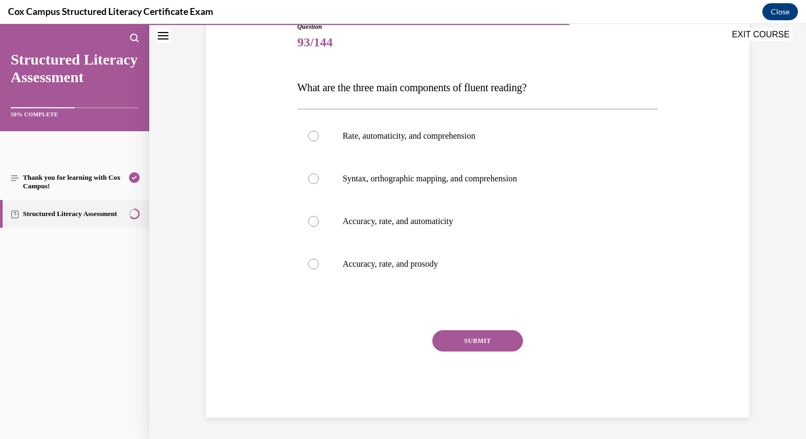
scroll to position [118, 0]
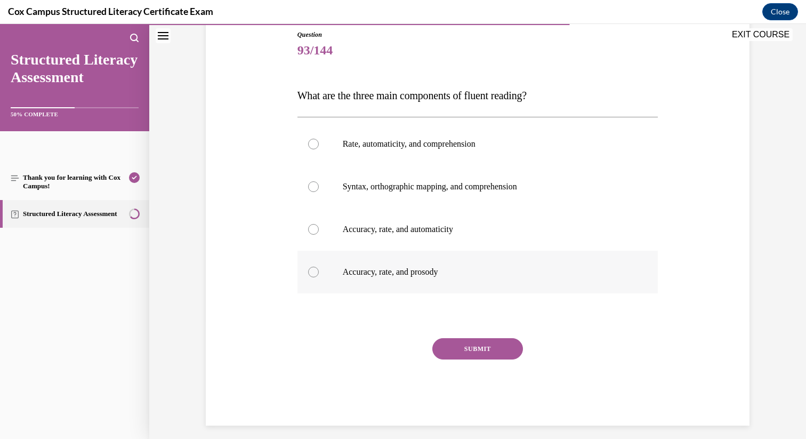
click at [309, 270] on div at bounding box center [313, 272] width 11 height 11
click at [309, 270] on input "Accuracy, rate, and prosody" at bounding box center [313, 272] width 11 height 11
radio input "true"
click at [468, 348] on button "SUBMIT" at bounding box center [477, 348] width 91 height 21
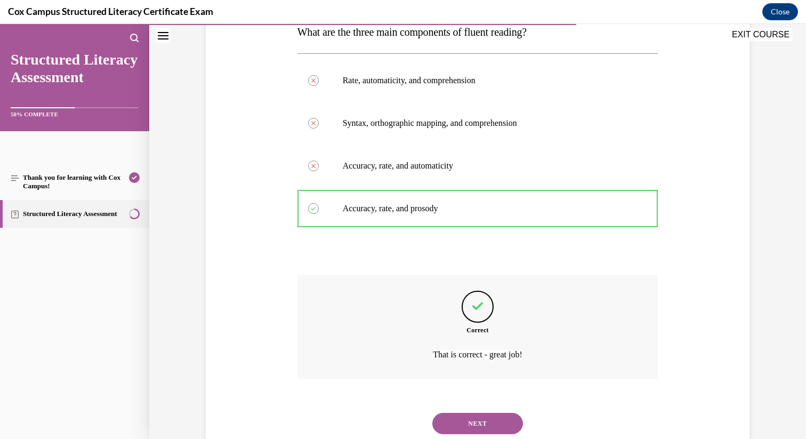
scroll to position [214, 0]
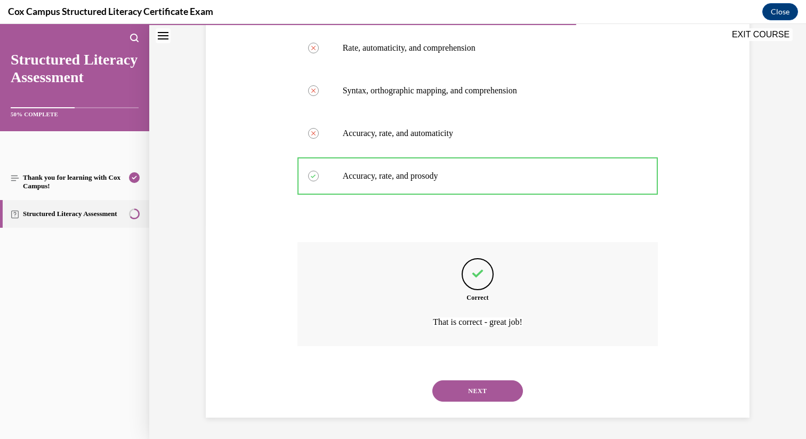
click at [466, 395] on button "NEXT" at bounding box center [477, 390] width 91 height 21
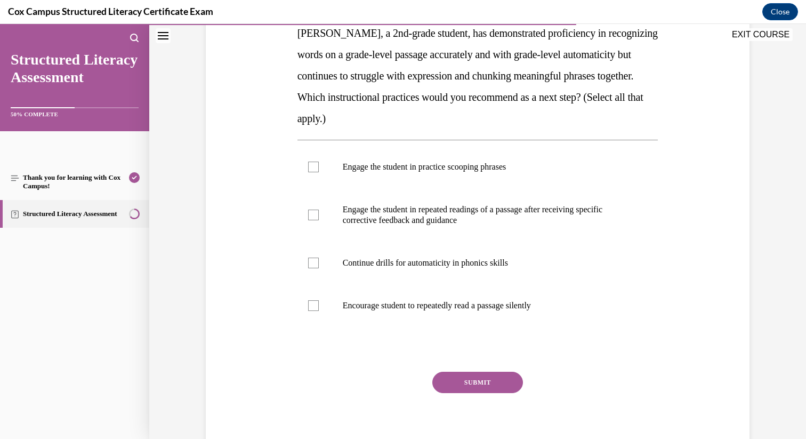
scroll to position [181, 0]
click at [316, 164] on div at bounding box center [313, 166] width 11 height 11
click at [316, 164] on input "Engage the student in practice scooping phrases" at bounding box center [313, 166] width 11 height 11
checkbox input "true"
click at [316, 214] on div at bounding box center [313, 214] width 11 height 11
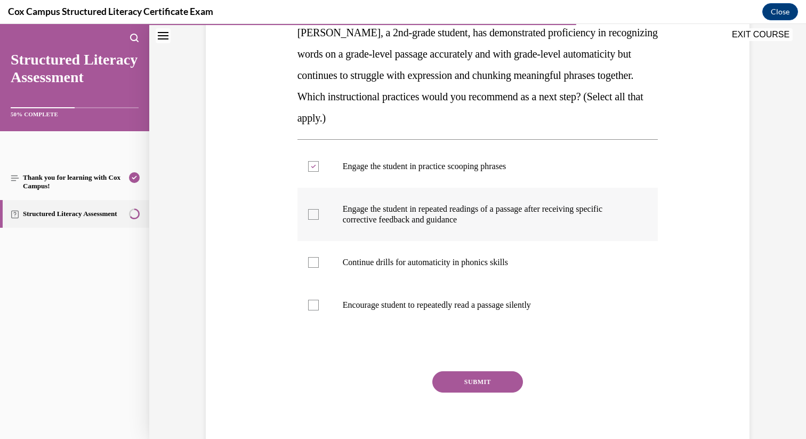
click at [316, 214] on input "Engage the student in repeated readings of a passage after receiving specific c…" at bounding box center [313, 214] width 11 height 11
checkbox input "true"
click at [313, 306] on div at bounding box center [313, 305] width 11 height 11
click at [313, 306] on input "Encourage student to repeatedly read a passage silently" at bounding box center [313, 305] width 11 height 11
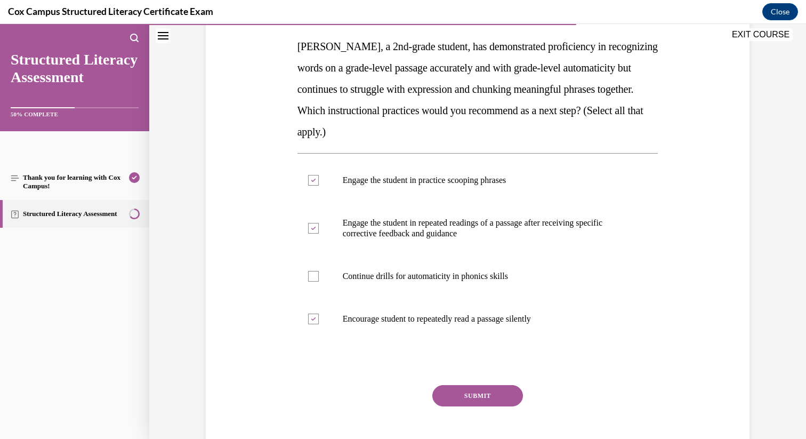
scroll to position [167, 0]
click at [314, 321] on div at bounding box center [313, 319] width 11 height 11
click at [314, 321] on input "Encourage student to repeatedly read a passage silently" at bounding box center [313, 319] width 11 height 11
checkbox input "false"
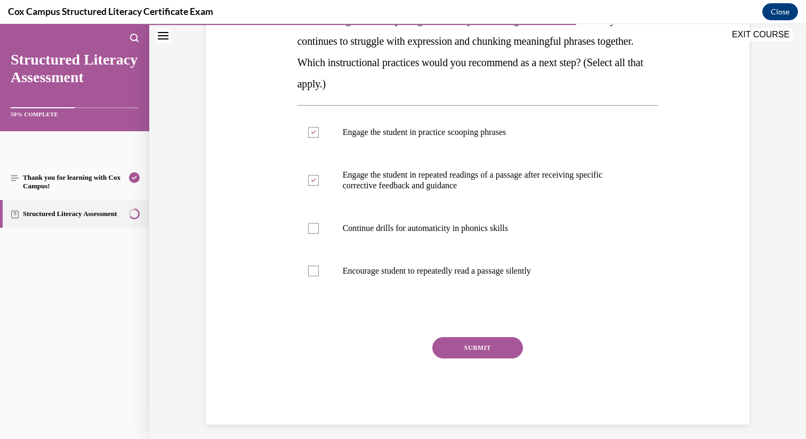
scroll to position [222, 0]
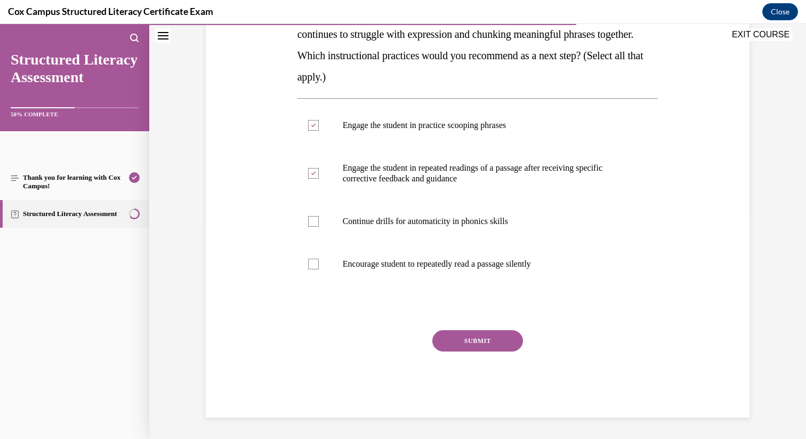
click at [462, 341] on button "SUBMIT" at bounding box center [477, 340] width 91 height 21
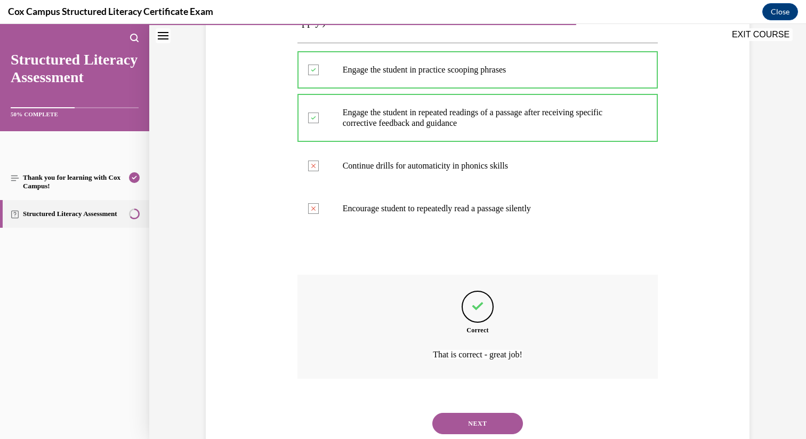
scroll to position [310, 0]
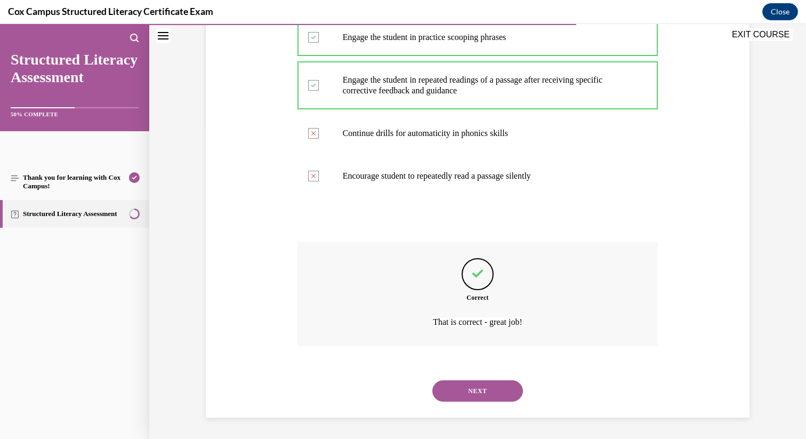
click at [458, 391] on button "NEXT" at bounding box center [477, 390] width 91 height 21
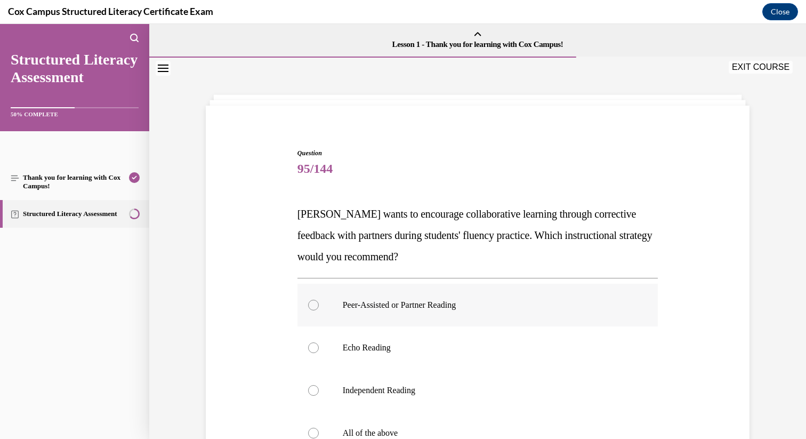
click at [311, 308] on div at bounding box center [313, 305] width 11 height 11
click at [311, 308] on input "Peer-Assisted or Partner Reading" at bounding box center [313, 305] width 11 height 11
radio input "true"
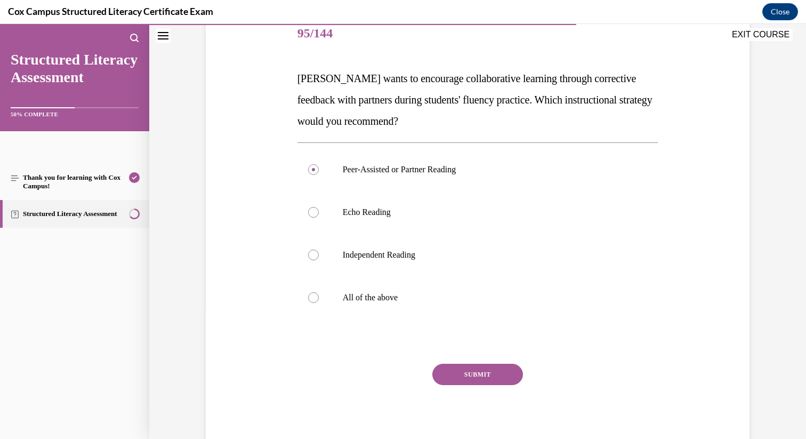
click at [483, 374] on button "SUBMIT" at bounding box center [477, 374] width 91 height 21
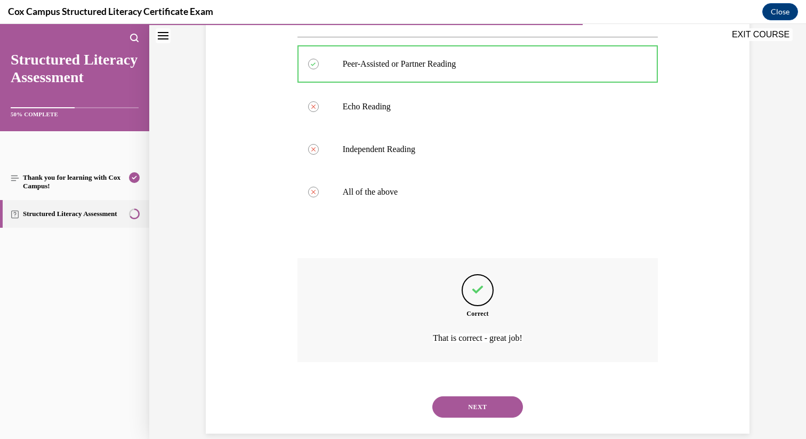
scroll to position [257, 0]
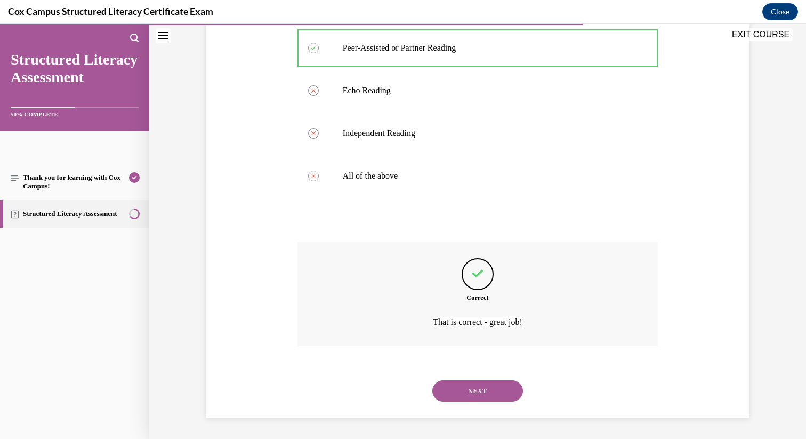
click at [481, 393] on button "NEXT" at bounding box center [477, 390] width 91 height 21
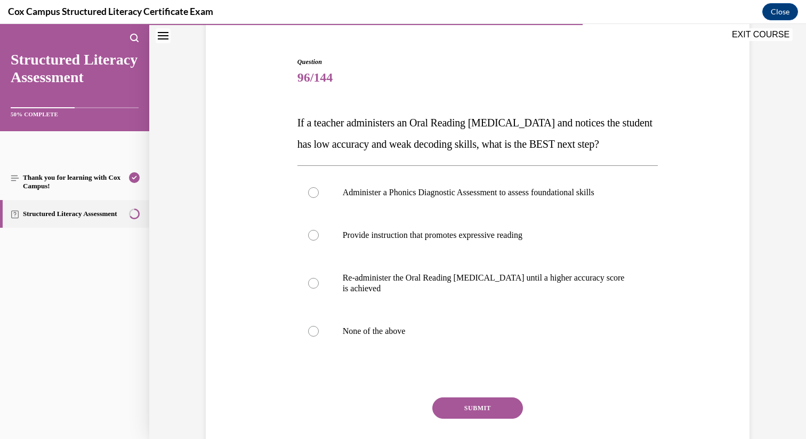
scroll to position [0, 0]
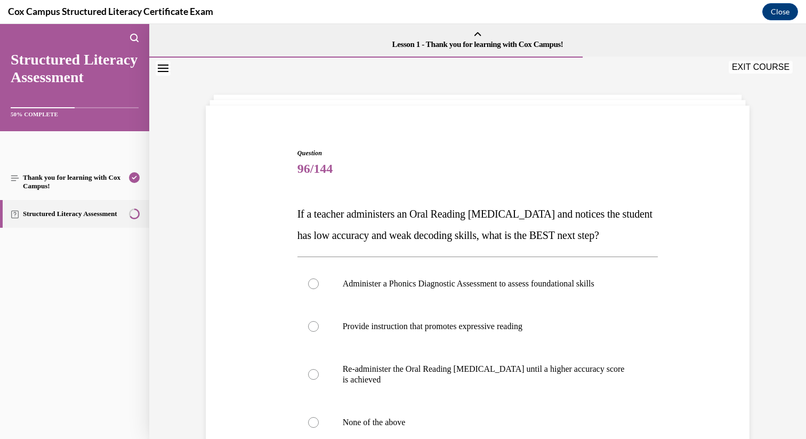
click at [632, 214] on span "If a teacher administers an Oral Reading Fluency assessment and notices the stu…" at bounding box center [474, 224] width 355 height 33
click at [753, 66] on button "EXIT COURSE" at bounding box center [761, 67] width 64 height 13
